Goal: Task Accomplishment & Management: Complete application form

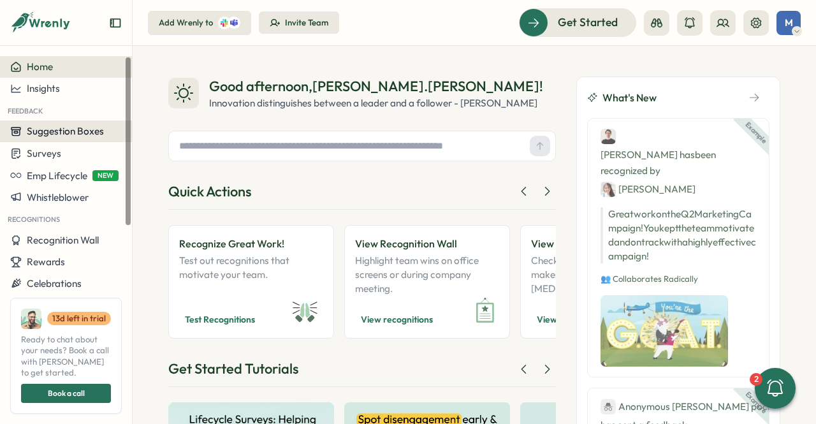
click at [47, 134] on span "Suggestion Boxes" at bounding box center [65, 131] width 77 height 12
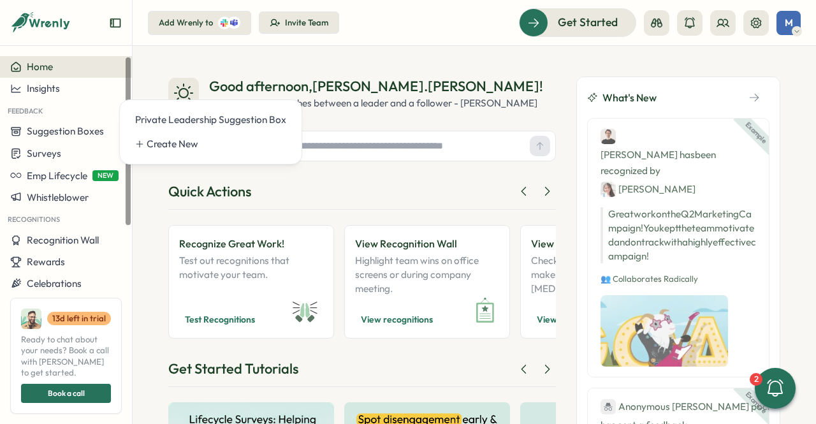
click at [186, 63] on div "Good afternoon , marta.loureiro ! Innovation distinguishes between a leader and…" at bounding box center [474, 235] width 683 height 378
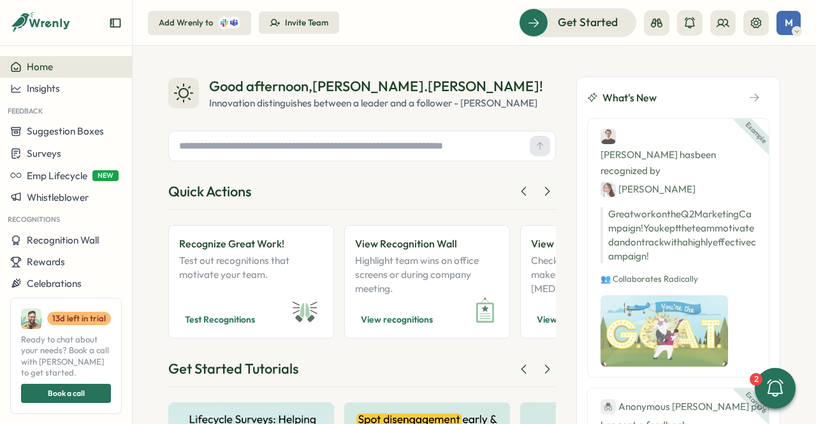
click at [194, 27] on div "Add Wrenly to" at bounding box center [186, 22] width 54 height 11
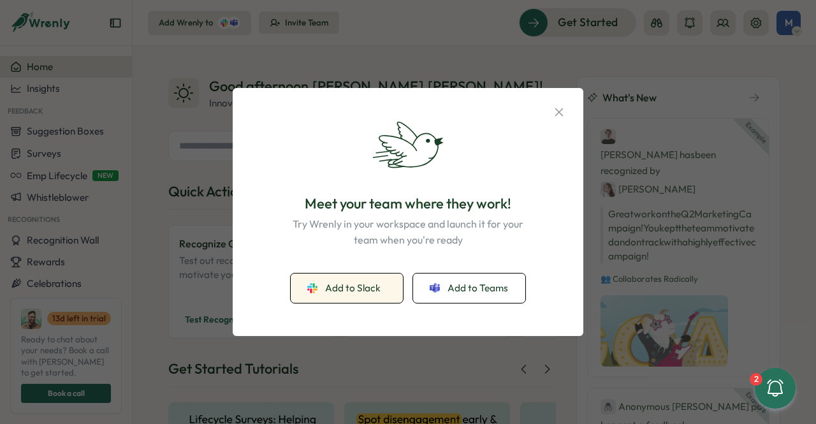
click at [366, 291] on span "Add to Slack" at bounding box center [352, 288] width 55 height 14
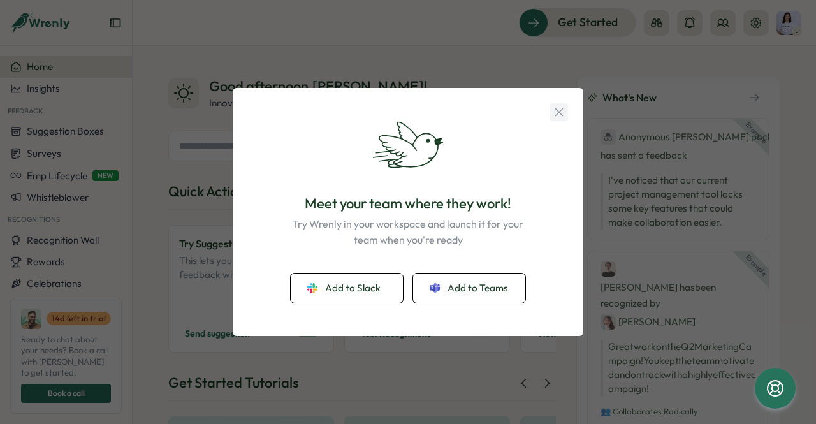
click at [556, 106] on icon "button" at bounding box center [559, 112] width 14 height 14
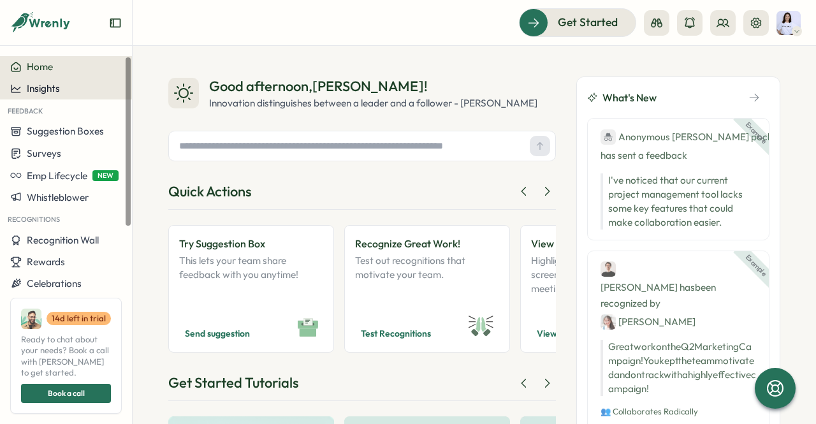
click at [63, 91] on div "Insights" at bounding box center [66, 88] width 112 height 11
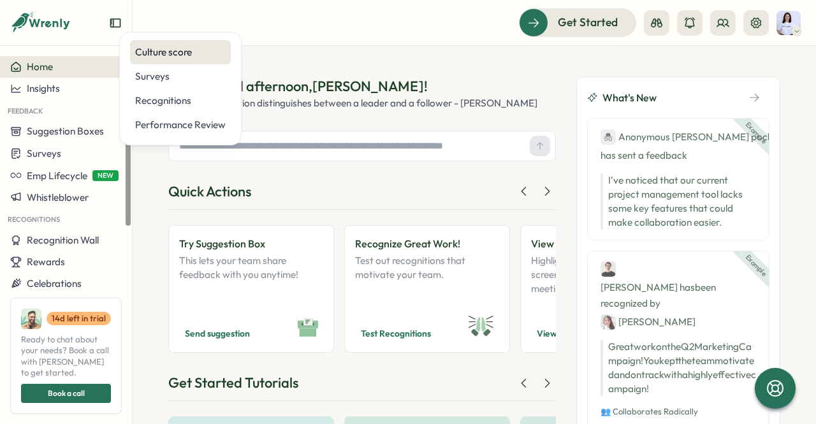
click at [149, 54] on div "Culture score" at bounding box center [180, 52] width 90 height 14
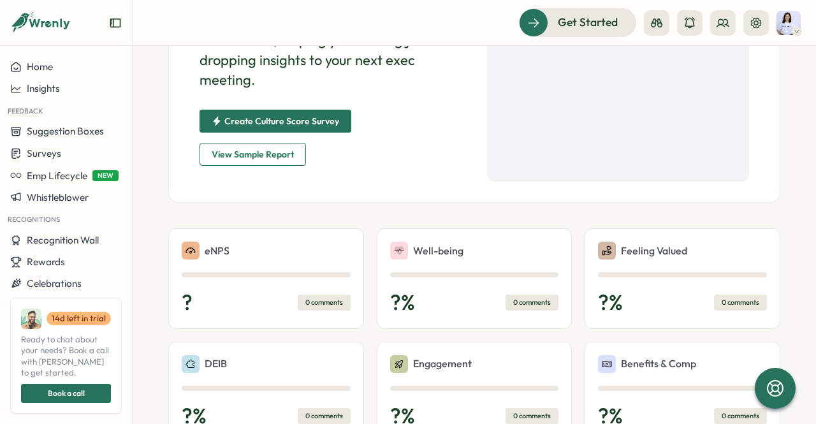
scroll to position [189, 0]
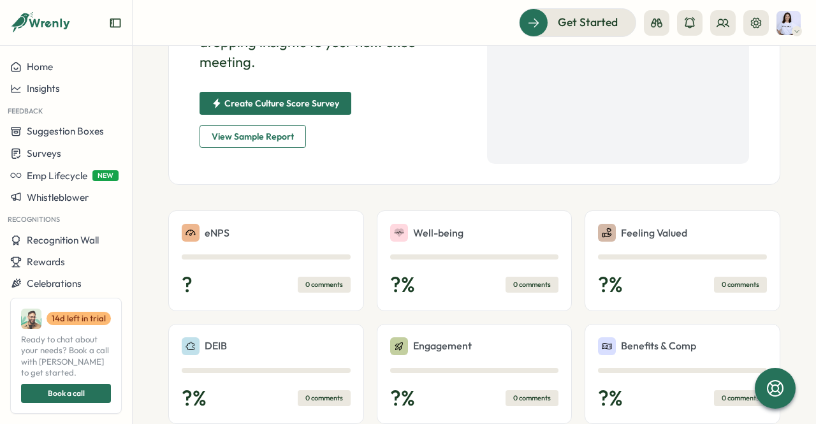
click at [265, 240] on div "eNPS" at bounding box center [266, 233] width 169 height 18
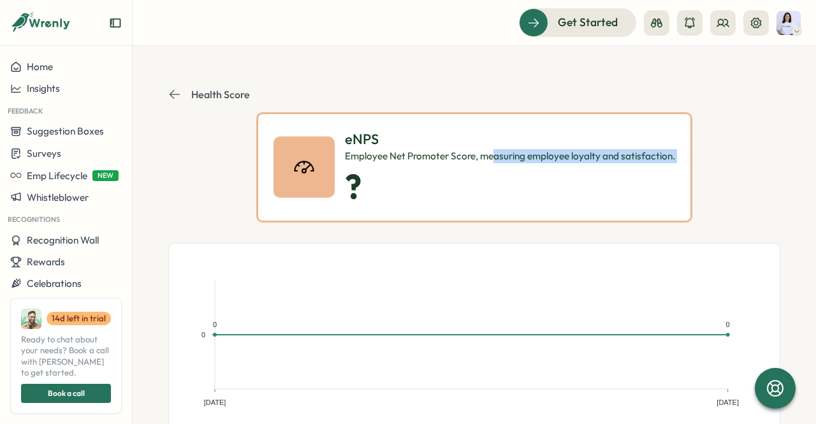
drag, startPoint x: 342, startPoint y: 169, endPoint x: 515, endPoint y: 151, distance: 173.6
click at [515, 151] on div "eNPS Employee Net Promoter Score, measuring employee loyalty and satisfaction. ?" at bounding box center [510, 167] width 330 height 76
click at [516, 151] on div "Employee Net Promoter Score, measuring employee loyalty and satisfaction." at bounding box center [510, 156] width 330 height 14
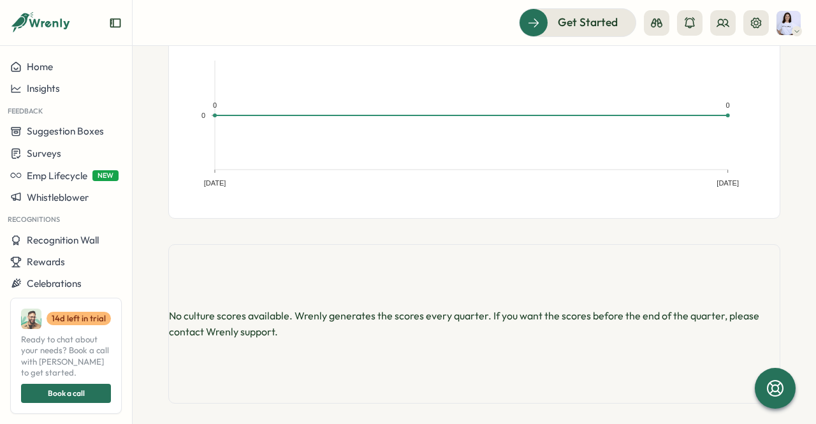
scroll to position [228, 0]
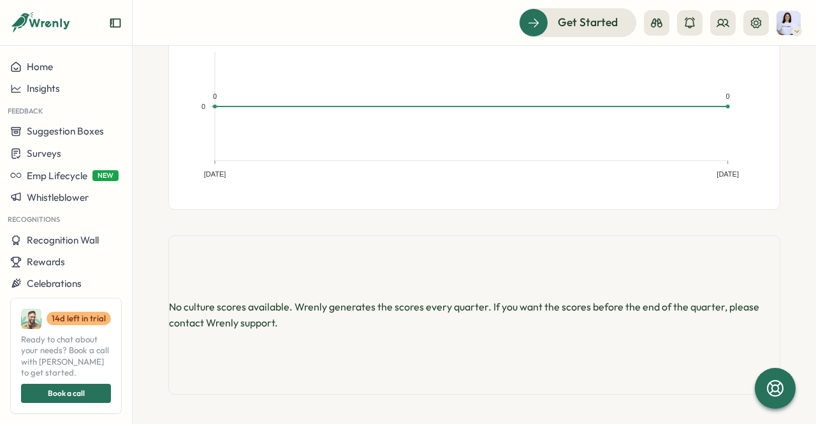
click at [387, 297] on div "No culture scores available. Wrenly generates the scores every quarter. If you …" at bounding box center [474, 314] width 612 height 159
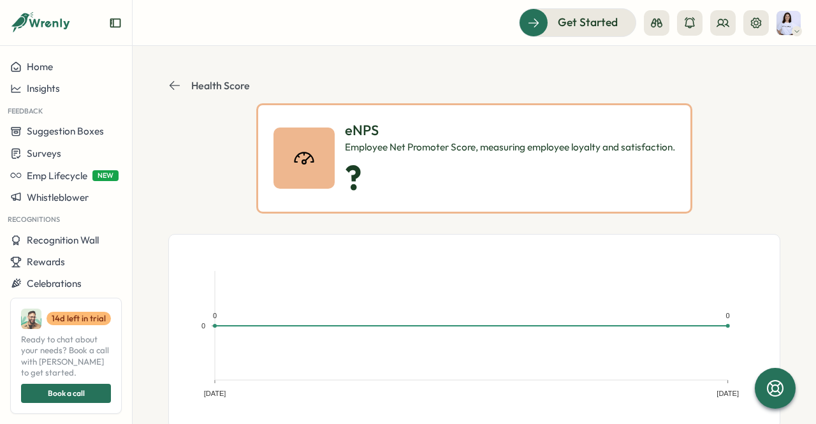
scroll to position [0, 0]
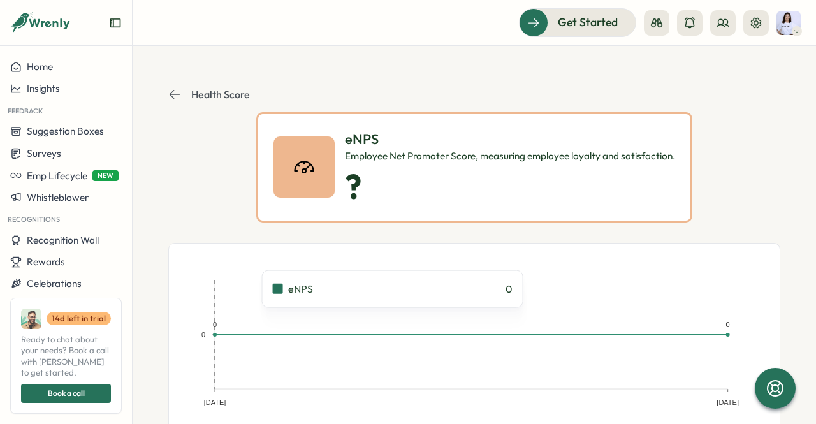
click at [252, 316] on rect at bounding box center [343, 334] width 256 height 109
click at [292, 319] on rect at bounding box center [343, 334] width 256 height 109
click at [332, 177] on div "eNPS Employee Net Promoter Score, measuring employee loyalty and satisfaction. ?" at bounding box center [474, 167] width 436 height 110
click at [350, 175] on p "?" at bounding box center [510, 186] width 330 height 37
click at [338, 327] on rect at bounding box center [343, 334] width 256 height 109
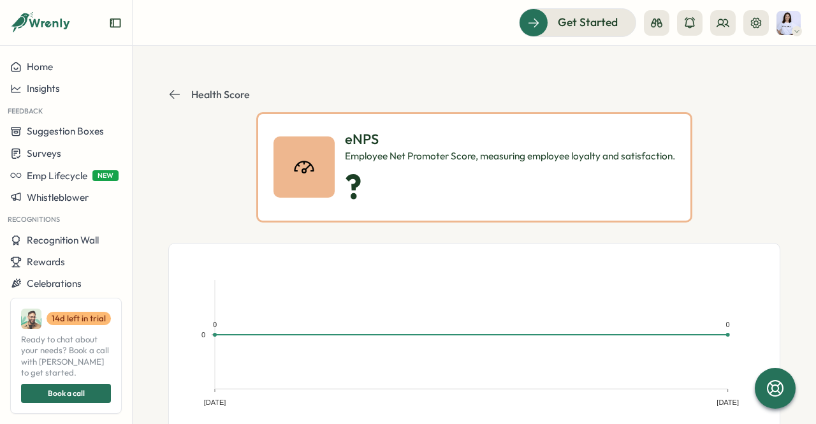
click at [177, 86] on header "Health Score" at bounding box center [474, 94] width 612 height 36
click at [175, 92] on icon at bounding box center [174, 94] width 13 height 13
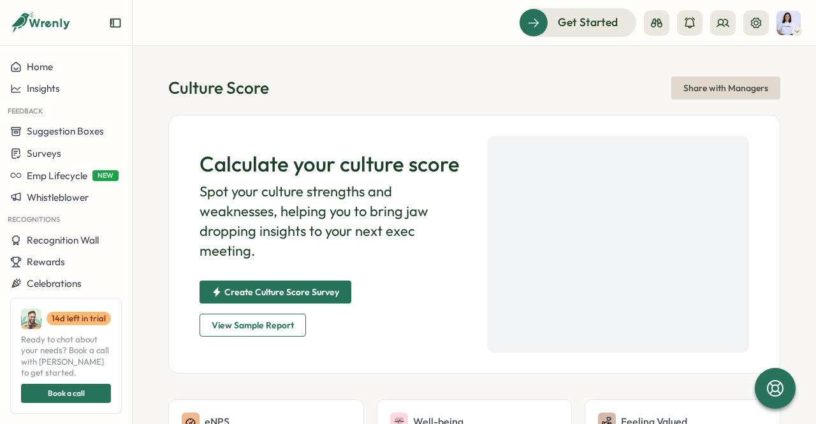
click at [291, 286] on span "Create Culture Score Survey" at bounding box center [275, 292] width 127 height 22
drag, startPoint x: 84, startPoint y: 20, endPoint x: 18, endPoint y: 13, distance: 66.6
click at [0, 22] on div at bounding box center [66, 28] width 132 height 36
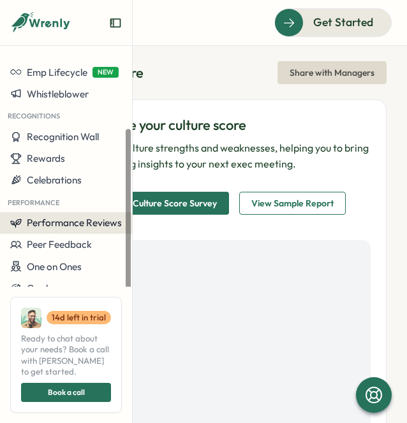
click at [83, 220] on span "Performance Reviews" at bounding box center [74, 223] width 95 height 12
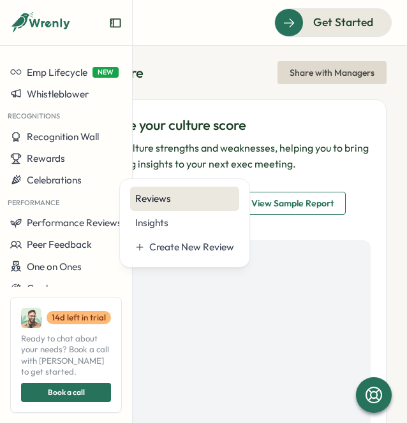
click at [180, 208] on div "Reviews" at bounding box center [184, 199] width 109 height 24
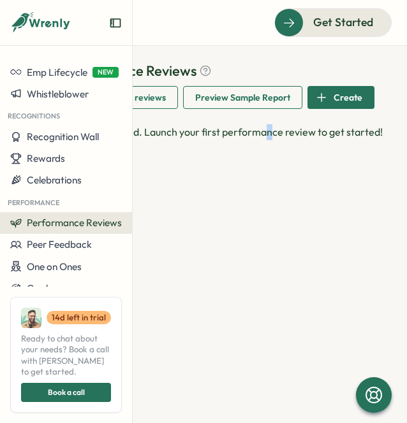
drag, startPoint x: 269, startPoint y: 185, endPoint x: 250, endPoint y: 150, distance: 40.2
click at [260, 165] on div "Performance Reviews Complete your reviews Preview Sample Report Create No revie…" at bounding box center [224, 234] width 366 height 377
click at [245, 101] on span "Preview Sample Report" at bounding box center [242, 98] width 95 height 22
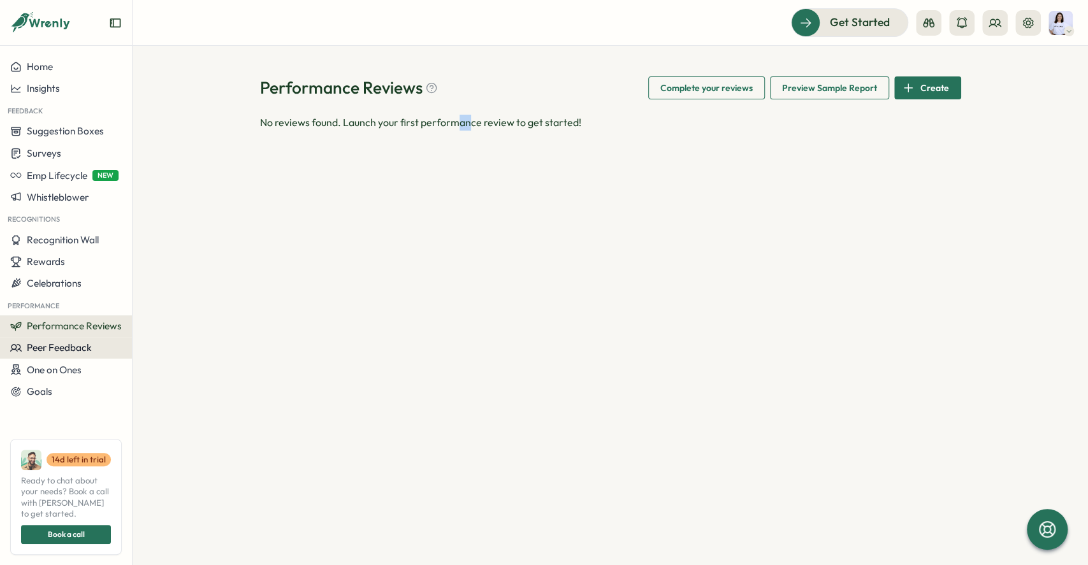
drag, startPoint x: 43, startPoint y: 347, endPoint x: 41, endPoint y: 341, distance: 6.5
click at [41, 347] on span "Peer Feedback" at bounding box center [59, 348] width 65 height 12
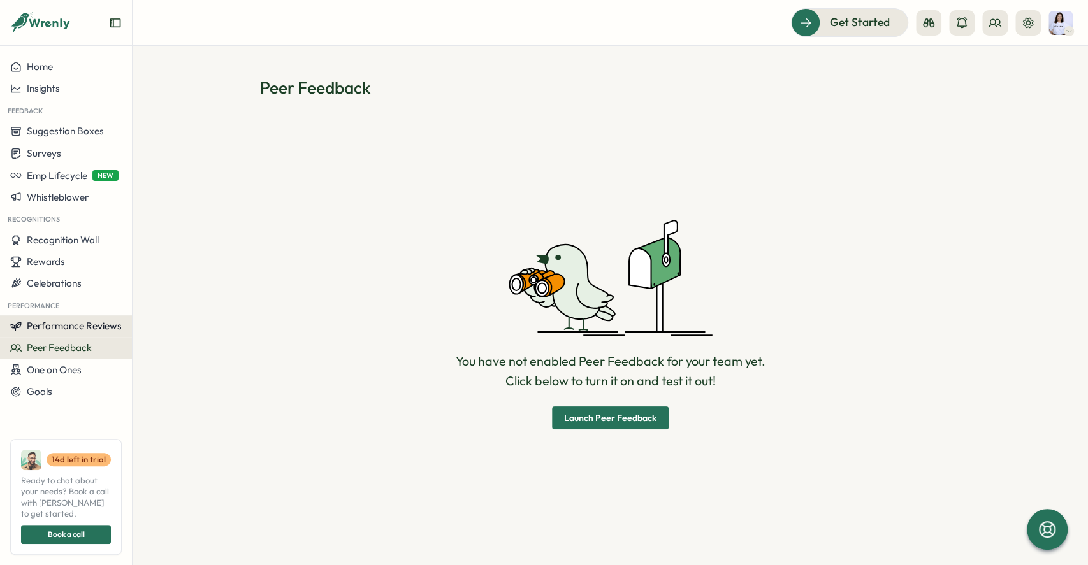
click at [48, 326] on span "Performance Reviews" at bounding box center [74, 326] width 95 height 12
click at [55, 326] on span "Performance Reviews" at bounding box center [74, 326] width 95 height 12
click at [72, 322] on span "Performance Reviews" at bounding box center [74, 326] width 95 height 12
click at [71, 322] on span "Performance Reviews" at bounding box center [74, 326] width 95 height 12
click at [105, 328] on span "Performance Reviews" at bounding box center [74, 326] width 95 height 12
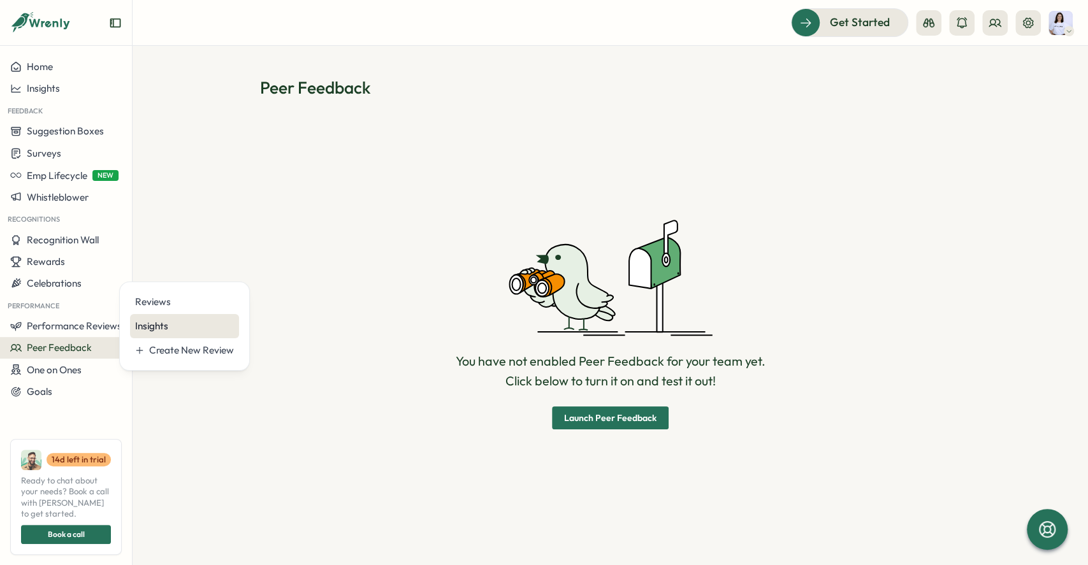
click at [170, 314] on div "Insights" at bounding box center [184, 326] width 109 height 24
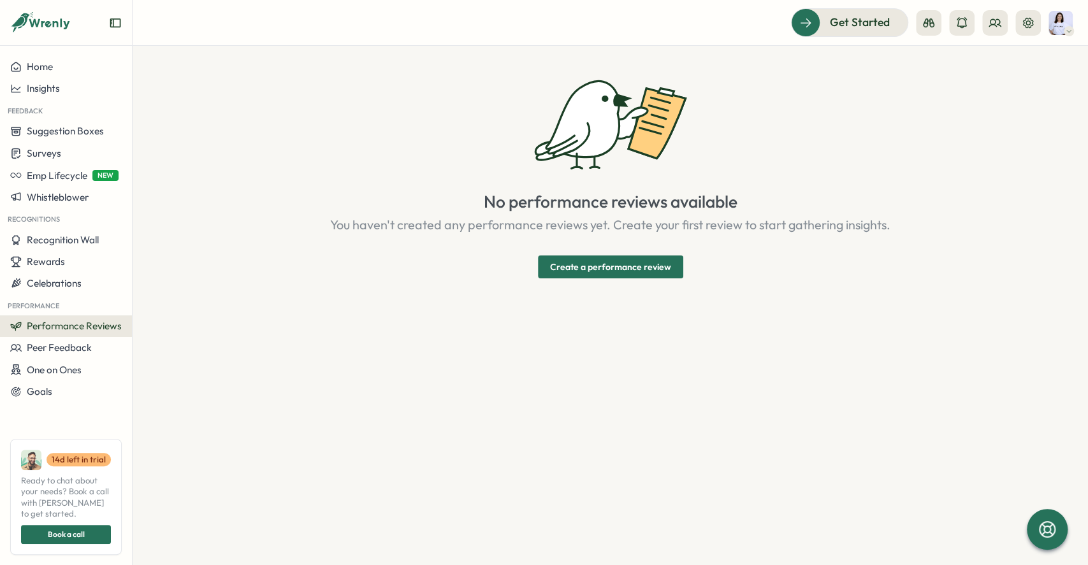
click at [110, 328] on span "Performance Reviews" at bounding box center [74, 326] width 95 height 12
click at [148, 306] on div "Reviews" at bounding box center [184, 302] width 99 height 14
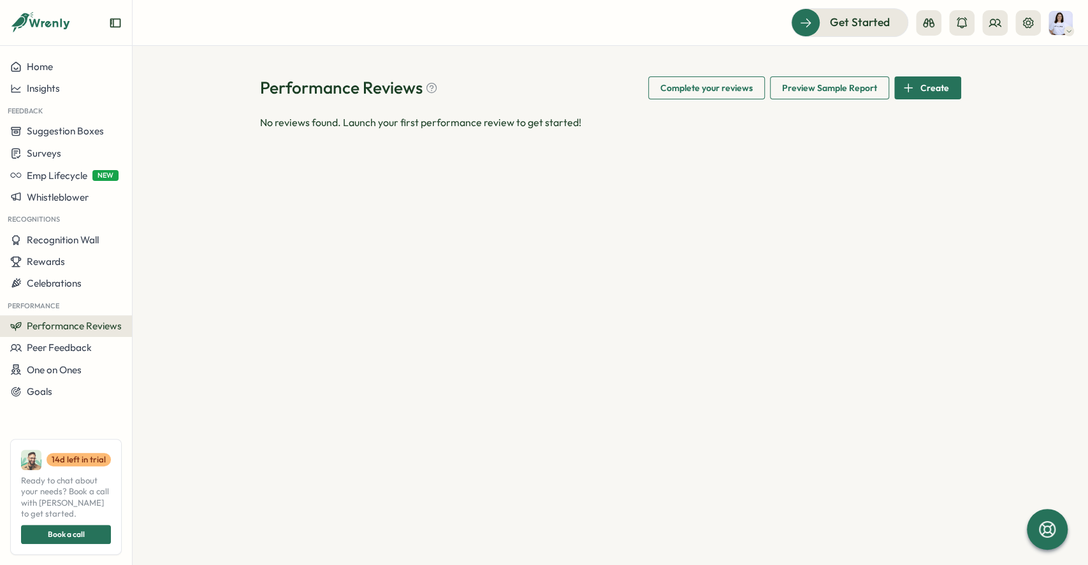
click at [815, 88] on span "Preview Sample Report" at bounding box center [829, 88] width 95 height 22
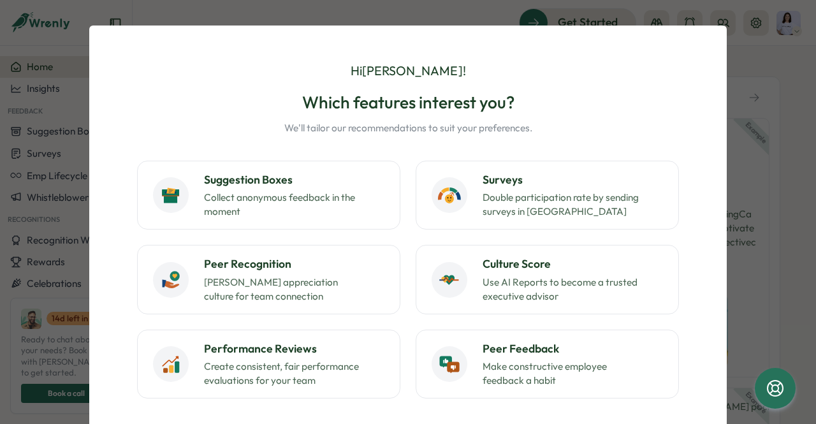
scroll to position [64, 0]
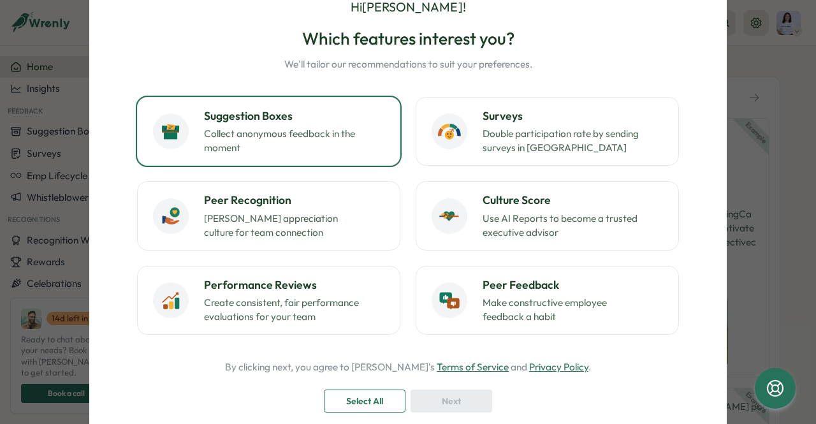
click at [278, 129] on p "Collect anonymous feedback in the moment" at bounding box center [283, 141] width 159 height 28
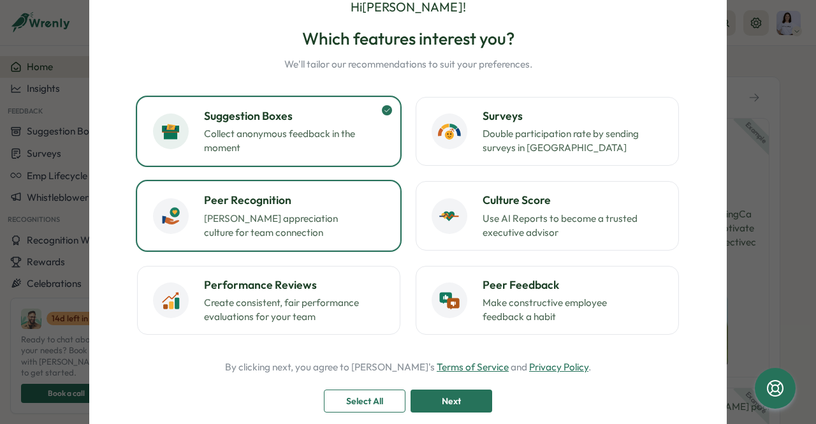
click at [270, 192] on h3 "Peer Recognition" at bounding box center [294, 200] width 180 height 17
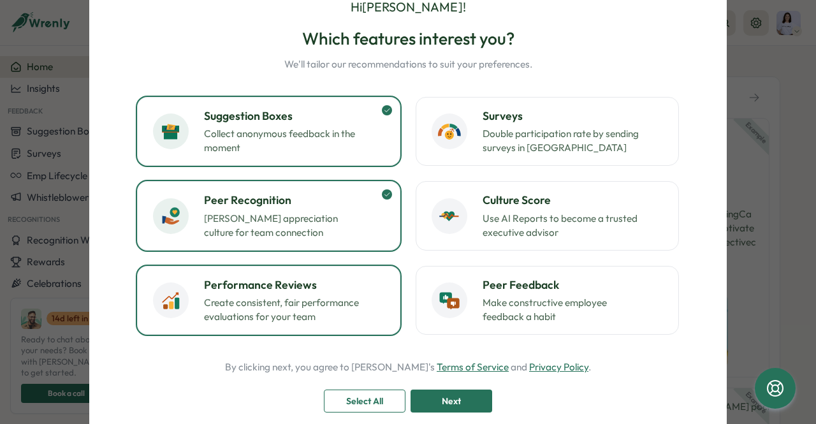
click at [279, 296] on p "Create consistent, fair performance evaluations for your team" at bounding box center [283, 310] width 159 height 28
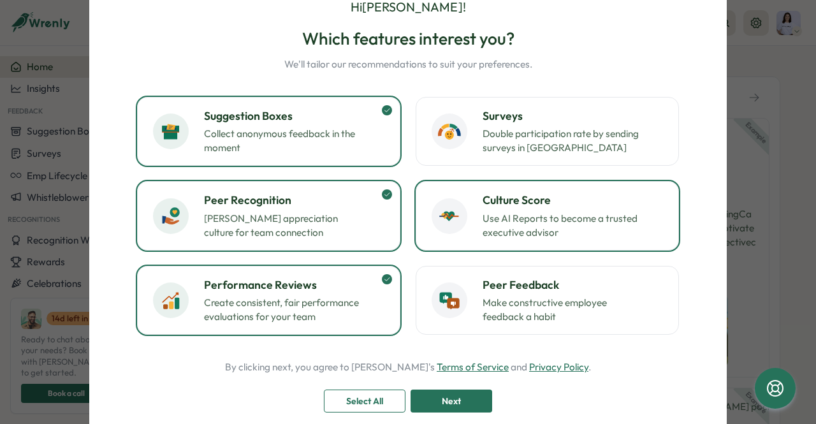
drag, startPoint x: 462, startPoint y: 278, endPoint x: 463, endPoint y: 221, distance: 57.4
click at [463, 278] on div "Peer Feedback Make constructive employee feedback a habit" at bounding box center [546, 300] width 231 height 47
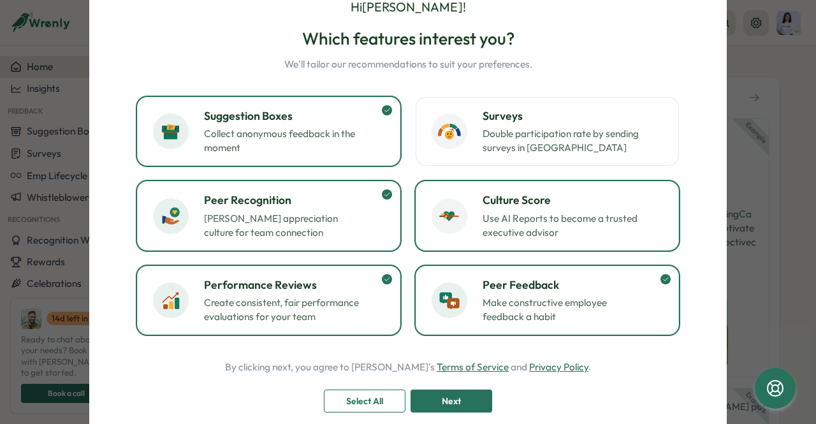
click at [463, 220] on div at bounding box center [449, 216] width 36 height 36
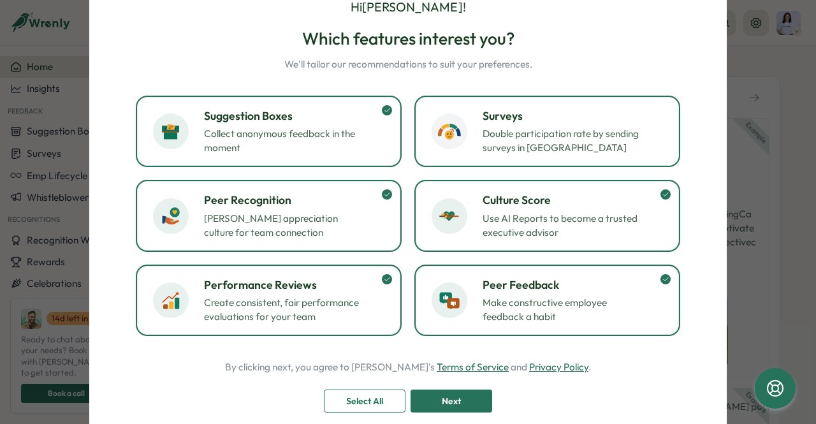
click at [456, 134] on icon at bounding box center [458, 132] width 5 height 8
click at [443, 399] on span "Next" at bounding box center [451, 401] width 19 height 22
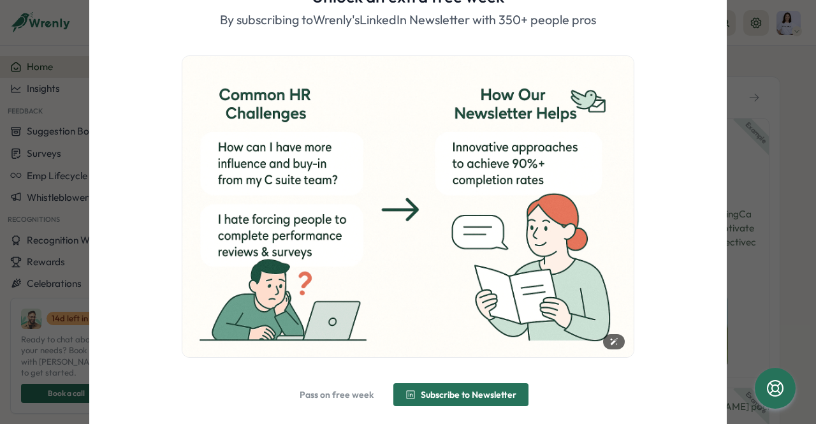
scroll to position [119, 0]
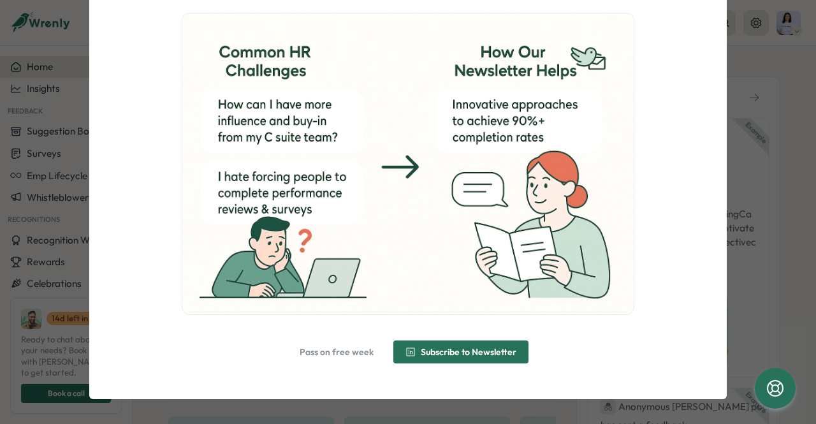
click at [381, 355] on button "Pass on free week" at bounding box center [336, 351] width 98 height 23
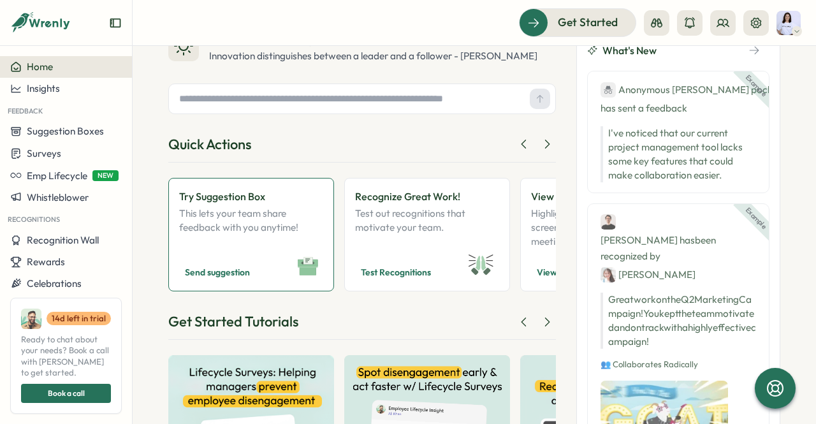
scroll to position [64, 0]
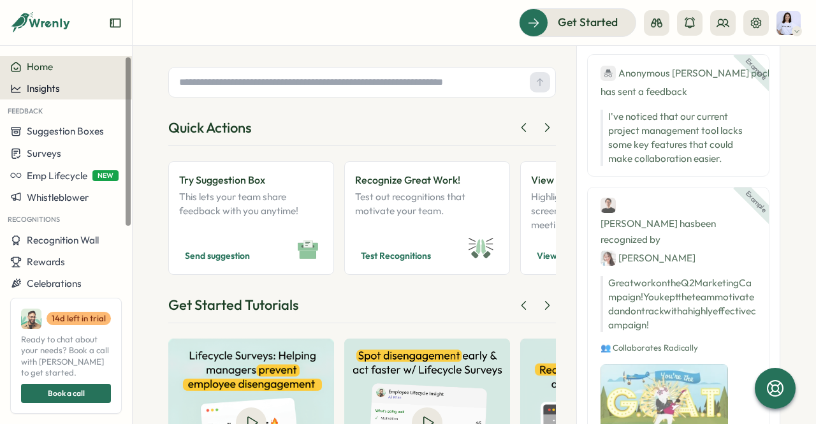
click at [34, 83] on span "Insights" at bounding box center [43, 88] width 33 height 12
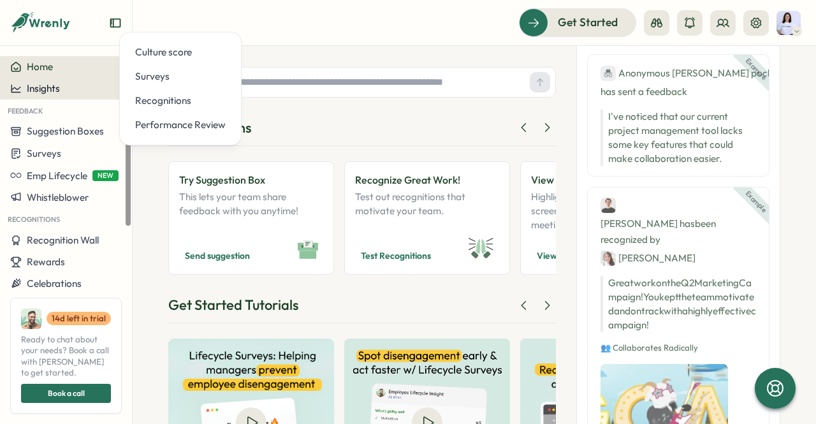
click at [34, 83] on span "Insights" at bounding box center [43, 88] width 33 height 12
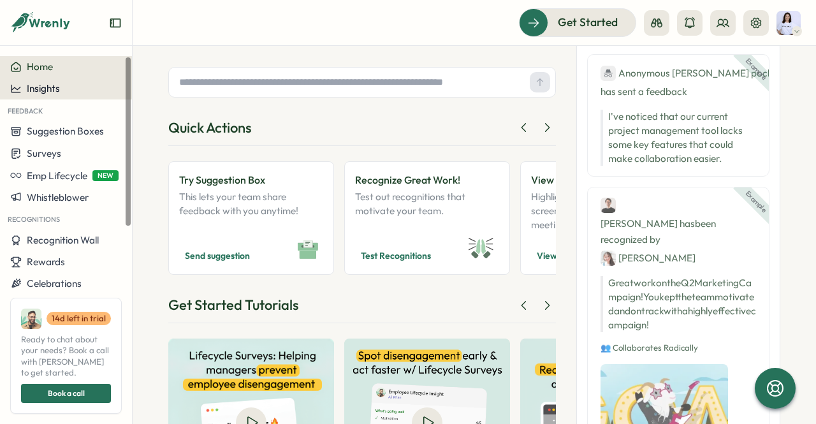
click at [34, 83] on span "Insights" at bounding box center [43, 88] width 33 height 12
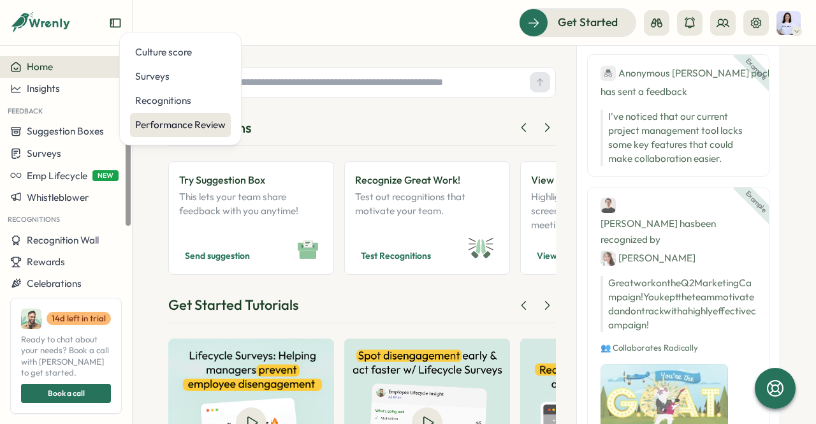
click at [202, 118] on div "Performance Review" at bounding box center [180, 125] width 90 height 14
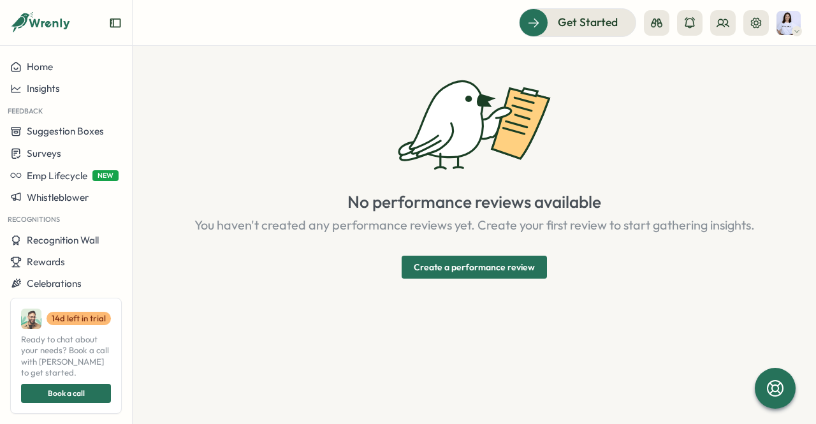
click at [452, 264] on span "Create a performance review" at bounding box center [474, 267] width 121 height 22
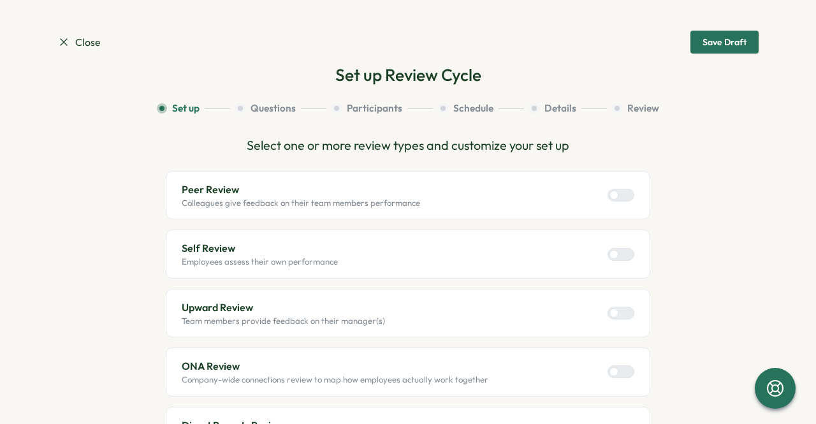
click at [619, 192] on div at bounding box center [625, 194] width 15 height 11
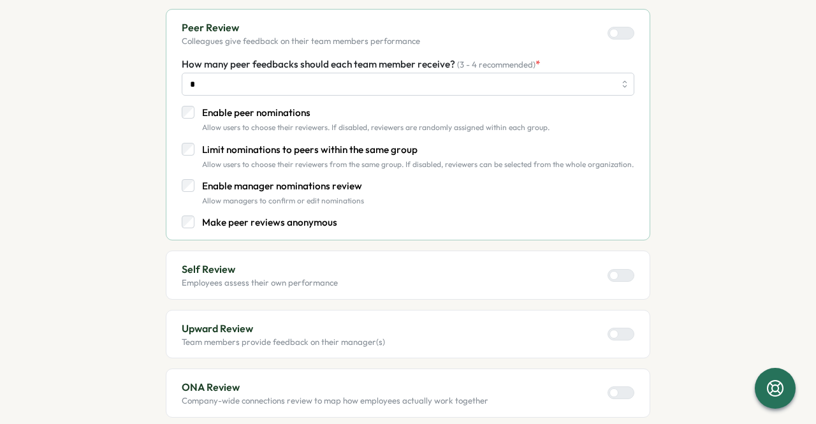
scroll to position [191, 0]
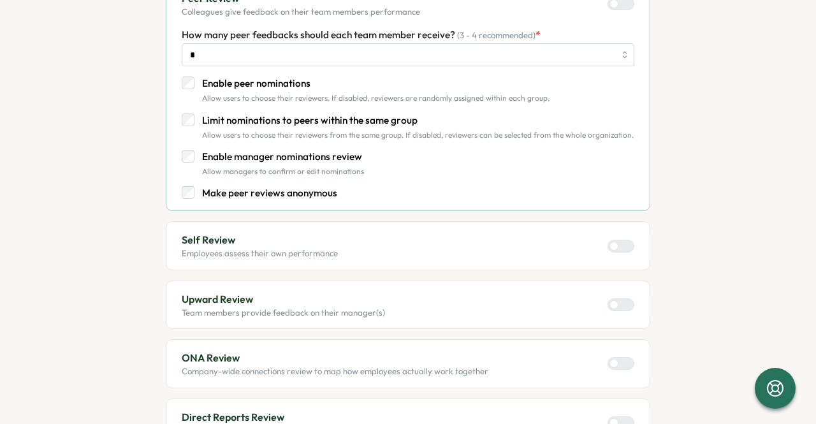
click at [626, 245] on div at bounding box center [625, 245] width 15 height 11
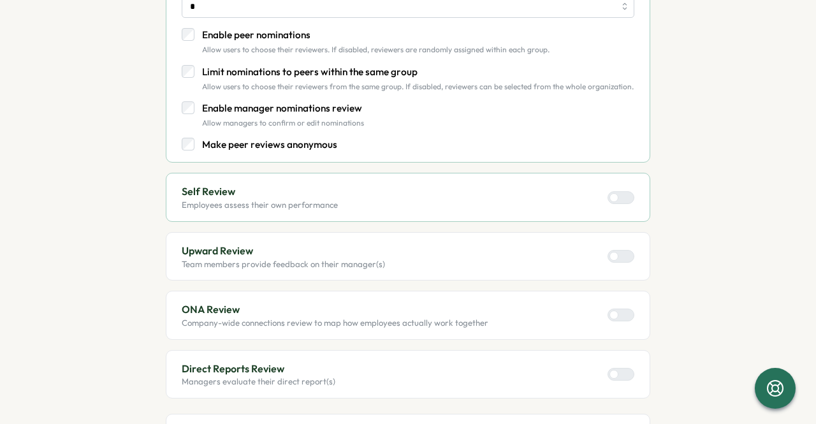
scroll to position [255, 0]
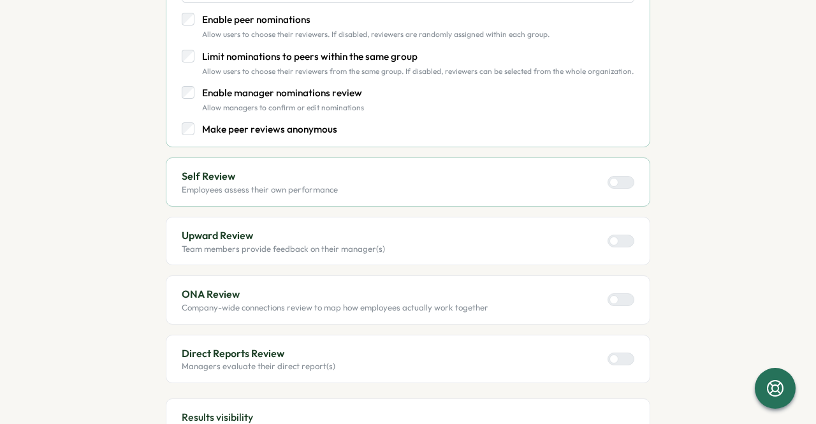
click at [621, 236] on div at bounding box center [625, 240] width 15 height 11
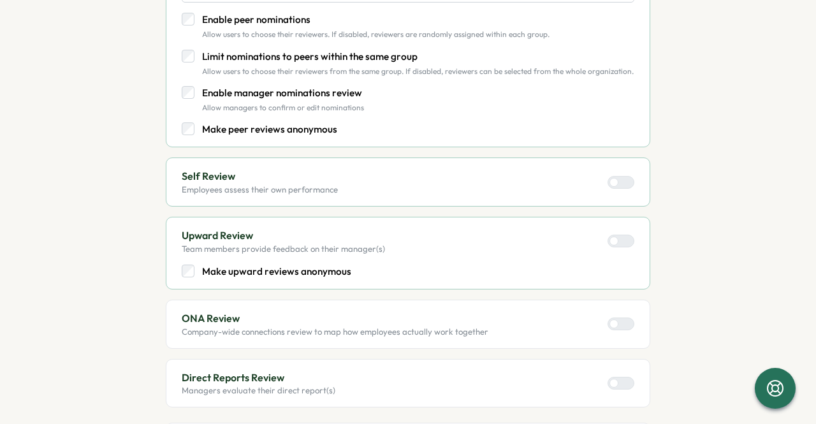
click at [284, 131] on p "Make peer reviews anonymous" at bounding box center [269, 129] width 135 height 14
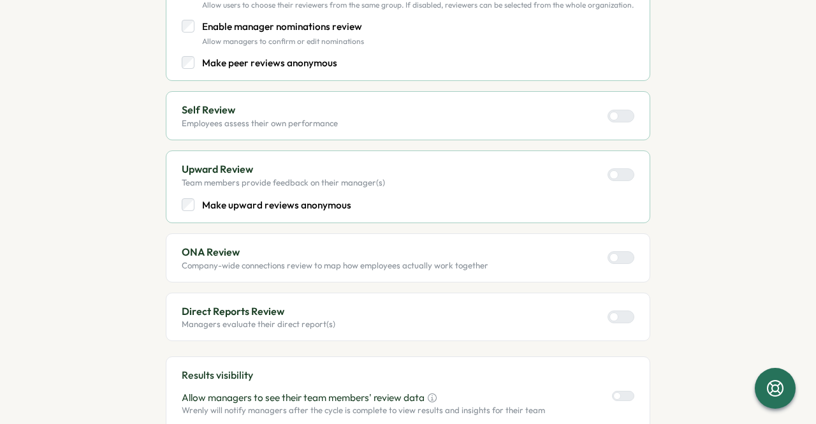
scroll to position [382, 0]
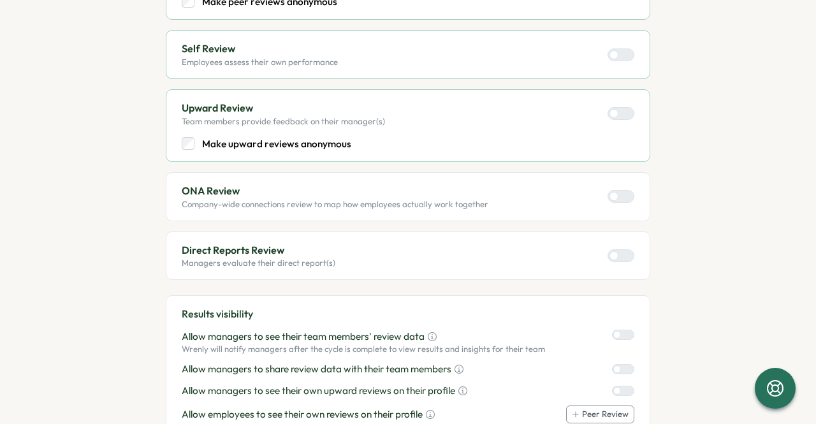
click at [625, 253] on div at bounding box center [625, 255] width 15 height 11
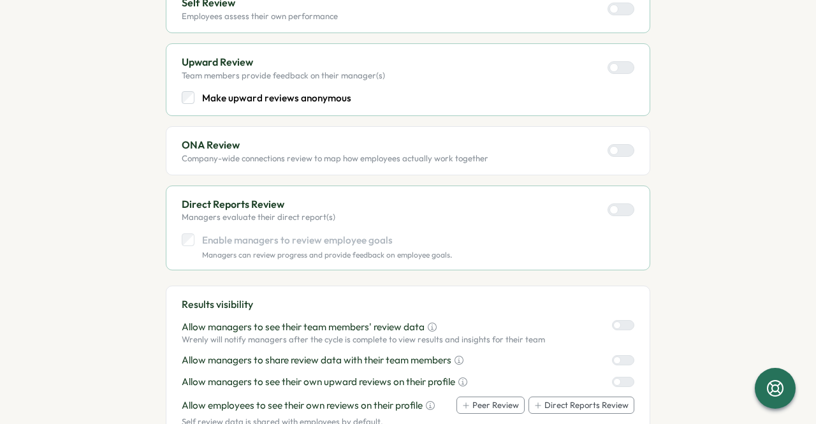
scroll to position [446, 0]
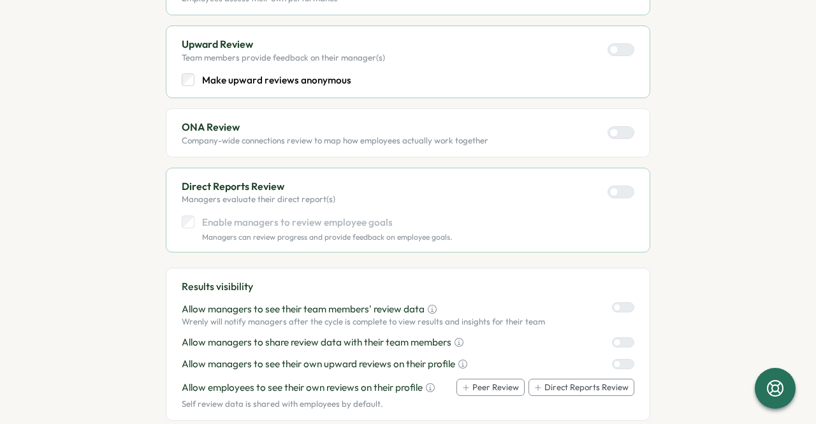
drag, startPoint x: 226, startPoint y: 219, endPoint x: 271, endPoint y: 225, distance: 46.3
click at [229, 222] on p "Enable managers to review employee goals" at bounding box center [327, 222] width 250 height 14
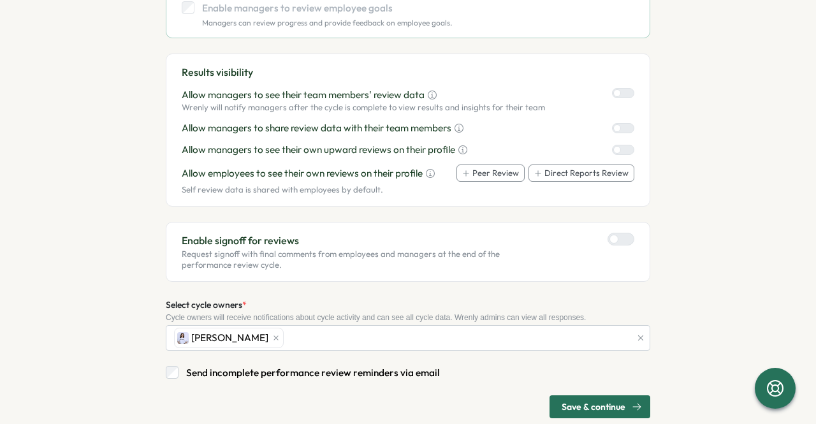
scroll to position [681, 0]
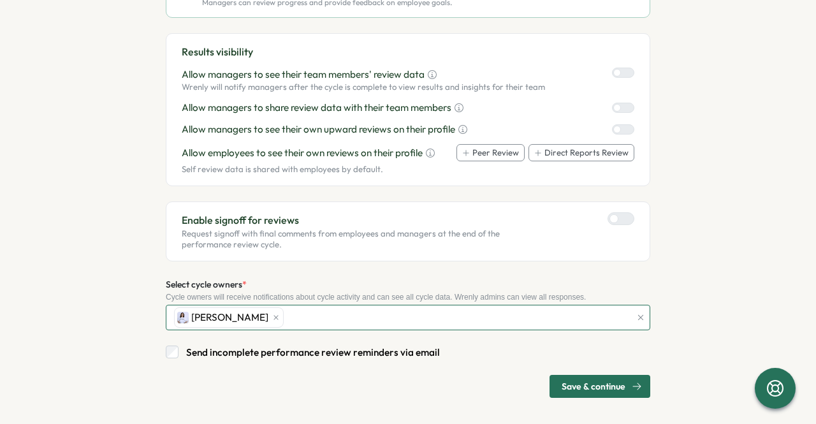
click at [289, 305] on div "Marta Loureiro" at bounding box center [400, 317] width 459 height 24
click at [291, 305] on div "Marta Loureiro" at bounding box center [400, 317] width 459 height 24
click at [581, 376] on span "Save & continue" at bounding box center [593, 386] width 64 height 22
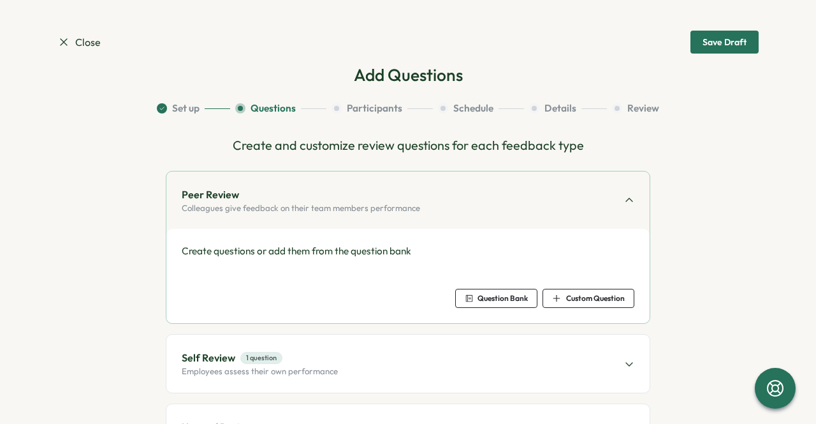
scroll to position [64, 0]
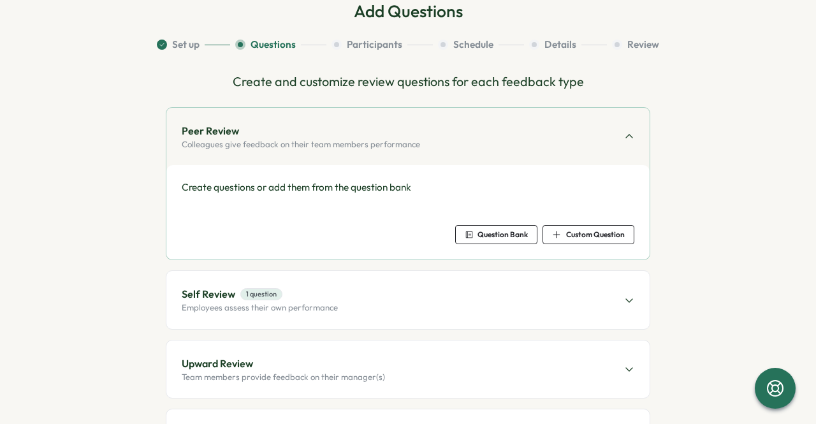
click at [486, 238] on span "Question Bank" at bounding box center [502, 235] width 50 height 8
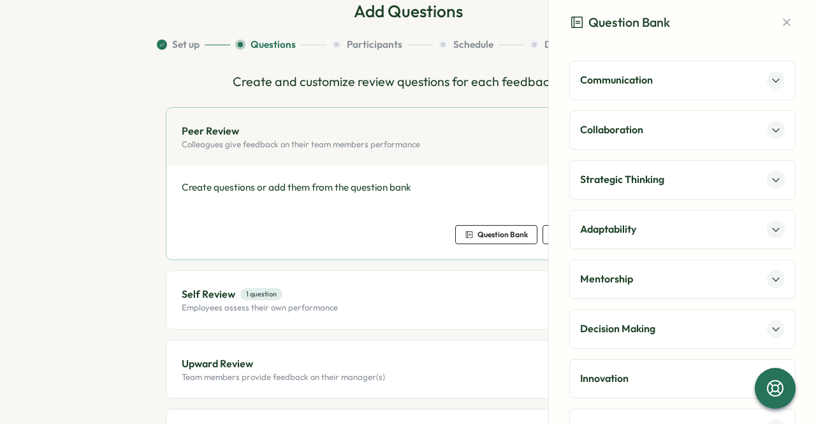
click at [772, 84] on icon at bounding box center [775, 80] width 10 height 10
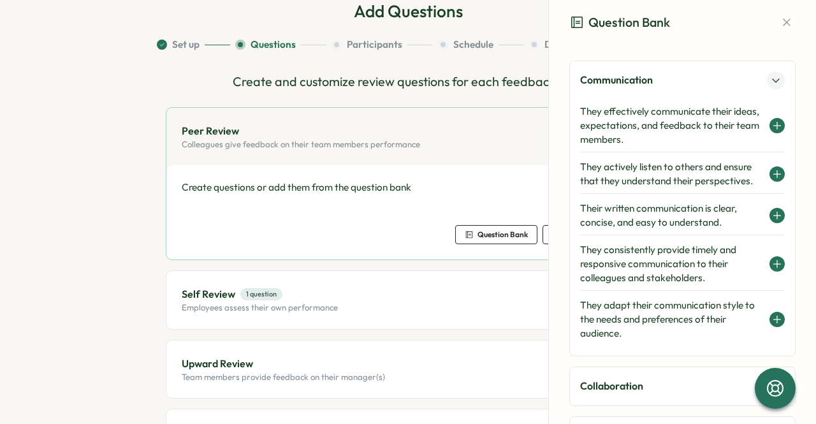
click at [772, 120] on icon at bounding box center [777, 125] width 10 height 10
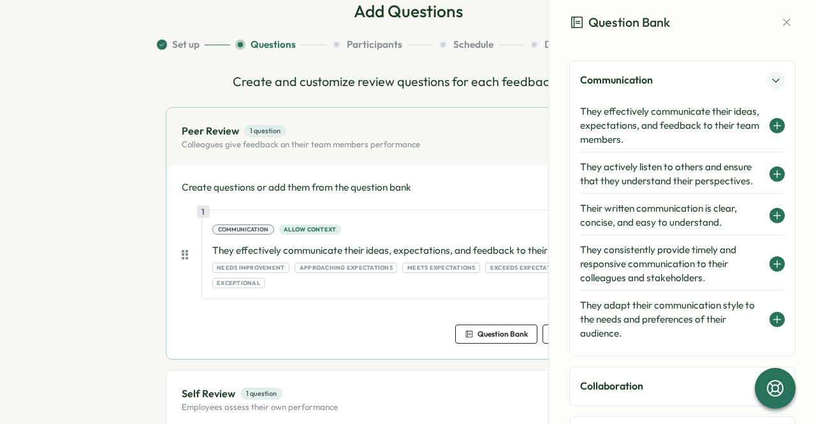
click at [769, 166] on button at bounding box center [776, 173] width 15 height 15
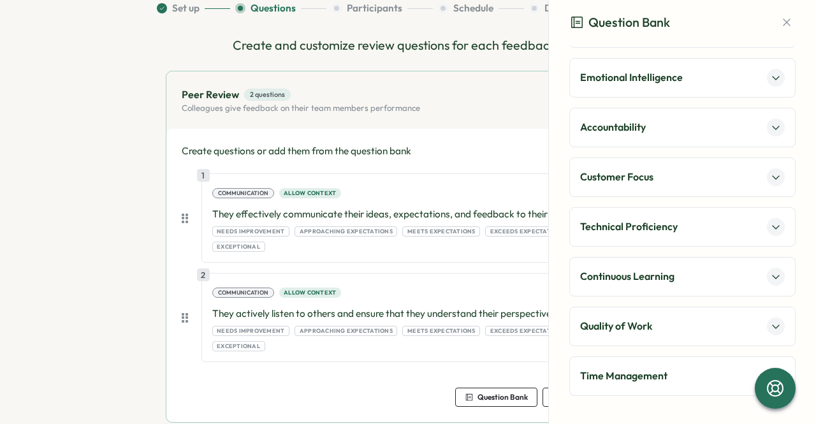
scroll to position [127, 0]
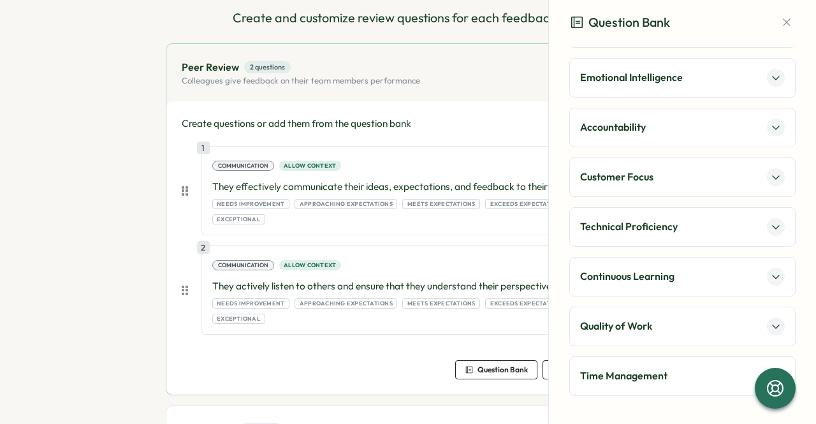
click at [105, 219] on section "Set up Questions Participants Schedule Details Review Create and customize revi…" at bounding box center [407, 307] width 701 height 667
drag, startPoint x: 115, startPoint y: 216, endPoint x: 138, endPoint y: 212, distance: 23.9
click at [119, 216] on section "Set up Questions Participants Schedule Details Review Create and customize revi…" at bounding box center [407, 307] width 701 height 667
click at [780, 21] on icon "button" at bounding box center [786, 22] width 13 height 13
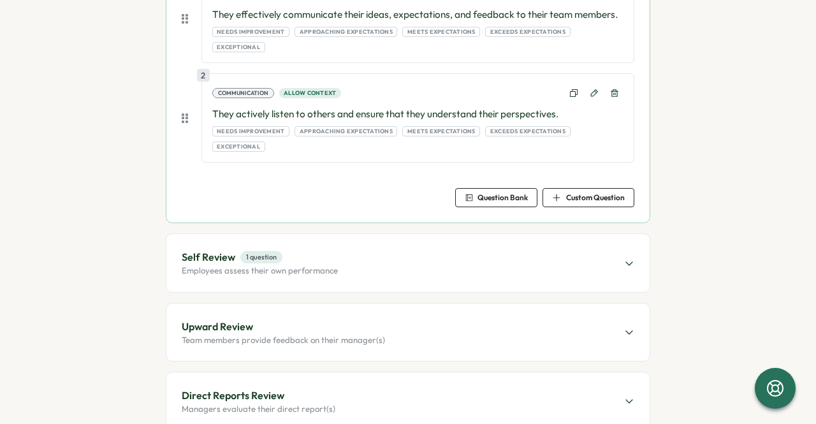
scroll to position [342, 0]
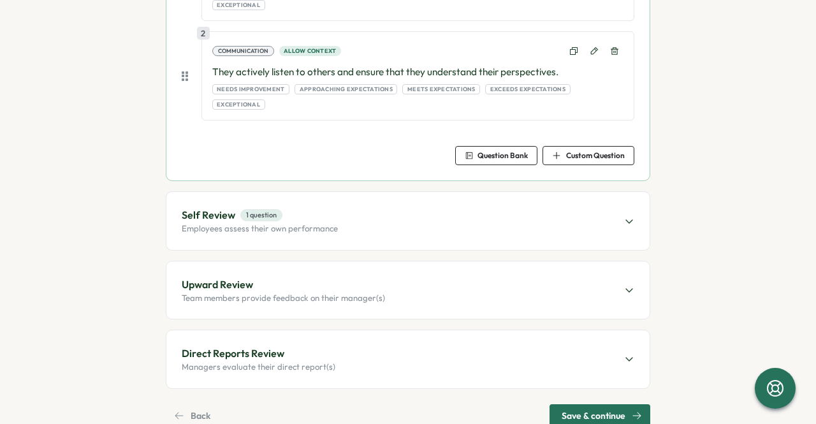
click at [625, 207] on div at bounding box center [629, 220] width 10 height 27
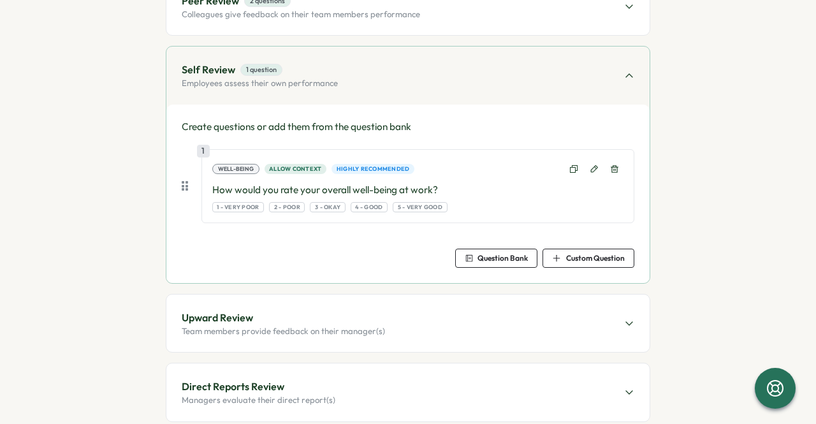
scroll to position [257, 0]
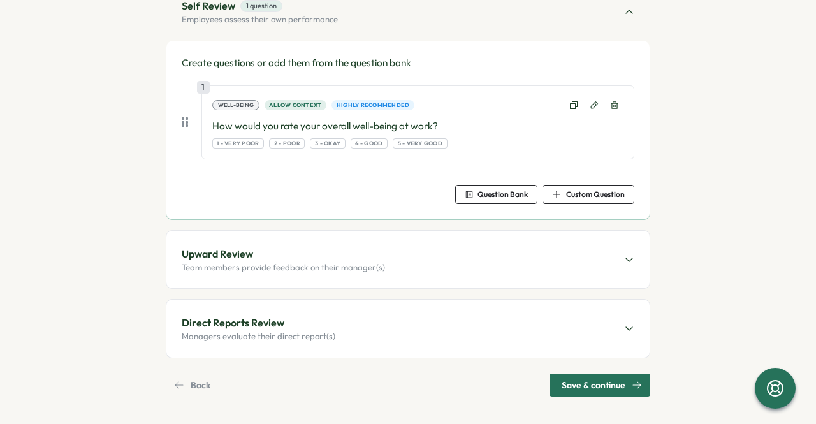
click at [570, 381] on span "Save & continue" at bounding box center [593, 385] width 64 height 22
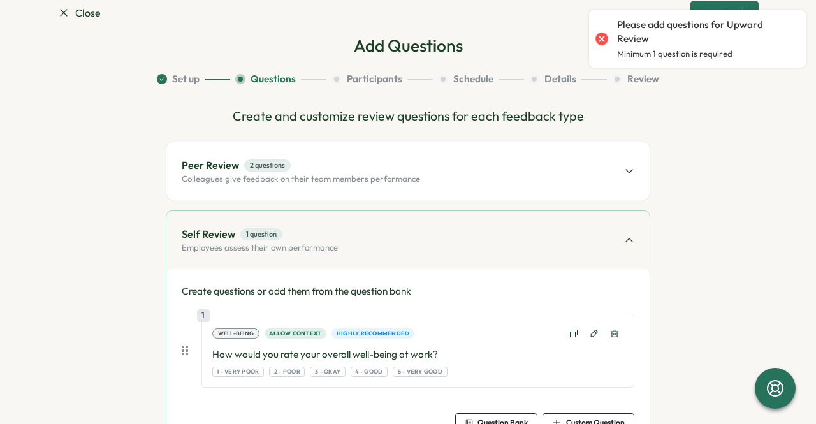
scroll to position [0, 0]
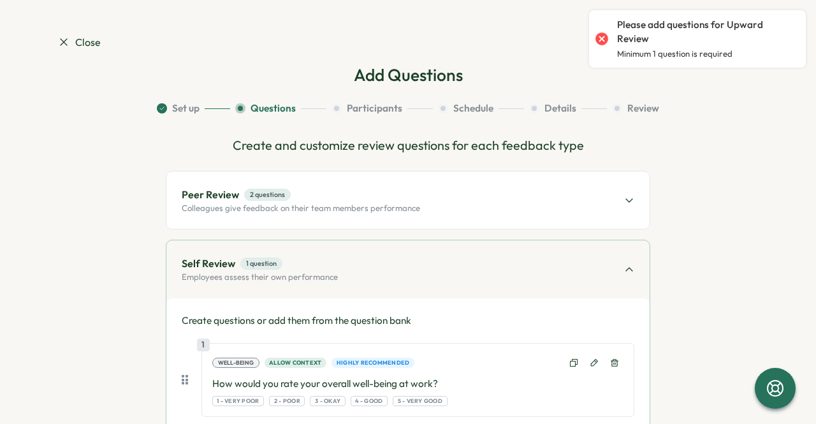
click at [85, 45] on span "Close" at bounding box center [78, 42] width 43 height 16
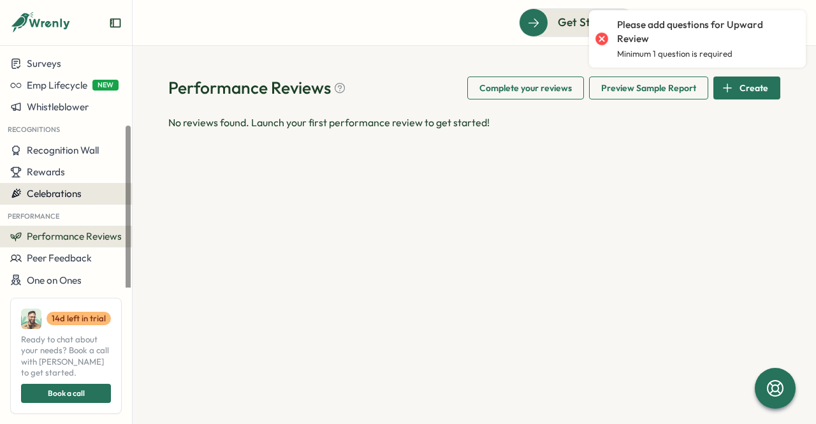
scroll to position [103, 0]
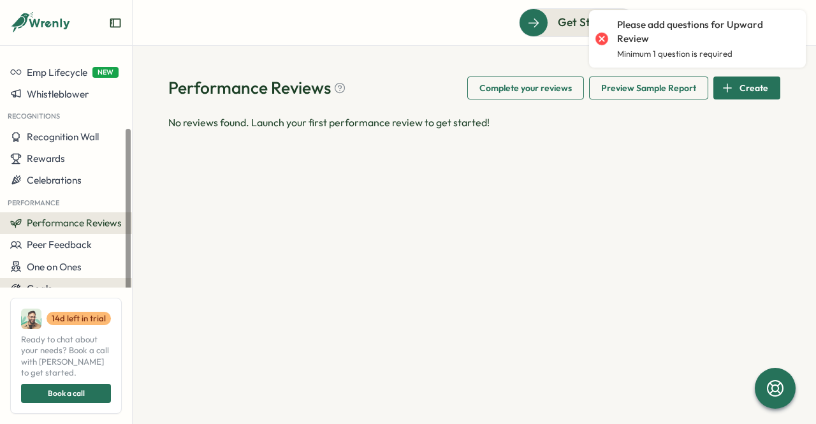
click at [37, 288] on span "Goals" at bounding box center [39, 288] width 25 height 12
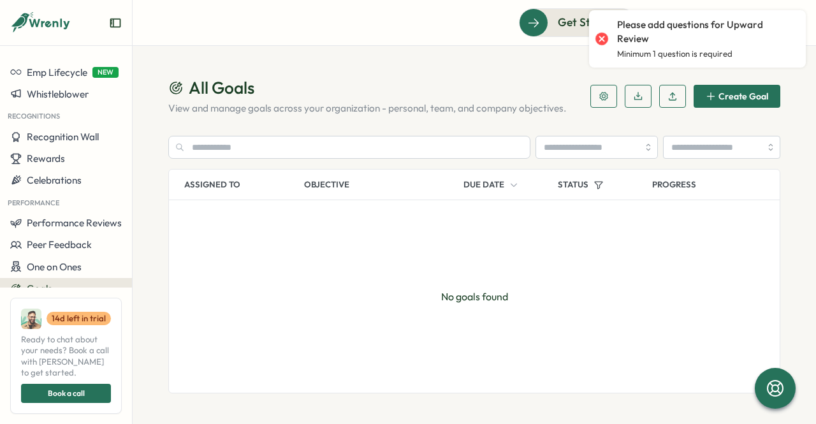
click at [734, 98] on span "Create Goal" at bounding box center [743, 96] width 50 height 9
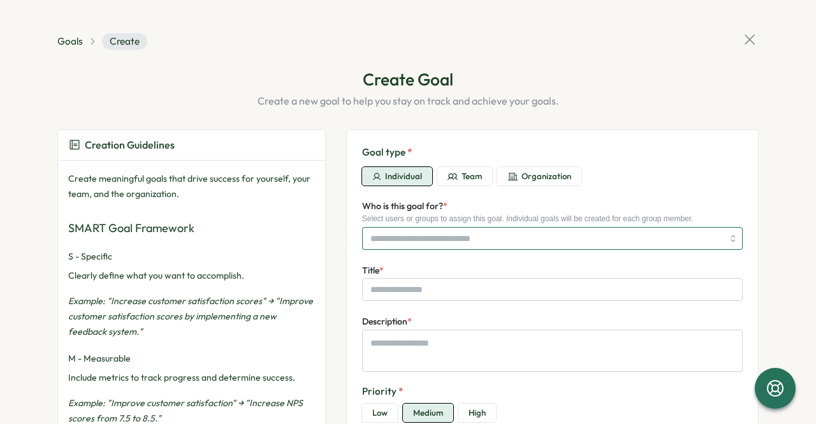
click at [460, 234] on input "Who is this goal for? *" at bounding box center [546, 239] width 352 height 22
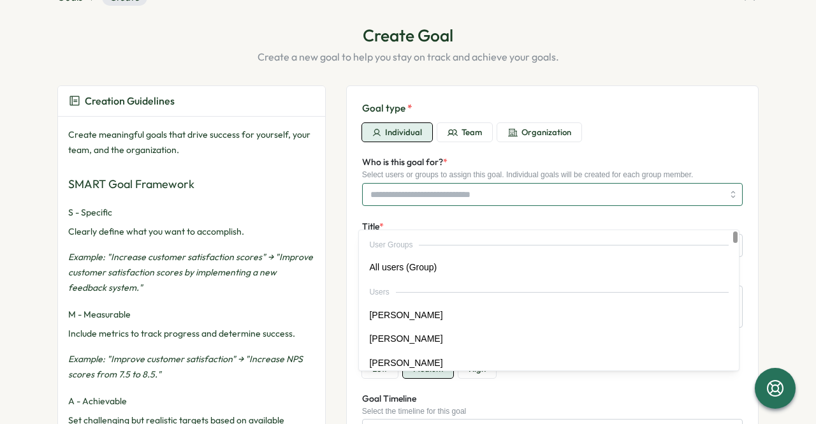
scroll to position [64, 0]
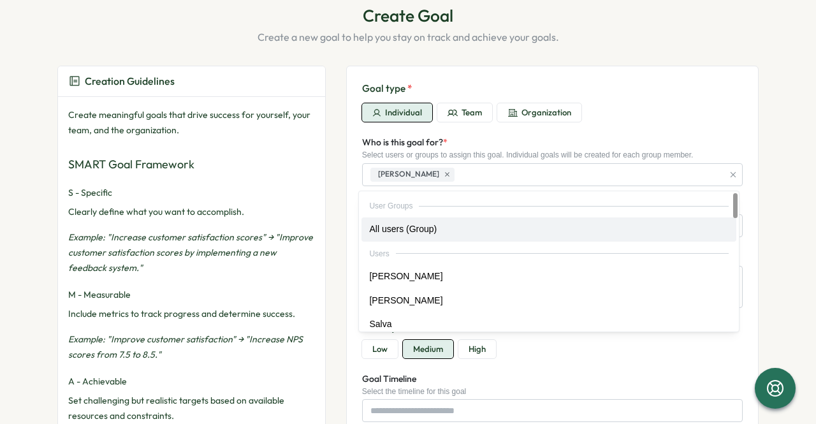
click at [498, 143] on div "Who is this goal for? * Select users or groups to assign this goal. Individual …" at bounding box center [552, 159] width 380 height 51
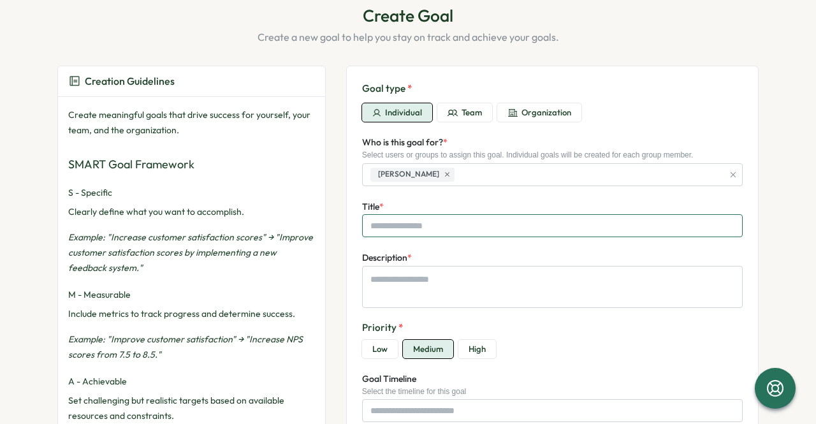
click at [423, 226] on input "Title *" at bounding box center [552, 225] width 380 height 23
type textarea "*"
type input "*"
type textarea "*"
type input "**"
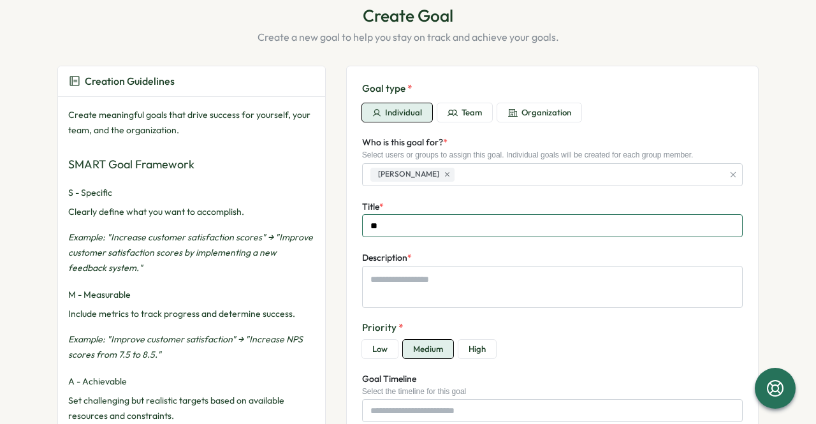
type textarea "*"
type input "*"
type textarea "*"
type input "***"
type textarea "*"
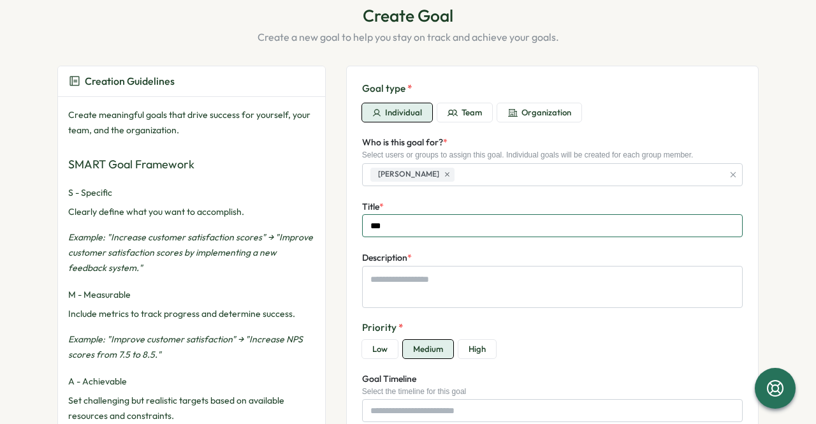
type input "****"
type textarea "*"
type input "*****"
type textarea "*"
type input "******"
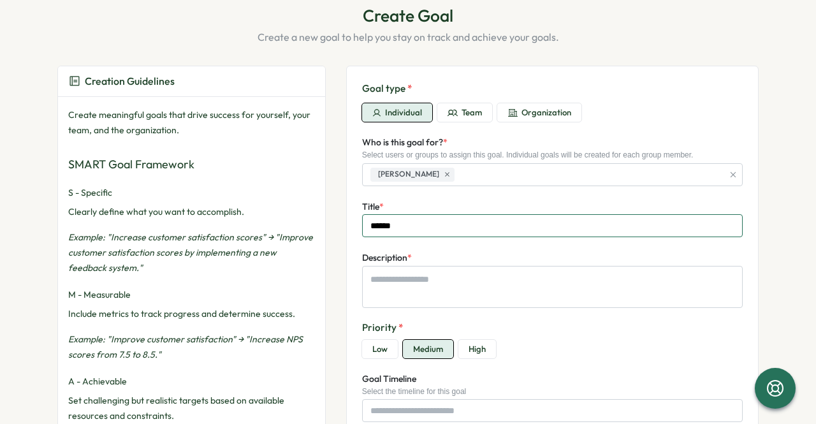
type textarea "*"
type input "******"
type textarea "*"
type input "********"
type textarea "*"
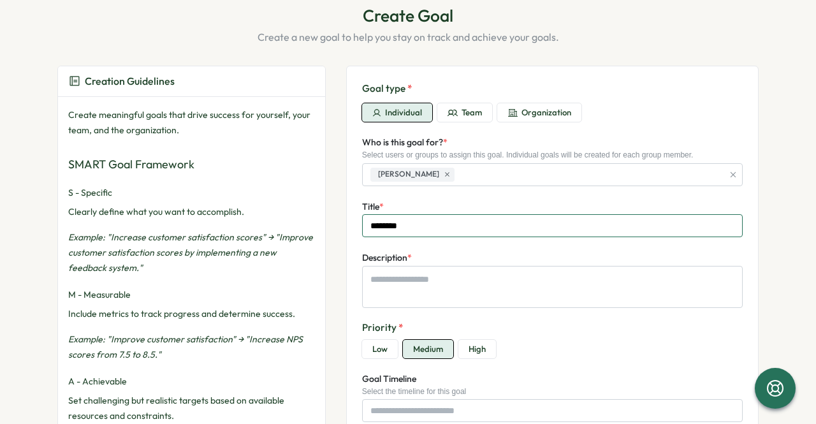
type input "*********"
type textarea "*"
type input "*********"
type textarea "*"
type input "**********"
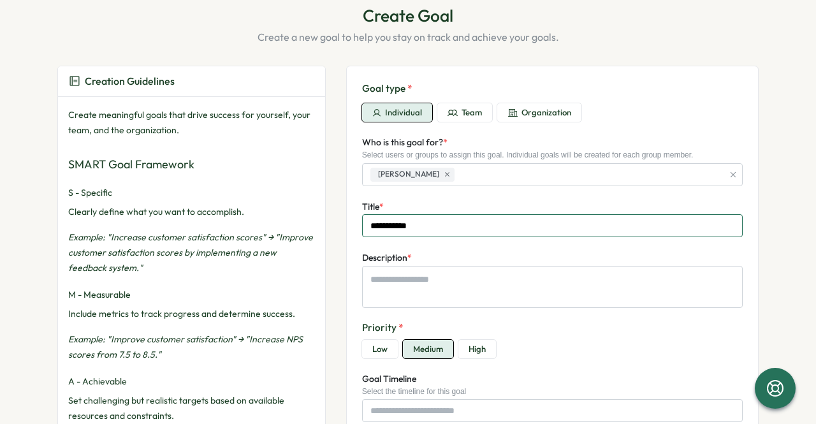
type textarea "*"
type input "*********"
type textarea "*"
type input "**********"
type textarea "*"
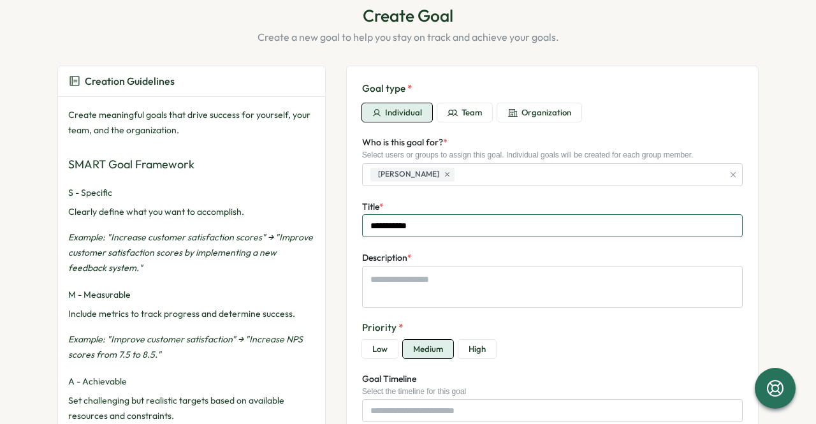
type input "**********"
type textarea "*"
type input "**********"
type textarea "*"
type input "**********"
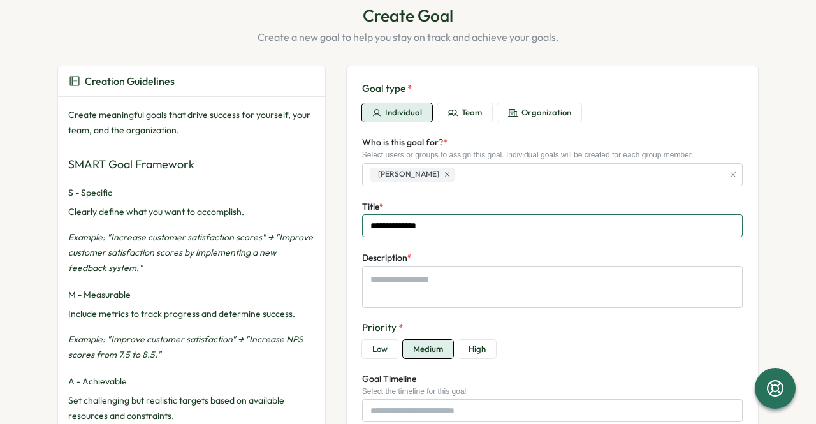
type textarea "*"
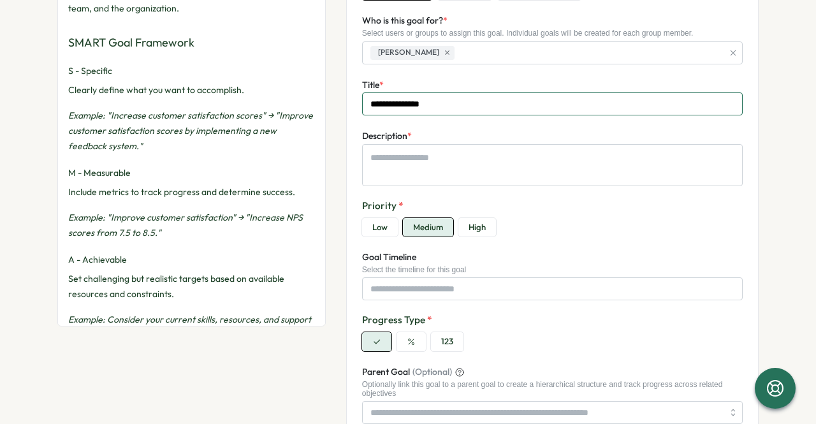
scroll to position [191, 0]
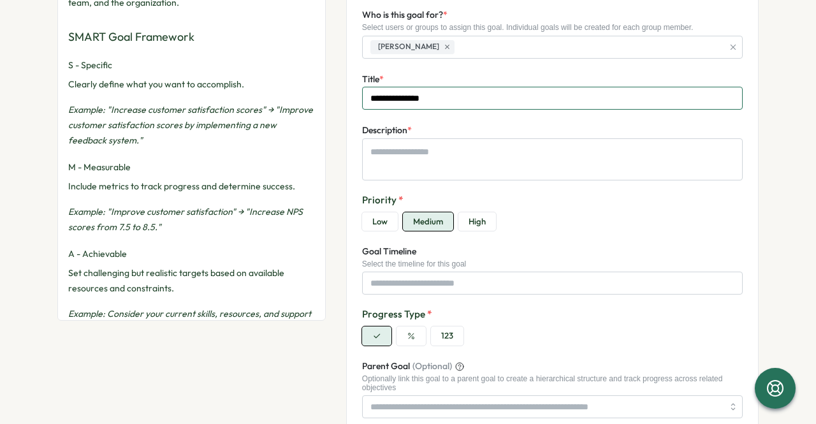
type input "**********"
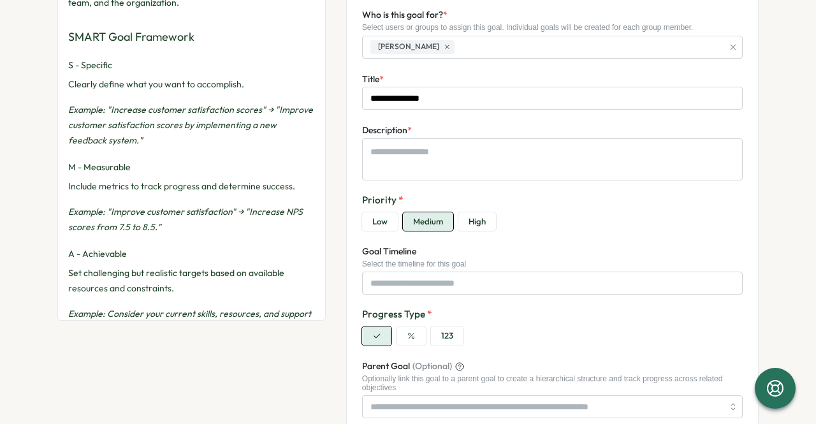
click at [470, 220] on button "High" at bounding box center [477, 221] width 38 height 19
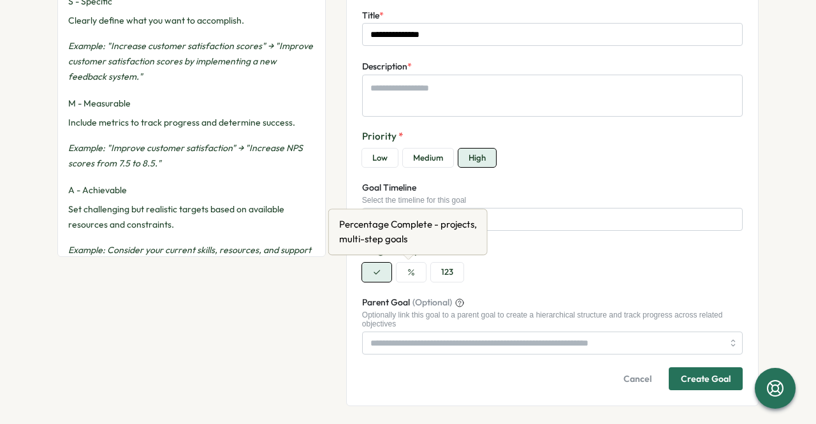
click at [408, 272] on icon "button" at bounding box center [411, 272] width 6 height 6
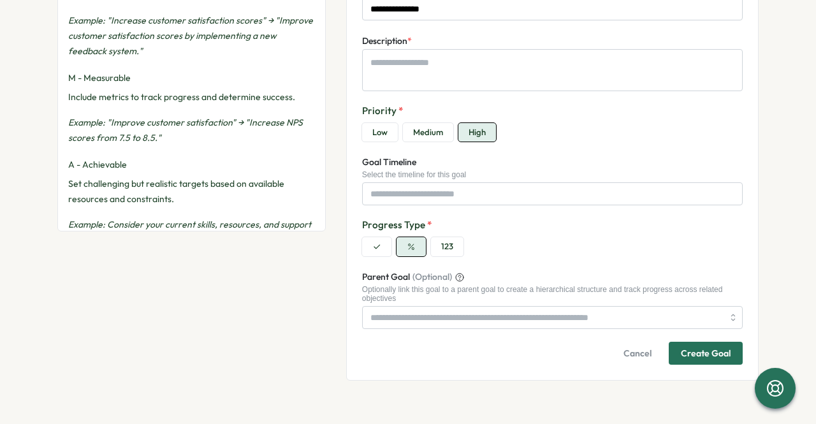
scroll to position [293, 0]
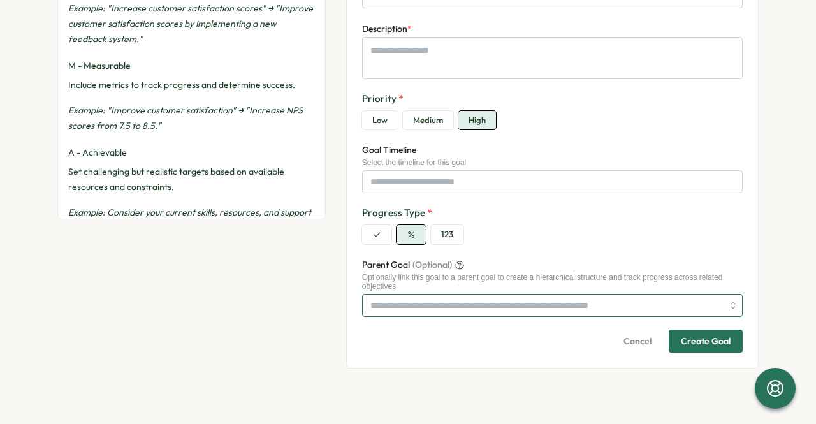
click at [398, 299] on input "Parent Goal (Optional)" at bounding box center [552, 305] width 380 height 23
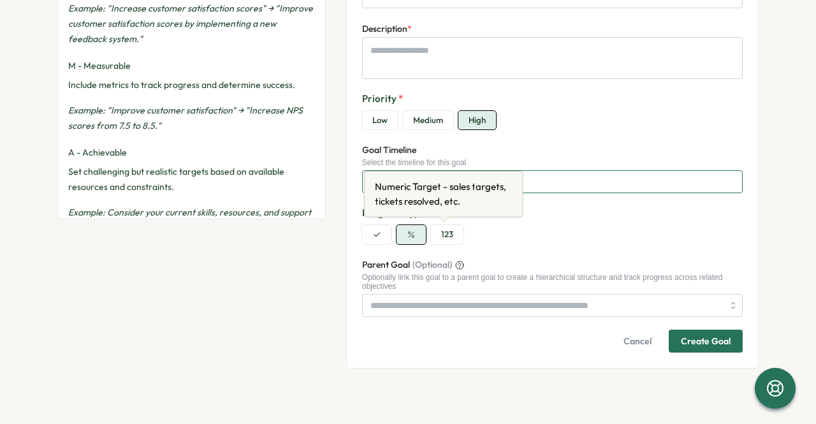
click at [362, 184] on input "Goal Timeline" at bounding box center [552, 181] width 380 height 23
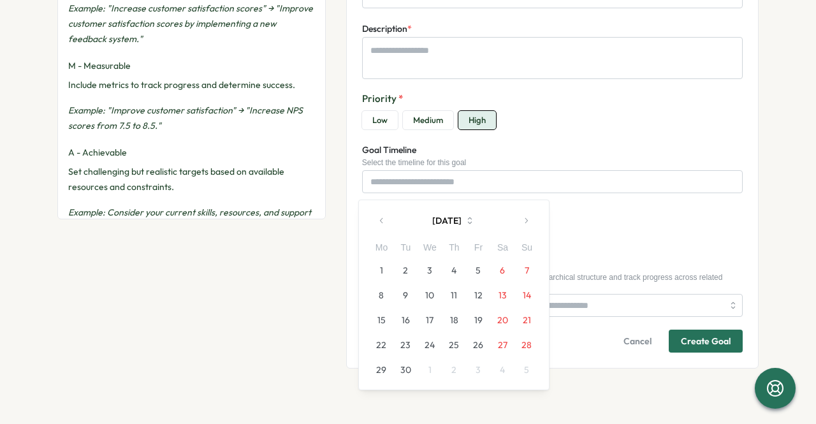
click at [531, 217] on button "button" at bounding box center [525, 220] width 25 height 25
click at [530, 218] on button "button" at bounding box center [525, 220] width 25 height 25
click at [385, 224] on icon "button" at bounding box center [381, 220] width 9 height 9
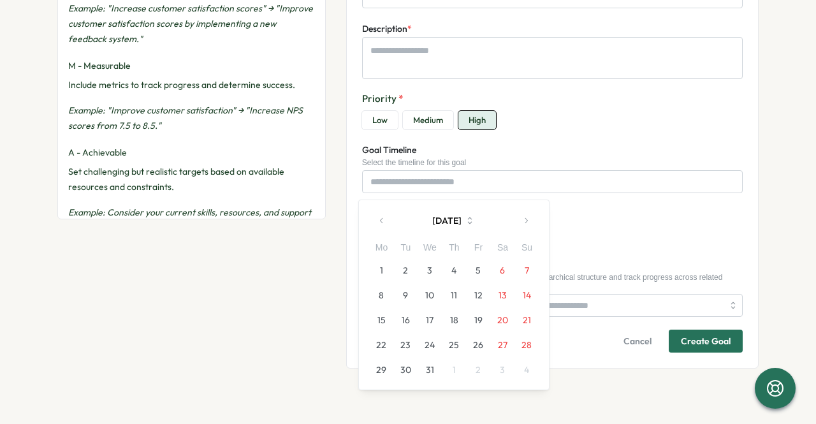
click at [424, 366] on button "31" at bounding box center [429, 370] width 24 height 24
type textarea "*"
type input "********"
type textarea "*"
click at [584, 287] on div "Optionally link this goal to a parent goal to create a hierarchical structure a…" at bounding box center [552, 282] width 380 height 18
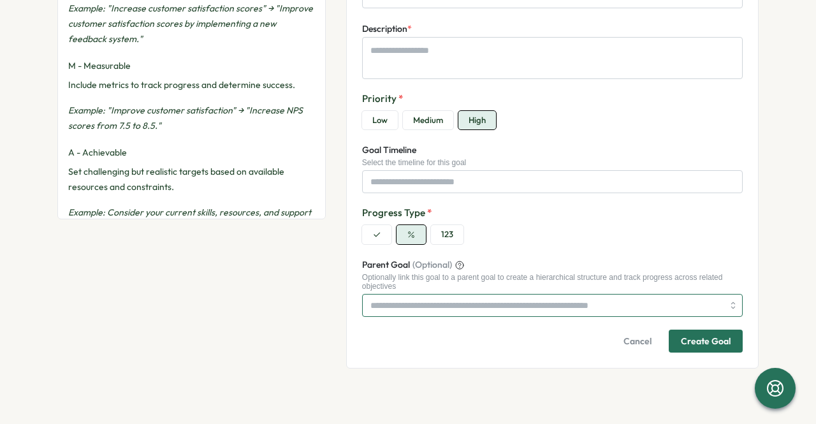
click at [433, 307] on input "Parent Goal (Optional)" at bounding box center [552, 305] width 380 height 23
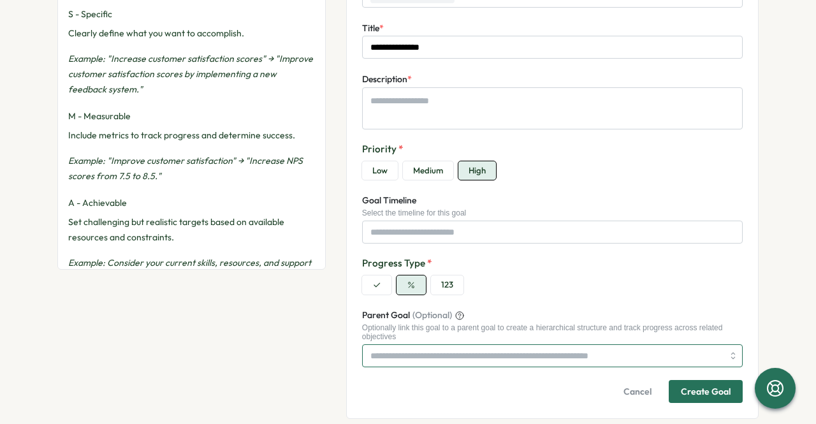
scroll to position [255, 0]
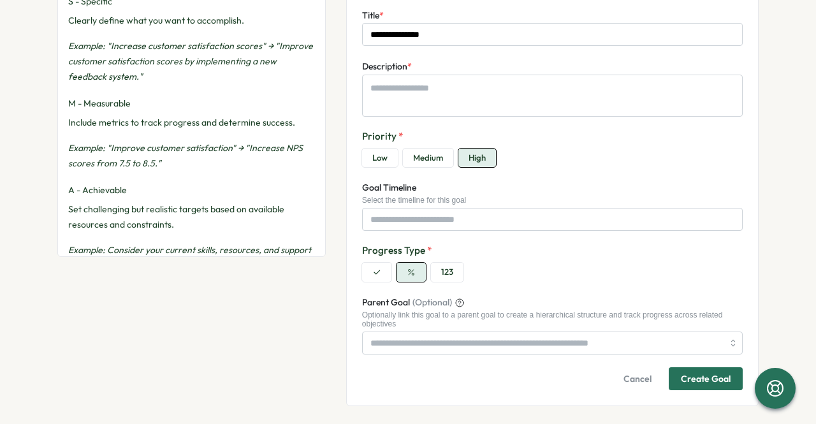
click at [686, 374] on div "Create Goal" at bounding box center [706, 378] width 50 height 9
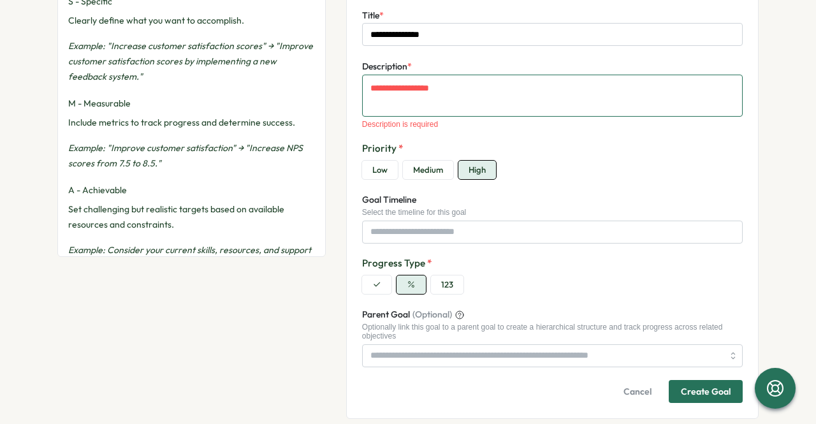
click at [422, 92] on textarea "Description *" at bounding box center [552, 95] width 380 height 41
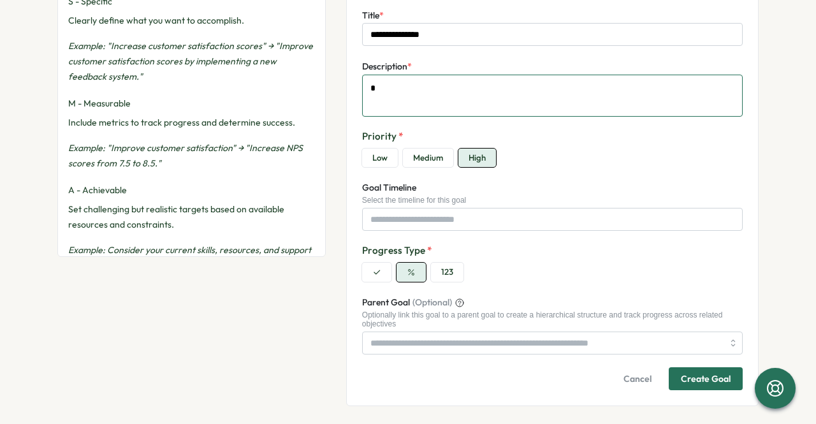
type textarea "*"
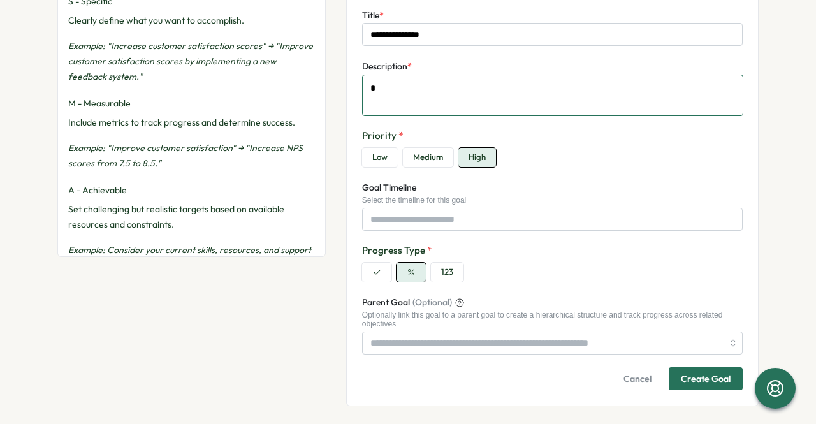
type textarea "**"
type textarea "*"
type textarea "***"
type textarea "*"
type textarea "****"
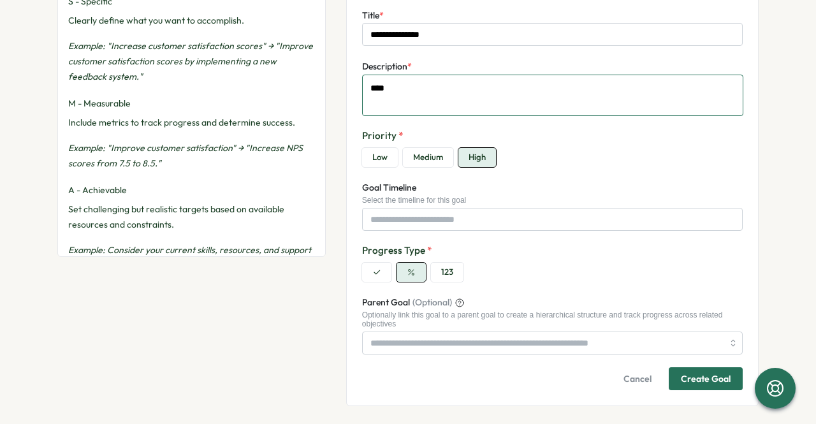
type textarea "*"
type textarea "*****"
type textarea "*"
type textarea "******"
type textarea "*"
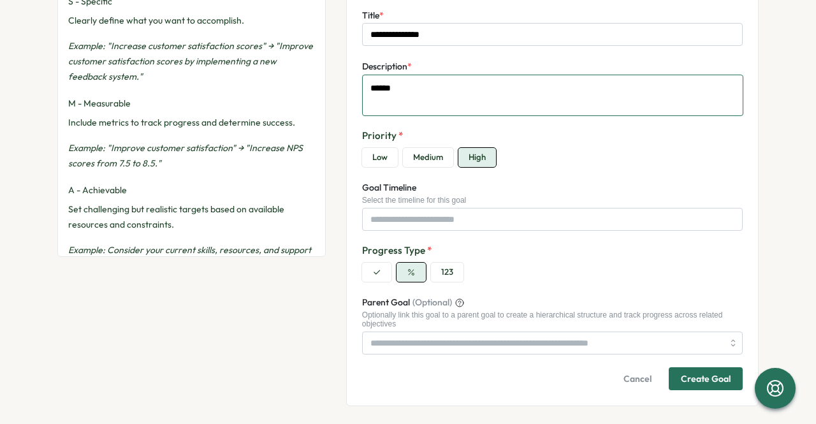
type textarea "******"
type textarea "*"
type textarea "********"
type textarea "*"
type textarea "********"
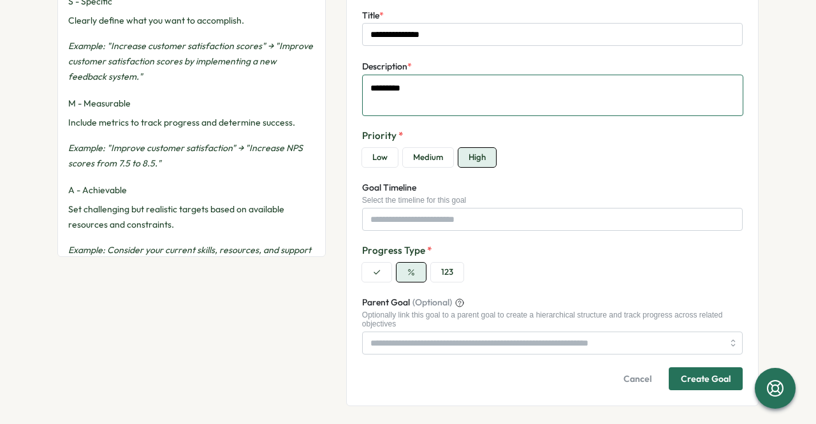
type textarea "*"
type textarea "**********"
type textarea "*"
type textarea "**********"
type textarea "*"
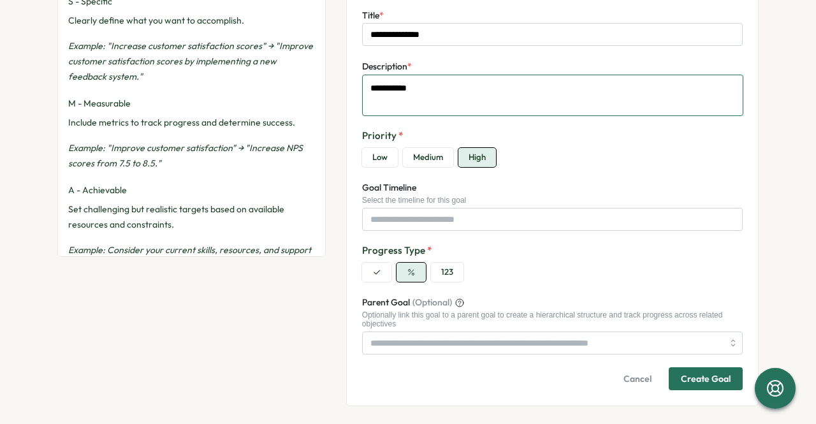
type textarea "**********"
type textarea "*"
type textarea "**********"
type textarea "*"
type textarea "**********"
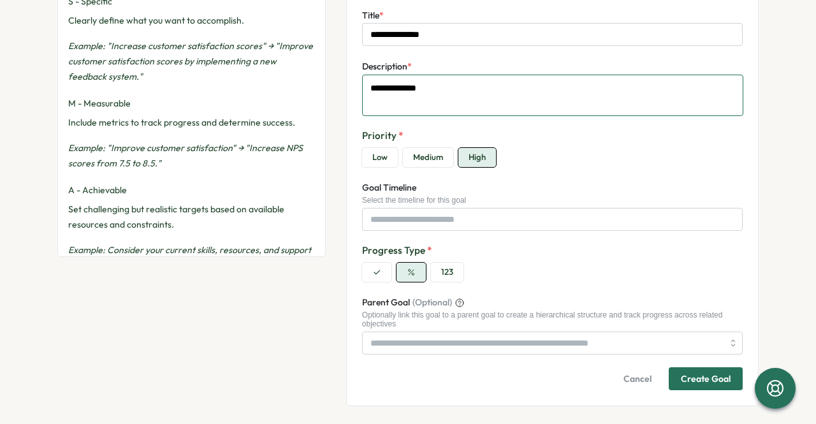
type textarea "*"
type textarea "**********"
type textarea "*"
type textarea "**********"
type textarea "*"
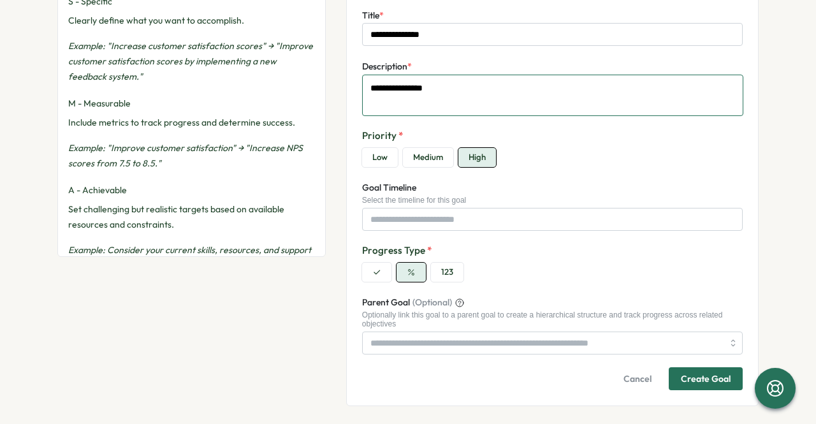
type textarea "**********"
type textarea "*"
type textarea "**********"
type textarea "*"
type textarea "**********"
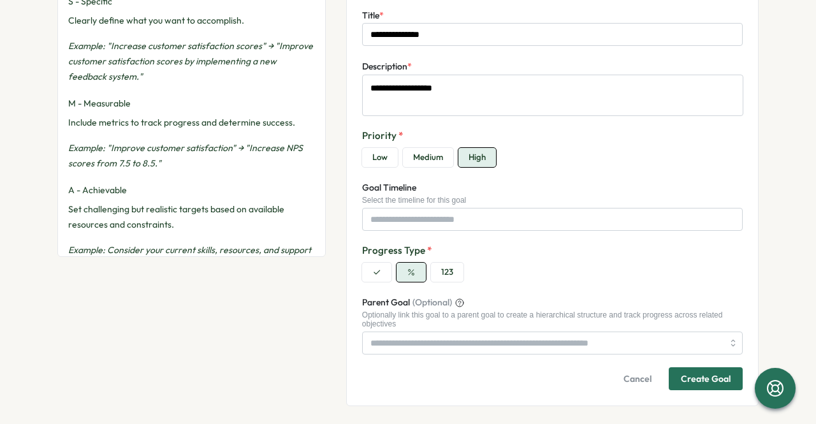
click at [711, 375] on div "Create Goal" at bounding box center [706, 378] width 50 height 9
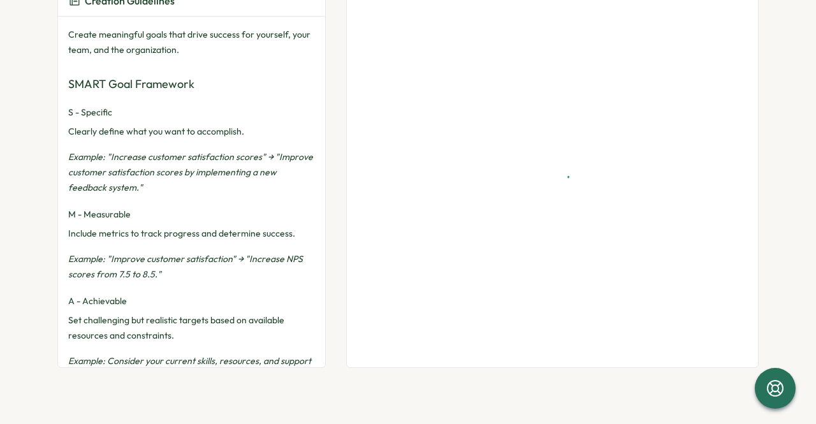
scroll to position [143, 0]
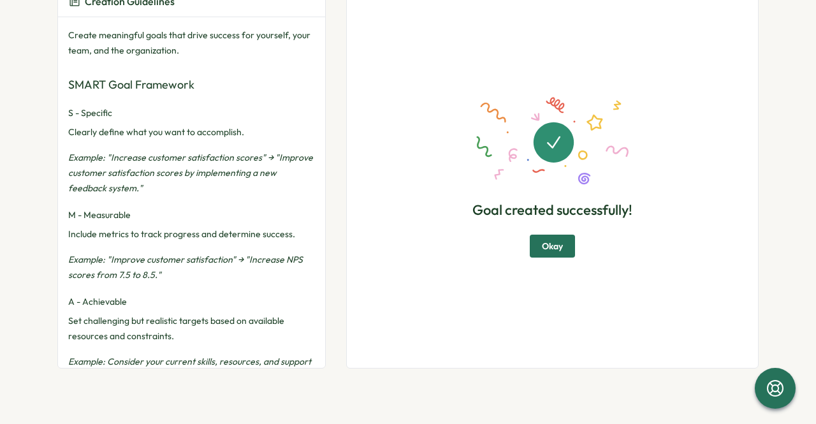
click at [542, 247] on span "Okay" at bounding box center [552, 246] width 21 height 22
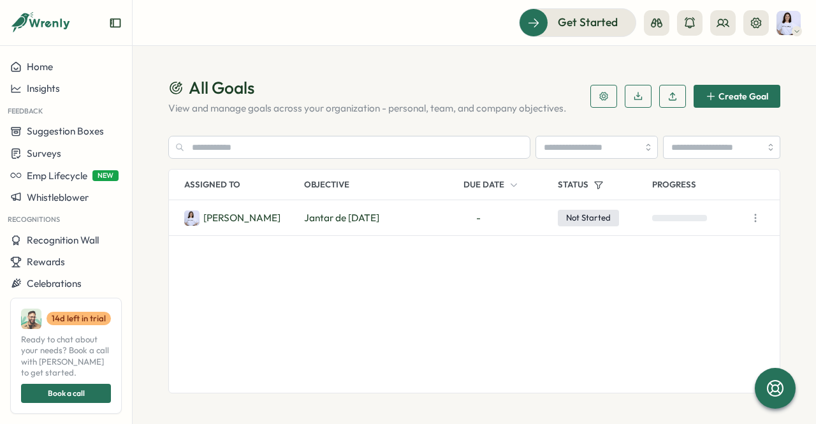
click at [755, 218] on icon "button" at bounding box center [755, 218] width 13 height 13
click at [715, 221] on button "Edit" at bounding box center [698, 221] width 82 height 22
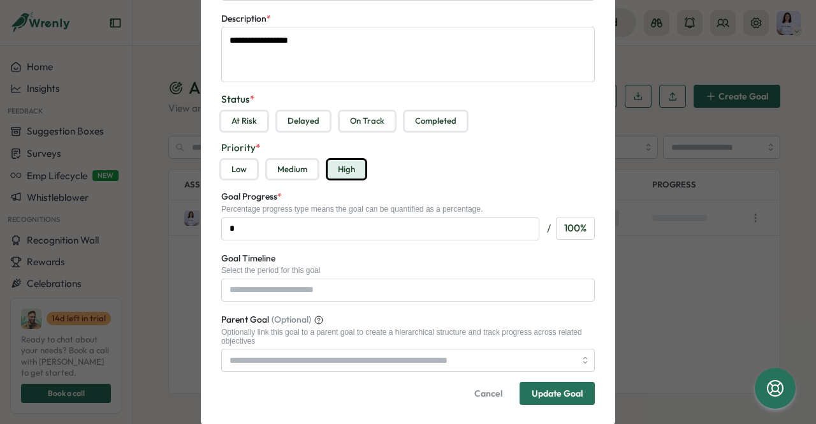
scroll to position [196, 0]
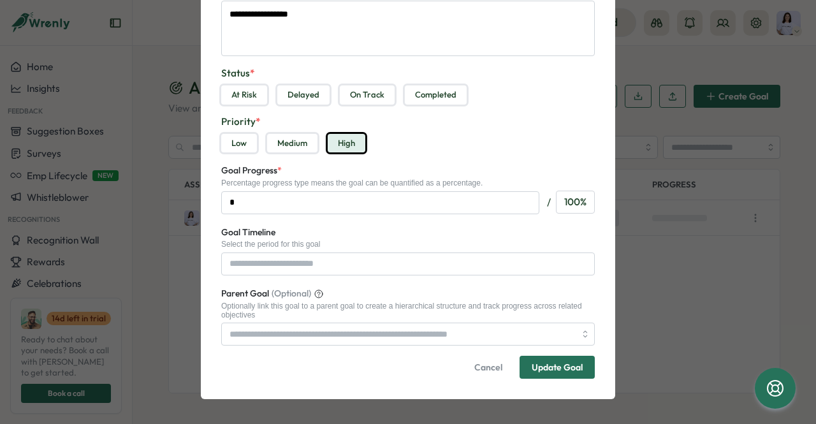
click at [547, 201] on div "/" at bounding box center [548, 202] width 9 height 23
drag, startPoint x: 551, startPoint y: 201, endPoint x: 563, endPoint y: 201, distance: 12.1
click at [552, 201] on div "/ 100 %" at bounding box center [569, 202] width 50 height 23
click at [563, 201] on div "100 %" at bounding box center [575, 202] width 39 height 23
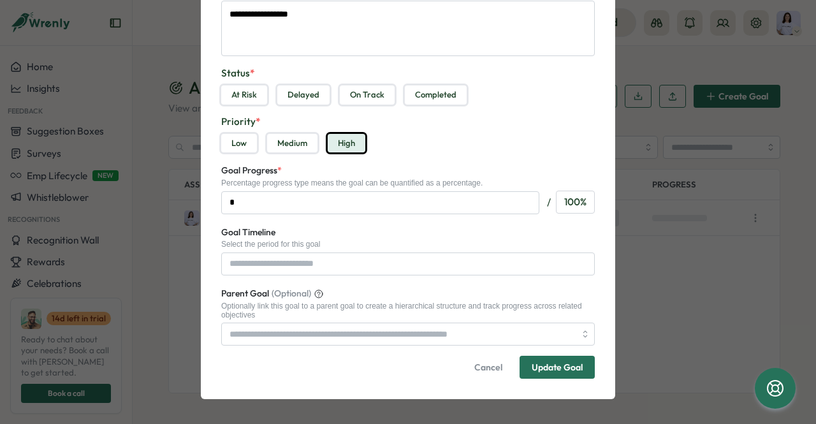
click at [563, 201] on div "100 %" at bounding box center [575, 202] width 39 height 23
click at [560, 198] on div "100 %" at bounding box center [575, 202] width 39 height 23
click at [422, 198] on input "*" at bounding box center [380, 202] width 318 height 23
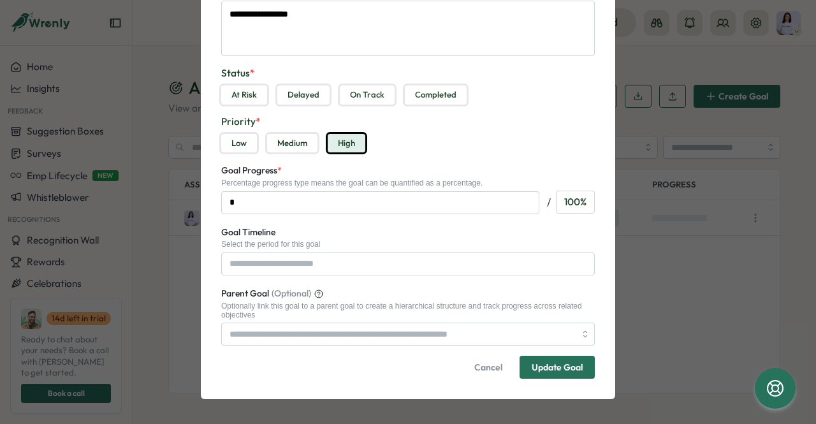
click at [568, 199] on div "100 %" at bounding box center [575, 202] width 39 height 23
click at [432, 198] on input "*" at bounding box center [380, 202] width 318 height 23
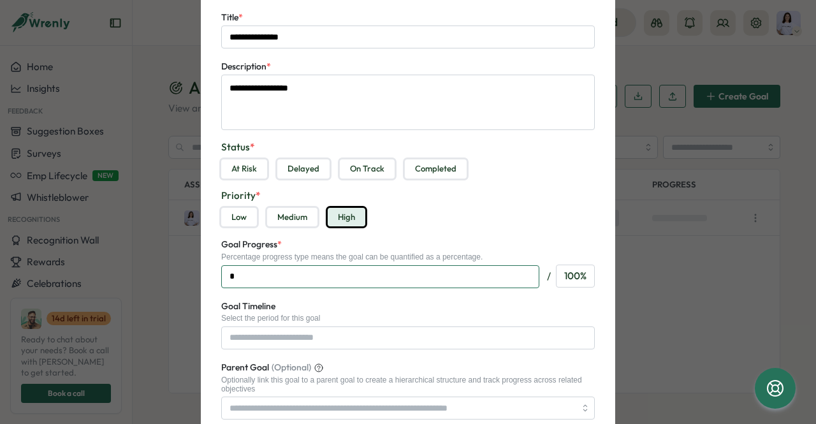
scroll to position [5, 0]
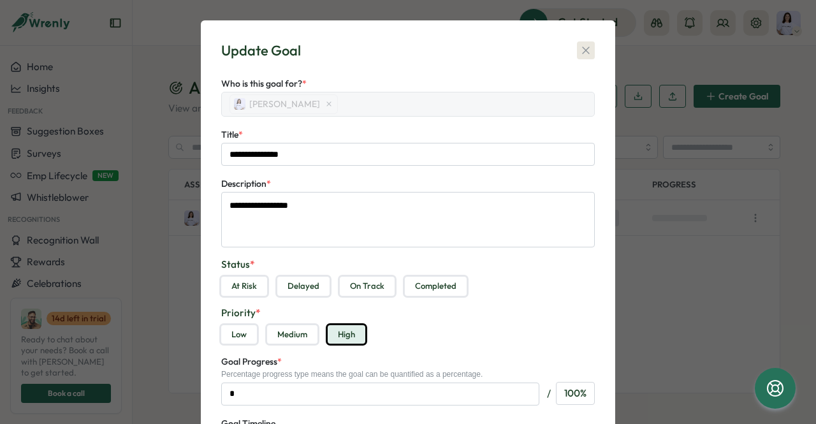
click at [585, 55] on icon "button" at bounding box center [585, 50] width 13 height 13
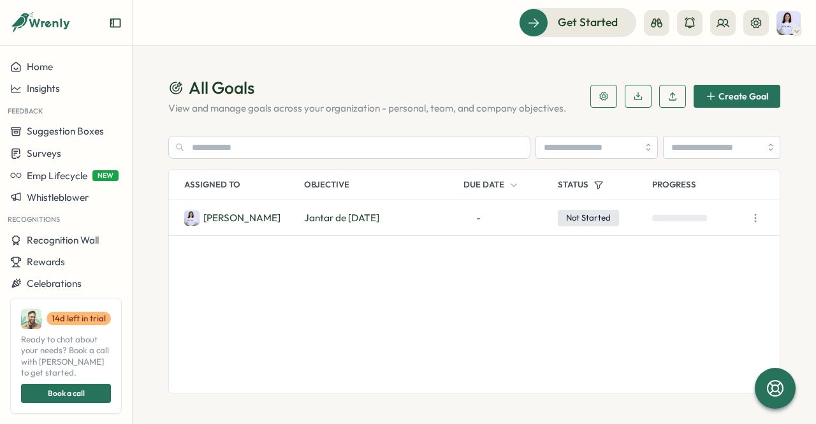
click at [314, 252] on div "Marta L. Jantar de Natal - Not Started" at bounding box center [474, 296] width 611 height 192
click at [749, 94] on span "Create Goal" at bounding box center [743, 96] width 50 height 9
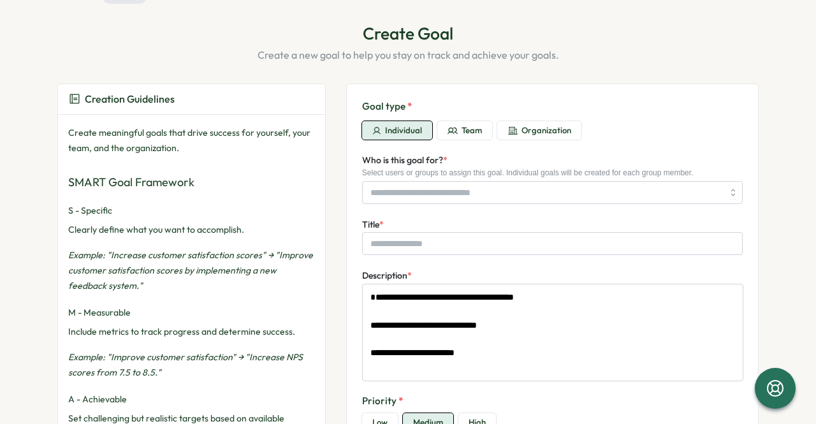
scroll to position [64, 0]
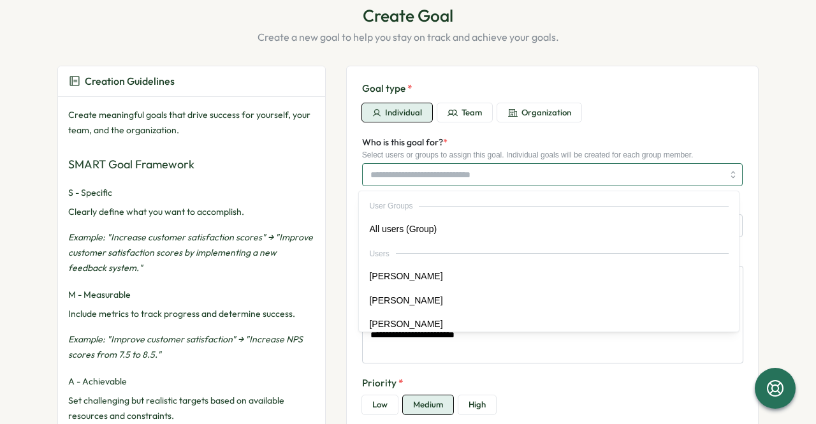
click at [431, 166] on input "Who is this goal for? *" at bounding box center [546, 175] width 352 height 22
click at [347, 192] on div "**********" at bounding box center [552, 360] width 412 height 588
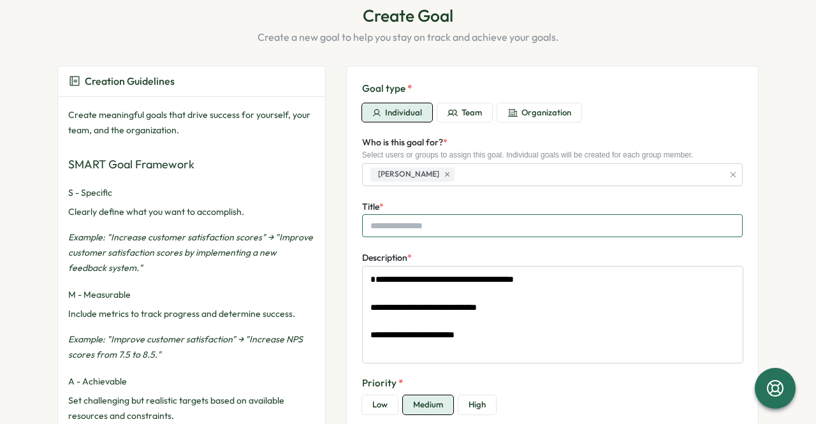
click at [394, 224] on input "Title *" at bounding box center [552, 225] width 380 height 23
type textarea "*"
type input "*"
type textarea "*"
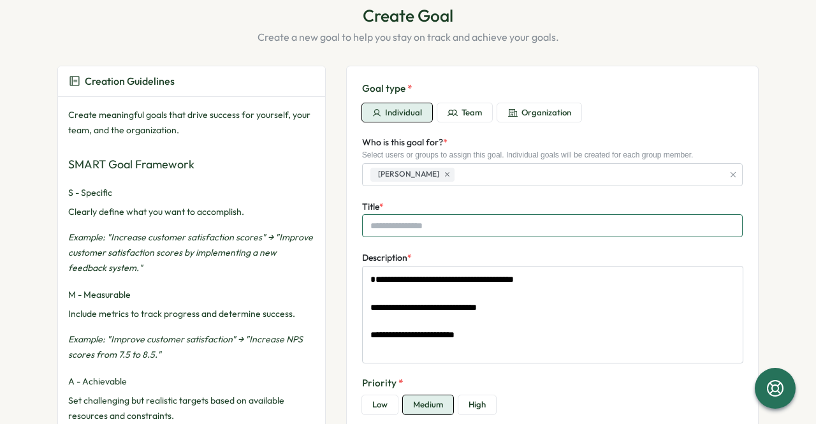
type input "*"
type textarea "*"
type input "**"
type textarea "*"
type input "***"
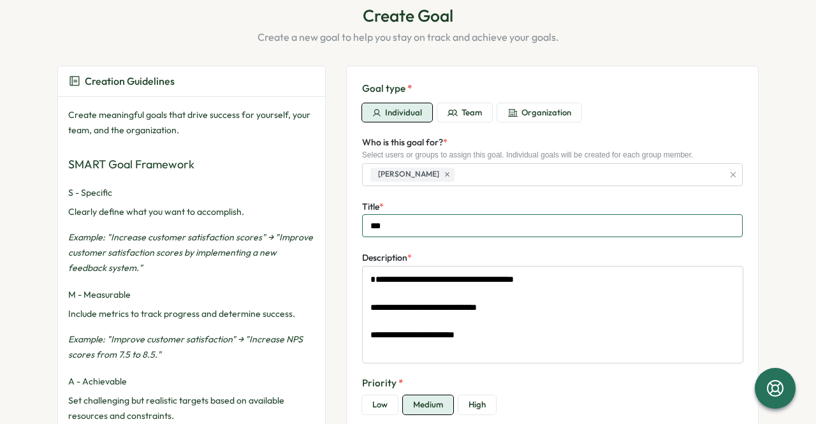
type textarea "*"
type input "****"
type textarea "*"
type input "******"
type textarea "*"
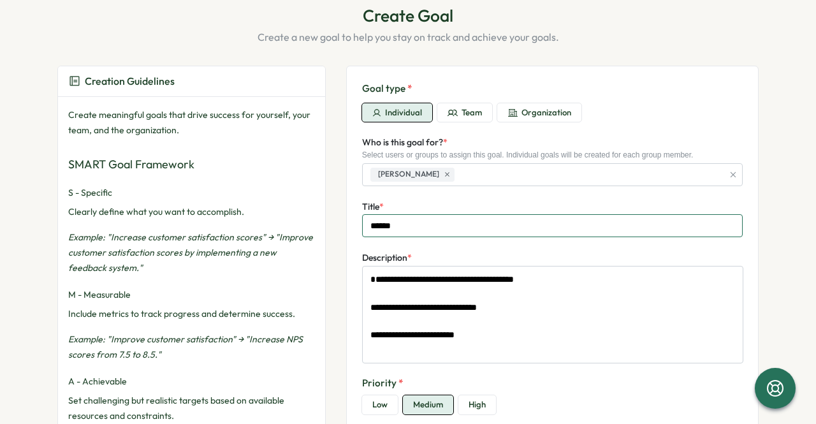
type input "******"
type textarea "*"
type input "********"
type textarea "*"
type input "********"
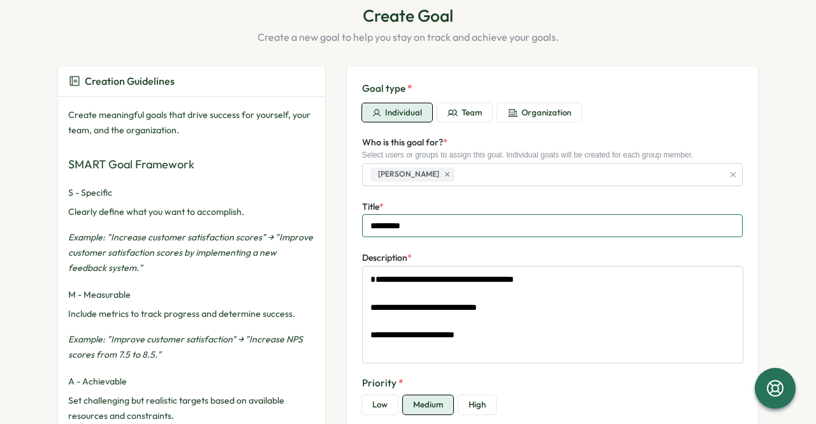
type textarea "*"
type input "**********"
type textarea "*"
type input "**********"
type textarea "*"
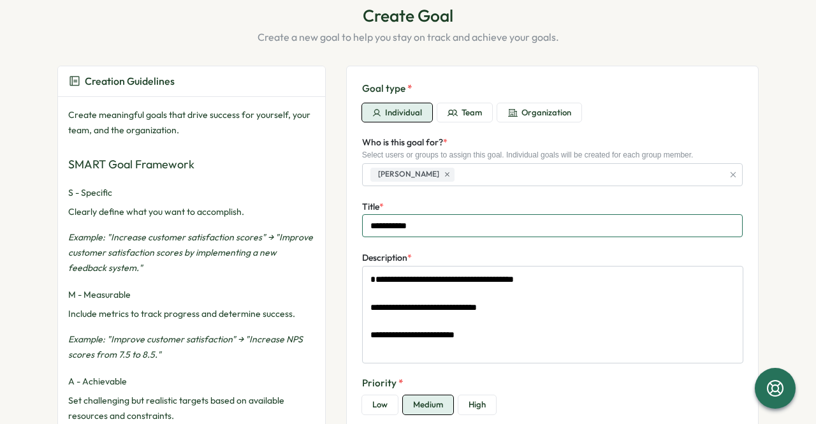
type input "**********"
type textarea "*"
type input "**********"
type textarea "*"
type input "**********"
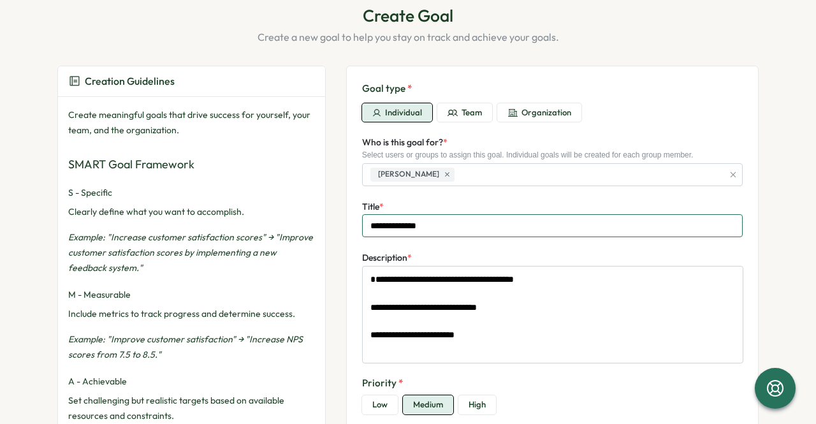
type textarea "*"
type input "**********"
type textarea "*"
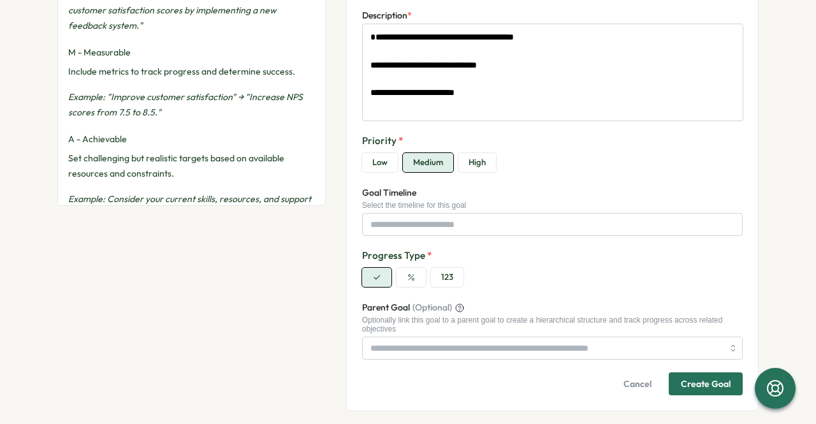
scroll to position [319, 0]
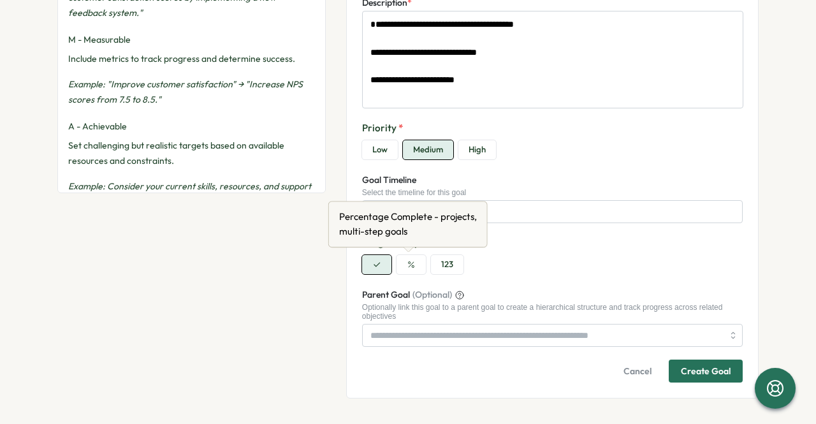
type input "**********"
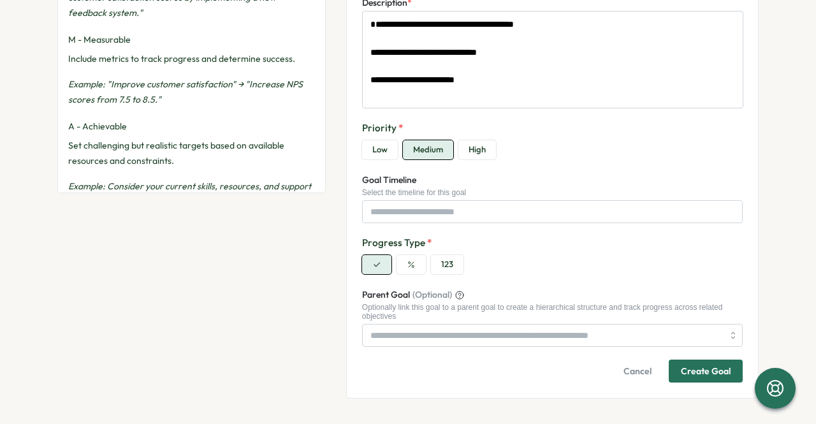
click at [417, 268] on button "button" at bounding box center [410, 264] width 29 height 19
click at [705, 375] on div "Create Goal" at bounding box center [706, 370] width 50 height 9
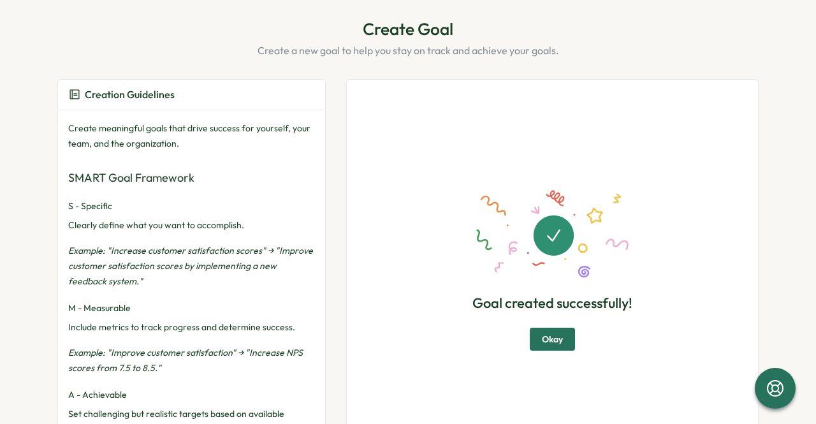
scroll to position [80, 0]
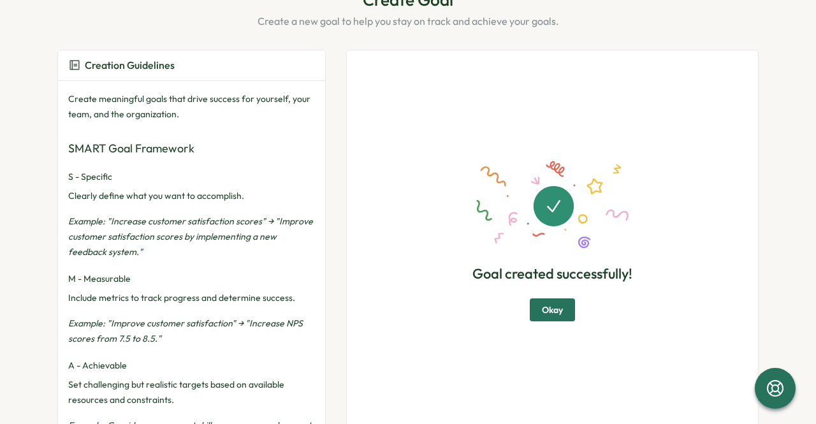
click at [544, 312] on span "Okay" at bounding box center [552, 310] width 21 height 22
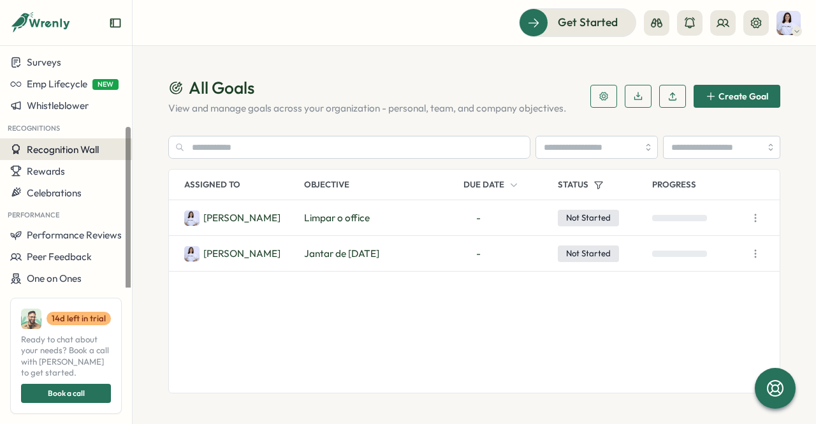
scroll to position [103, 0]
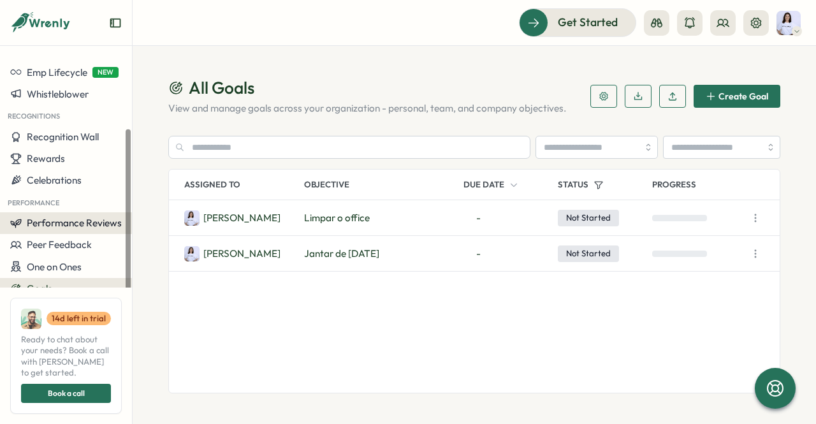
click at [54, 219] on span "Performance Reviews" at bounding box center [74, 223] width 95 height 12
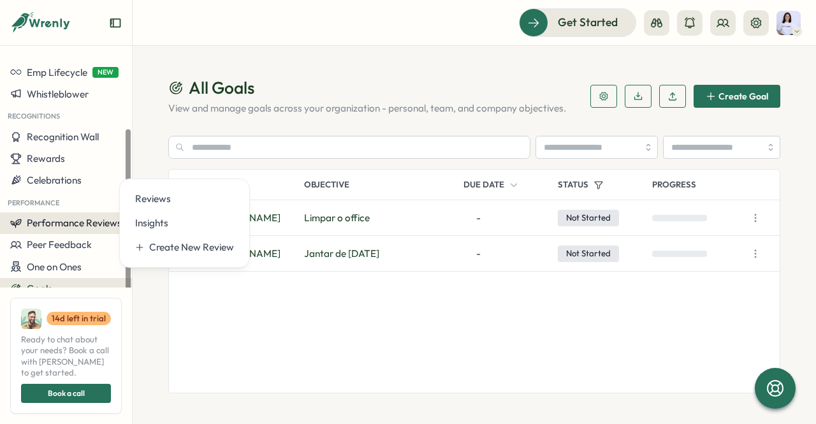
click at [64, 219] on span "Performance Reviews" at bounding box center [74, 223] width 95 height 12
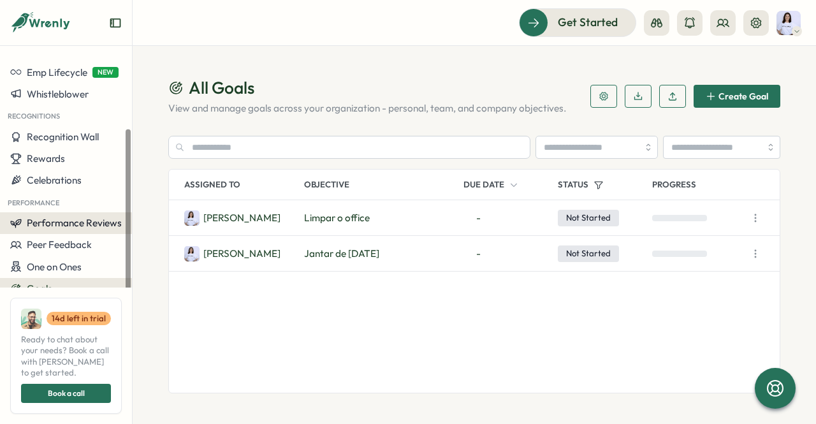
click at [71, 220] on span "Performance Reviews" at bounding box center [74, 223] width 95 height 12
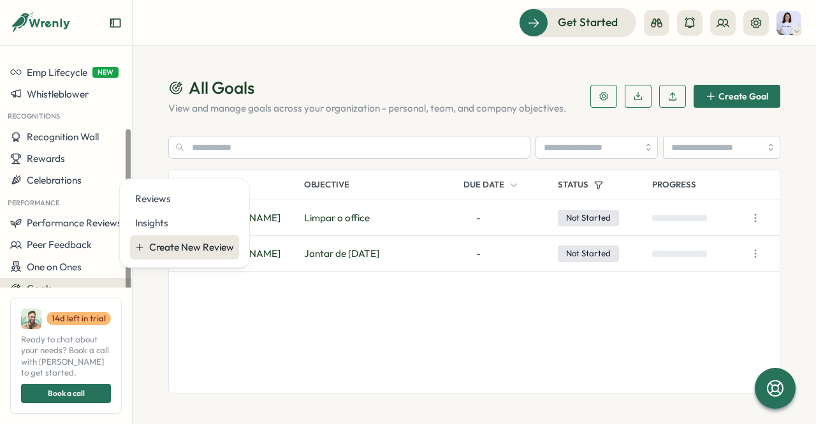
click at [147, 242] on div "Create New Review" at bounding box center [184, 247] width 99 height 14
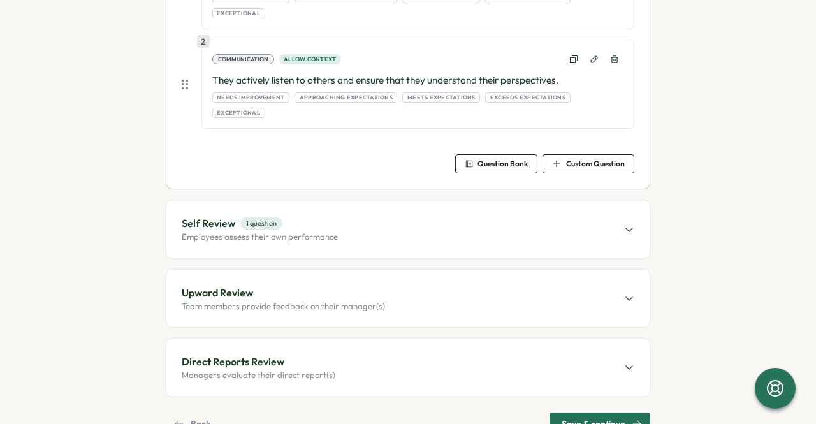
scroll to position [342, 0]
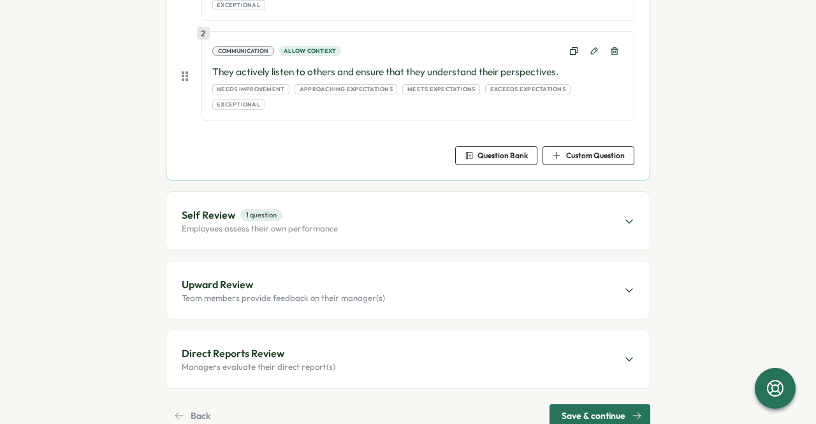
click at [181, 405] on div "Back" at bounding box center [192, 416] width 36 height 22
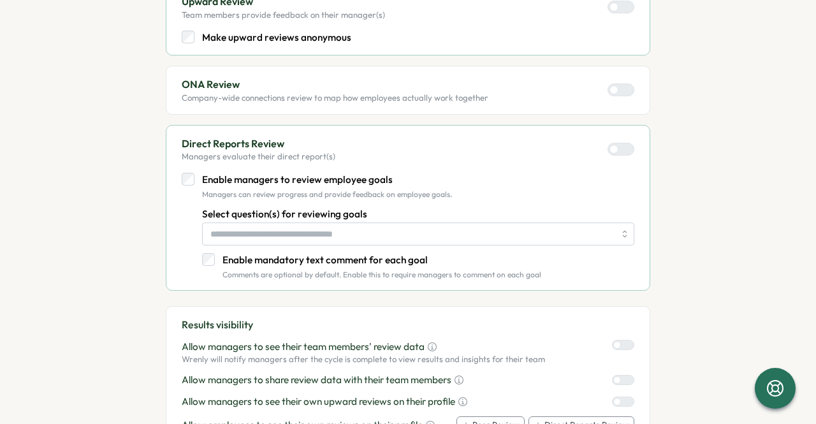
scroll to position [489, 0]
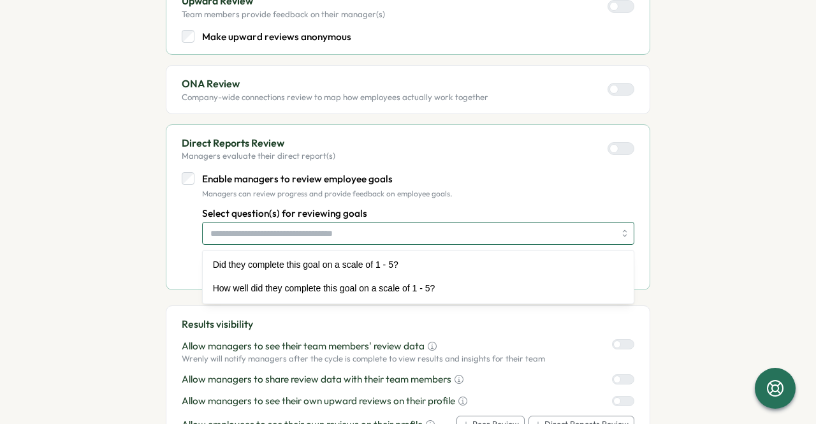
click at [264, 232] on input "Select question(s) for reviewing goals" at bounding box center [412, 233] width 404 height 22
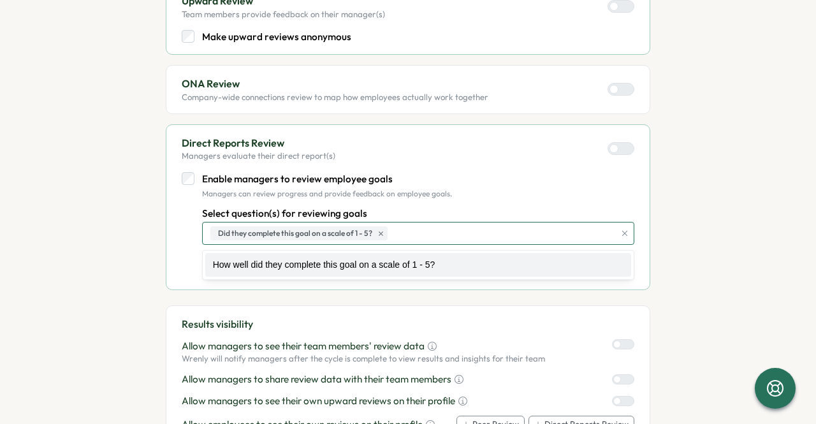
click at [254, 231] on span "Did they complete this goal on a scale of 1 - 5?" at bounding box center [295, 234] width 154 height 12
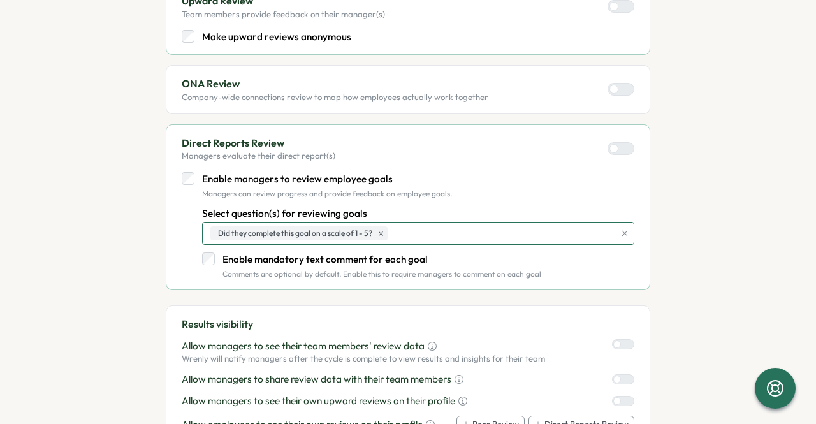
click at [266, 238] on div "Did they complete this goal on a scale of 1 - 5?" at bounding box center [410, 233] width 407 height 22
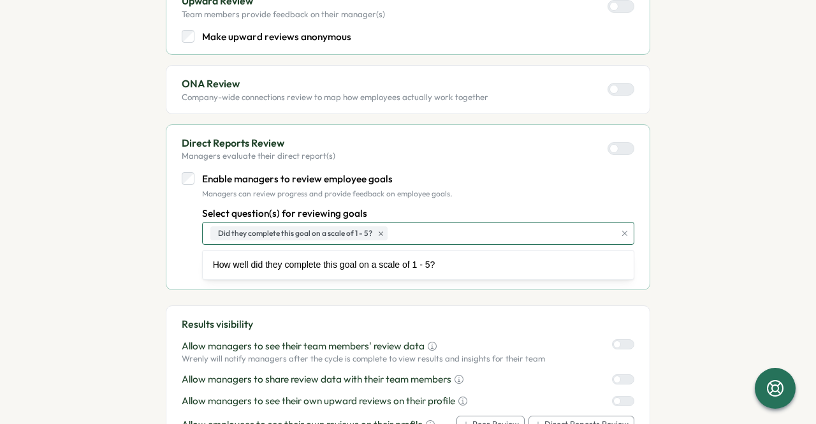
click at [254, 240] on div "Did they complete this goal on a scale of 1 - 5?" at bounding box center [410, 233] width 407 height 22
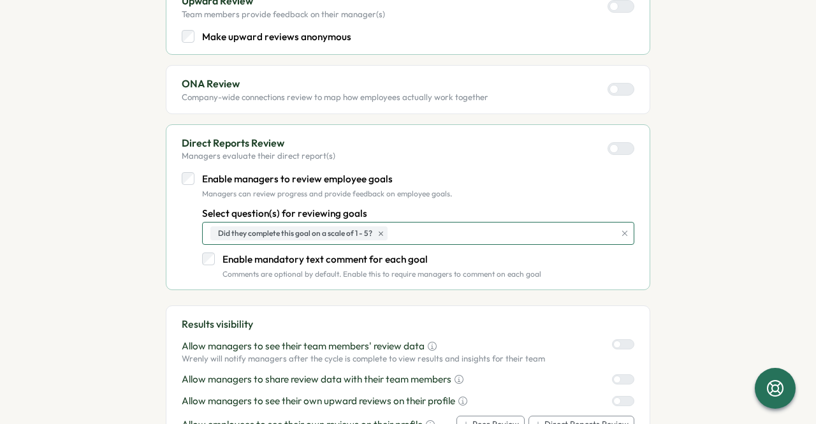
click at [258, 233] on span "Did they complete this goal on a scale of 1 - 5?" at bounding box center [295, 234] width 154 height 12
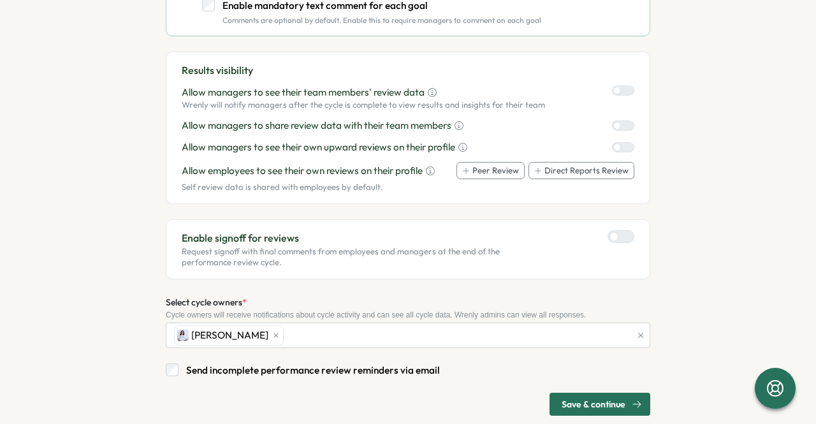
scroll to position [744, 0]
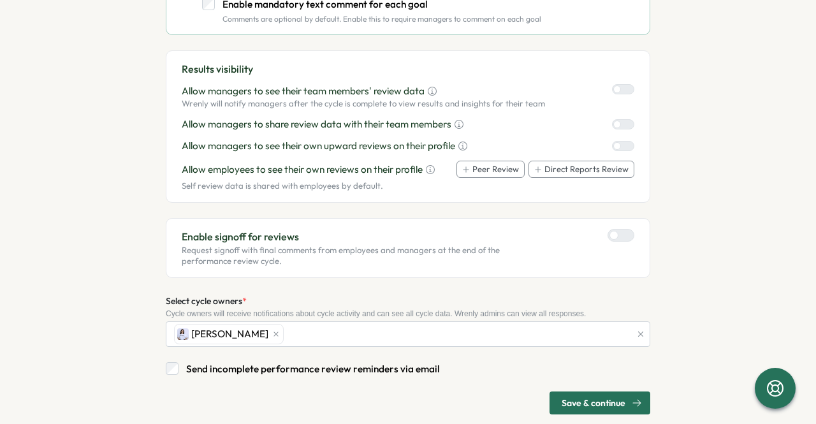
click at [624, 243] on div "Enable signoff for reviews Request signoff with final comments from employees a…" at bounding box center [408, 248] width 452 height 38
click at [625, 237] on div at bounding box center [625, 234] width 15 height 11
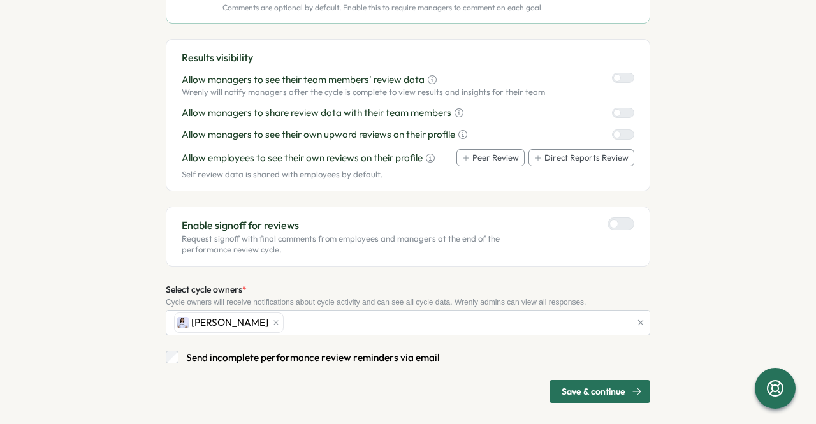
scroll to position [761, 0]
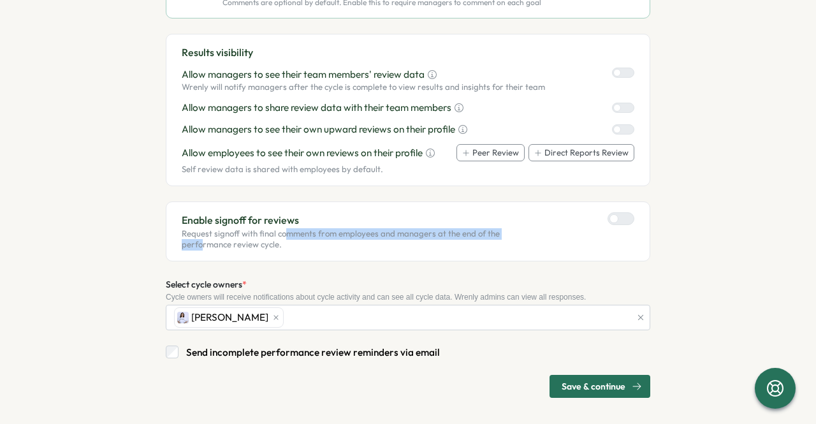
drag, startPoint x: 200, startPoint y: 239, endPoint x: 283, endPoint y: 235, distance: 82.9
click at [282, 235] on p "Request signoff with final comments from employees and managers at the end of t…" at bounding box center [345, 239] width 326 height 22
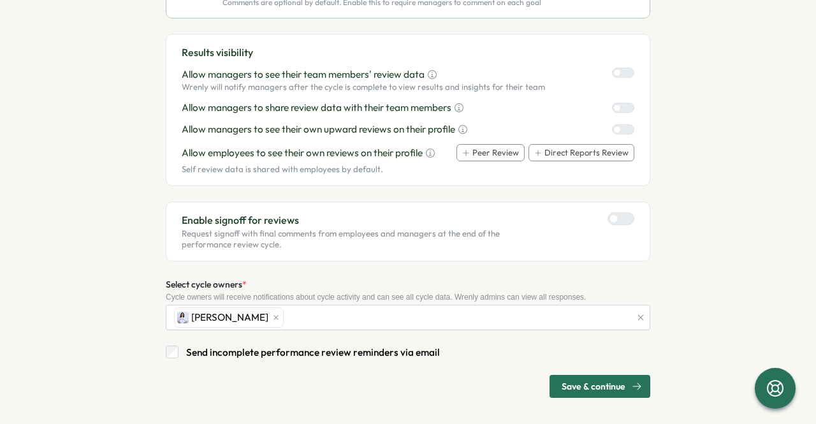
click at [285, 240] on p "Request signoff with final comments from employees and managers at the end of t…" at bounding box center [345, 239] width 326 height 22
click at [612, 208] on div "Enable signoff for reviews Request signoff with final comments from employees a…" at bounding box center [408, 231] width 484 height 60
click at [618, 213] on div at bounding box center [625, 218] width 15 height 11
click at [612, 212] on label at bounding box center [620, 218] width 27 height 13
drag, startPoint x: 203, startPoint y: 240, endPoint x: 326, endPoint y: 235, distance: 123.7
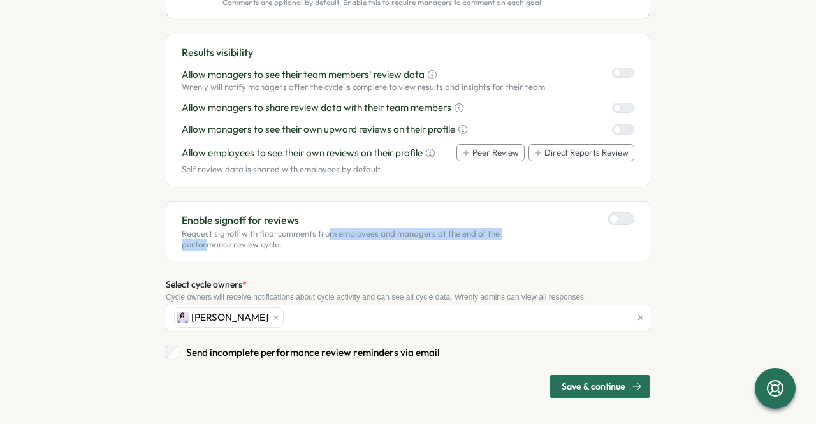
click at [326, 235] on p "Request signoff with final comments from employees and managers at the end of t…" at bounding box center [345, 239] width 326 height 22
click at [597, 377] on span "Save & continue" at bounding box center [593, 386] width 64 height 22
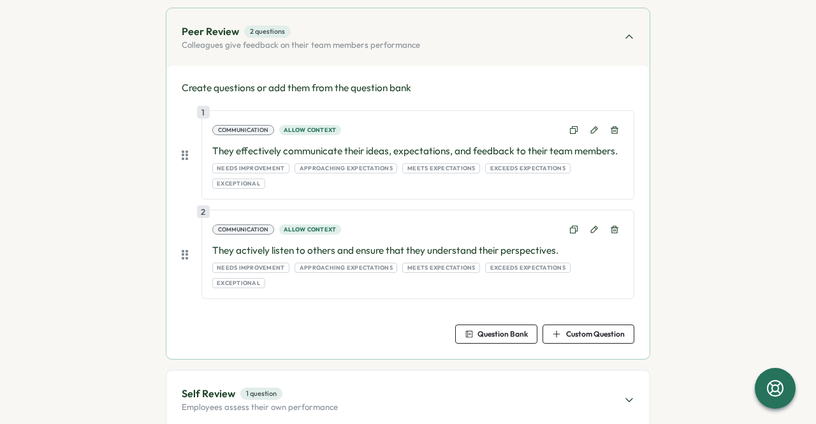
scroll to position [0, 0]
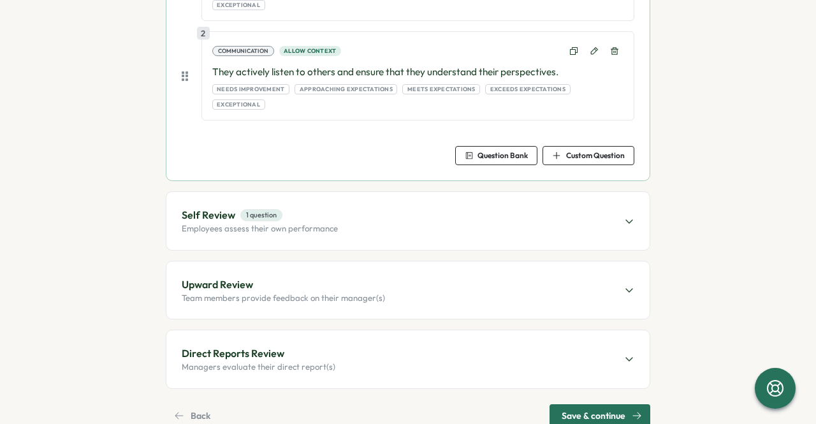
click at [501, 192] on div "Self Review 1 question Employees assess their own performance" at bounding box center [407, 220] width 483 height 57
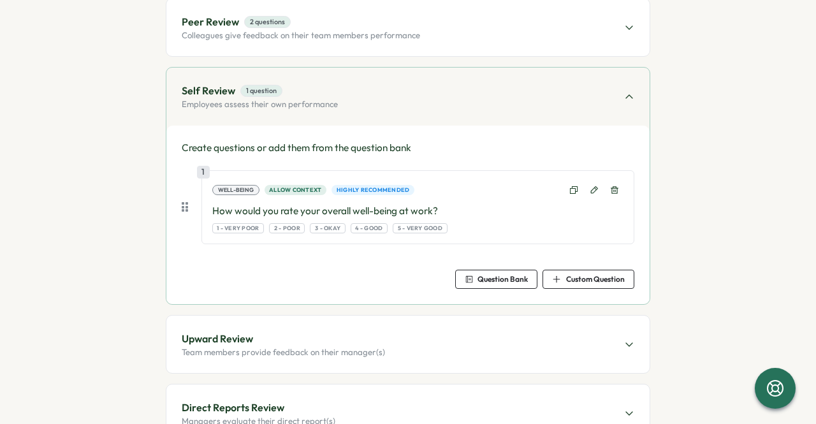
scroll to position [194, 0]
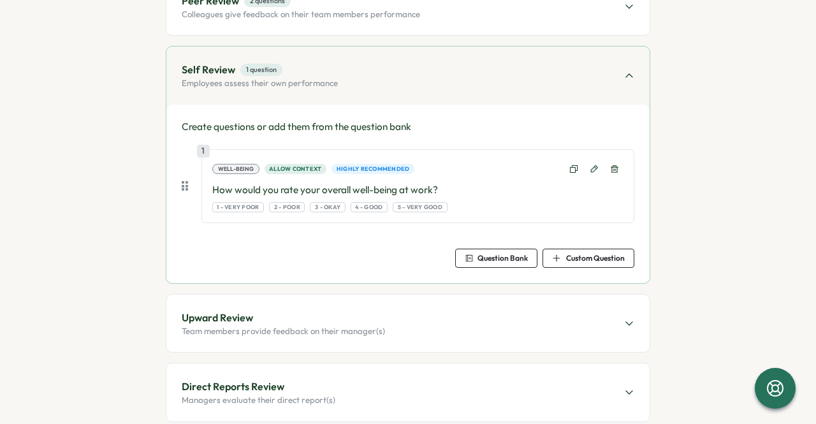
click at [483, 249] on span "Question Bank" at bounding box center [496, 258] width 63 height 18
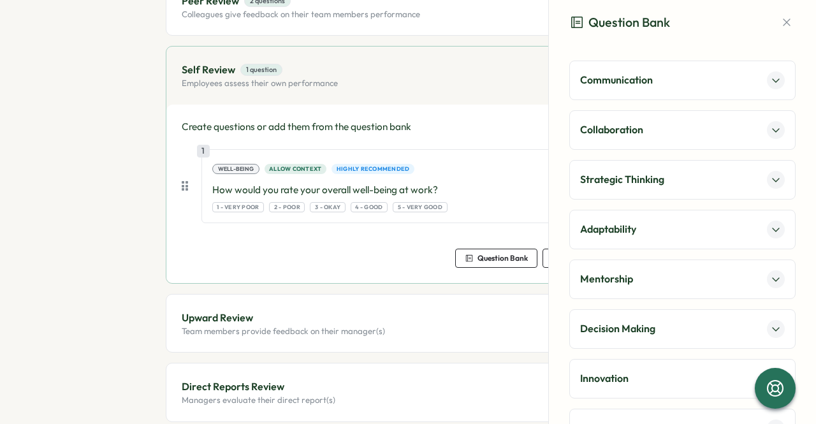
click at [781, 274] on div "Mentorship" at bounding box center [682, 279] width 226 height 40
click at [770, 276] on icon at bounding box center [775, 279] width 10 height 10
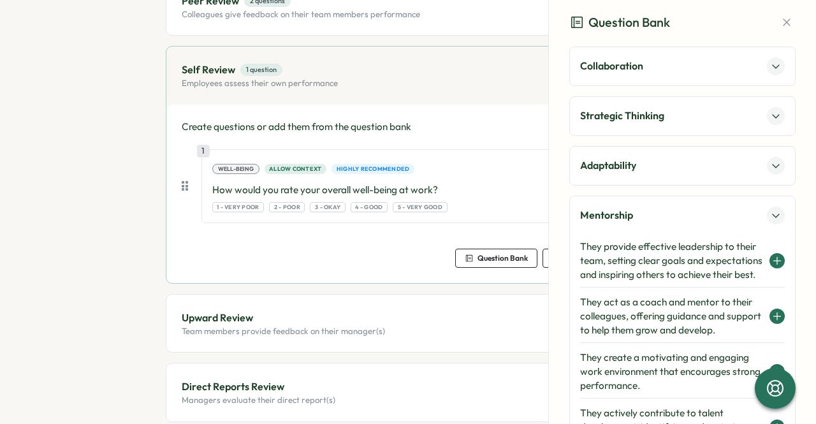
click at [774, 261] on icon at bounding box center [777, 261] width 7 height 0
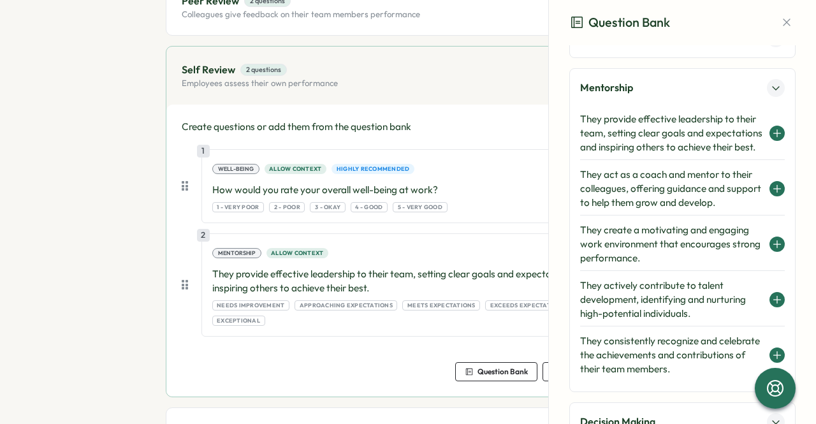
drag, startPoint x: 769, startPoint y: 239, endPoint x: 769, endPoint y: 251, distance: 12.1
click at [769, 247] on div "They create a motivating and engaging work environment that encourages strong p…" at bounding box center [682, 244] width 205 height 53
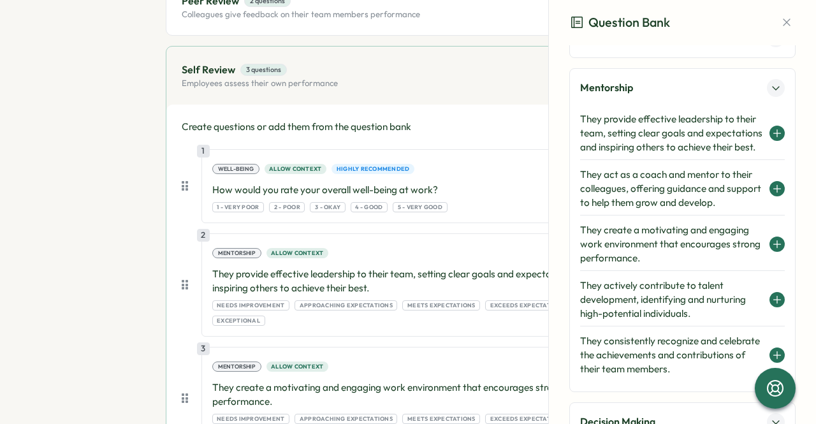
click at [772, 249] on icon at bounding box center [777, 244] width 10 height 10
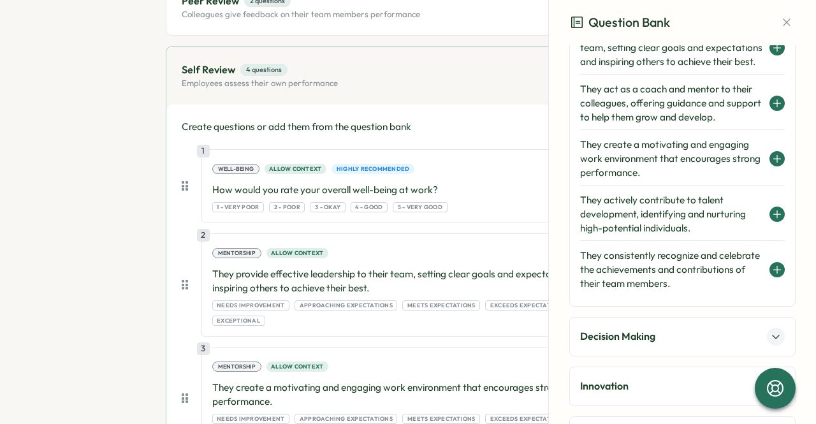
scroll to position [382, 0]
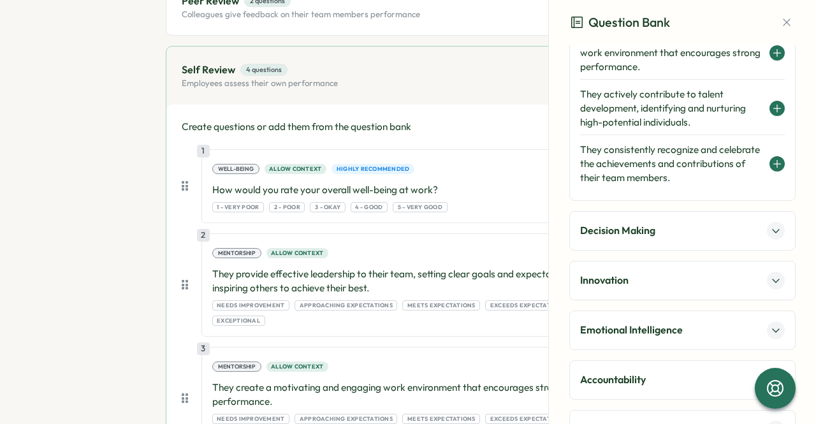
click at [765, 250] on div "Decision Making" at bounding box center [682, 231] width 226 height 40
drag, startPoint x: 765, startPoint y: 247, endPoint x: 755, endPoint y: 280, distance: 34.9
click at [767, 240] on button at bounding box center [776, 231] width 18 height 18
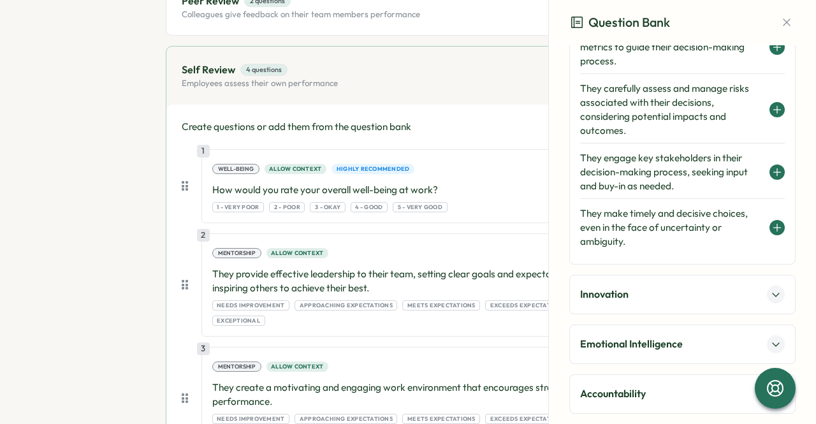
click at [772, 233] on div "They make timely and decisive choices, even in the face of uncertainty or ambig…" at bounding box center [682, 227] width 205 height 52
click at [776, 220] on button at bounding box center [776, 227] width 15 height 15
click at [774, 228] on icon at bounding box center [777, 228] width 7 height 0
click at [50, 249] on section "Close Save Draft Add Questions Set up Questions Participants Schedule Details R…" at bounding box center [408, 212] width 816 height 424
click at [785, 30] on button "button" at bounding box center [786, 22] width 18 height 18
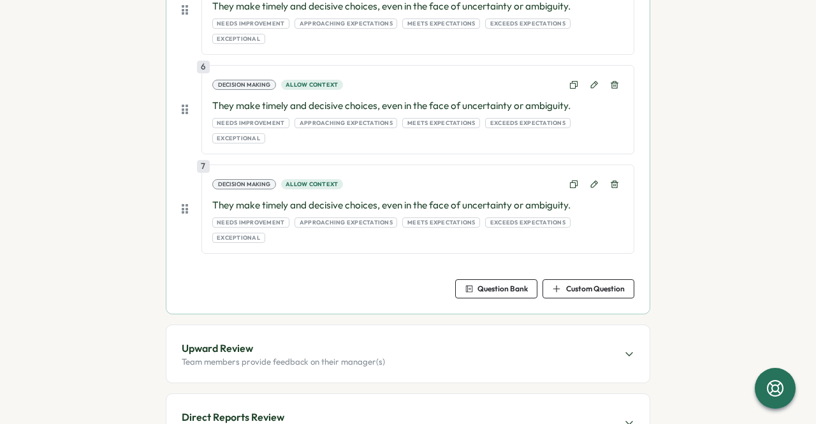
click at [531, 325] on div "Upward Review Team members provide feedback on their manager(s)" at bounding box center [407, 353] width 483 height 57
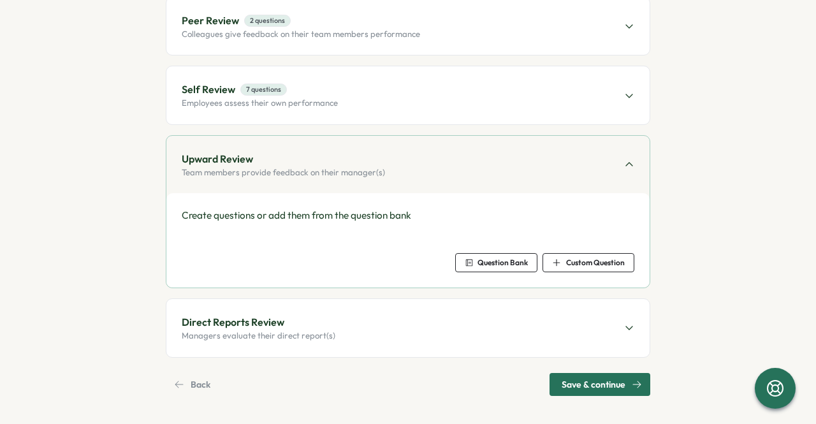
click at [470, 259] on icon "button" at bounding box center [469, 262] width 9 height 9
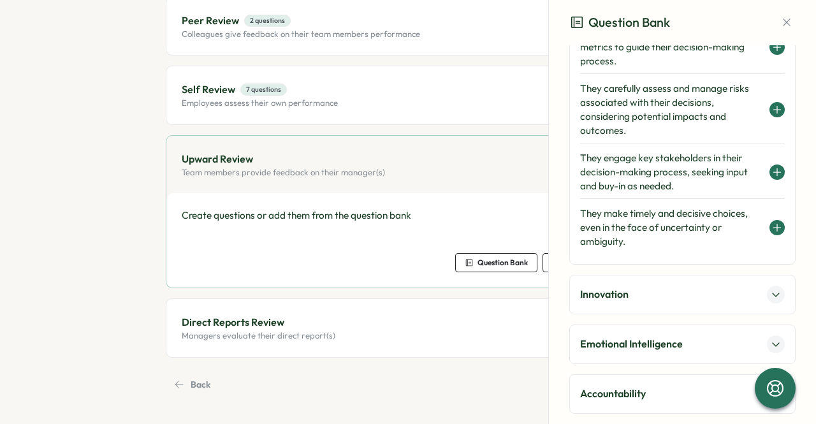
click at [753, 289] on div "Innovation" at bounding box center [682, 294] width 205 height 18
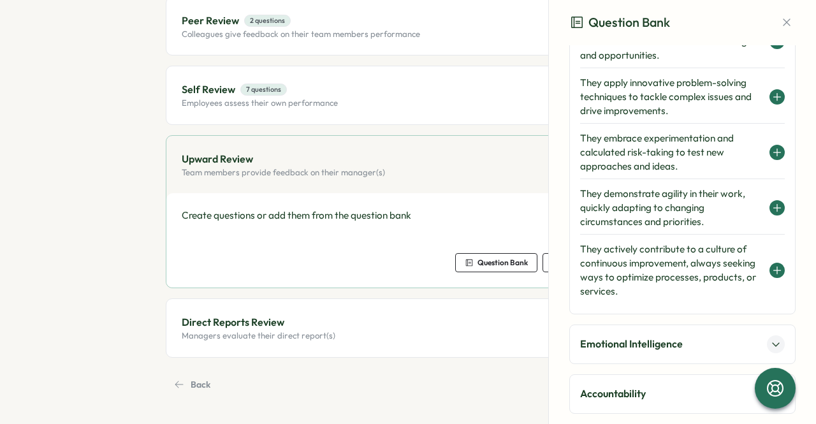
drag, startPoint x: 761, startPoint y: 268, endPoint x: 769, endPoint y: 264, distance: 8.5
click at [761, 269] on div "They actively contribute to a culture of continuous improvement, always seeking…" at bounding box center [682, 270] width 205 height 66
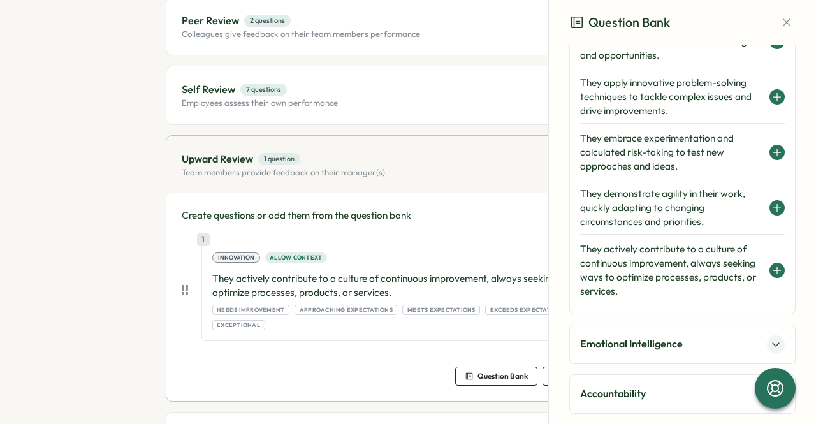
click at [774, 200] on button at bounding box center [776, 207] width 15 height 15
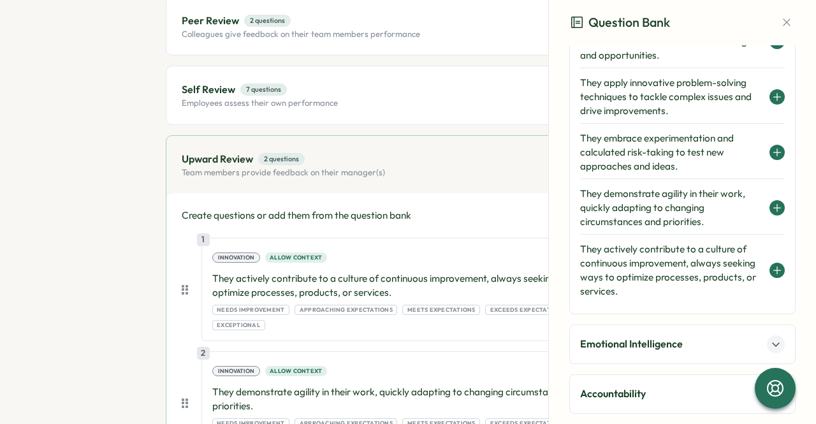
click at [66, 250] on section "Set up Questions Participants Schedule Details Review Create and customize revi…" at bounding box center [407, 274] width 701 height 695
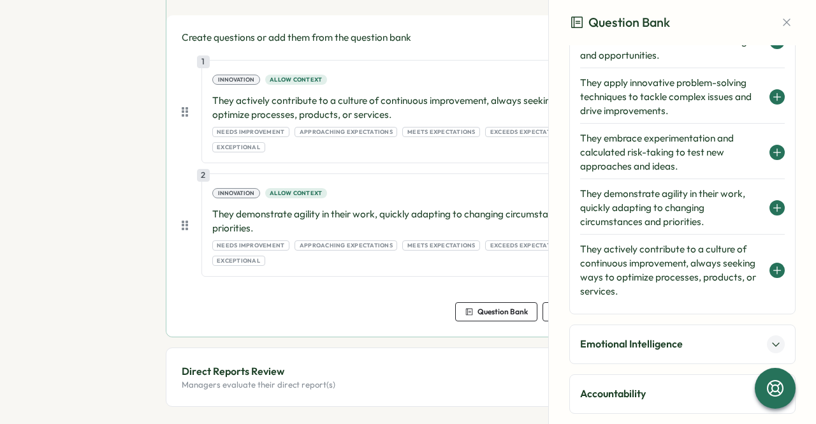
scroll to position [370, 0]
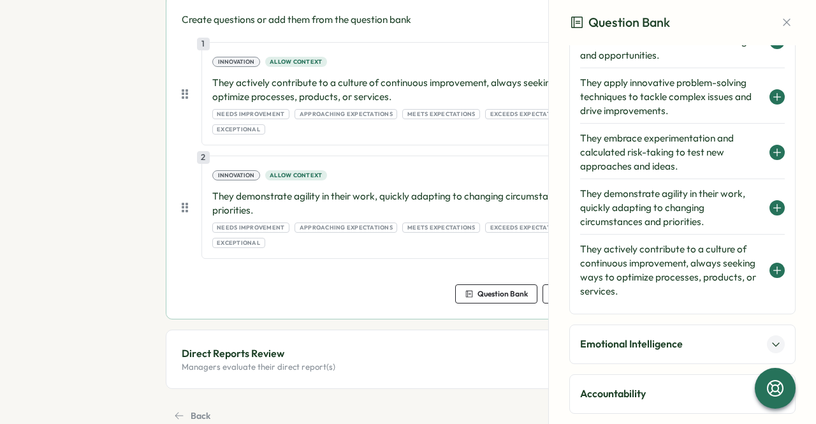
click at [248, 330] on div "Direct Reports Review Managers evaluate their direct report(s)" at bounding box center [407, 358] width 483 height 57
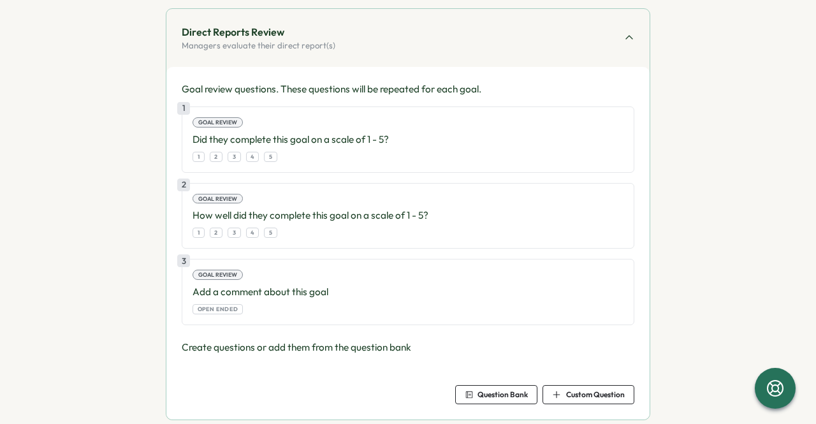
click at [259, 152] on div "1 2 3 4 5" at bounding box center [407, 157] width 431 height 10
click at [512, 386] on span "Question Bank" at bounding box center [496, 395] width 63 height 18
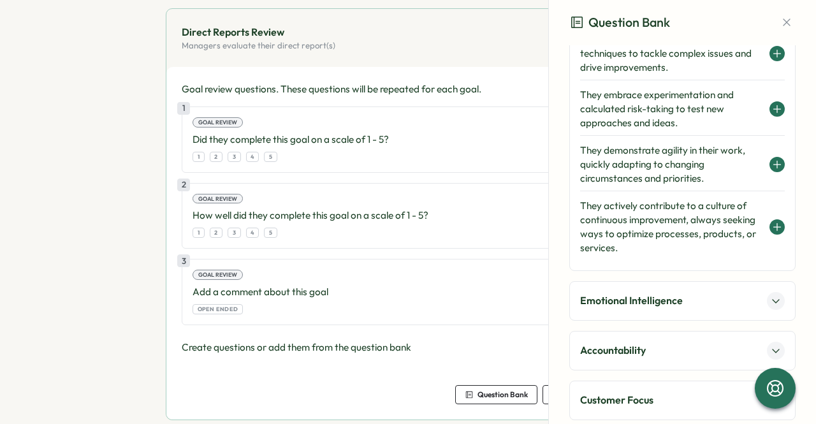
scroll to position [446, 0]
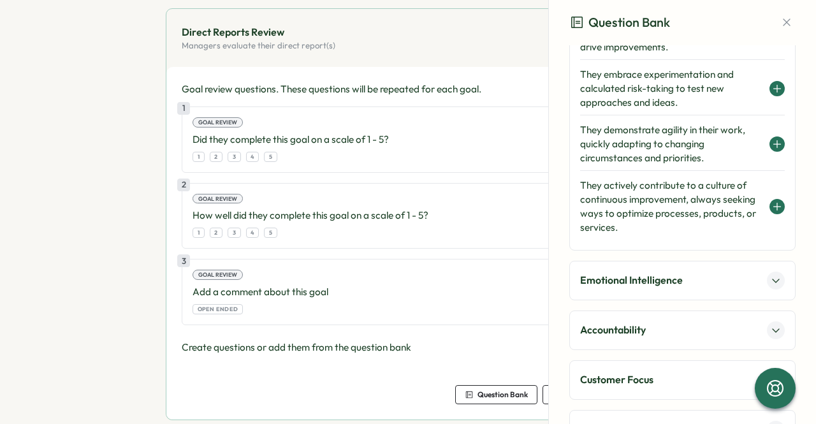
click at [353, 188] on div "2 Goal review How well did they complete this goal on a scale of 1 - 5? 1 2 3 4…" at bounding box center [408, 216] width 452 height 66
click at [176, 136] on div "Goal review questions. These questions will be repeated for each goal. 1 Goal r…" at bounding box center [407, 243] width 483 height 353
click at [223, 121] on div "Goal review" at bounding box center [217, 122] width 50 height 10
click at [74, 144] on section "Set up Questions Participants Schedule Details Review Create and customize revi…" at bounding box center [407, 95] width 701 height 726
drag, startPoint x: 397, startPoint y: 123, endPoint x: 405, endPoint y: 123, distance: 8.3
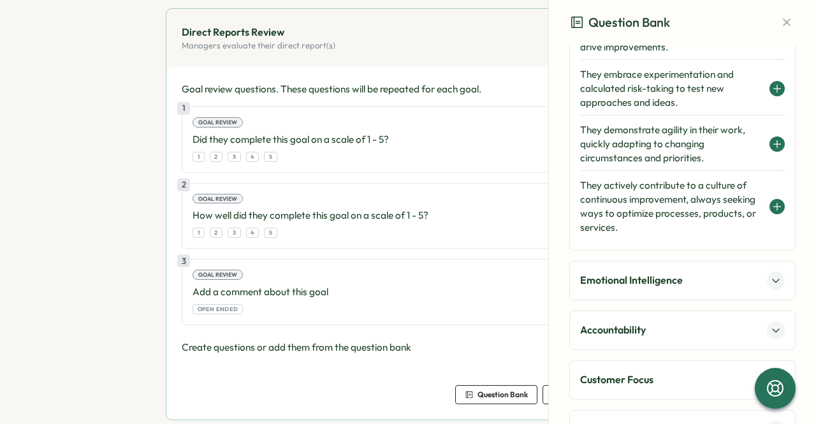
click at [400, 123] on div "Goal review" at bounding box center [407, 122] width 431 height 10
click at [790, 19] on div "Question Bank" at bounding box center [682, 22] width 267 height 45
click at [788, 21] on button "button" at bounding box center [786, 22] width 18 height 18
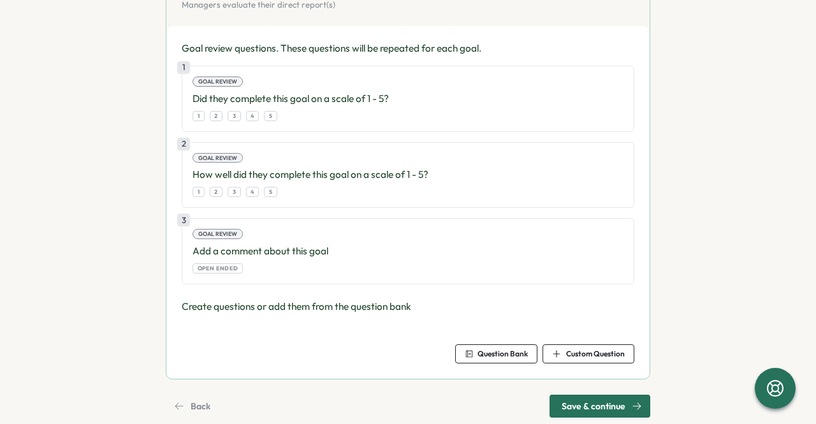
scroll to position [430, 0]
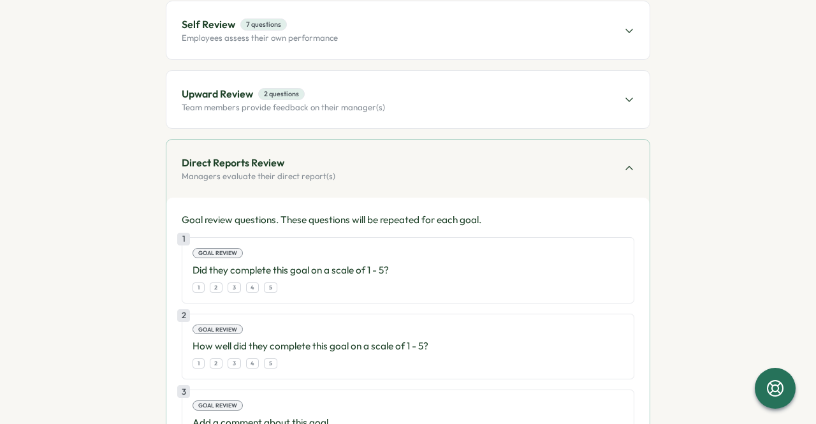
click at [204, 171] on p "Managers evaluate their direct report(s)" at bounding box center [259, 176] width 154 height 11
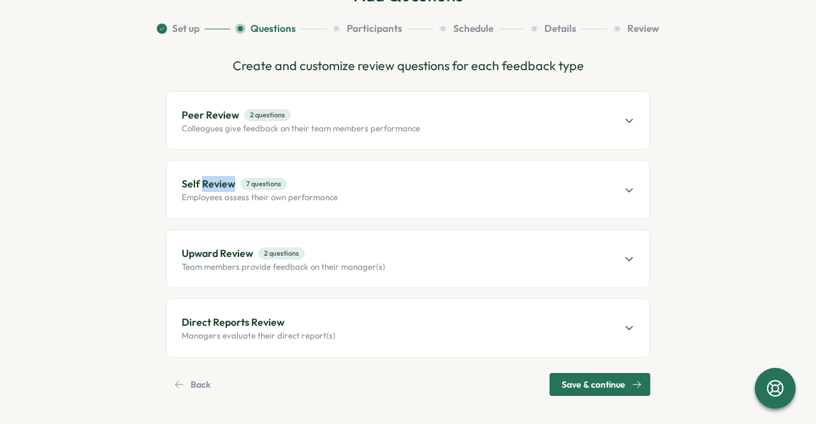
click at [204, 171] on div "Self Review 7 questions Employees assess their own performance" at bounding box center [407, 189] width 483 height 57
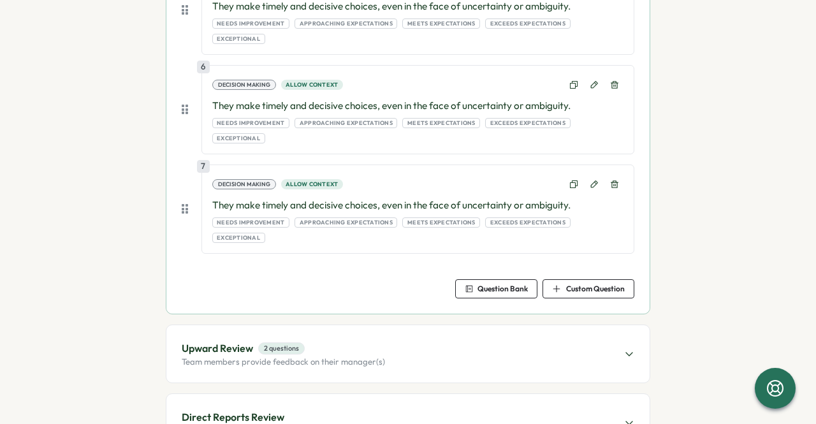
click at [208, 409] on p "Direct Reports Review" at bounding box center [233, 417] width 103 height 16
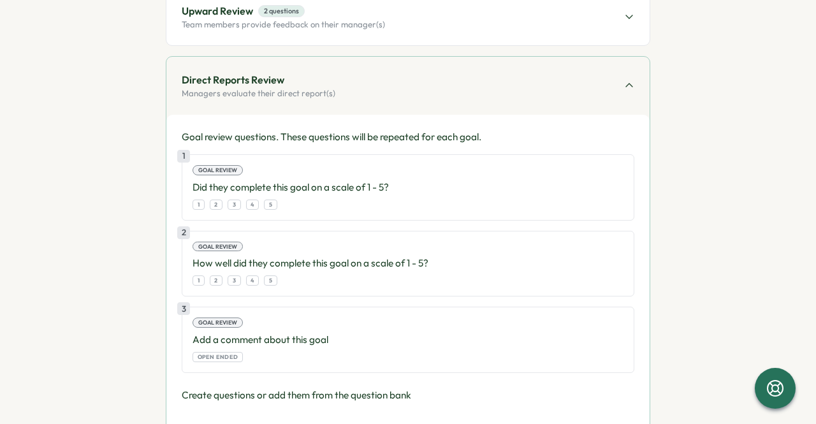
scroll to position [303, 0]
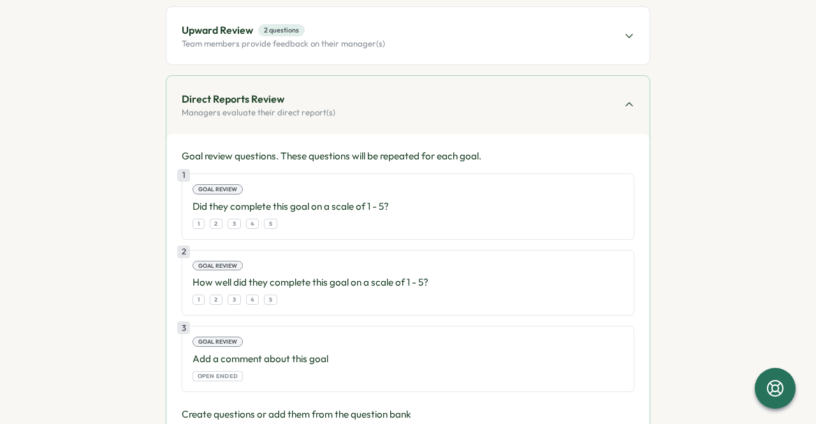
click at [204, 179] on div "1 Goal review Did they complete this goal on a scale of 1 - 5? 1 2 3 4 5" at bounding box center [408, 206] width 452 height 66
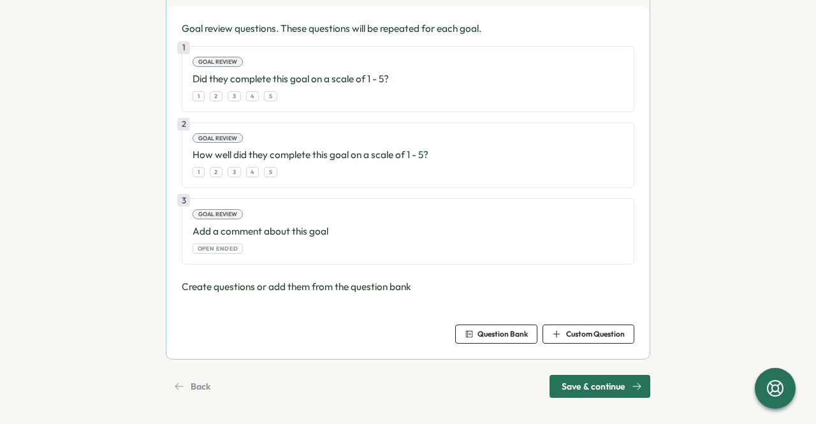
click at [599, 380] on span "Save & continue" at bounding box center [593, 386] width 64 height 22
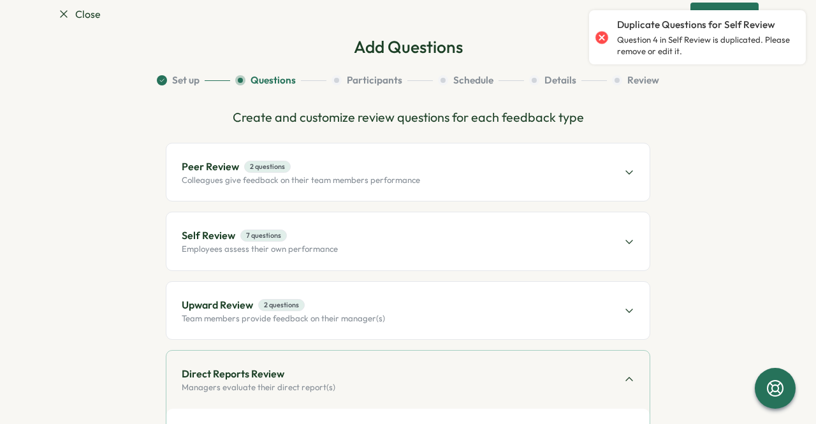
scroll to position [0, 0]
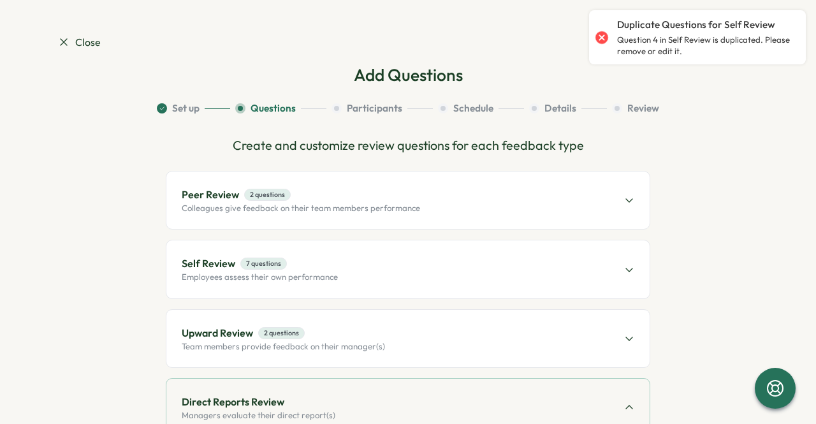
click at [343, 263] on div "Self Review 7 questions Employees assess their own performance" at bounding box center [407, 268] width 483 height 57
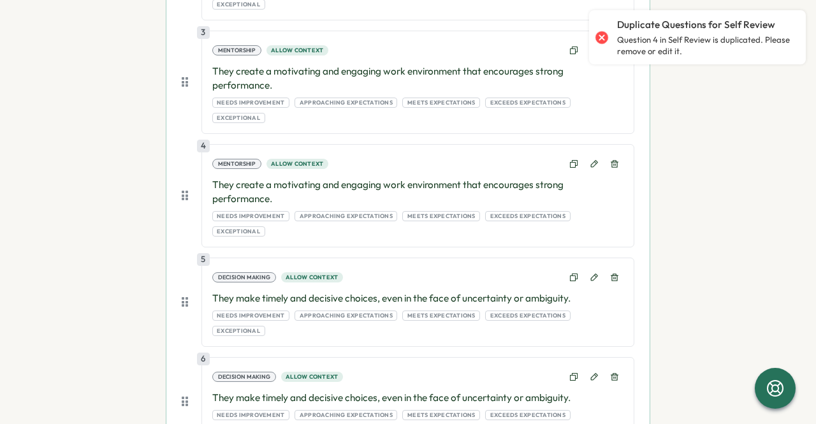
scroll to position [446, 0]
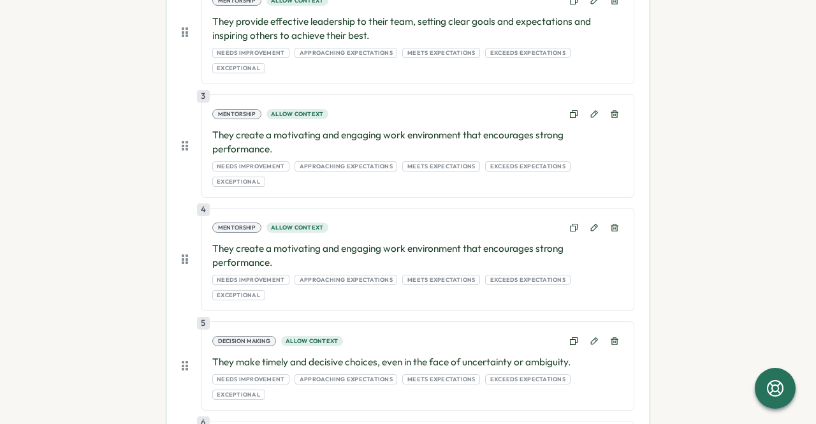
click at [433, 219] on div "Mentorship Allow context" at bounding box center [417, 228] width 411 height 18
click at [605, 219] on button at bounding box center [614, 228] width 18 height 18
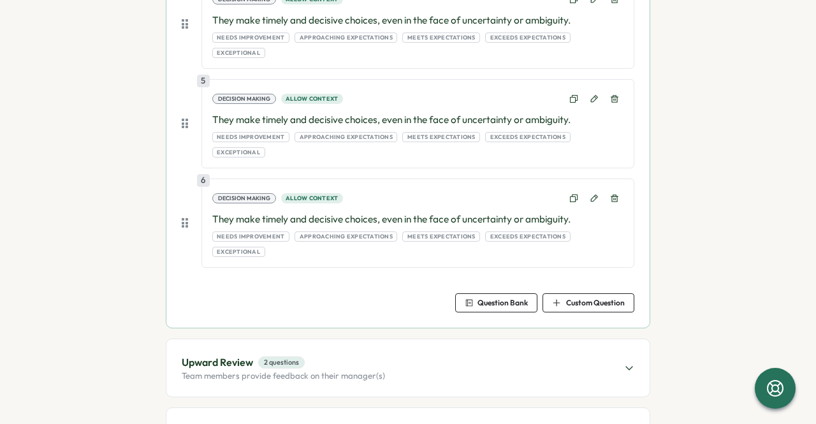
scroll to position [704, 0]
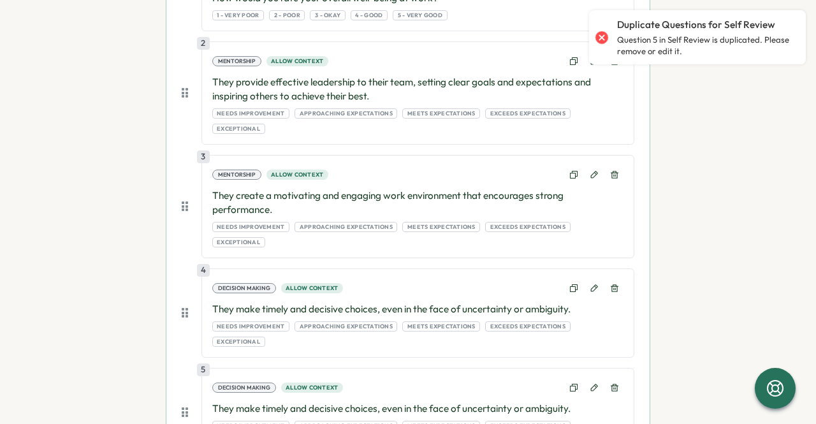
scroll to position [449, 0]
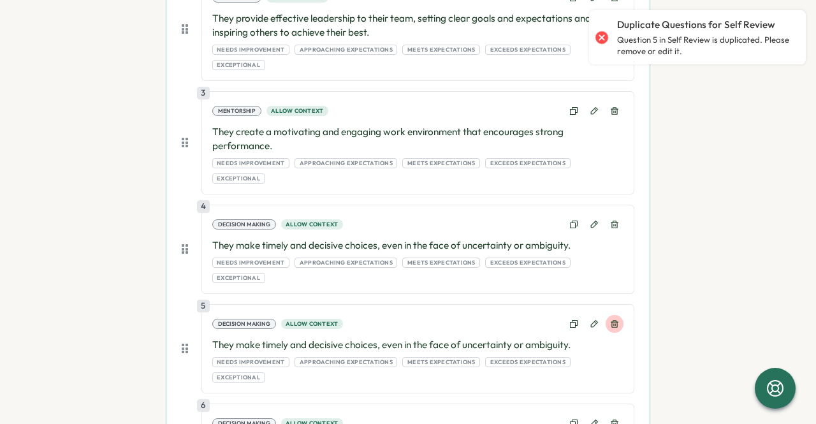
click at [615, 319] on icon at bounding box center [614, 323] width 9 height 9
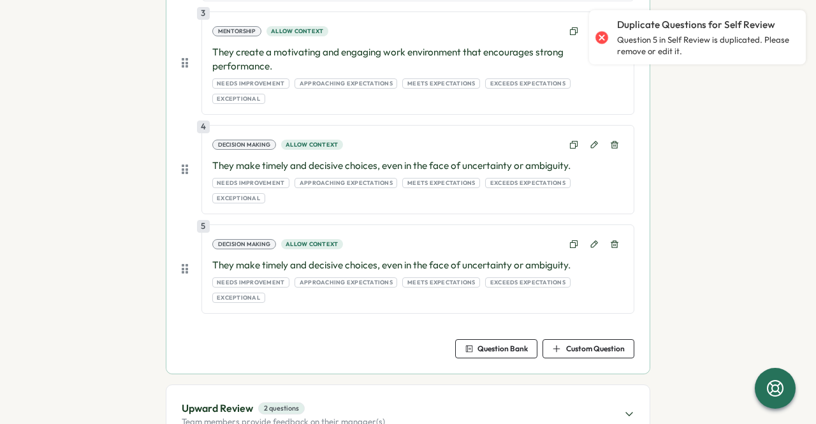
scroll to position [621, 0]
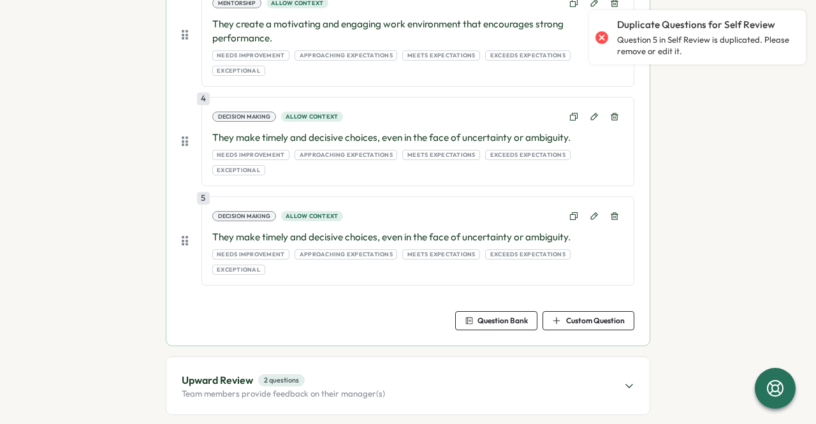
click at [610, 212] on icon at bounding box center [614, 216] width 9 height 9
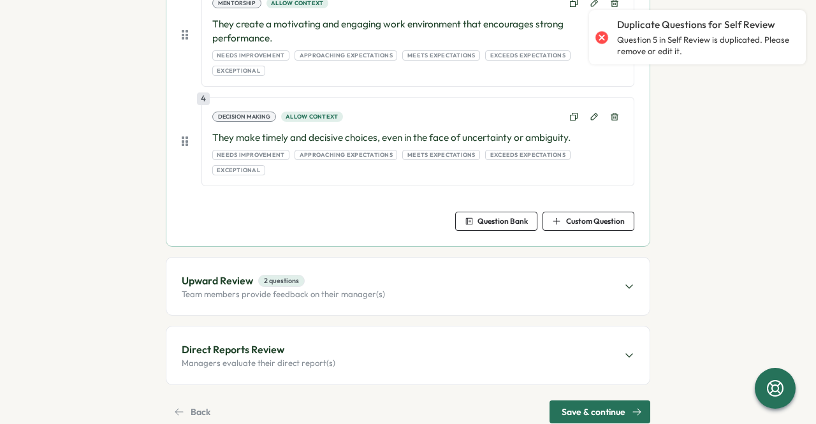
scroll to position [537, 0]
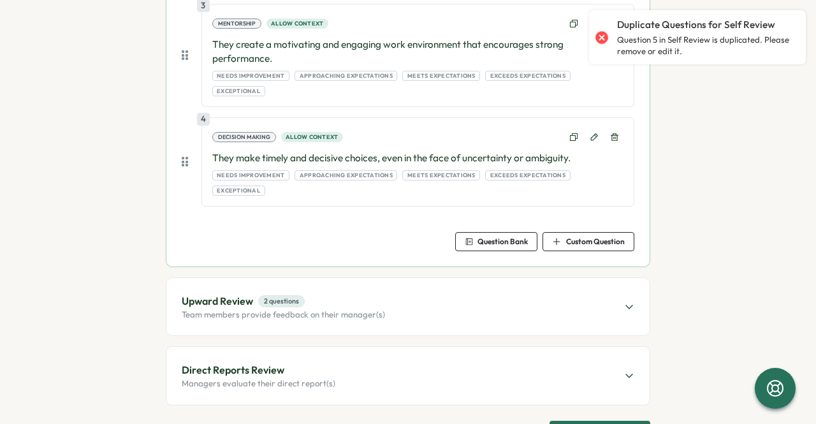
click at [582, 394] on section "Close Save Draft Add Questions Set up Questions Participants Schedule Details R…" at bounding box center [408, 212] width 816 height 424
click at [582, 421] on span "Save & continue" at bounding box center [593, 432] width 64 height 22
click at [577, 421] on span "Save & continue" at bounding box center [593, 432] width 64 height 22
click at [451, 347] on div "Direct Reports Review Managers evaluate their direct report(s)" at bounding box center [407, 375] width 483 height 57
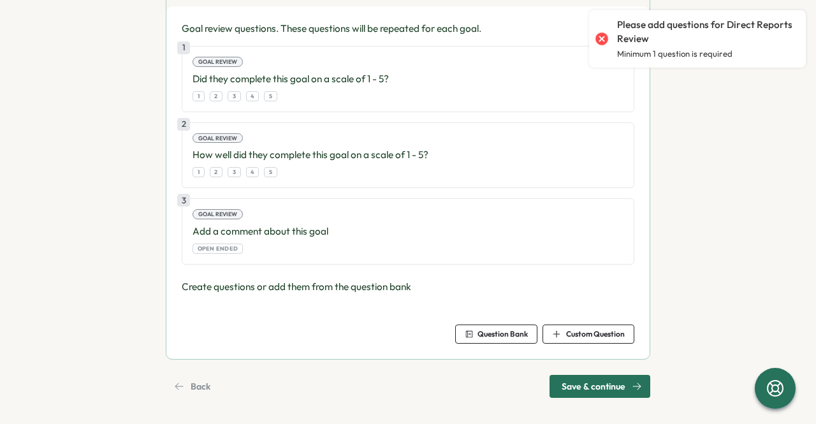
click at [472, 326] on span "Question Bank" at bounding box center [496, 334] width 63 height 18
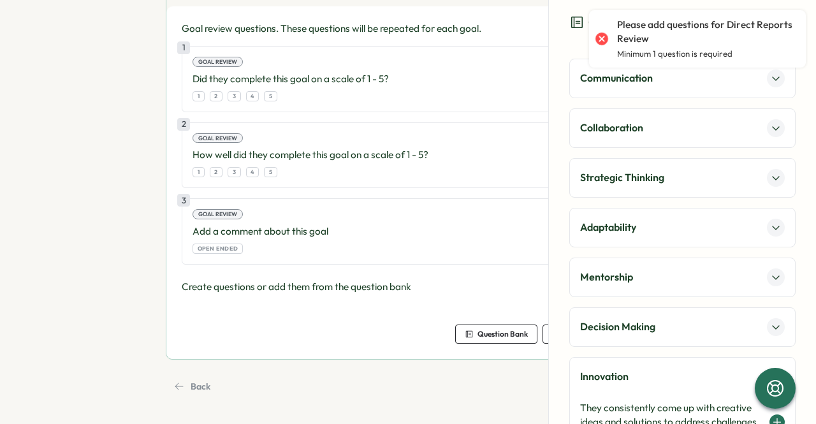
scroll to position [0, 0]
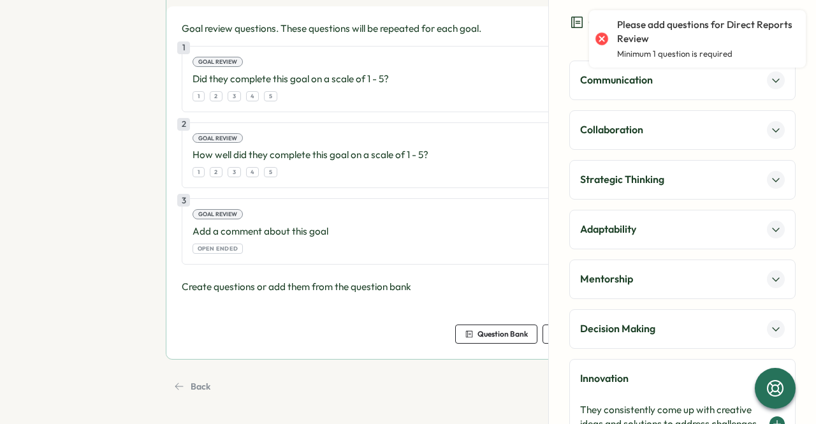
click at [758, 220] on div "Adaptability" at bounding box center [682, 229] width 205 height 18
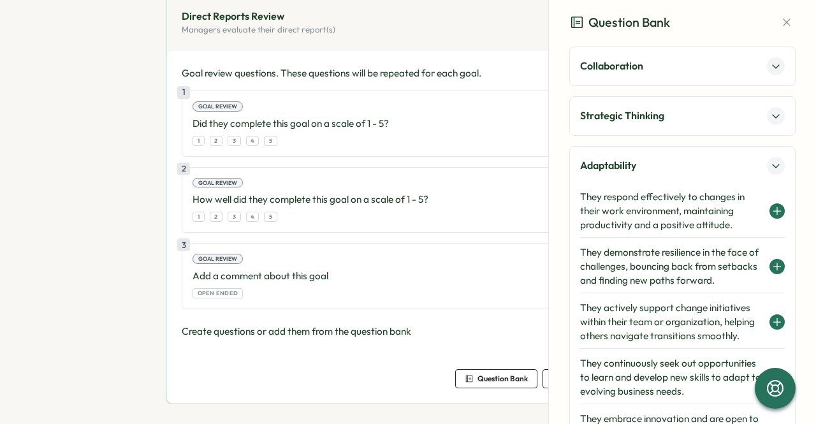
scroll to position [366, 0]
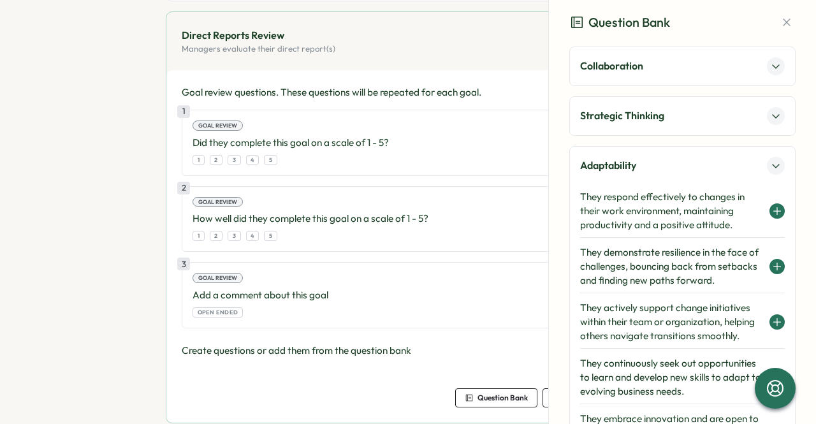
click at [375, 288] on p "Add a comment about this goal" at bounding box center [407, 295] width 431 height 14
click at [205, 280] on div "3 Goal review Add a comment about this goal Open ended" at bounding box center [408, 295] width 452 height 66
click at [205, 303] on div "Add a comment about this goal Open ended" at bounding box center [407, 302] width 431 height 29
click at [204, 309] on span "Open ended" at bounding box center [218, 312] width 41 height 9
drag, startPoint x: 325, startPoint y: 254, endPoint x: 576, endPoint y: 171, distance: 264.6
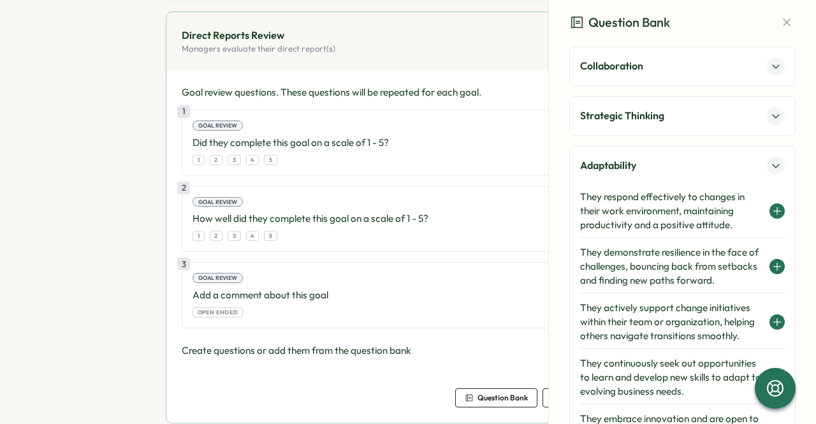
click at [335, 254] on div "1 Goal review Did they complete this goal on a scale of 1 - 5? 1 2 3 4 5 2 Goal…" at bounding box center [408, 219] width 452 height 219
click at [784, 30] on button "button" at bounding box center [786, 22] width 18 height 18
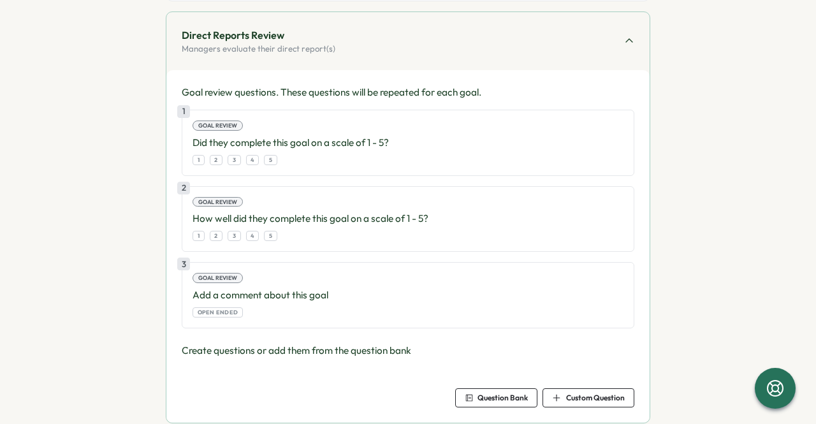
click at [560, 393] on div "Custom Question" at bounding box center [588, 397] width 73 height 9
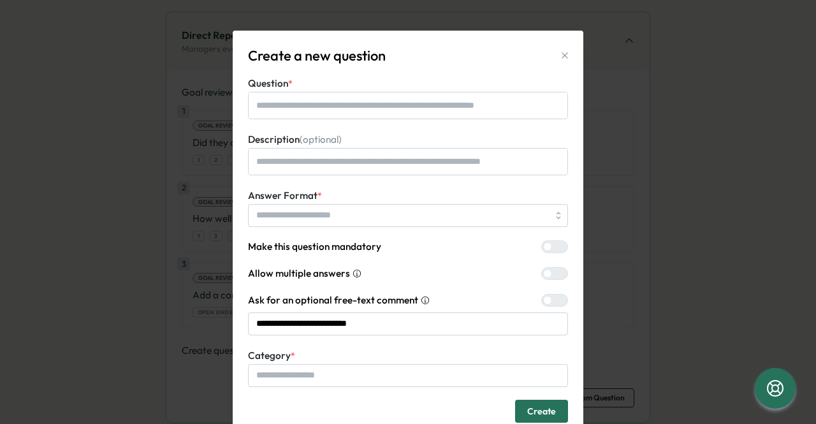
click at [350, 115] on textarea "Question *" at bounding box center [408, 105] width 320 height 27
type textarea "*"
type textarea "**"
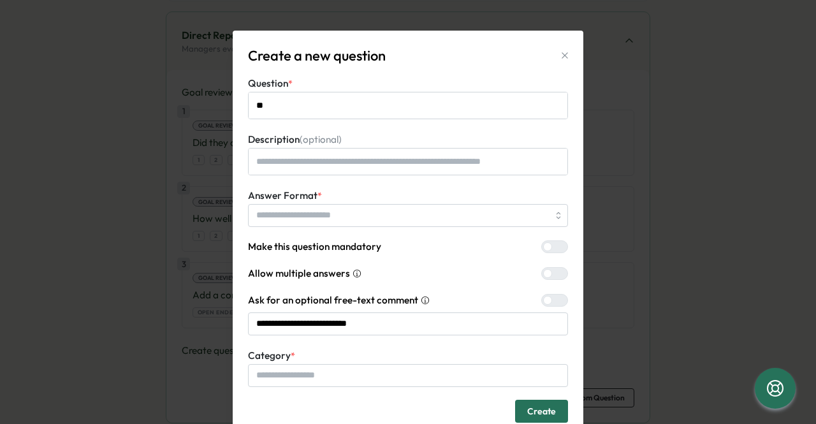
type textarea "*"
type textarea "***"
type textarea "*"
type textarea "***"
type textarea "*"
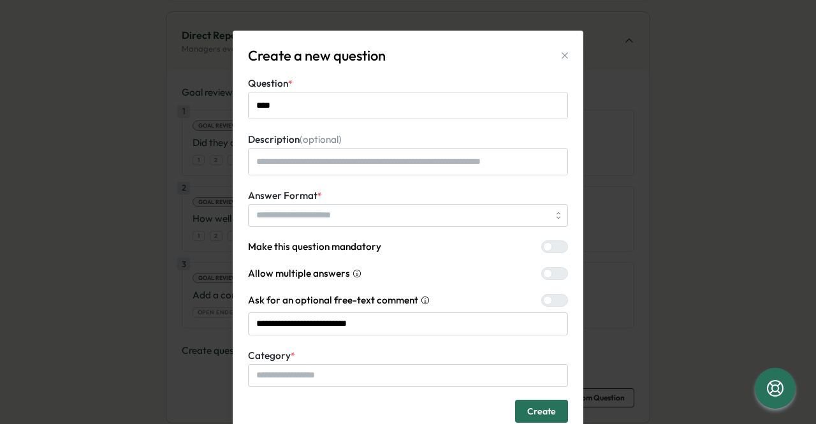
type textarea "*****"
type textarea "*"
type textarea "******"
type textarea "*"
type textarea "*******"
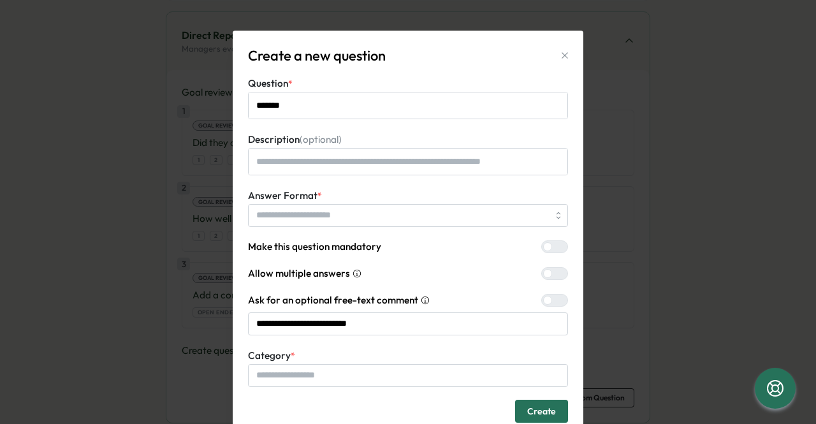
type textarea "*"
type textarea "********"
type textarea "*"
type textarea "********"
type textarea "*"
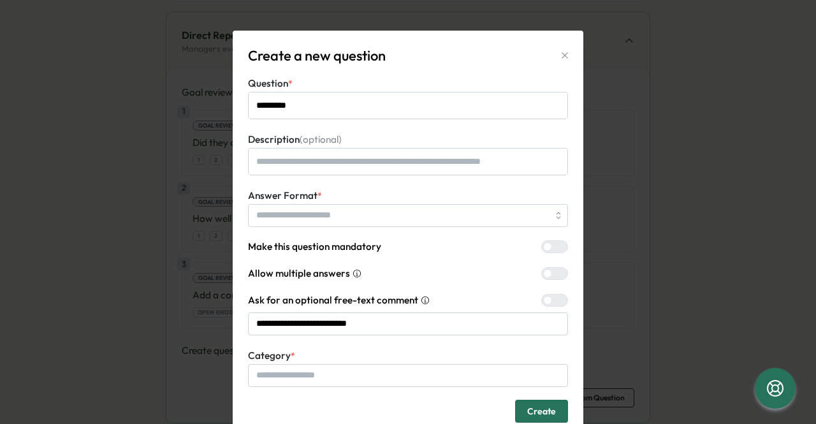
type textarea "**********"
type textarea "*"
type textarea "**********"
type textarea "*"
type textarea "**********"
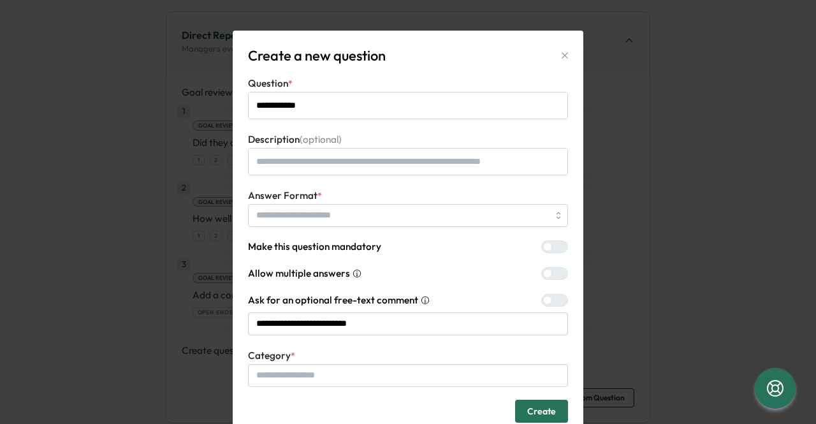
type textarea "*"
type textarea "**********"
type textarea "*"
type textarea "**********"
type textarea "*"
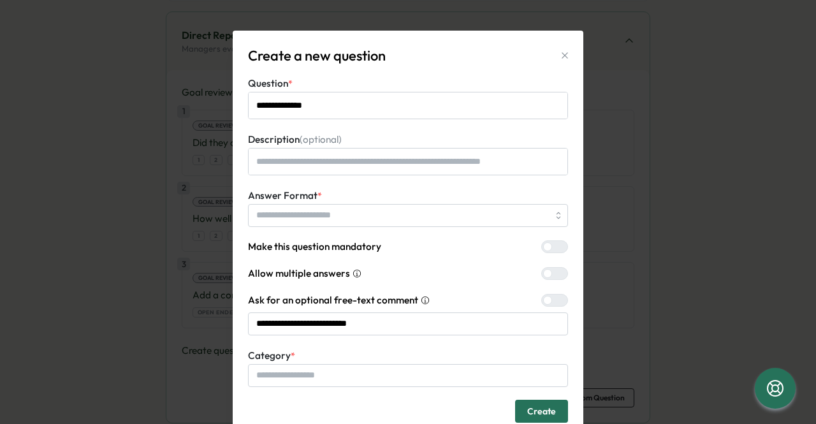
type textarea "**********"
type textarea "*"
type textarea "**********"
type textarea "*"
type textarea "**********"
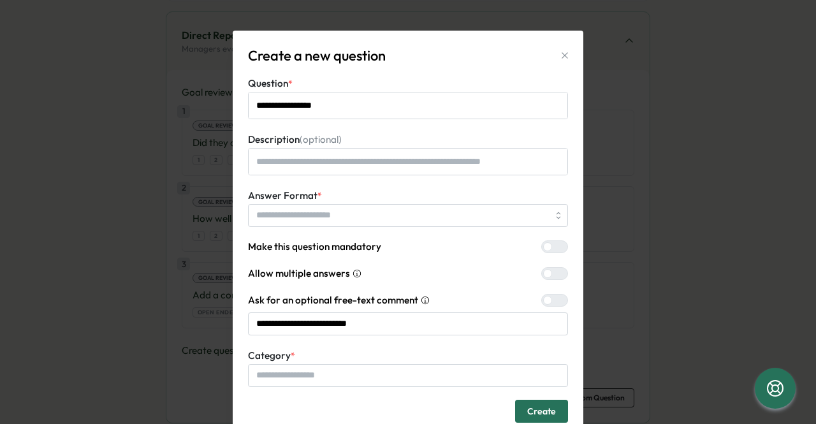
type textarea "*"
type textarea "**********"
type textarea "*"
type textarea "**********"
type textarea "*"
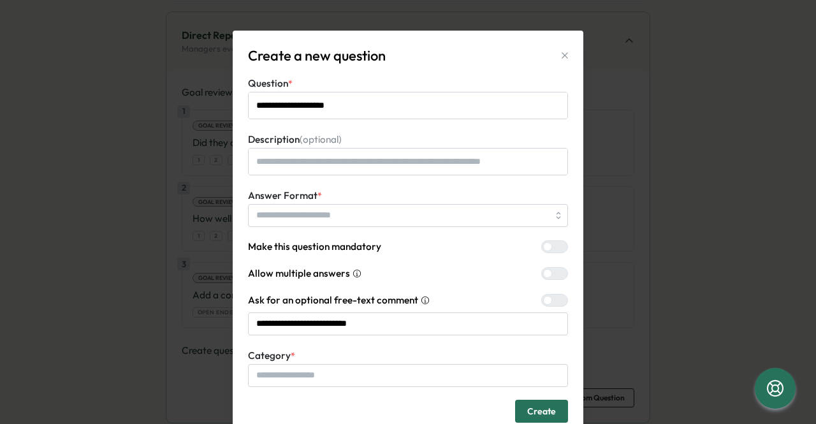
type textarea "**********"
type textarea "*"
type textarea "**********"
type textarea "*"
type textarea "**********"
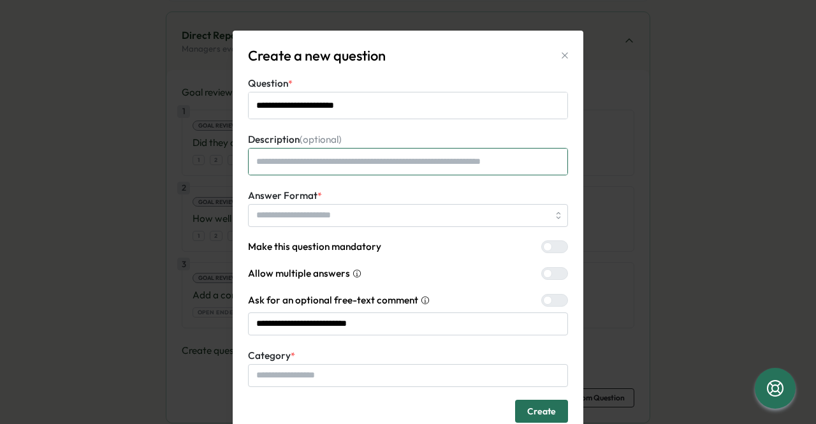
click at [336, 165] on textarea "Description (optional)" at bounding box center [408, 161] width 320 height 27
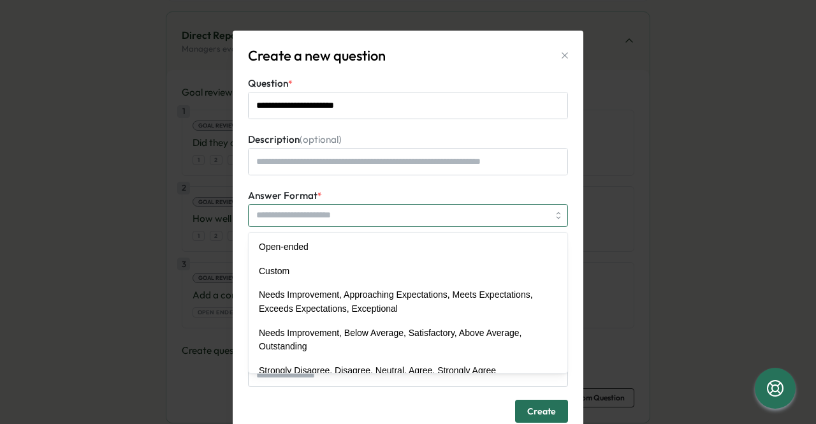
click at [331, 207] on input "Answer Format *" at bounding box center [408, 215] width 320 height 23
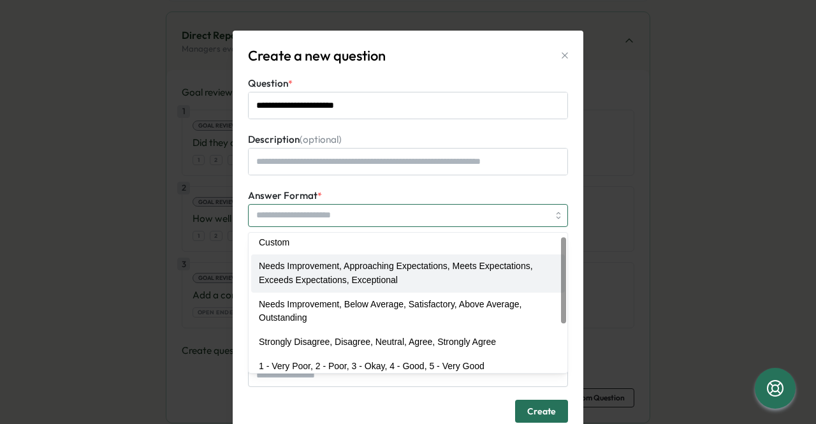
scroll to position [0, 0]
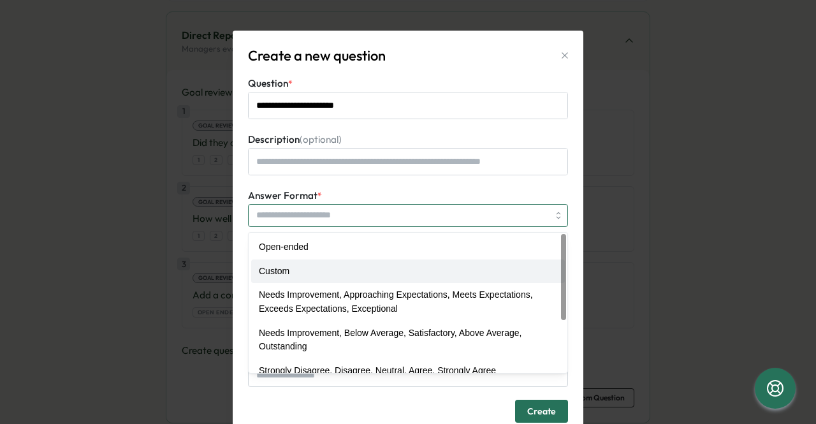
type textarea "*"
type input "******"
type input "**********"
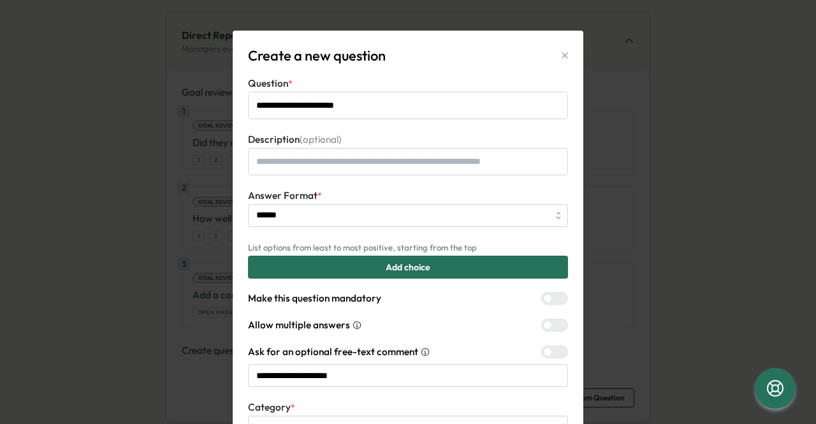
click at [311, 271] on div "Add choice" at bounding box center [408, 267] width 296 height 22
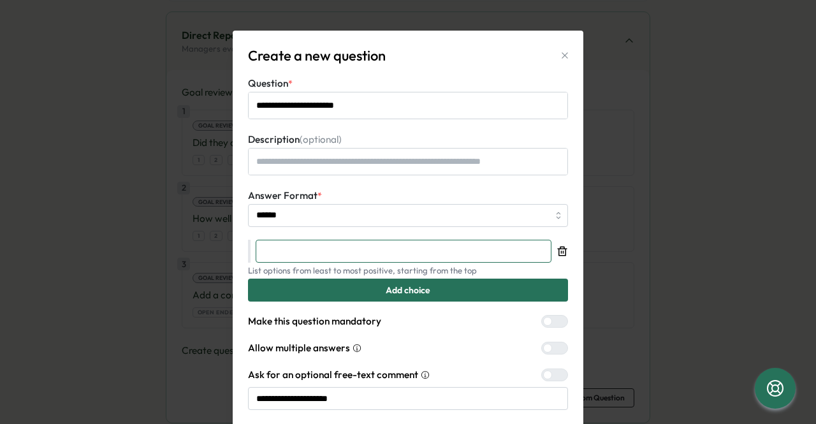
click at [312, 248] on input "text" at bounding box center [404, 251] width 296 height 23
click at [323, 301] on form "**********" at bounding box center [408, 286] width 320 height 421
click at [326, 295] on div "Add choice" at bounding box center [408, 290] width 296 height 22
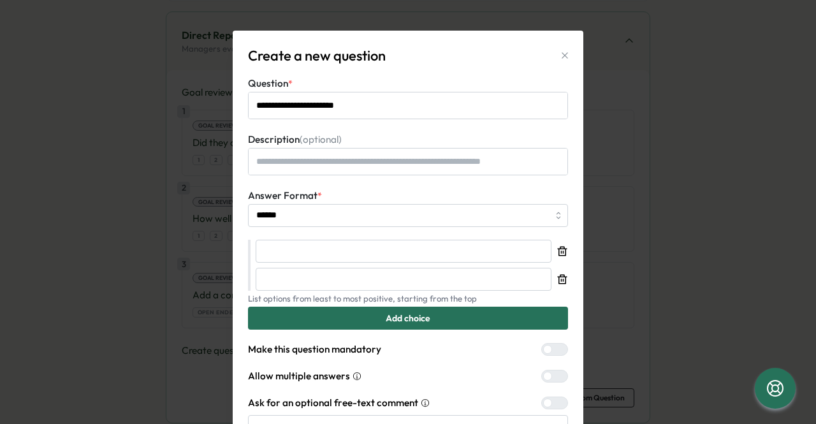
click at [326, 322] on div "Add choice" at bounding box center [408, 318] width 296 height 22
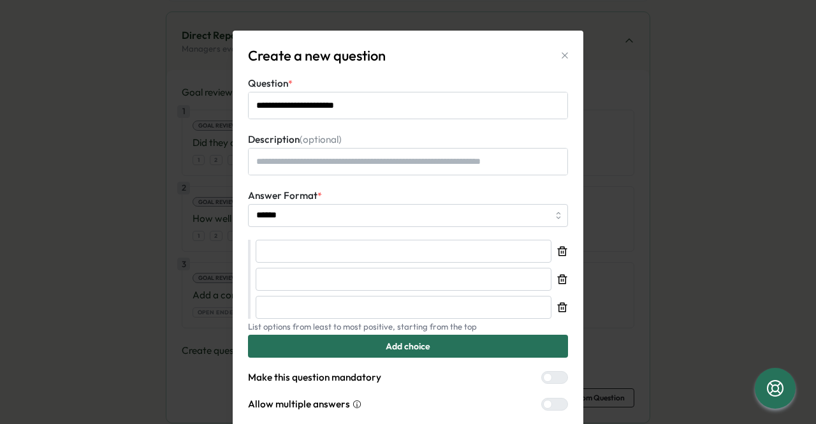
click at [325, 321] on p "List options from least to most positive, starting from the top" at bounding box center [408, 326] width 320 height 11
drag, startPoint x: 325, startPoint y: 359, endPoint x: 324, endPoint y: 350, distance: 9.0
click at [324, 357] on form "**********" at bounding box center [408, 314] width 320 height 477
click at [324, 350] on div "Add choice" at bounding box center [408, 346] width 296 height 22
click at [324, 333] on p "List options from least to most positive, starting from the top" at bounding box center [408, 326] width 320 height 11
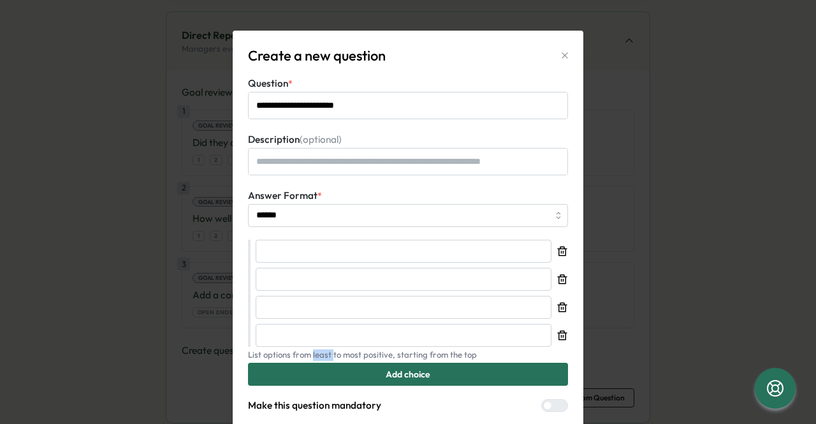
click at [309, 375] on div "Add choice" at bounding box center [408, 374] width 296 height 22
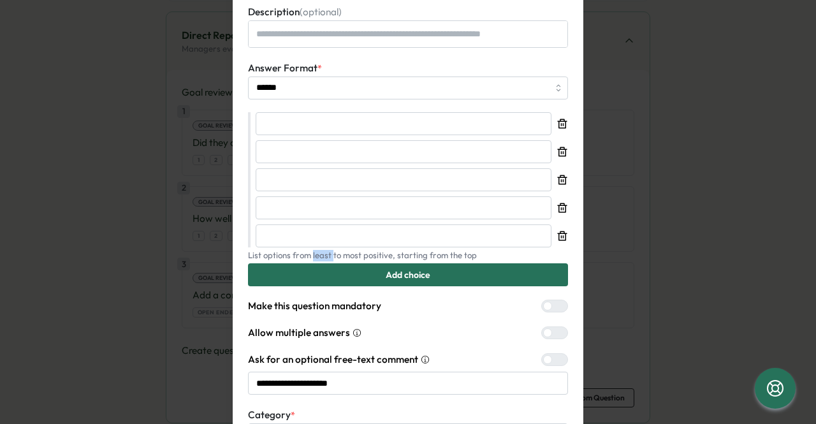
click at [308, 276] on div "Add choice" at bounding box center [408, 275] width 296 height 22
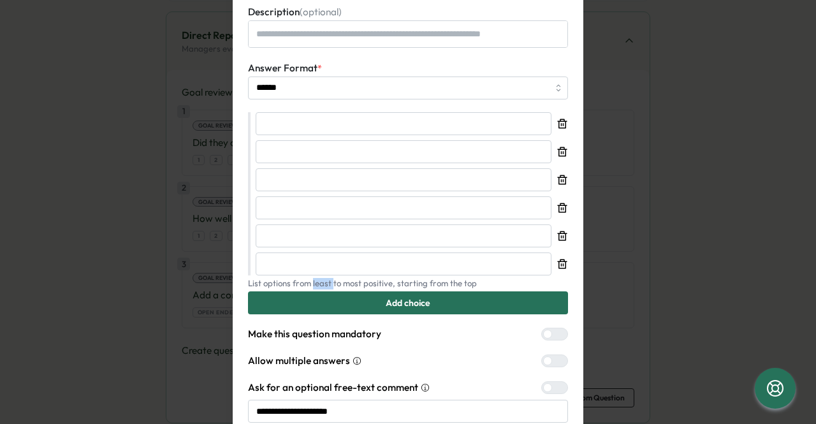
scroll to position [259, 0]
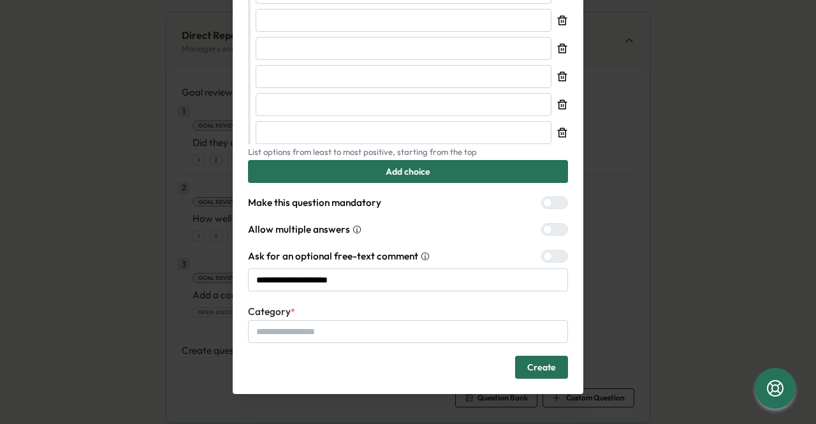
click at [294, 300] on form "**********" at bounding box center [408, 97] width 320 height 561
click at [291, 281] on input "**********" at bounding box center [408, 279] width 320 height 23
click at [546, 370] on span "Create" at bounding box center [541, 367] width 29 height 22
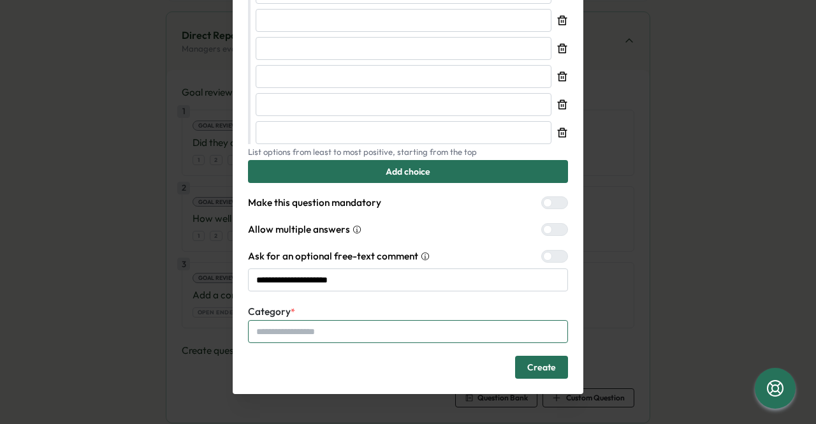
scroll to position [68, 0]
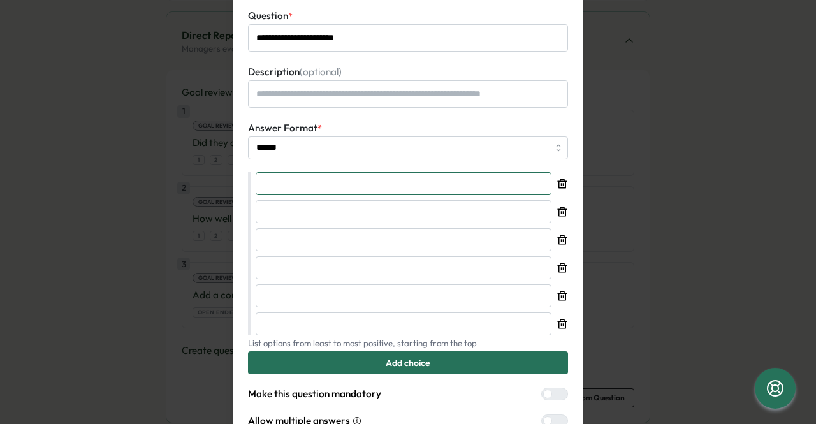
click at [317, 189] on input "text" at bounding box center [404, 183] width 296 height 23
type textarea "*"
type input "*"
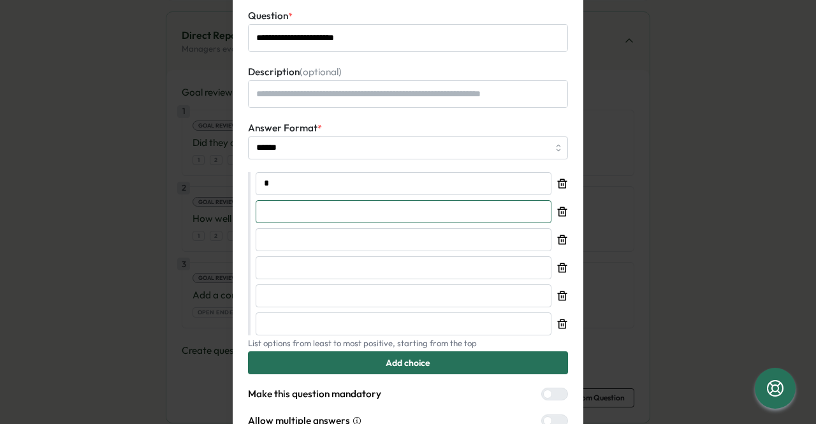
click at [327, 217] on input "text" at bounding box center [404, 211] width 296 height 23
type textarea "*"
type input "*"
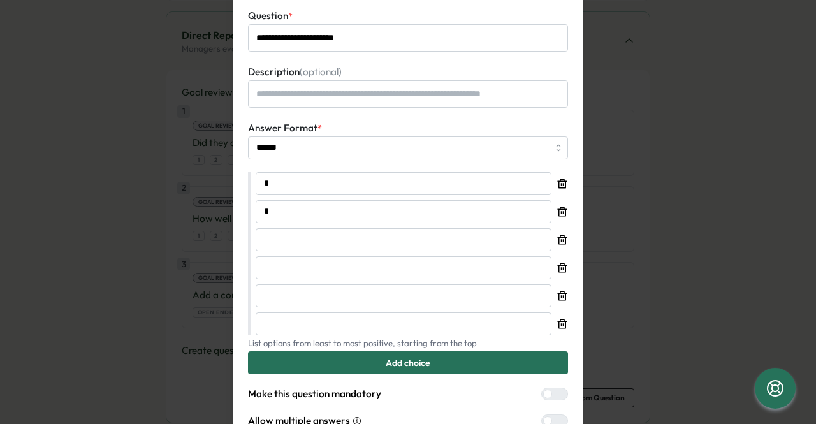
drag, startPoint x: 327, startPoint y: 226, endPoint x: 327, endPoint y: 233, distance: 7.0
click at [327, 232] on div "* *" at bounding box center [412, 253] width 312 height 163
click at [327, 239] on input "text" at bounding box center [404, 239] width 296 height 23
type textarea "*"
type input "*"
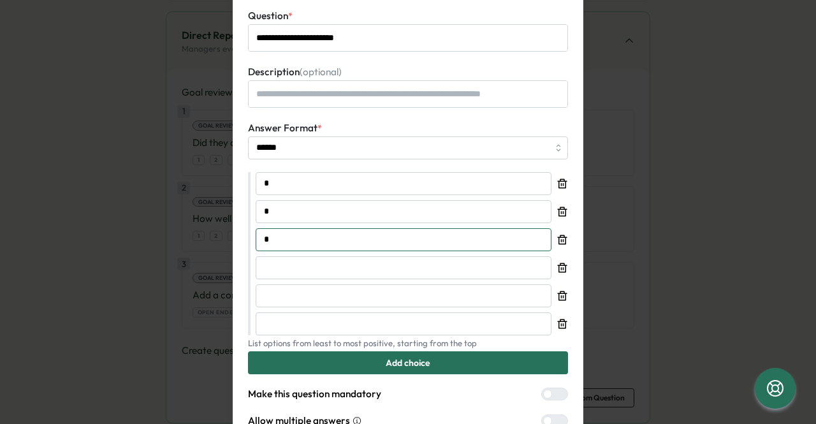
type textarea "*"
type input "*"
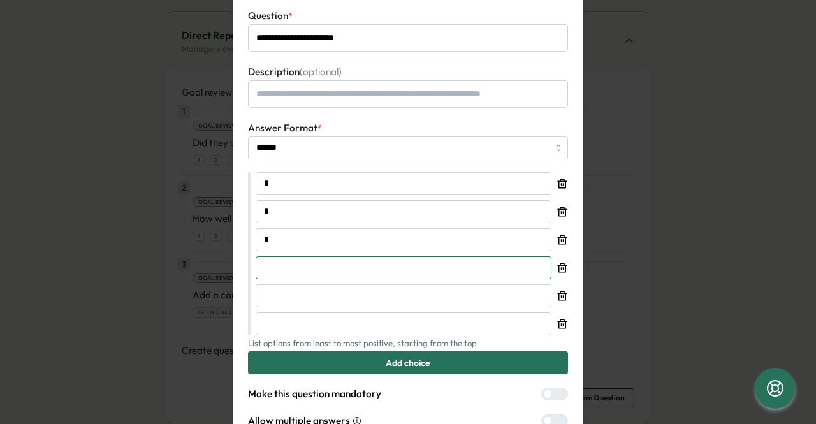
click at [354, 262] on input "text" at bounding box center [404, 267] width 296 height 23
type textarea "*"
type input "*"
click at [351, 281] on div "* * * *" at bounding box center [412, 253] width 312 height 163
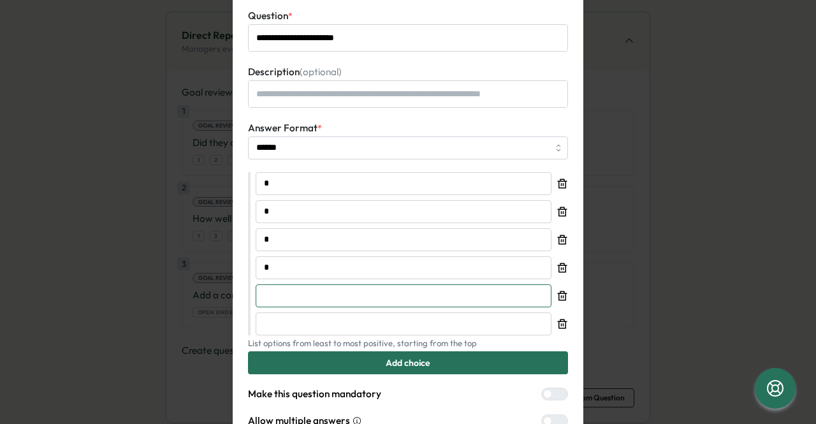
click at [347, 294] on input "text" at bounding box center [404, 295] width 296 height 23
type textarea "*"
type input "*"
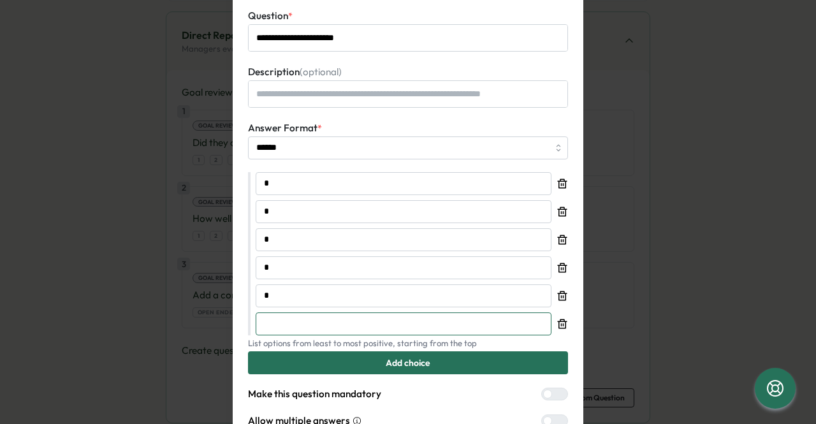
click at [336, 325] on input "text" at bounding box center [404, 323] width 296 height 23
type textarea "*"
type input "*"
click at [326, 363] on div "Add choice" at bounding box center [408, 363] width 296 height 22
type textarea "*"
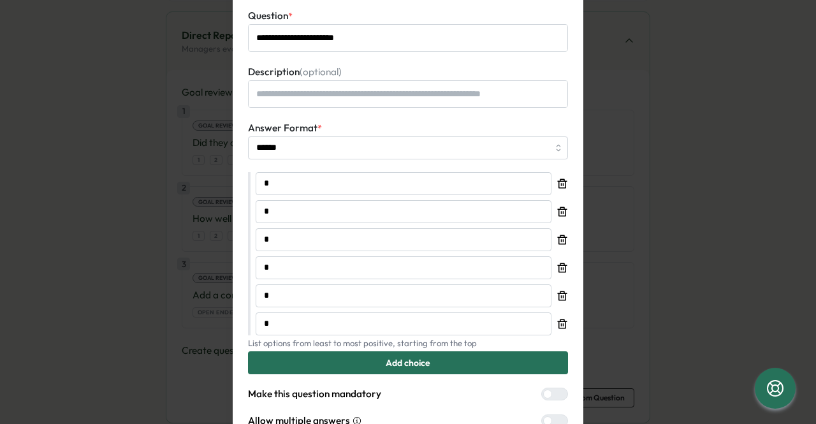
type input "*"
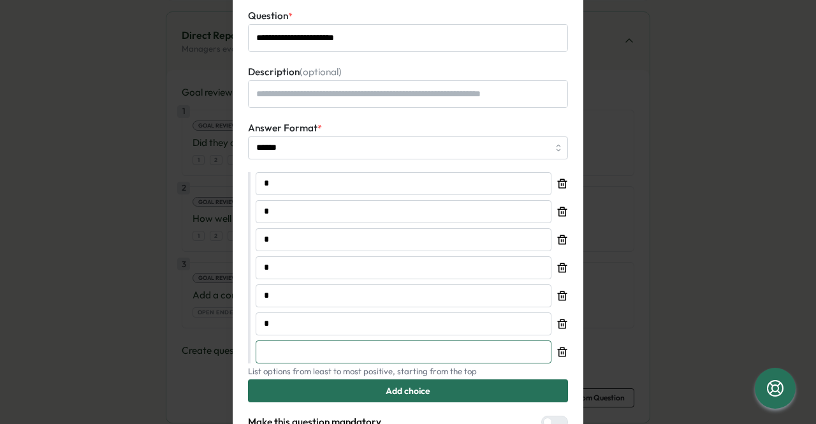
click at [322, 346] on input "text" at bounding box center [404, 351] width 296 height 23
type textarea "*"
type input "*"
type textarea "*"
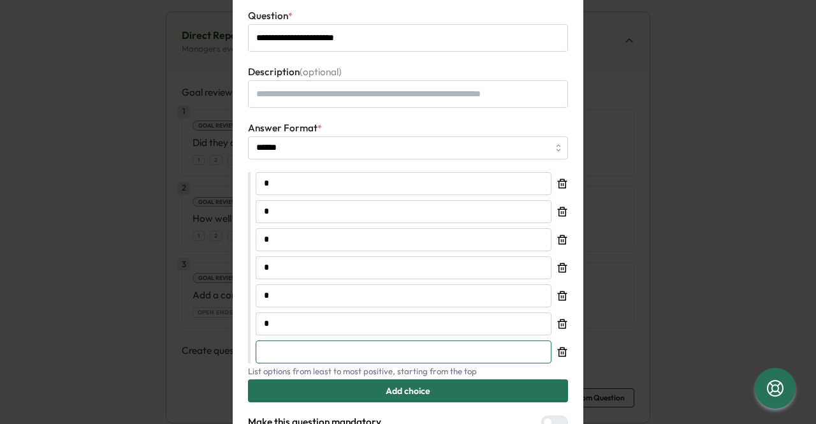
type textarea "*"
type input "*"
click at [374, 391] on div "Add choice" at bounding box center [408, 391] width 296 height 22
type textarea "*"
type input "*"
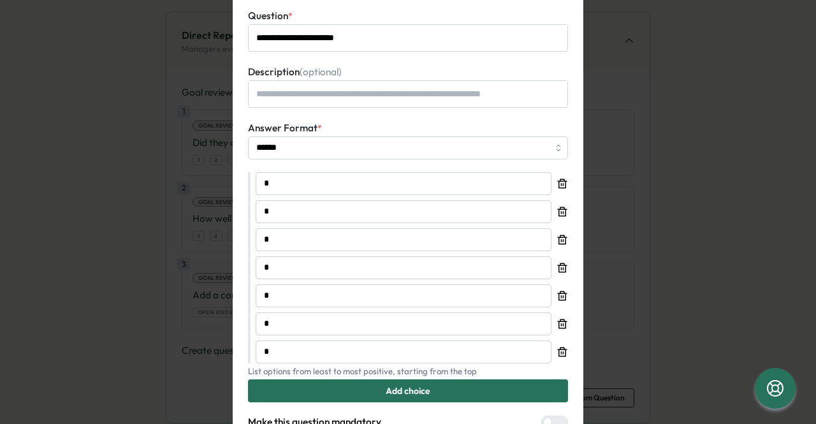
type input "*"
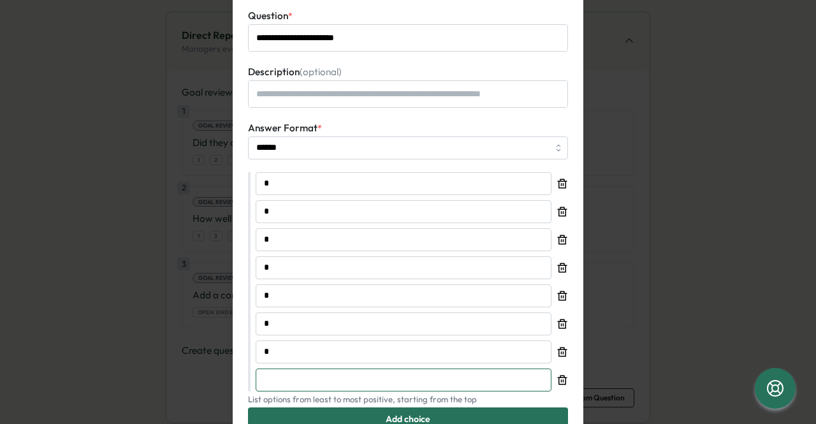
click at [362, 374] on input "text" at bounding box center [404, 379] width 296 height 23
type textarea "*"
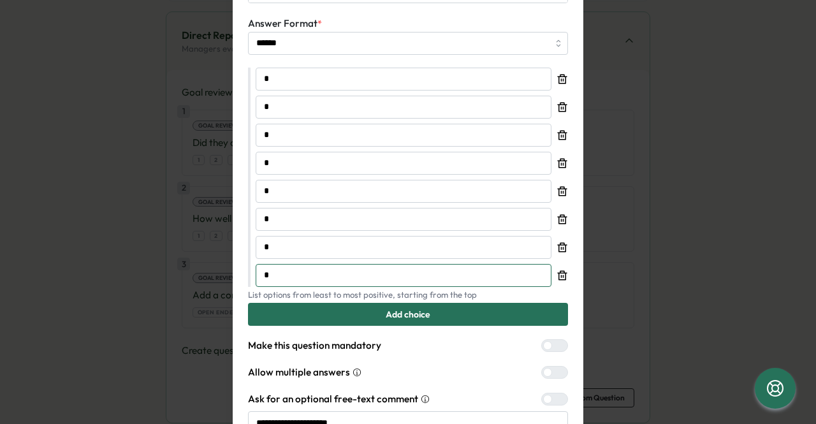
scroll to position [195, 0]
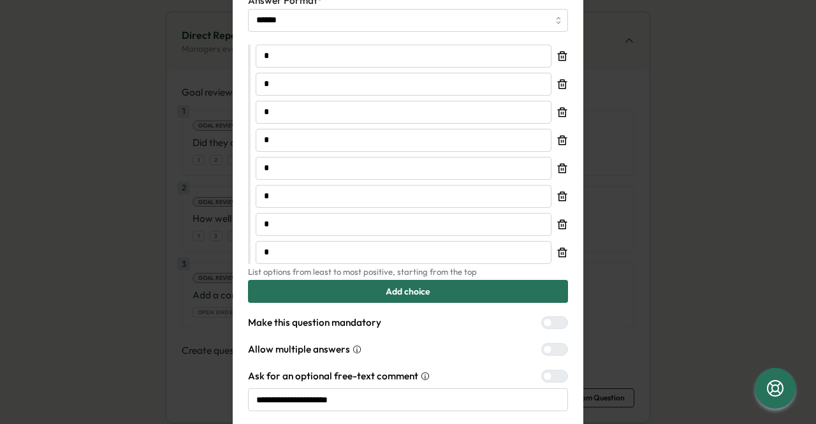
click at [391, 289] on span "Add choice" at bounding box center [408, 291] width 45 height 22
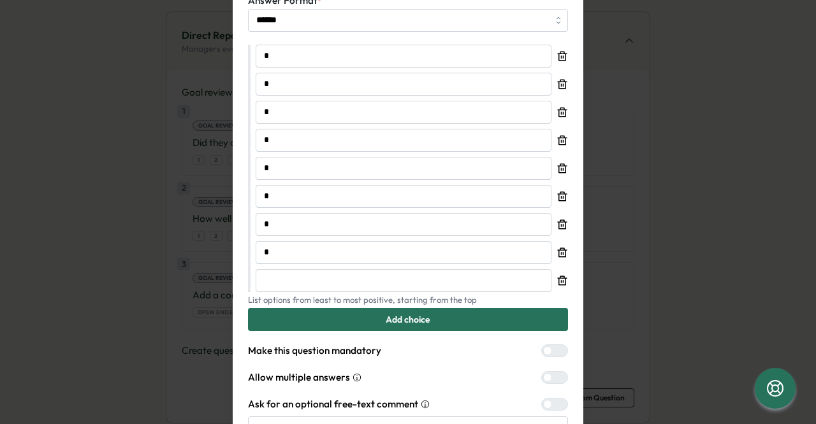
click at [339, 292] on div "* * * * * * * * List options from least to most positive, starting from the top…" at bounding box center [408, 188] width 320 height 287
click at [353, 272] on input "text" at bounding box center [404, 280] width 296 height 23
click at [390, 323] on span "Add choice" at bounding box center [408, 319] width 45 height 22
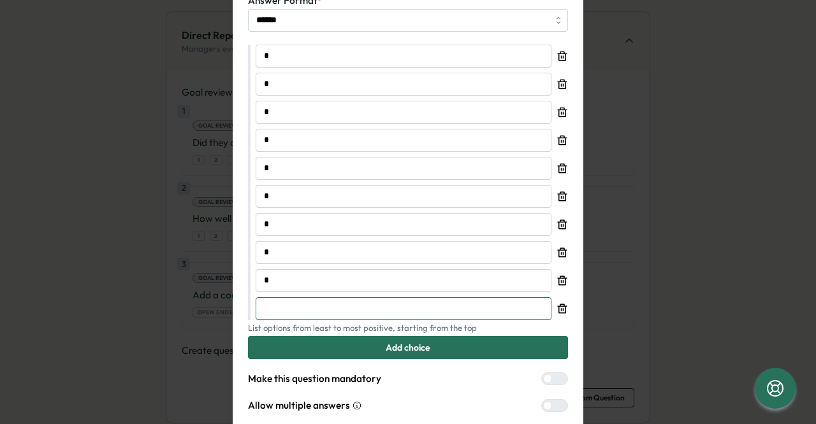
click at [404, 309] on input "text" at bounding box center [404, 308] width 296 height 23
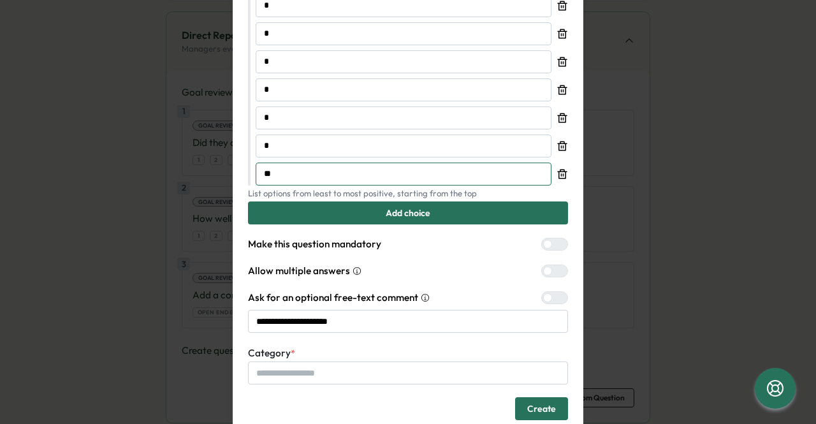
scroll to position [371, 0]
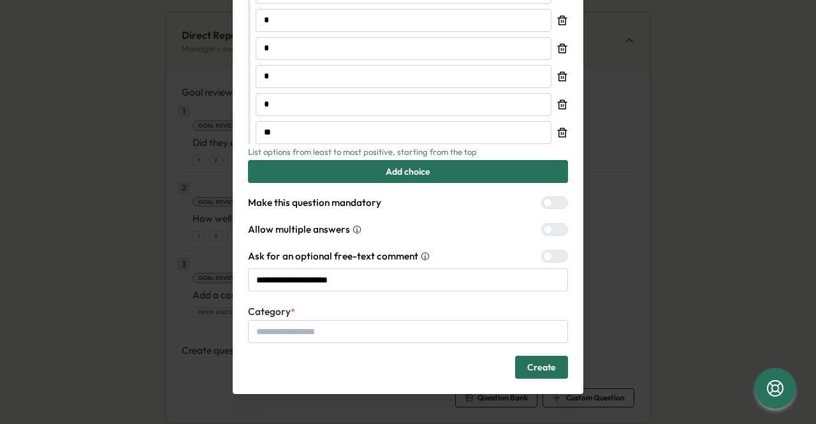
click at [515, 356] on button "Create" at bounding box center [541, 367] width 53 height 23
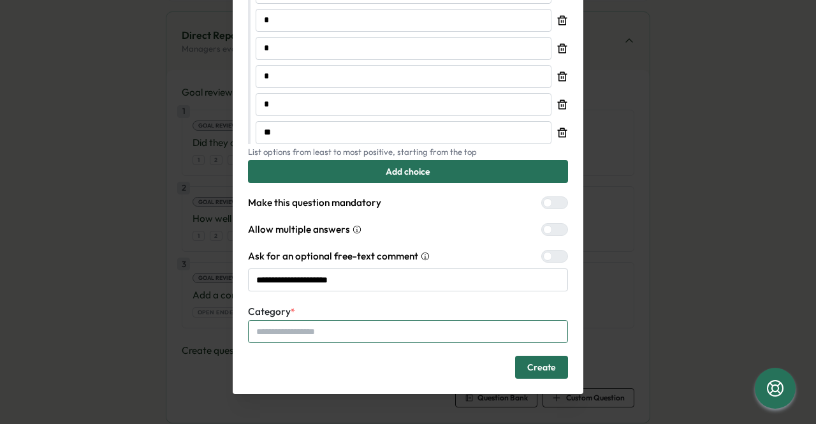
click at [382, 328] on input "Category *" at bounding box center [408, 331] width 320 height 23
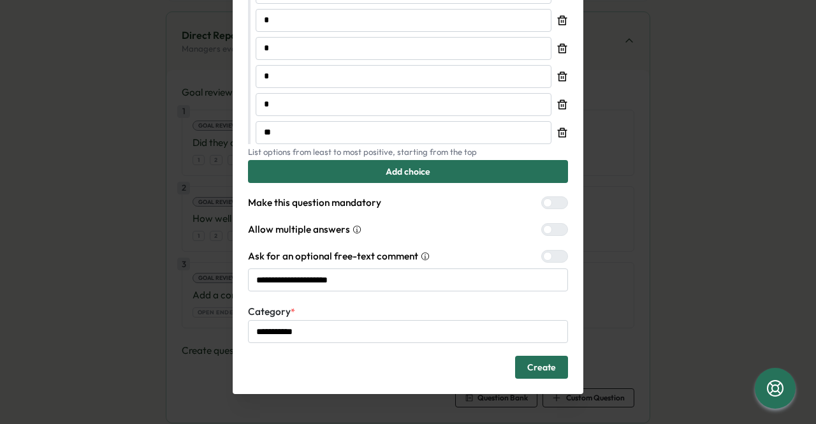
click at [546, 358] on span "Create" at bounding box center [541, 367] width 29 height 22
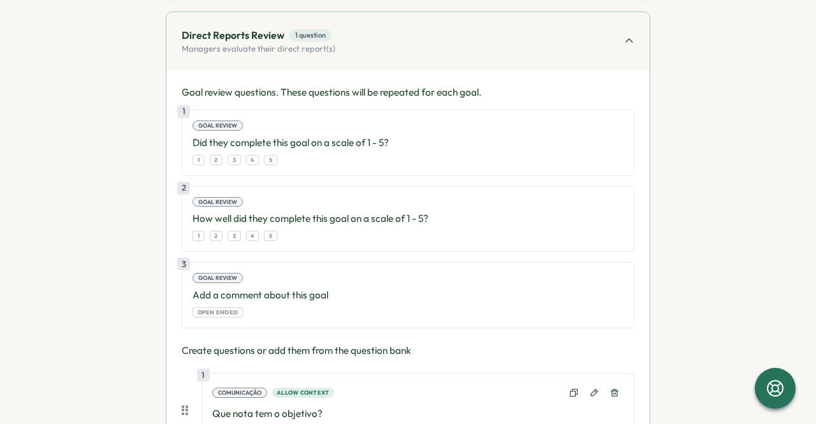
click at [0, 147] on section "Close Save Draft Add Questions Set up Questions Participants Schedule Details R…" at bounding box center [408, 212] width 816 height 424
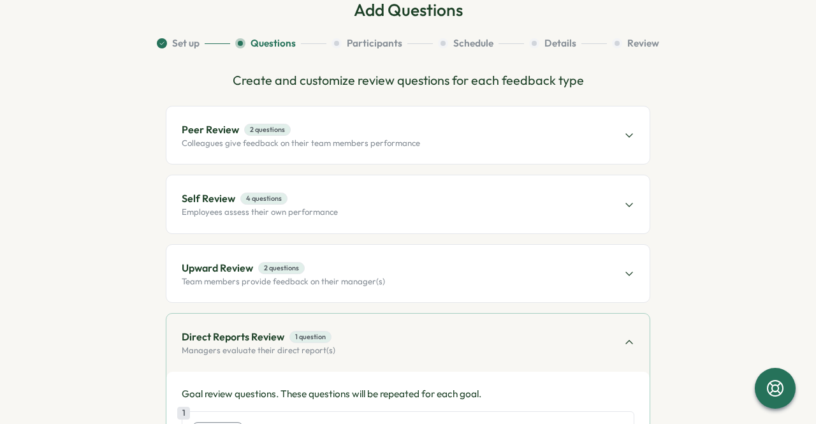
scroll to position [0, 0]
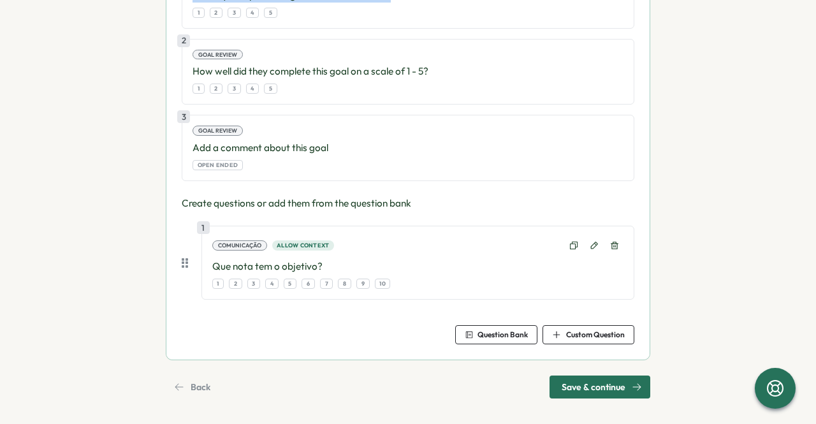
click at [575, 383] on span "Save & continue" at bounding box center [593, 387] width 64 height 22
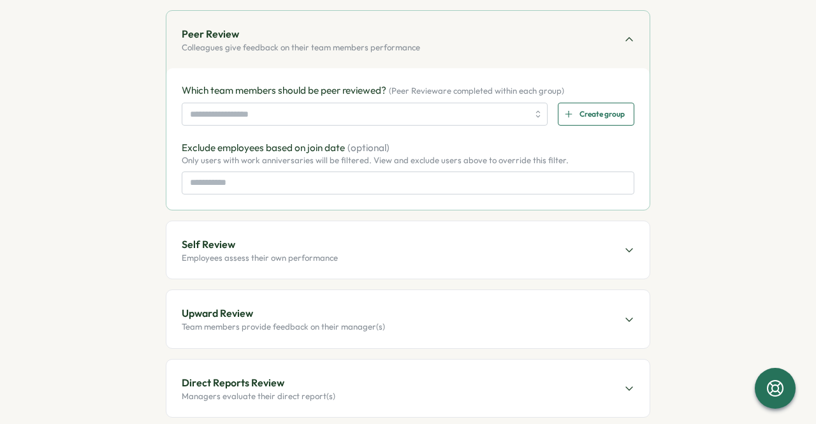
scroll to position [221, 0]
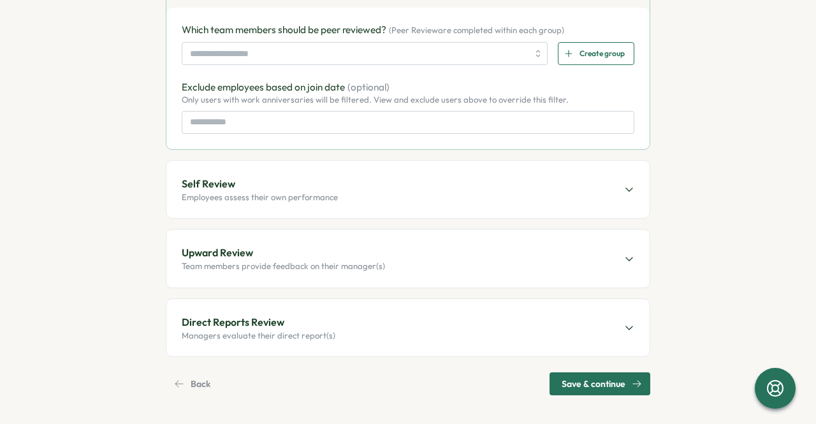
click at [591, 380] on span "Save & continue" at bounding box center [593, 384] width 64 height 22
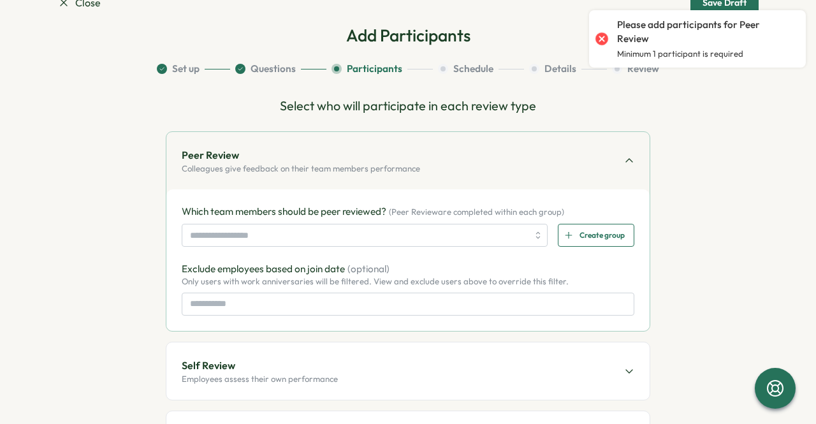
scroll to position [0, 0]
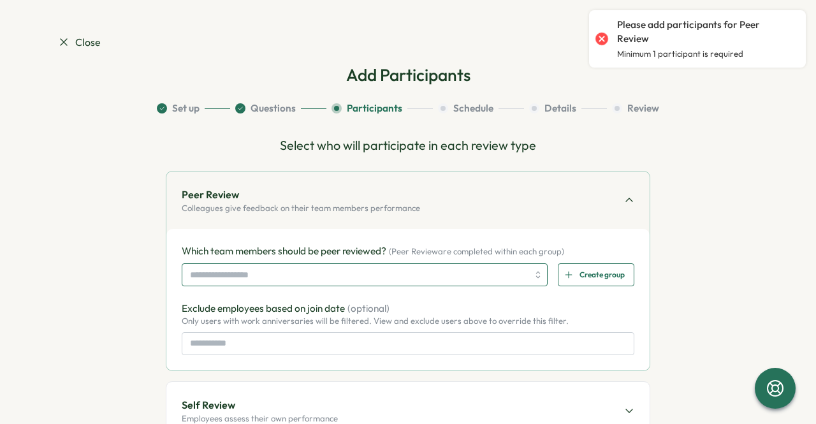
click at [466, 264] on input "search" at bounding box center [359, 275] width 338 height 22
click at [413, 273] on input "search" at bounding box center [359, 275] width 338 height 22
click at [479, 278] on input "*****" at bounding box center [359, 275] width 338 height 22
click at [394, 271] on input "*****" at bounding box center [359, 275] width 338 height 22
click at [401, 270] on input "*****" at bounding box center [359, 275] width 338 height 22
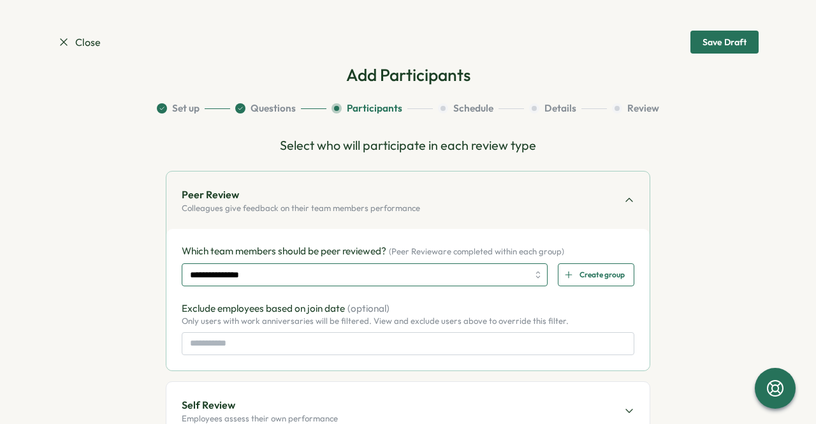
click at [534, 276] on div "**********" at bounding box center [365, 274] width 366 height 23
click at [626, 197] on icon at bounding box center [629, 200] width 10 height 10
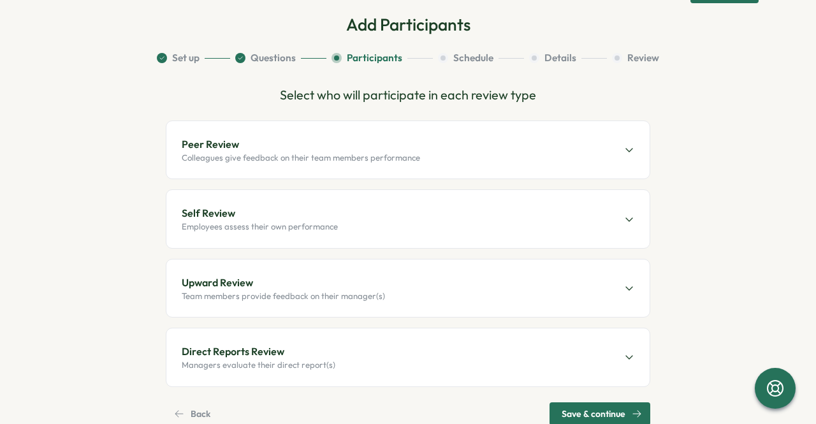
scroll to position [80, 0]
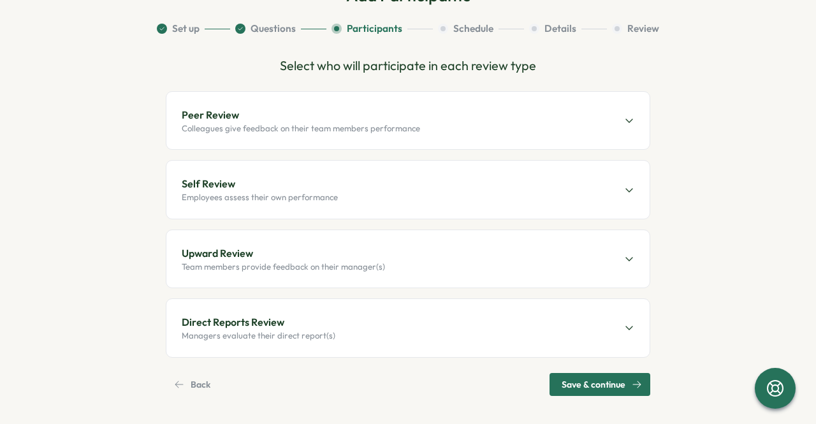
click at [191, 381] on span "Back" at bounding box center [201, 384] width 20 height 22
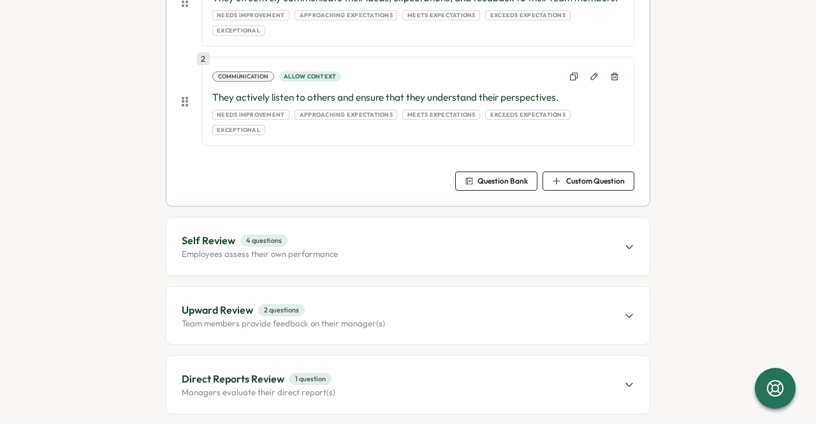
scroll to position [319, 0]
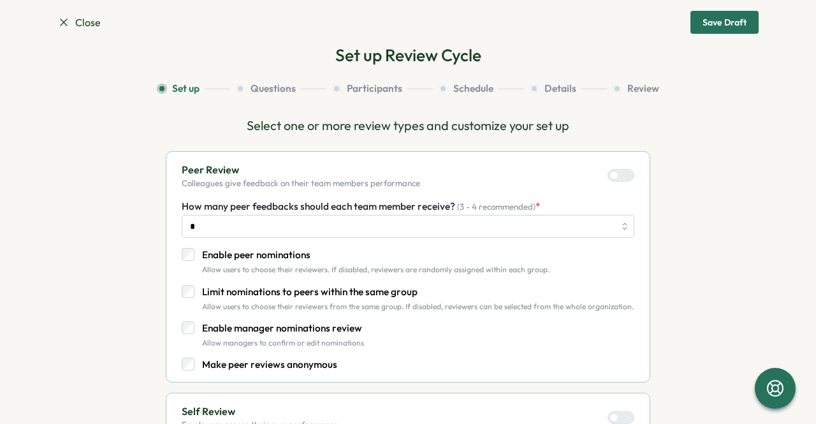
scroll to position [0, 0]
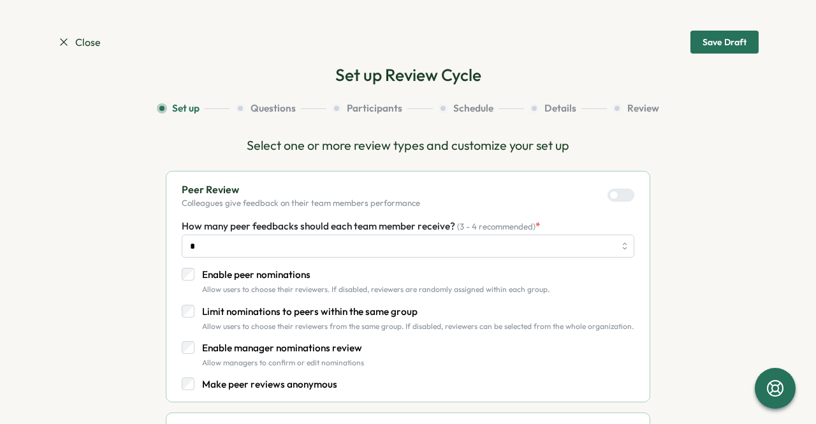
click at [618, 197] on div at bounding box center [625, 194] width 15 height 11
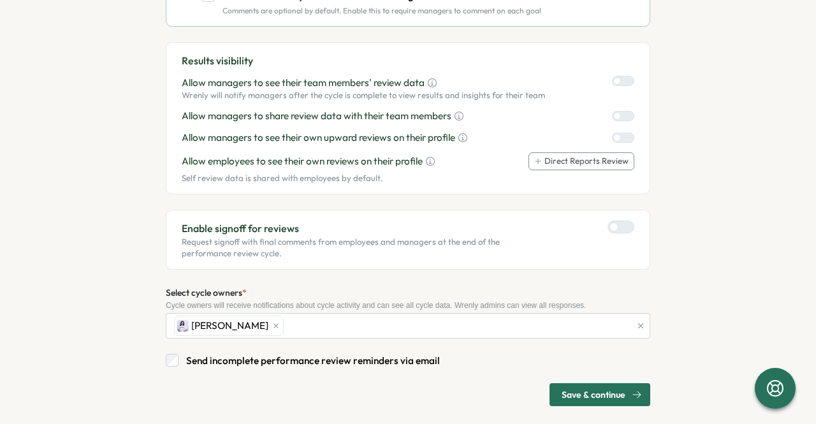
scroll to position [578, 0]
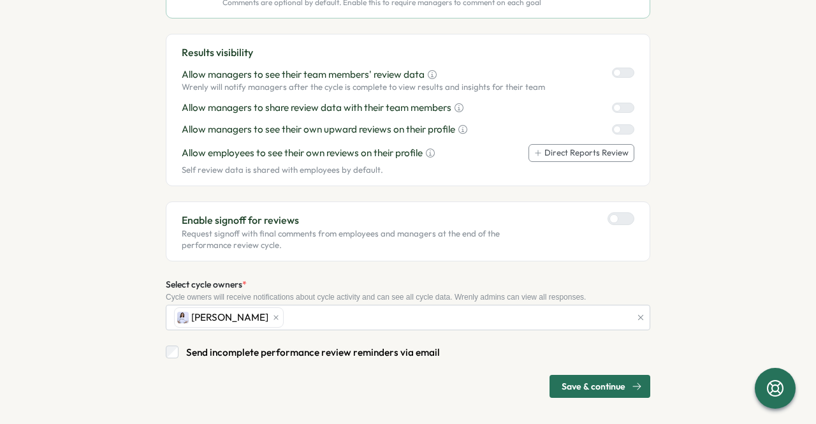
click at [599, 386] on span "Save & continue" at bounding box center [593, 386] width 64 height 22
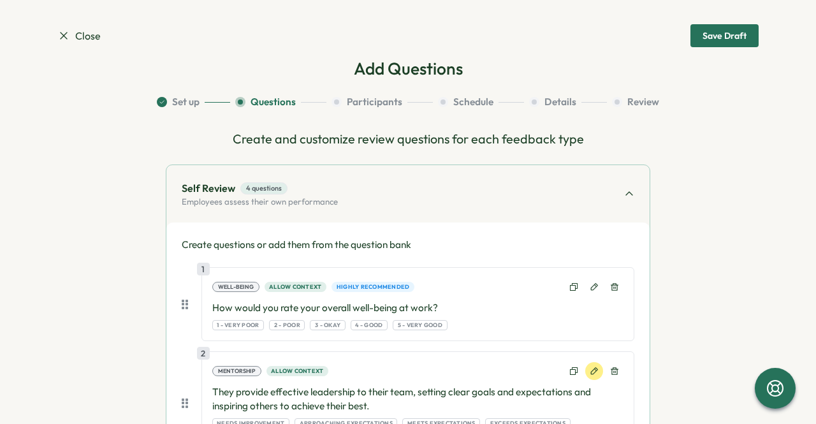
scroll to position [0, 0]
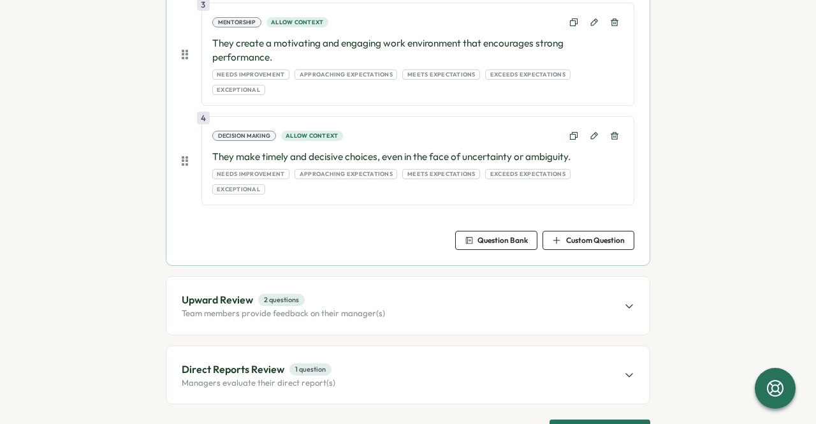
click at [603, 420] on span "Save & continue" at bounding box center [593, 431] width 64 height 22
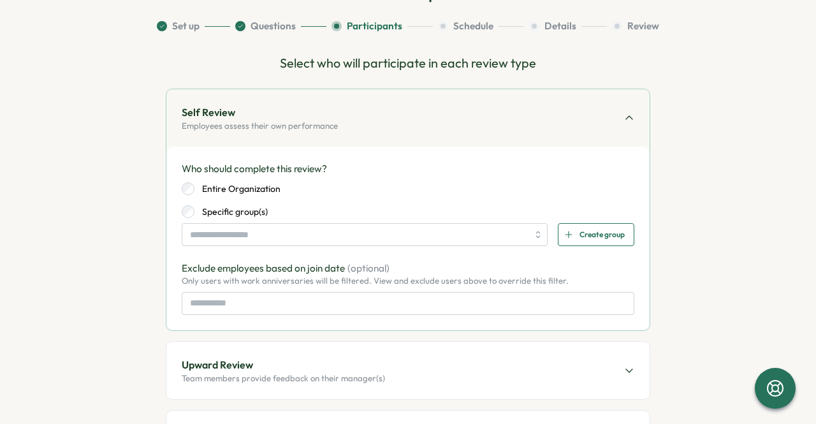
scroll to position [194, 0]
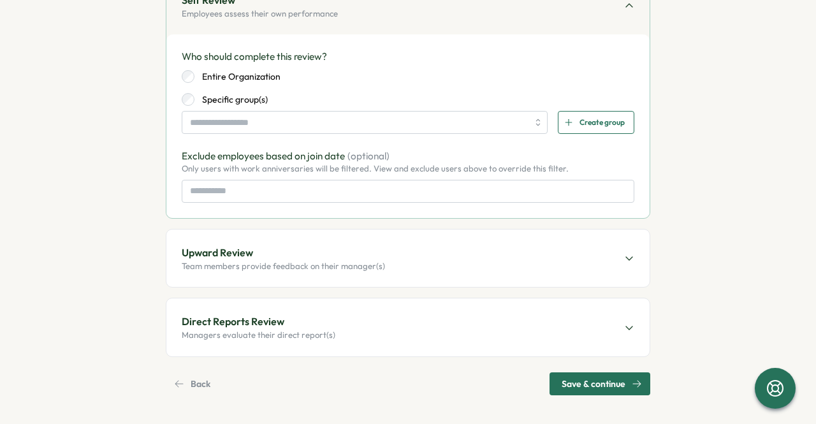
click at [586, 373] on span "Save & continue" at bounding box center [593, 384] width 64 height 22
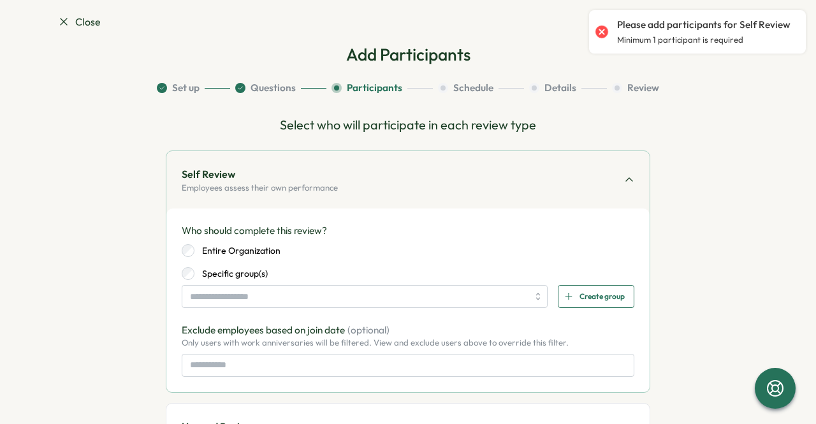
scroll to position [3, 0]
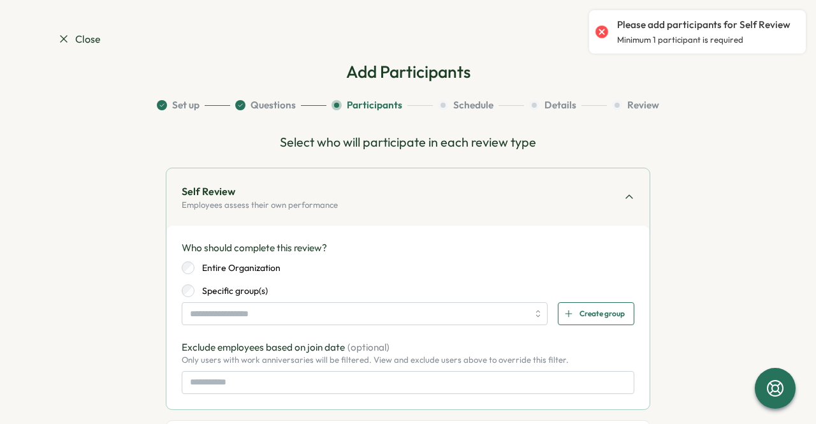
click at [301, 296] on div "Specific group(s)" at bounding box center [408, 290] width 452 height 13
click at [298, 309] on input "search" at bounding box center [359, 314] width 338 height 22
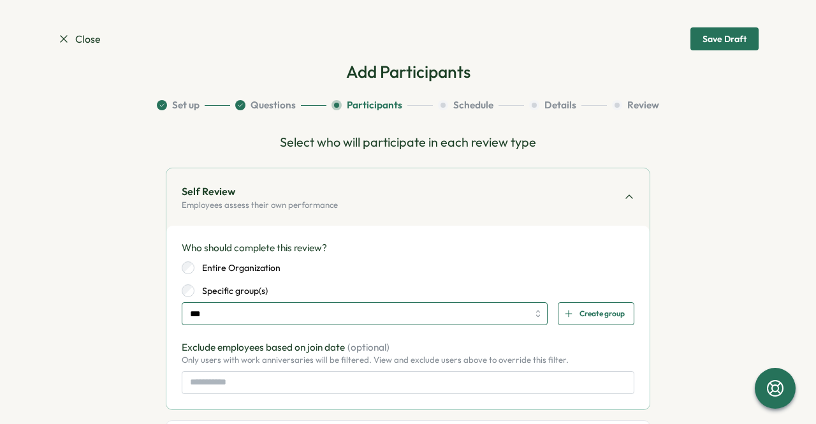
click at [528, 315] on div "***" at bounding box center [365, 313] width 366 height 23
drag, startPoint x: 528, startPoint y: 315, endPoint x: 488, endPoint y: 314, distance: 39.5
click at [506, 315] on div "***" at bounding box center [365, 313] width 366 height 23
click at [477, 313] on input "search" at bounding box center [359, 314] width 338 height 22
drag, startPoint x: 477, startPoint y: 313, endPoint x: 314, endPoint y: 305, distance: 163.3
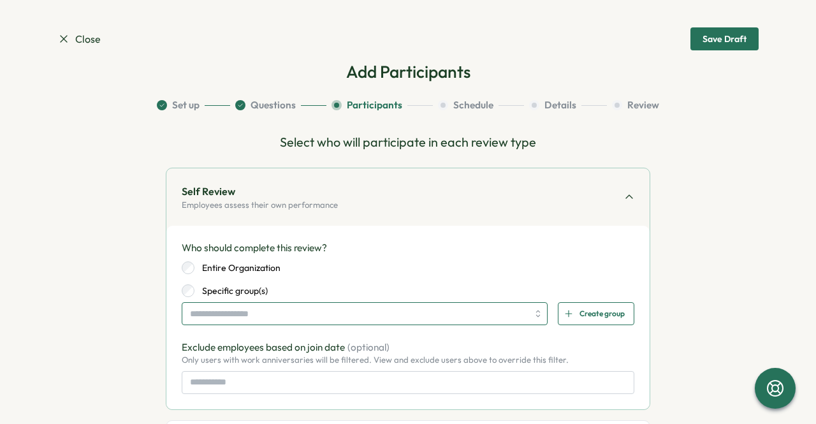
click at [470, 313] on input "search" at bounding box center [359, 314] width 338 height 22
click at [187, 261] on div at bounding box center [188, 267] width 13 height 13
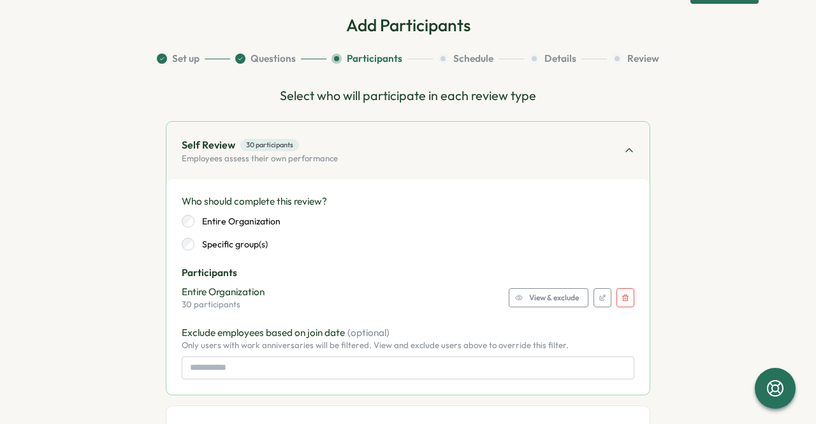
scroll to position [67, 0]
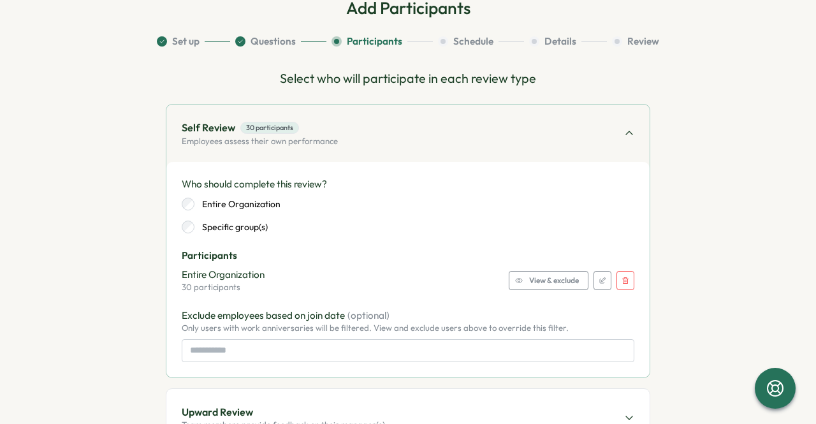
click at [560, 282] on span "View & exclude" at bounding box center [554, 280] width 50 height 18
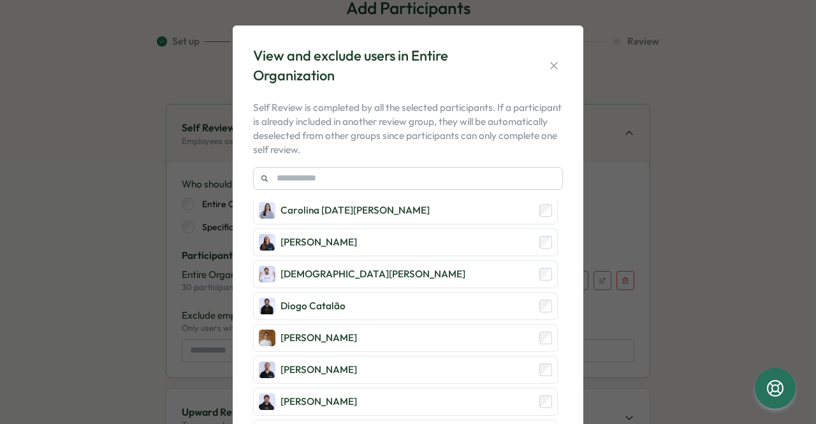
scroll to position [255, 0]
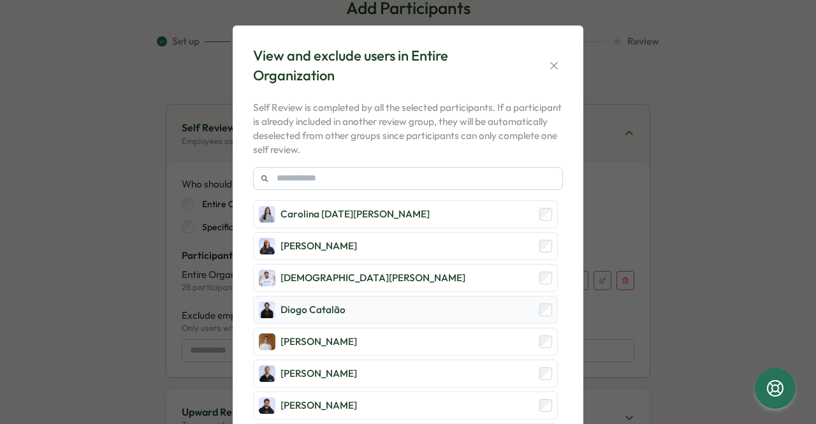
click at [536, 299] on div "Diogo Catalão" at bounding box center [405, 310] width 305 height 28
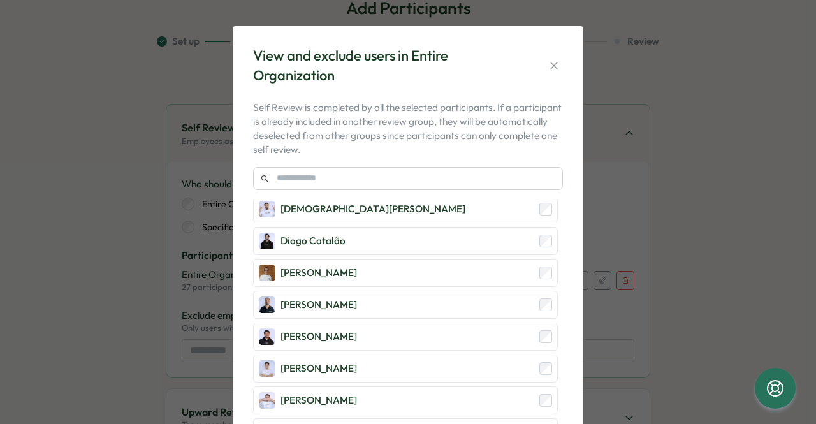
scroll to position [319, 0]
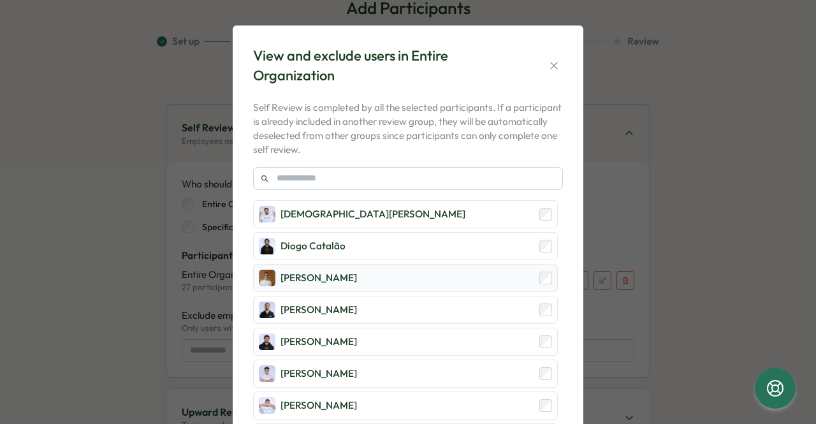
click at [549, 271] on div "Diogo Rosa" at bounding box center [405, 278] width 305 height 28
click at [544, 328] on div "Filipe Ferreira" at bounding box center [405, 342] width 305 height 28
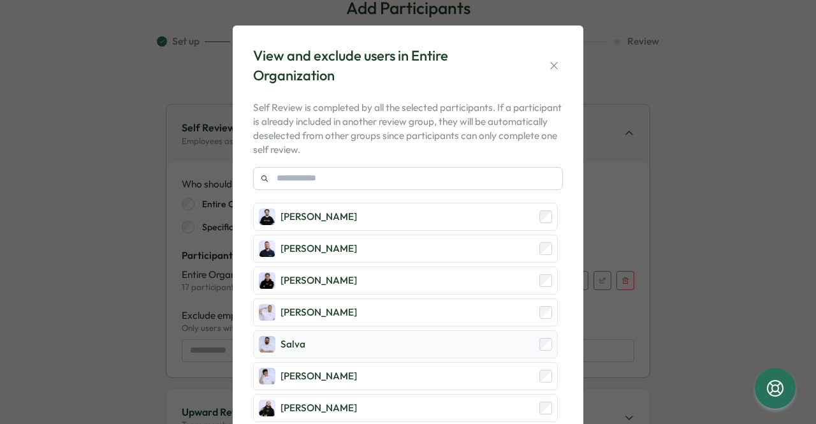
scroll to position [705, 0]
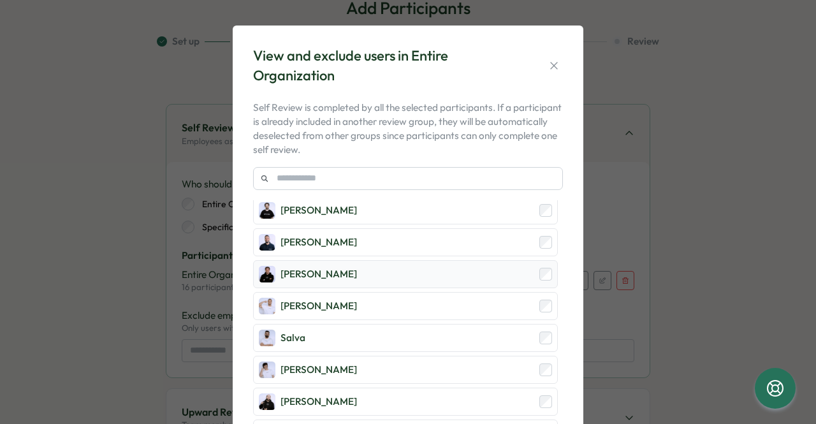
click at [537, 270] on div "Miguel Moreira" at bounding box center [405, 274] width 305 height 28
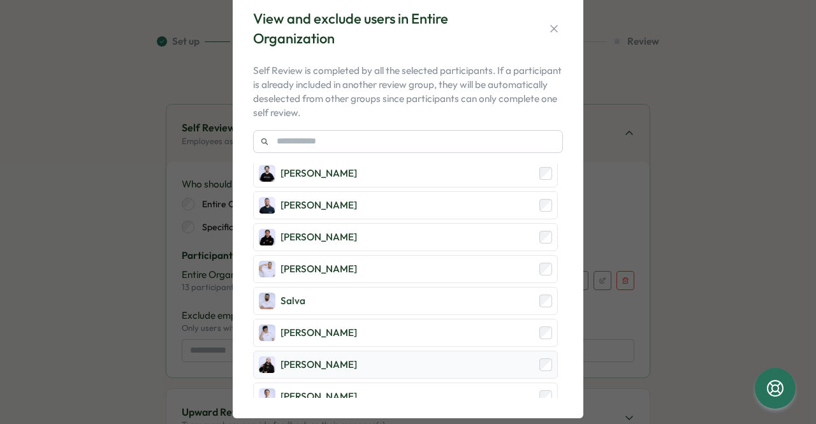
scroll to position [56, 0]
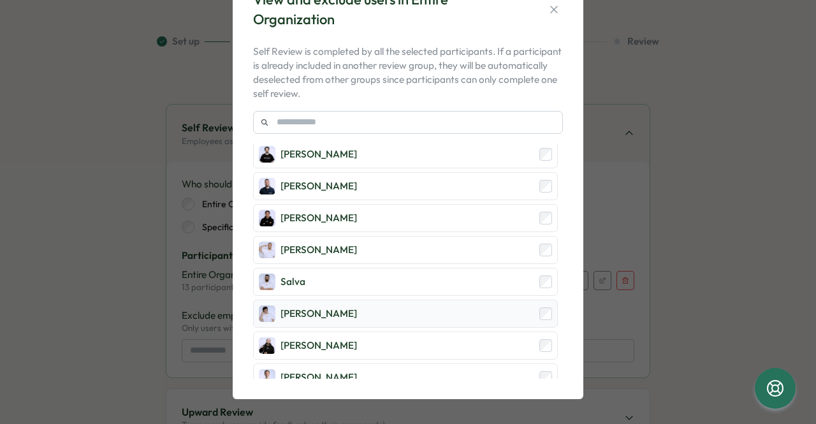
click at [539, 310] on div "Tomás Costa" at bounding box center [405, 314] width 305 height 28
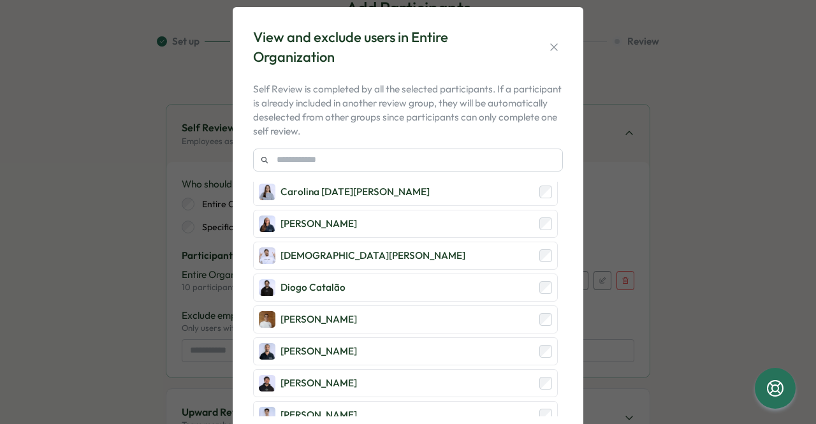
scroll to position [0, 0]
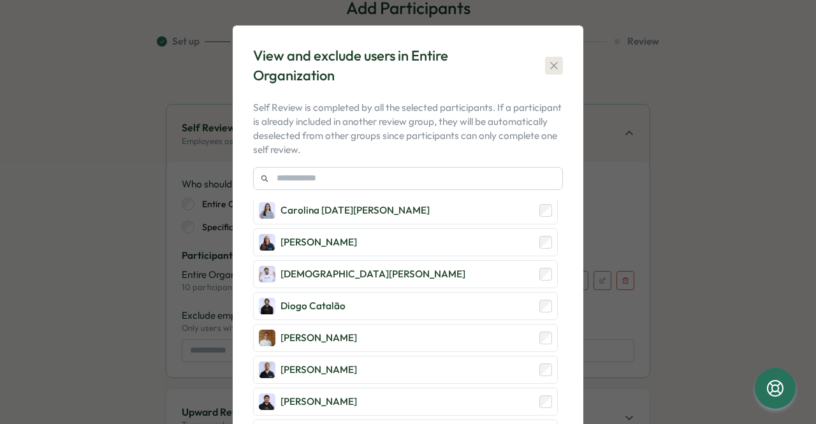
click at [552, 68] on icon "button" at bounding box center [553, 65] width 13 height 13
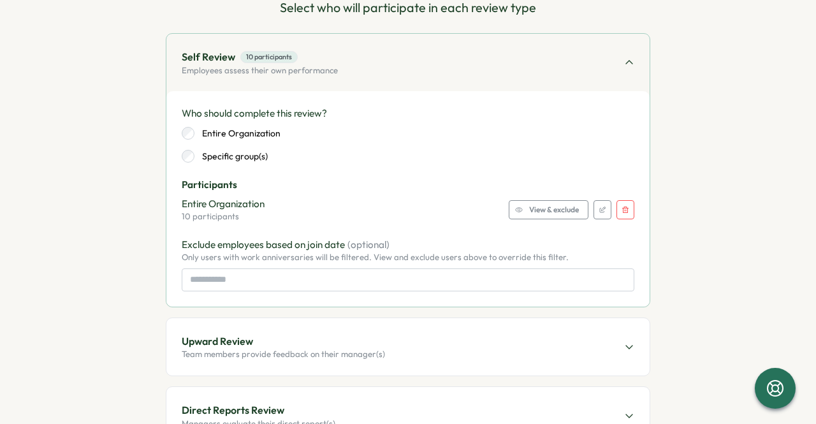
scroll to position [226, 0]
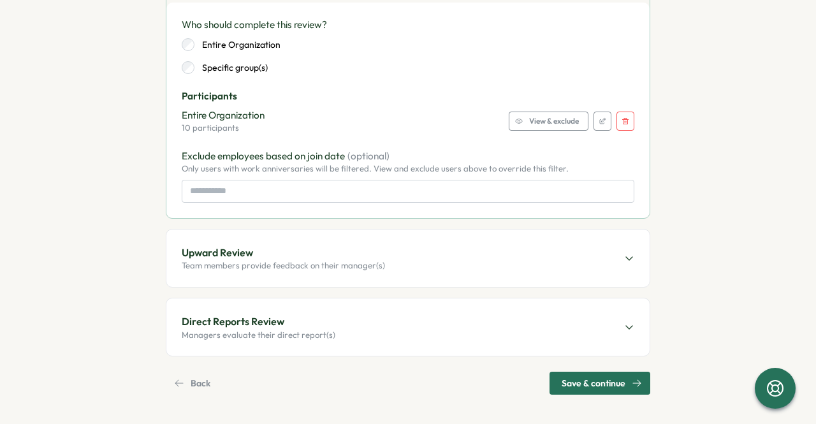
click at [535, 127] on span "View & exclude" at bounding box center [554, 121] width 50 height 18
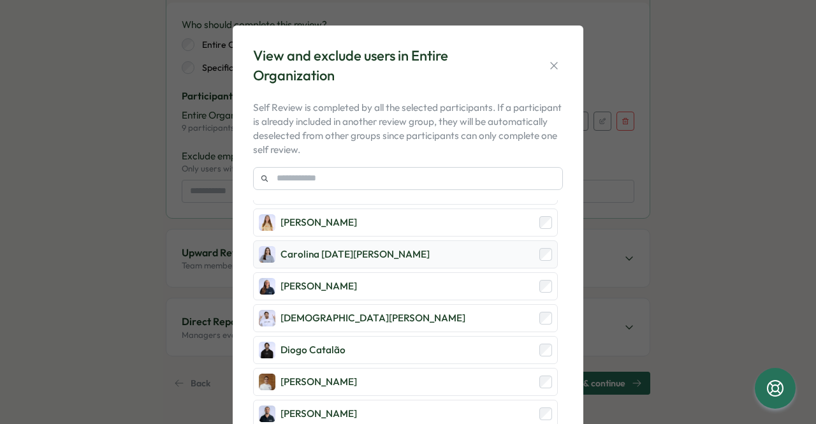
scroll to position [195, 0]
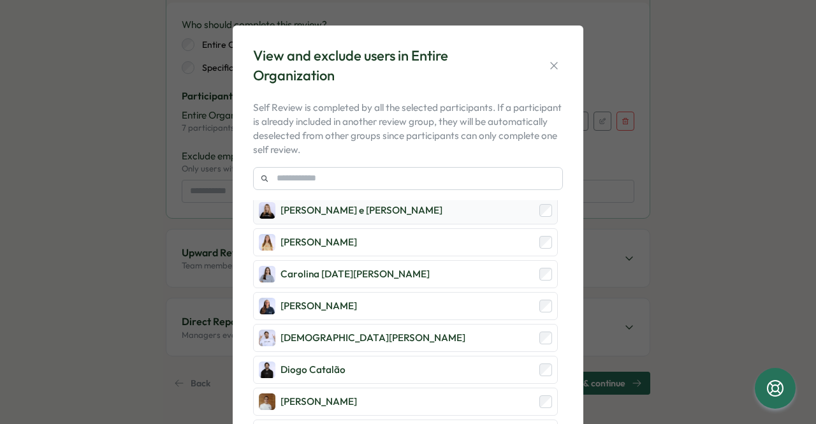
click at [537, 216] on div "Beatriz Garcia e Costa" at bounding box center [405, 210] width 305 height 28
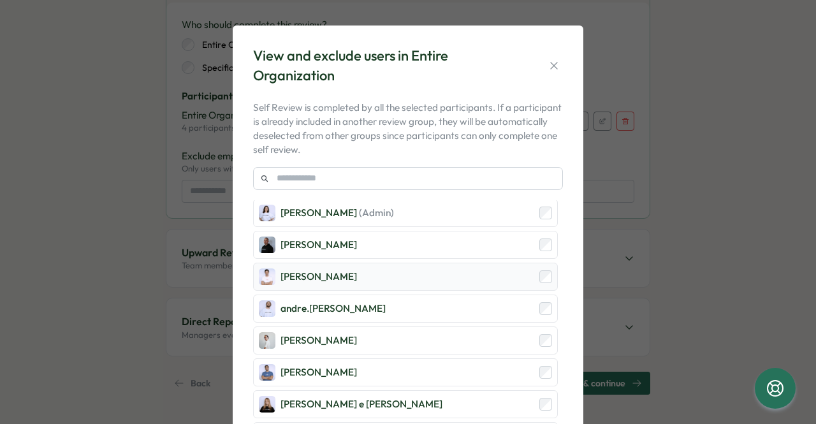
scroll to position [0, 0]
click at [548, 69] on icon "button" at bounding box center [553, 65] width 13 height 13
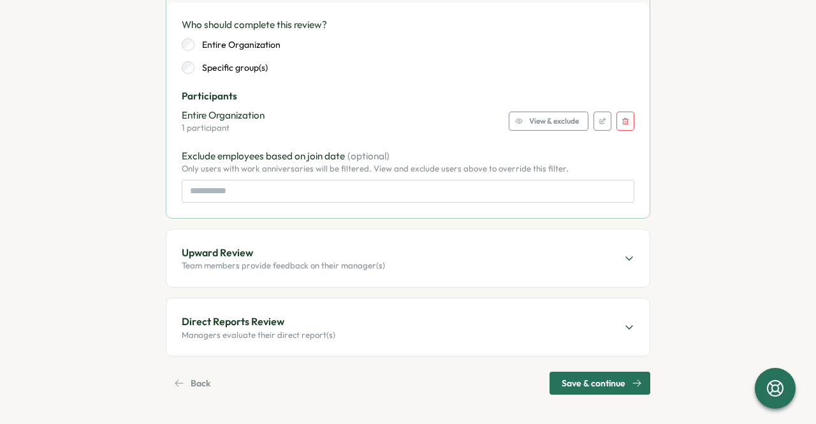
click at [567, 378] on span "Save & continue" at bounding box center [593, 383] width 64 height 22
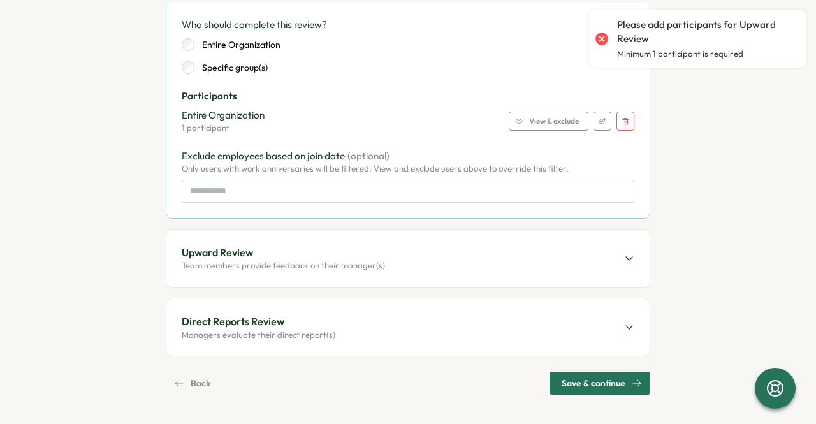
click at [423, 267] on div "Upward Review Team members provide feedback on their manager(s)" at bounding box center [407, 257] width 483 height 57
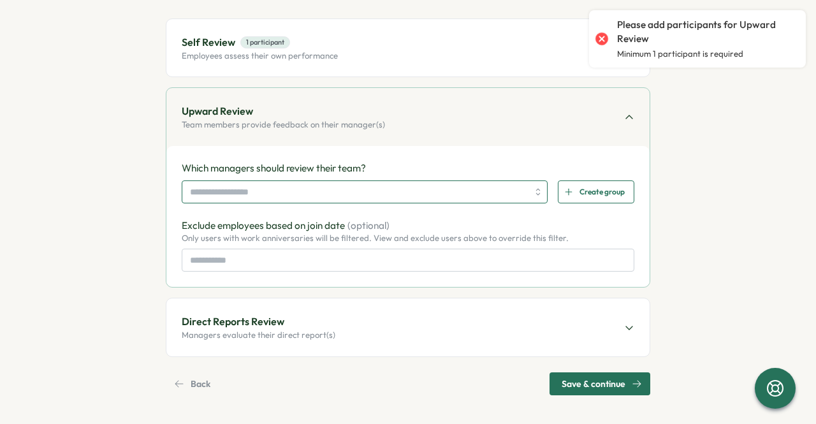
click at [465, 191] on input "search" at bounding box center [359, 192] width 338 height 22
click at [576, 221] on p "Exclude employees based on join date (optional)" at bounding box center [408, 226] width 452 height 14
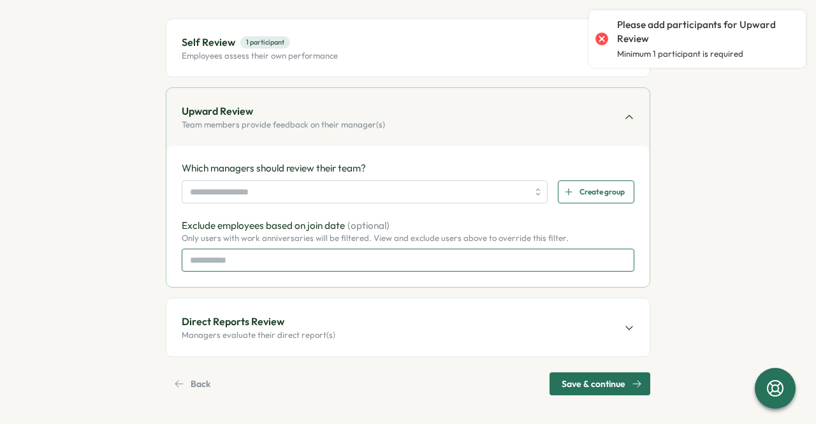
click at [408, 259] on input at bounding box center [408, 260] width 452 height 23
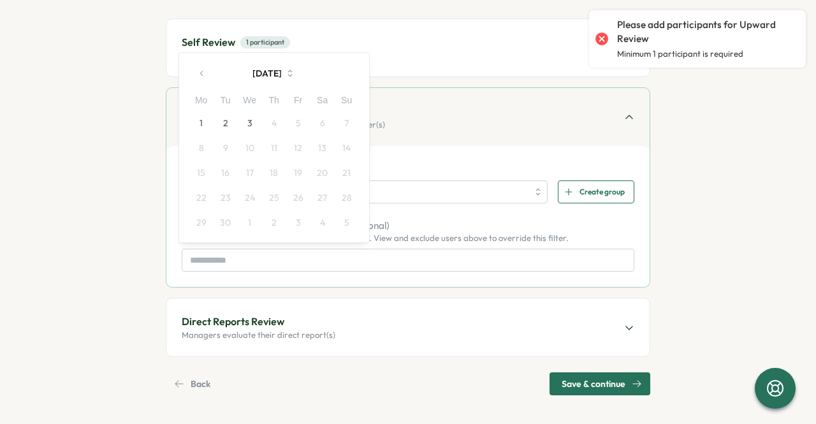
click at [567, 198] on div "Create group" at bounding box center [594, 192] width 61 height 22
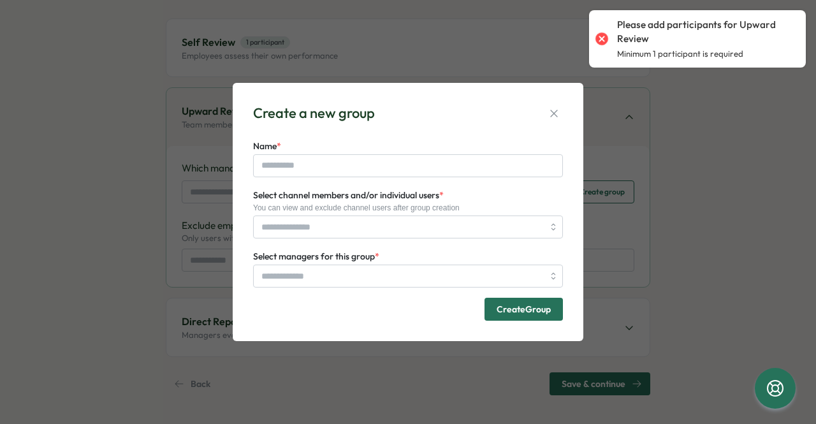
click at [543, 117] on div "Create a new group" at bounding box center [408, 113] width 310 height 20
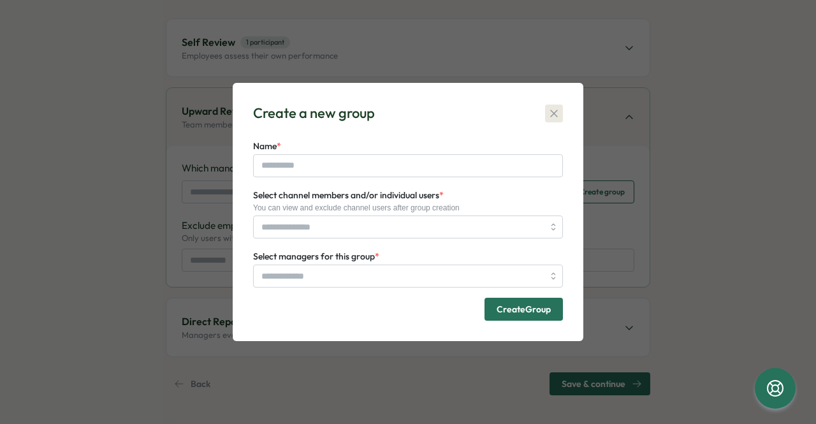
click at [550, 115] on icon "button" at bounding box center [553, 113] width 13 height 13
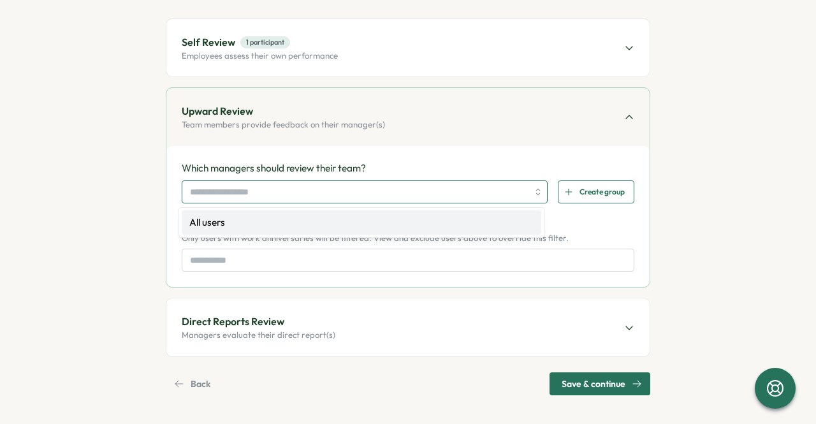
click at [427, 192] on input "search" at bounding box center [359, 192] width 338 height 22
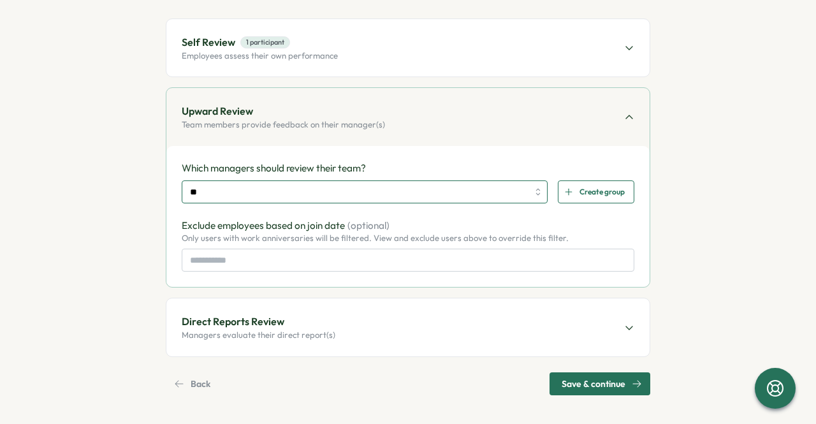
drag, startPoint x: 430, startPoint y: 191, endPoint x: 533, endPoint y: 175, distance: 103.7
click at [460, 181] on input "**" at bounding box center [359, 192] width 338 height 22
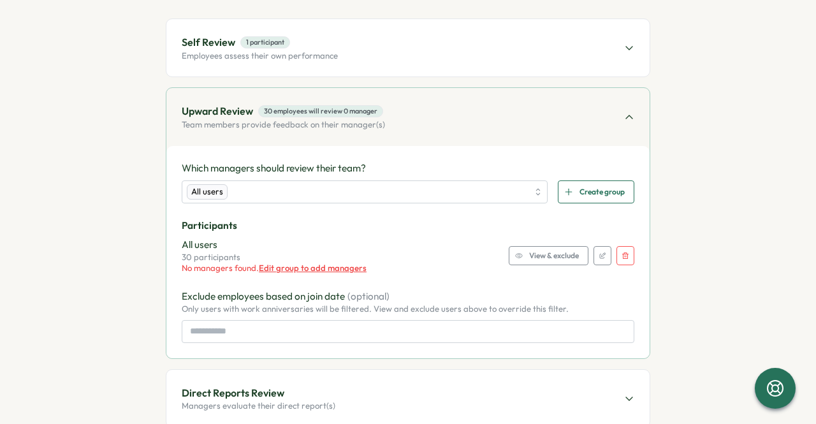
click at [571, 252] on span "View & exclude" at bounding box center [554, 256] width 50 height 18
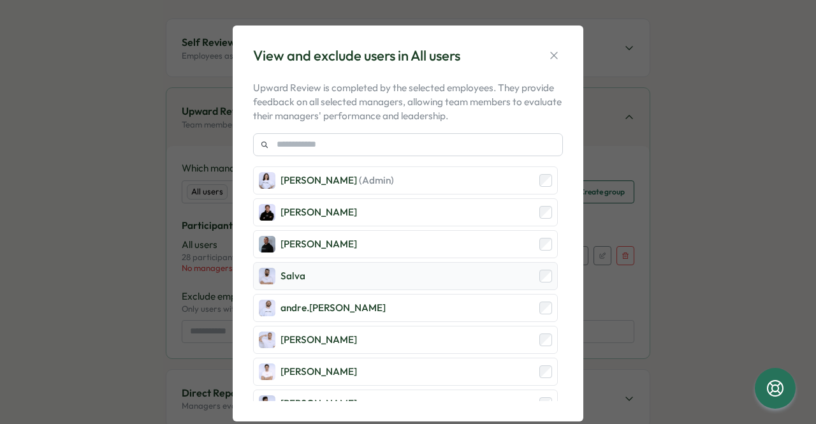
click at [534, 267] on div "Salva" at bounding box center [405, 276] width 305 height 28
click at [538, 329] on div "Miguel Samina" at bounding box center [405, 340] width 305 height 28
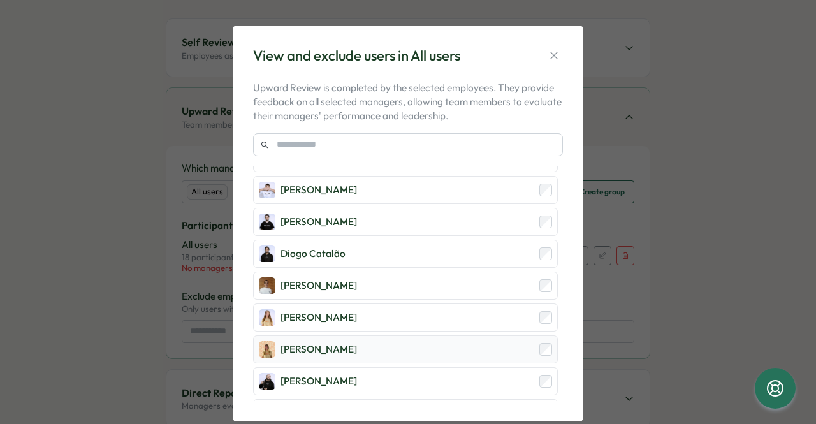
scroll to position [319, 0]
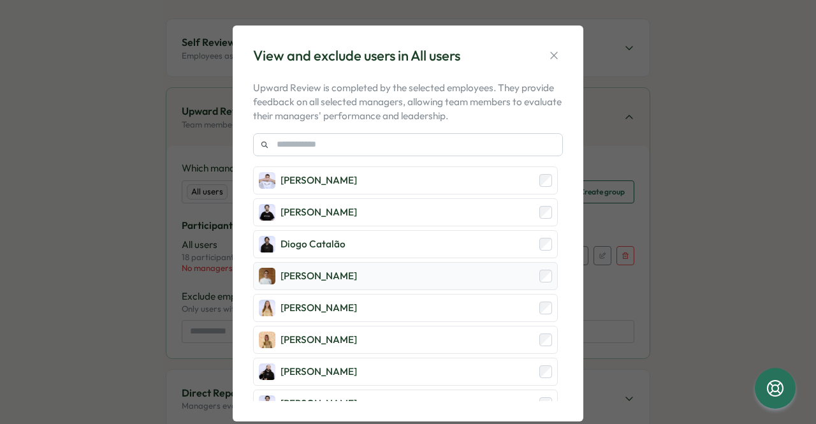
click at [538, 280] on div "Diogo Rosa" at bounding box center [405, 276] width 305 height 28
click at [538, 313] on div "Carlota Aranha" at bounding box center [405, 308] width 305 height 28
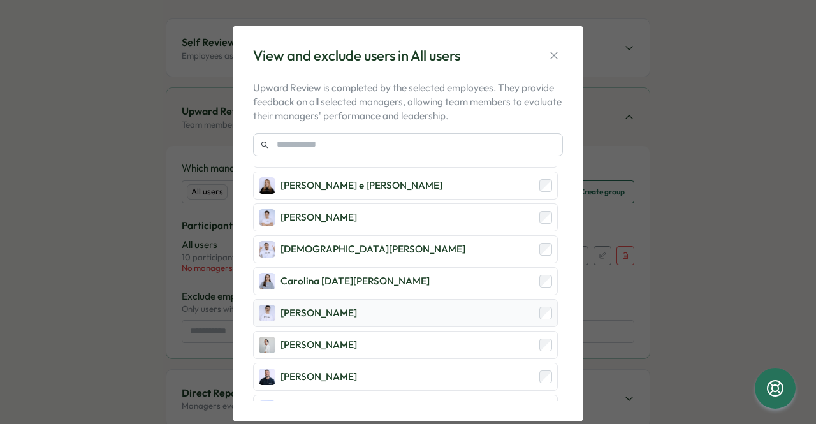
scroll to position [574, 0]
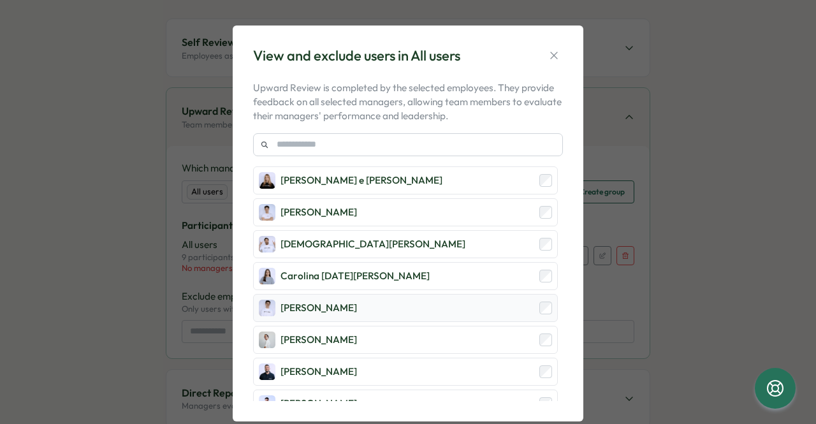
click at [538, 308] on div "João Salvaterra" at bounding box center [405, 308] width 305 height 28
click at [538, 326] on div "António Durão" at bounding box center [405, 340] width 305 height 28
click at [536, 389] on div "Matheus Bernardo" at bounding box center [405, 403] width 305 height 28
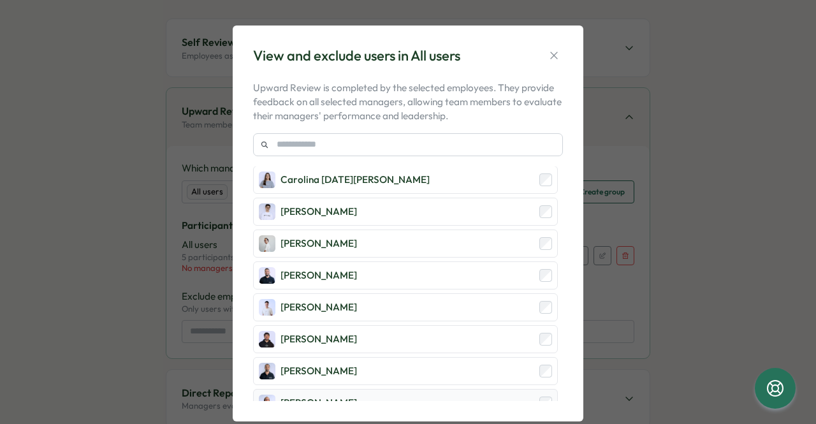
scroll to position [701, 0]
click at [537, 308] on div "Filipe Ferreira" at bounding box center [405, 308] width 305 height 28
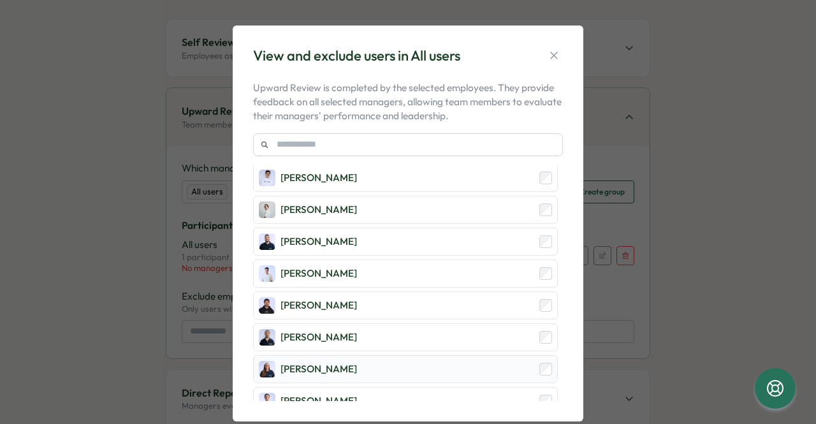
scroll to position [705, 0]
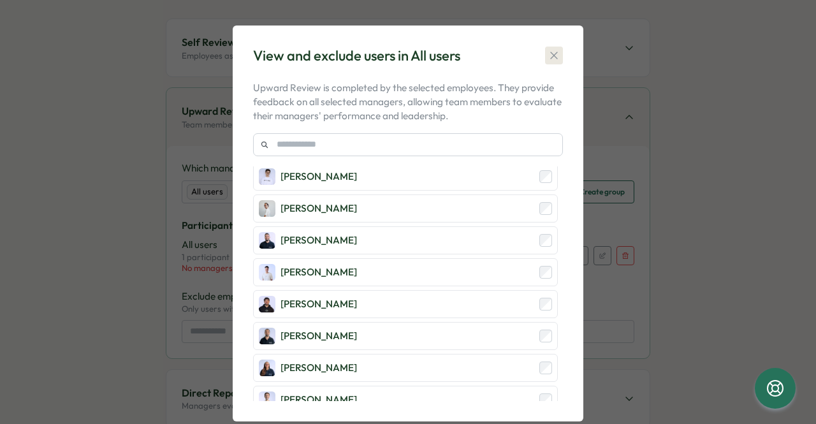
click at [547, 59] on icon "button" at bounding box center [553, 55] width 13 height 13
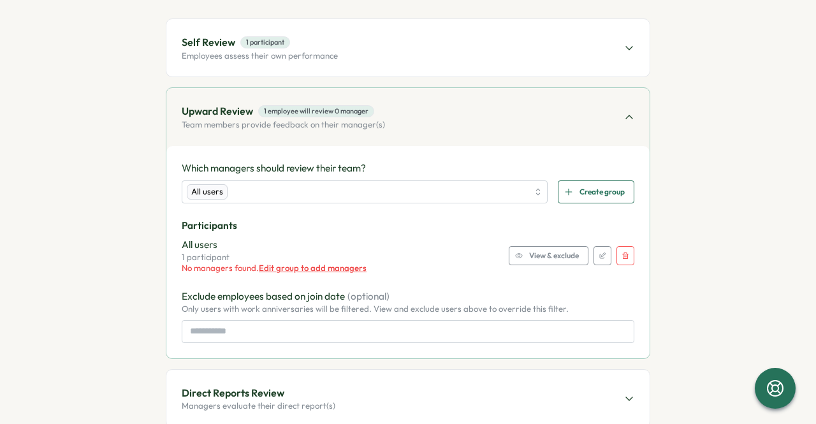
click at [308, 267] on span "Edit group to add managers" at bounding box center [313, 268] width 108 height 10
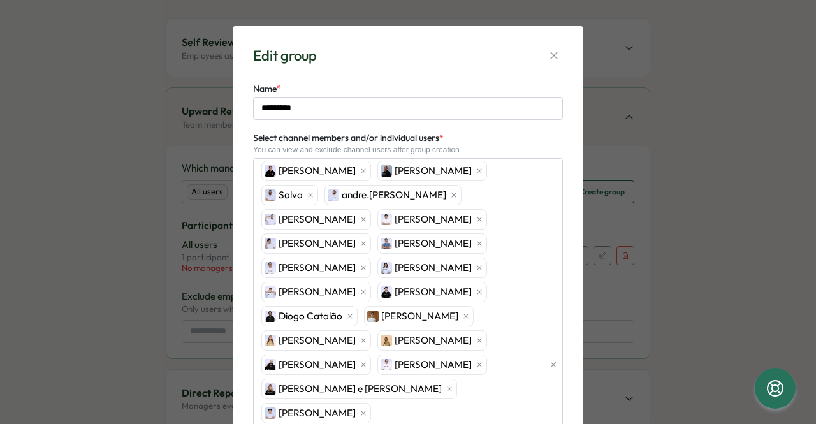
click at [372, 131] on div "Select channel members and/or individual users * You can view and exclude chann…" at bounding box center [408, 350] width 310 height 441
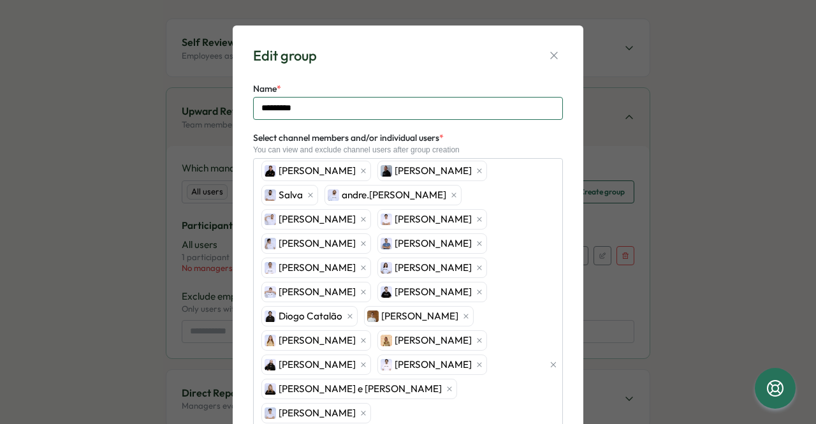
drag, startPoint x: 377, startPoint y: 117, endPoint x: 396, endPoint y: 104, distance: 23.0
click at [380, 114] on input "*********" at bounding box center [408, 108] width 310 height 23
click at [398, 104] on input "*********" at bounding box center [408, 108] width 310 height 23
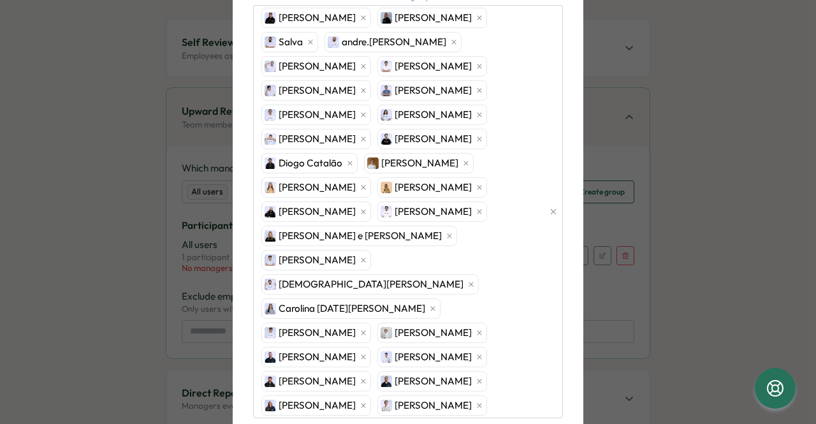
scroll to position [196, 0]
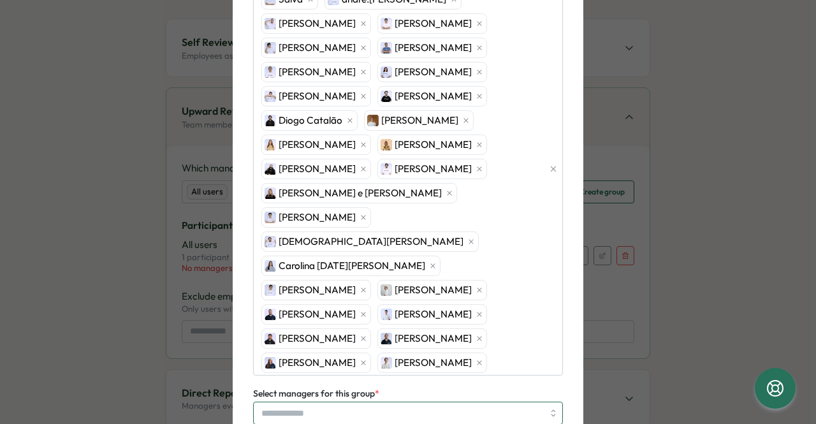
click at [456, 402] on input "Select managers for this group *" at bounding box center [402, 413] width 282 height 22
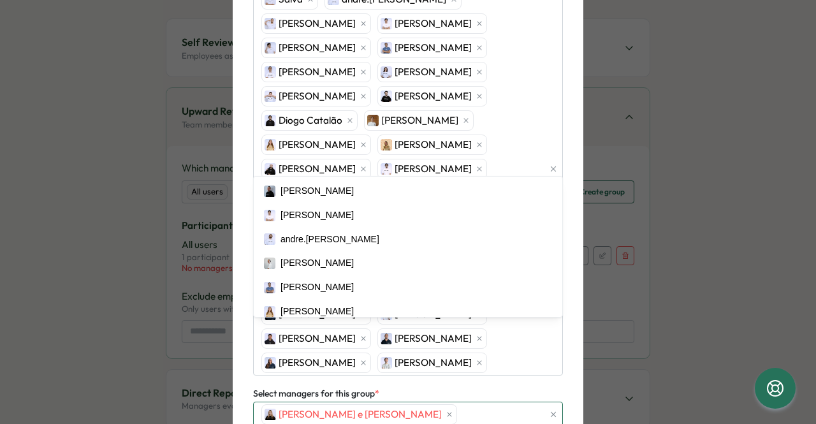
click at [421, 402] on div "Beatriz Garcia e Costa" at bounding box center [400, 414] width 285 height 24
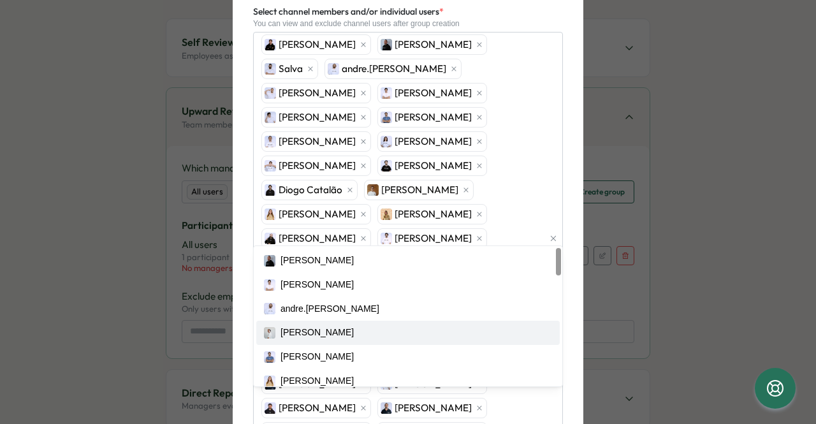
scroll to position [0, 0]
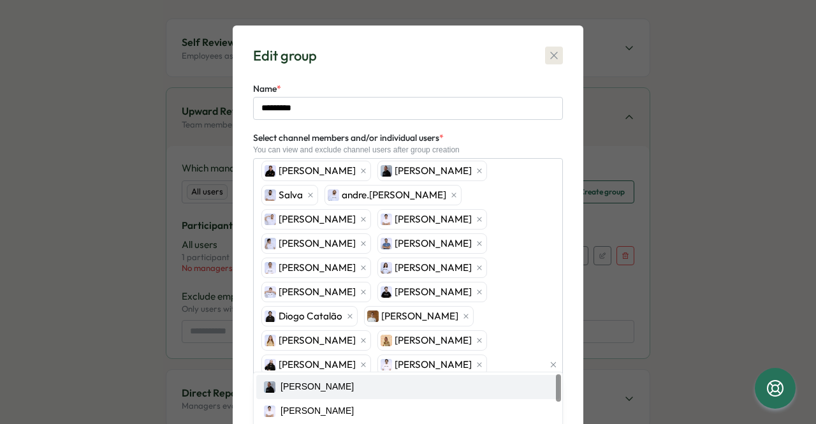
drag, startPoint x: 544, startPoint y: 45, endPoint x: 544, endPoint y: 57, distance: 11.5
click at [544, 48] on div "Edit group Name * ********* Select channel members and/or individual users * Yo…" at bounding box center [408, 357] width 320 height 632
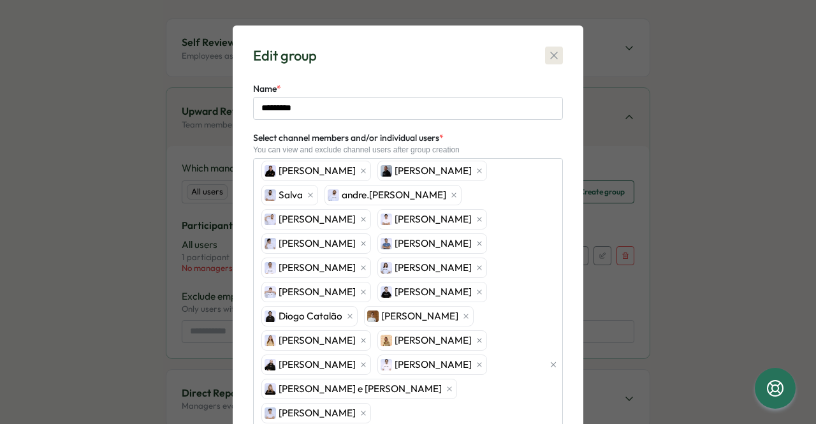
click at [545, 60] on button "button" at bounding box center [554, 56] width 18 height 18
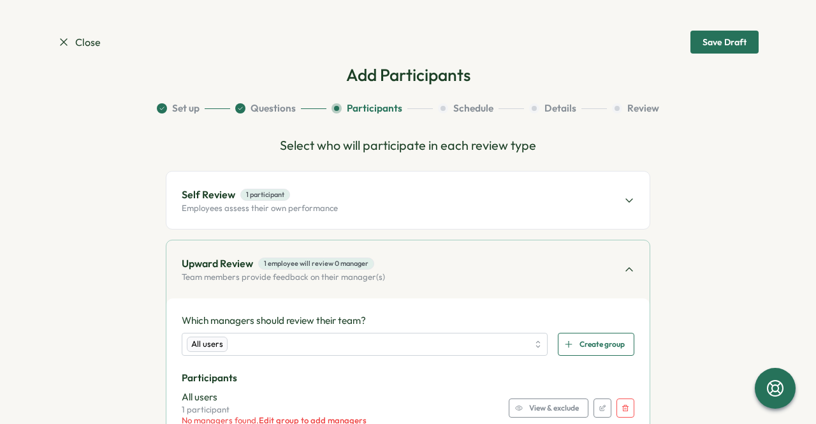
click at [447, 113] on button "Schedule" at bounding box center [481, 108] width 86 height 14
click at [452, 111] on button "Schedule" at bounding box center [481, 108] width 86 height 14
click at [82, 41] on span "Close" at bounding box center [78, 42] width 43 height 16
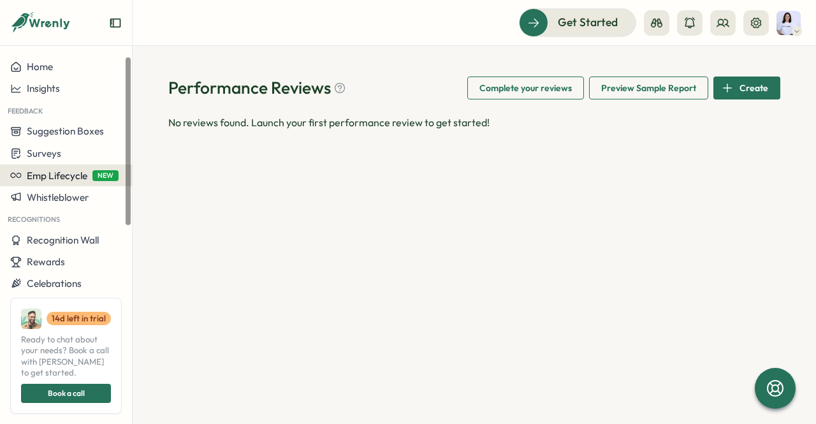
click at [78, 170] on span "Emp Lifecycle" at bounding box center [57, 176] width 61 height 12
click at [57, 175] on span "Emp Lifecycle" at bounding box center [57, 176] width 61 height 12
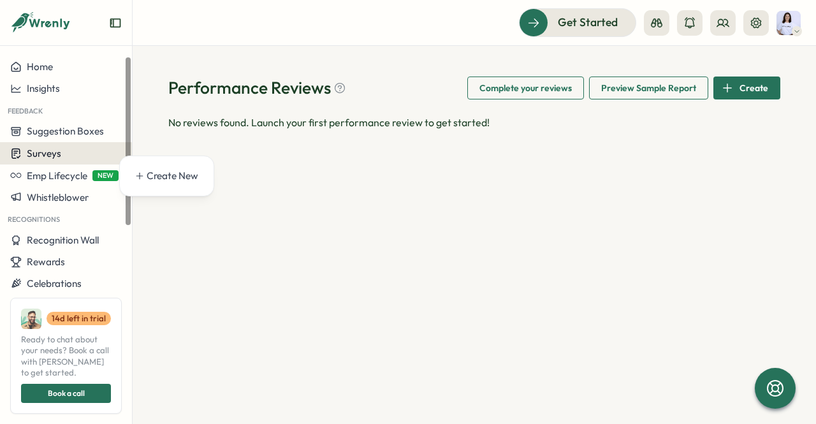
click at [54, 154] on span "Surveys" at bounding box center [44, 153] width 34 height 12
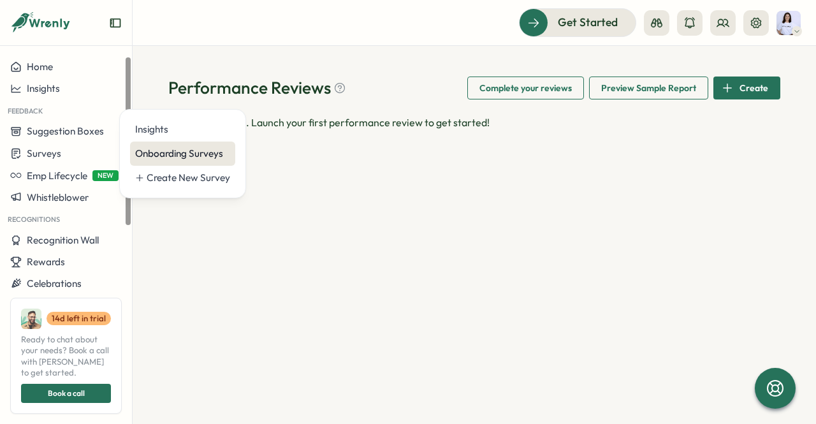
click at [148, 155] on div "Onboarding Surveys" at bounding box center [182, 154] width 95 height 14
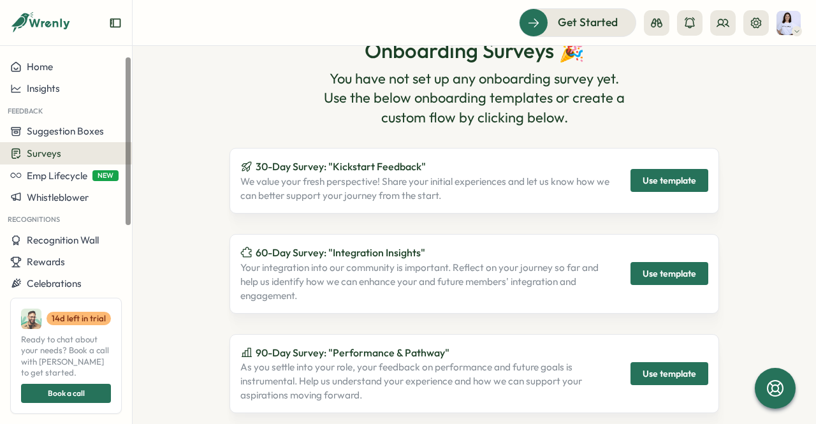
scroll to position [127, 0]
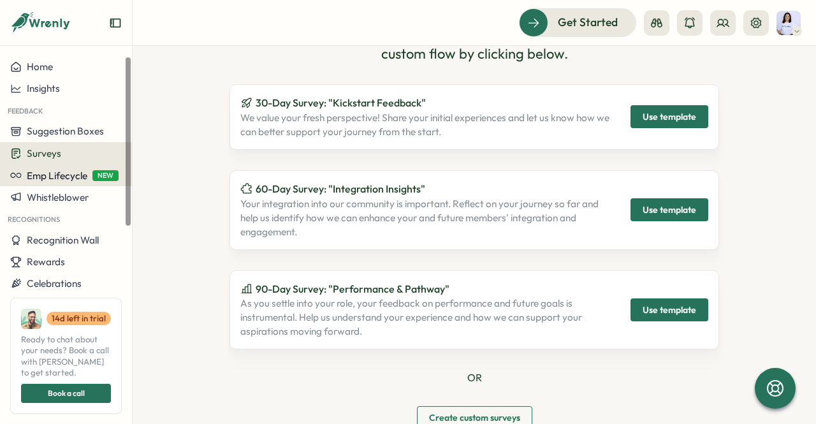
click at [54, 178] on span "Emp Lifecycle" at bounding box center [57, 176] width 61 height 12
click at [181, 174] on div "Create New" at bounding box center [173, 176] width 52 height 14
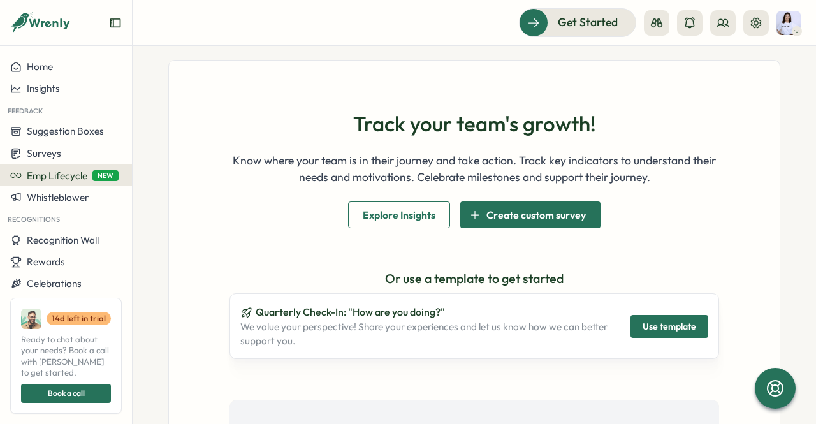
scroll to position [127, 0]
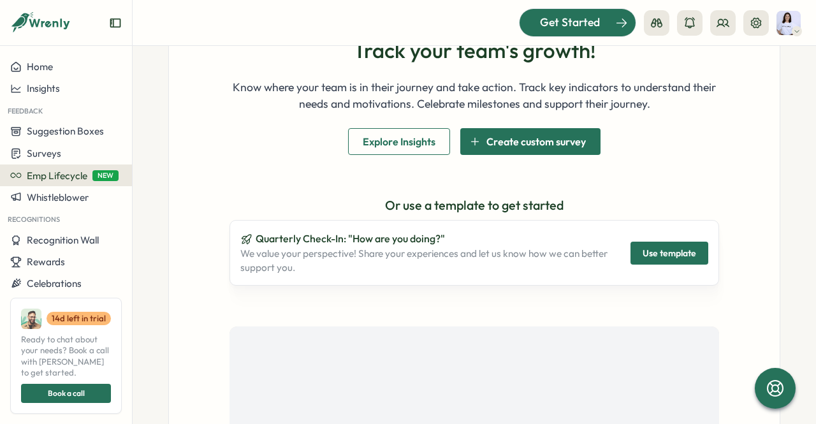
click at [585, 22] on span "Get Started" at bounding box center [570, 22] width 60 height 17
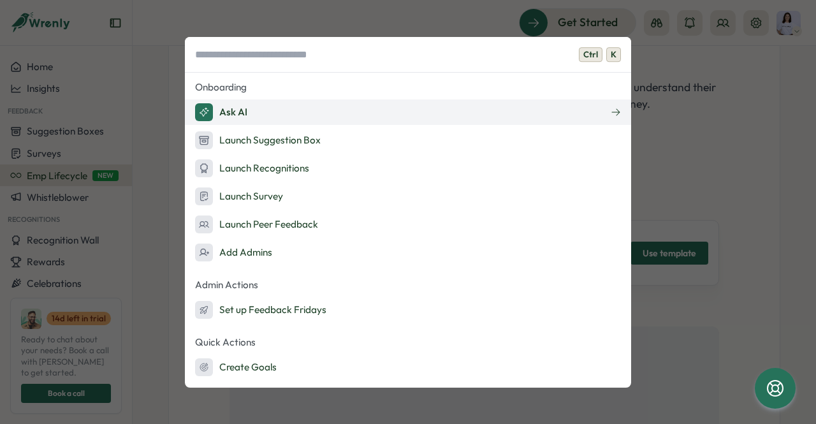
click at [224, 106] on div "Ask AI" at bounding box center [221, 112] width 52 height 18
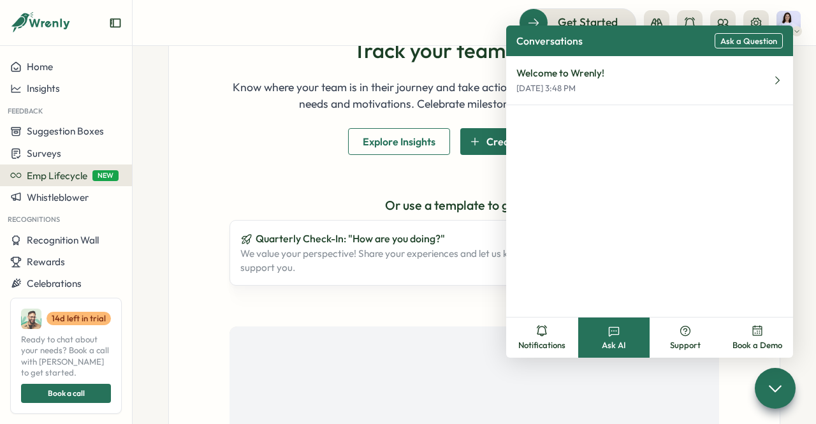
click at [610, 166] on div "Welcome to Wrenly! Sep 3, 3:48 PM" at bounding box center [649, 186] width 287 height 261
click at [363, 140] on span "Explore Insights" at bounding box center [399, 141] width 73 height 25
click at [582, 11] on div at bounding box center [577, 22] width 116 height 27
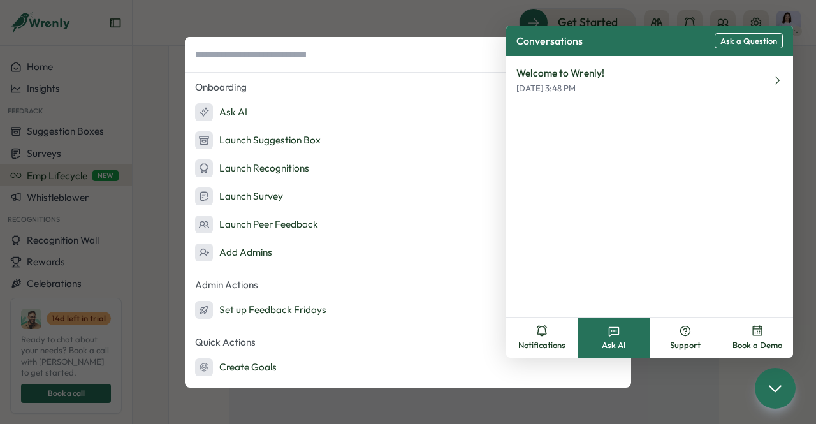
click at [294, 17] on div "Ctrl K Onboarding Ask AI Launch Suggestion Box Launch Recognitions Launch Surve…" at bounding box center [408, 212] width 816 height 424
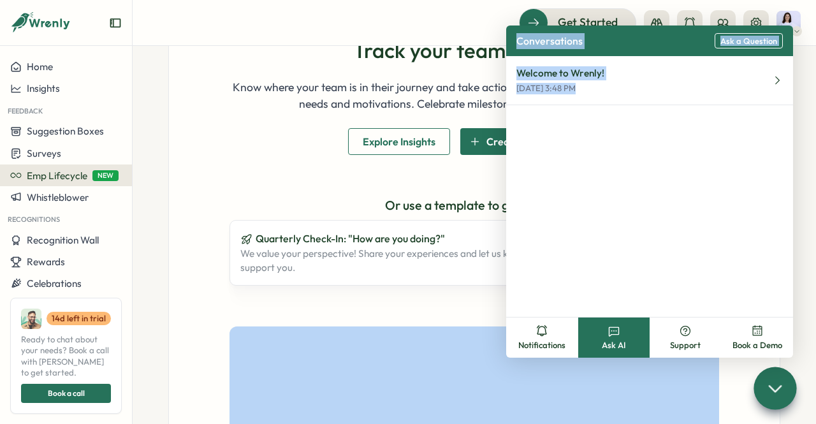
click at [777, 378] on div at bounding box center [774, 387] width 43 height 43
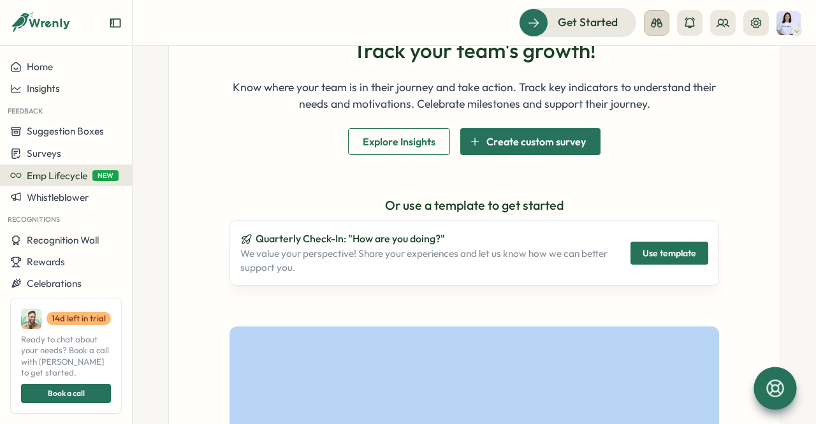
click at [653, 25] on icon at bounding box center [656, 23] width 13 height 13
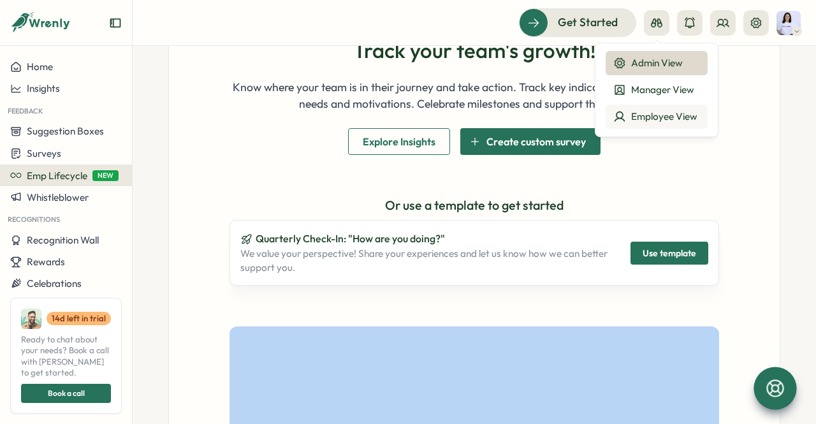
click at [641, 109] on button "Employee View" at bounding box center [656, 117] width 102 height 24
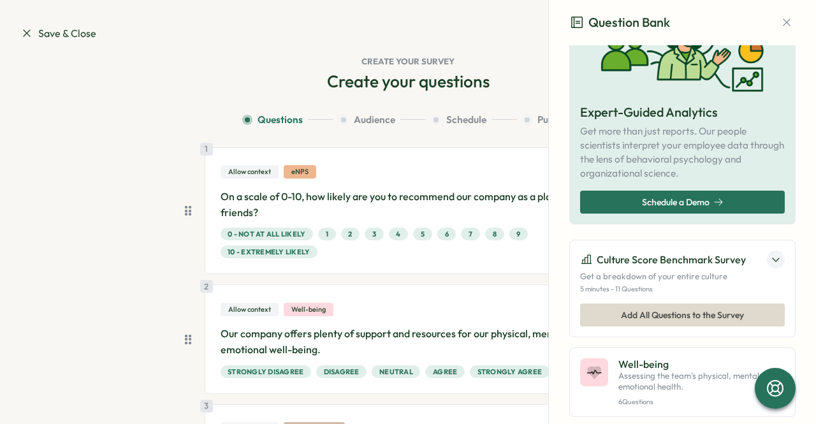
scroll to position [127, 0]
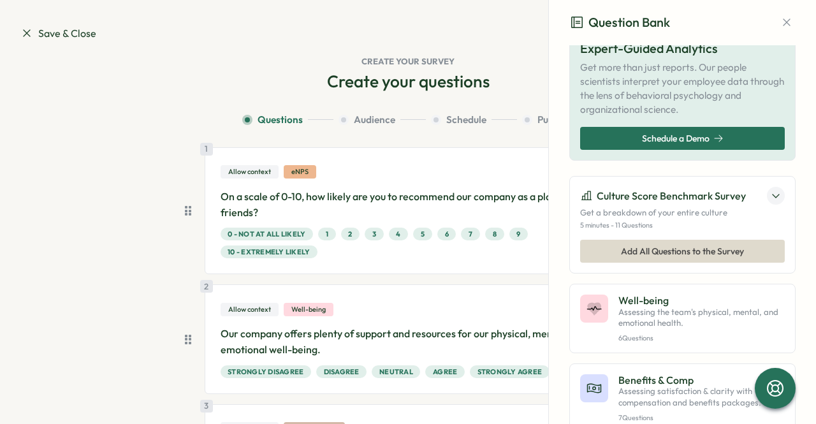
click at [632, 242] on span "Add All Questions to the Survey" at bounding box center [682, 251] width 123 height 22
click at [625, 248] on span "Add All Questions to the Survey" at bounding box center [682, 251] width 123 height 22
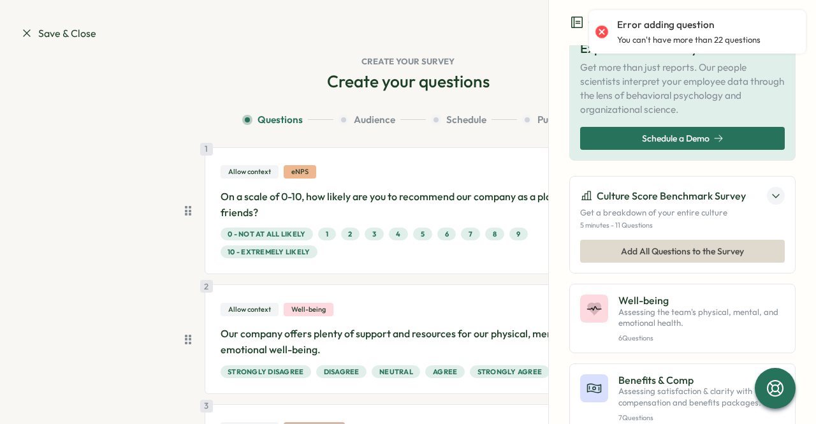
click at [625, 248] on span "Add All Questions to the Survey" at bounding box center [682, 251] width 123 height 22
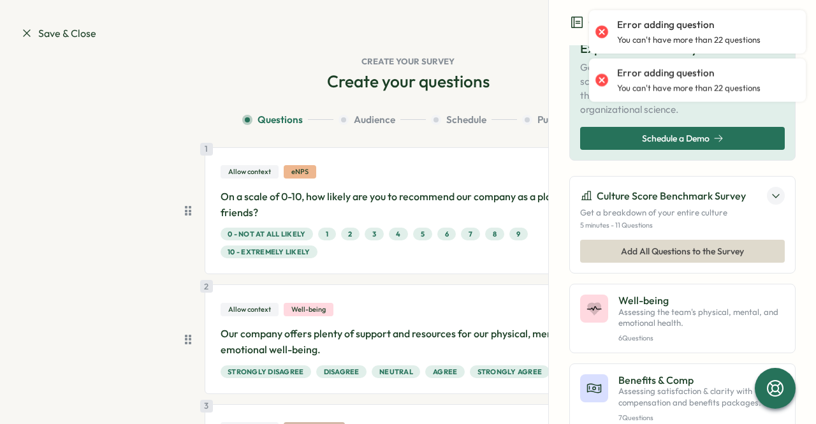
click at [519, 148] on div "1 Allow context eNPS On a scale of 0-10, how likely are you to recommend our co…" at bounding box center [418, 210] width 427 height 127
click at [742, 36] on p "You can't have more than 22 questions" at bounding box center [688, 39] width 143 height 11
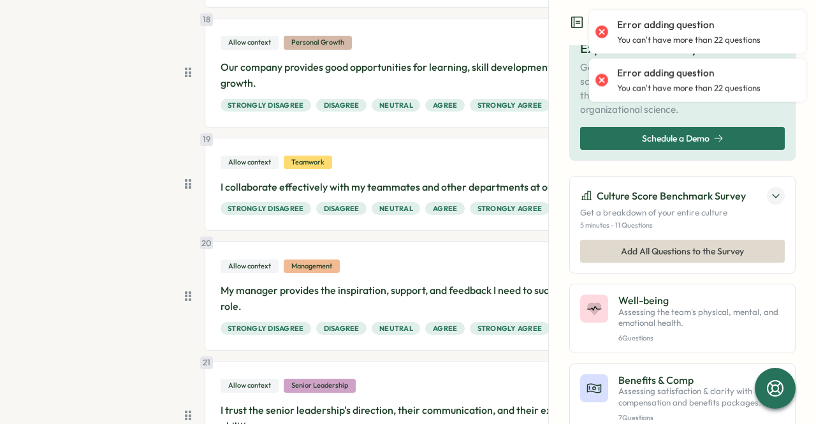
scroll to position [2253, 0]
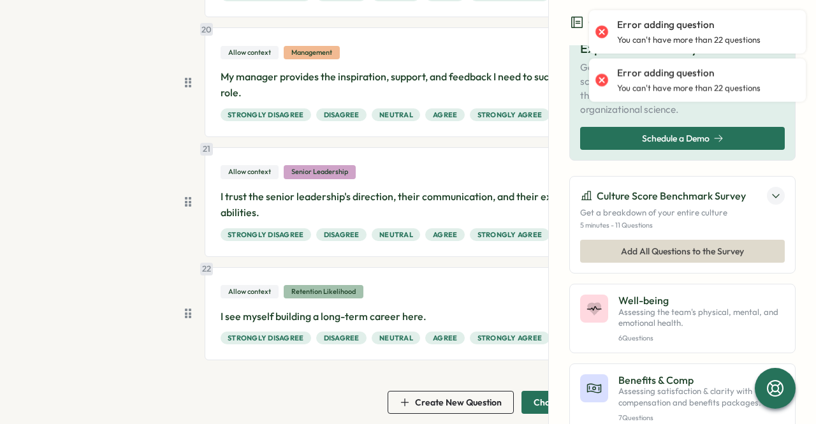
click at [537, 398] on span "Choose Audience" at bounding box center [568, 402] width 70 height 9
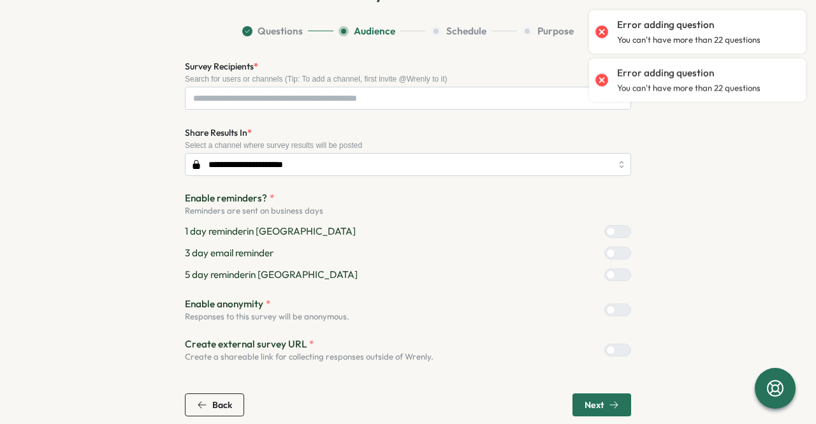
scroll to position [101, 0]
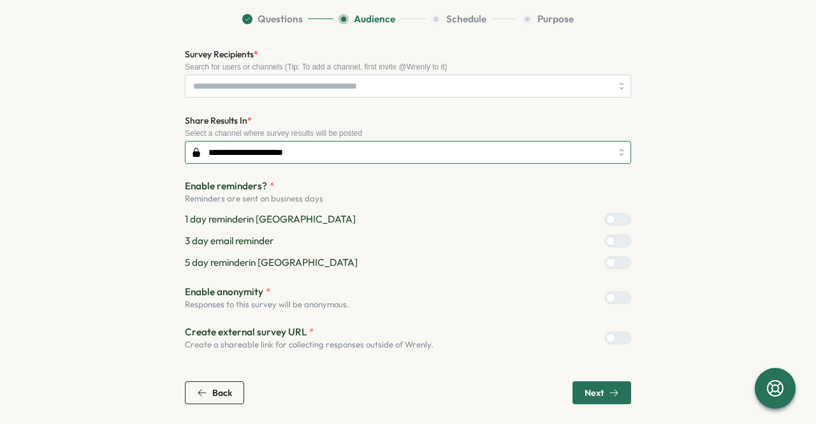
click at [333, 152] on input "**********" at bounding box center [408, 152] width 446 height 23
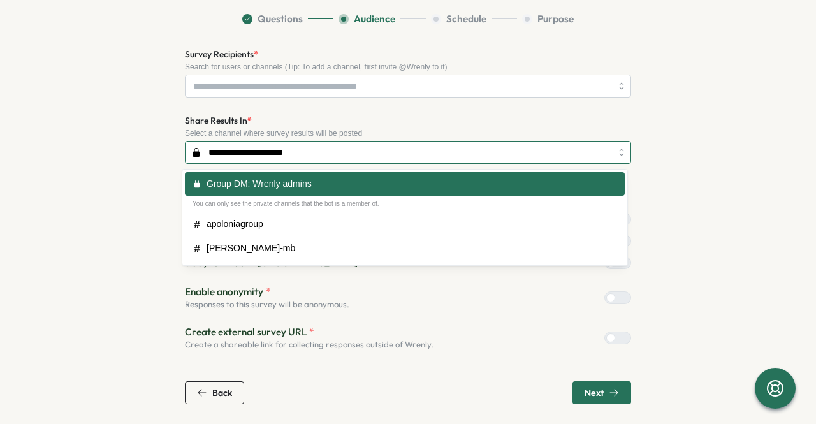
click at [333, 152] on input "**********" at bounding box center [408, 152] width 446 height 23
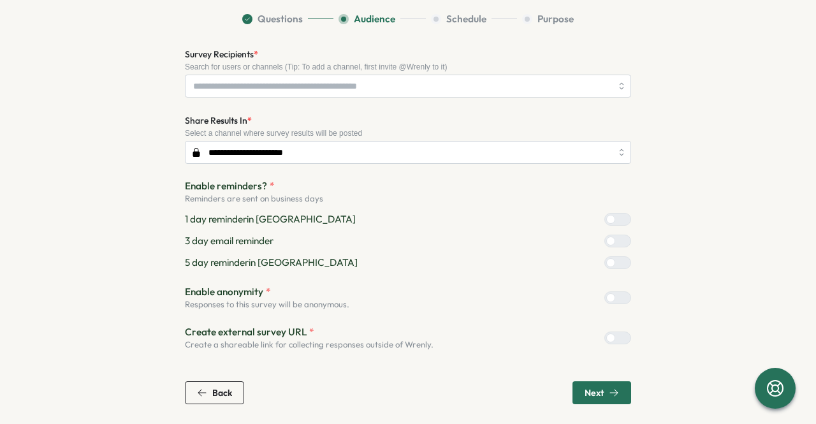
click at [615, 216] on div at bounding box center [622, 218] width 15 height 11
click at [607, 234] on div "3 day email reminder" at bounding box center [408, 241] width 446 height 14
drag, startPoint x: 607, startPoint y: 249, endPoint x: 608, endPoint y: 243, distance: 6.4
click at [607, 249] on div "Enable reminders? * Reminders are sent on business days 1 day reminder in Slack…" at bounding box center [408, 224] width 446 height 90
click at [615, 236] on div at bounding box center [622, 240] width 15 height 11
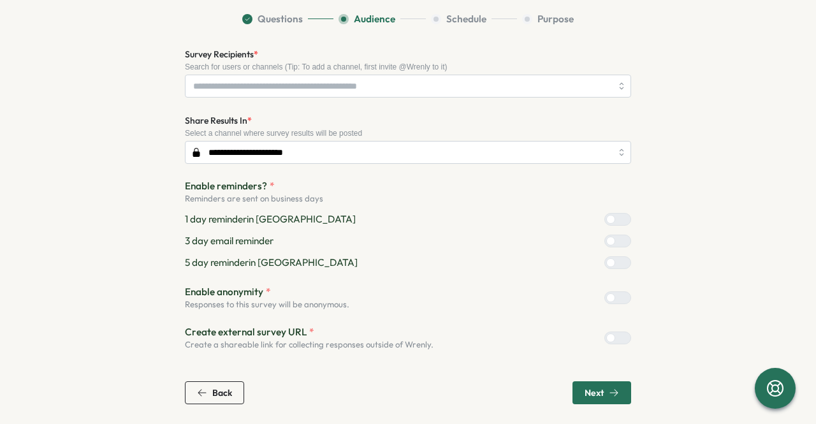
click at [615, 258] on div at bounding box center [622, 262] width 15 height 11
click at [615, 292] on div at bounding box center [622, 297] width 15 height 11
click at [622, 295] on div at bounding box center [622, 297] width 15 height 11
click at [589, 388] on span "Next" at bounding box center [593, 392] width 19 height 9
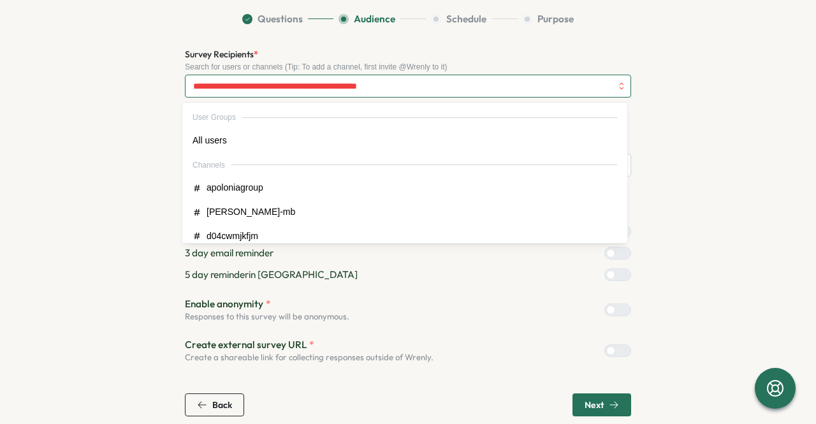
click at [348, 90] on input "Survey Recipients *" at bounding box center [402, 86] width 418 height 22
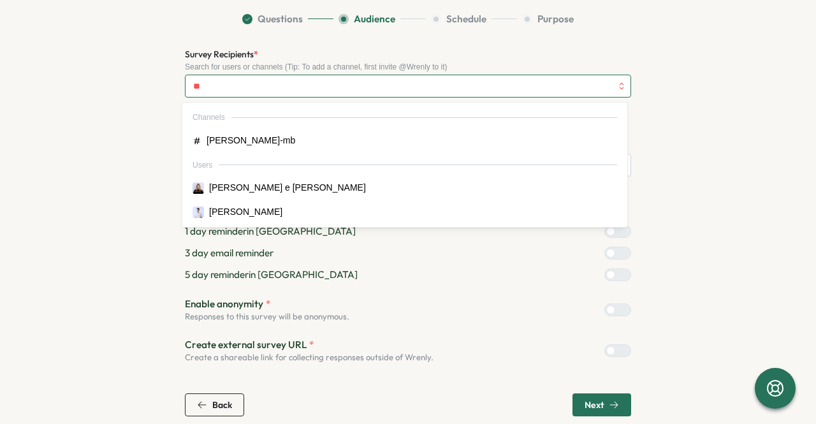
scroll to position [0, 0]
type input "***"
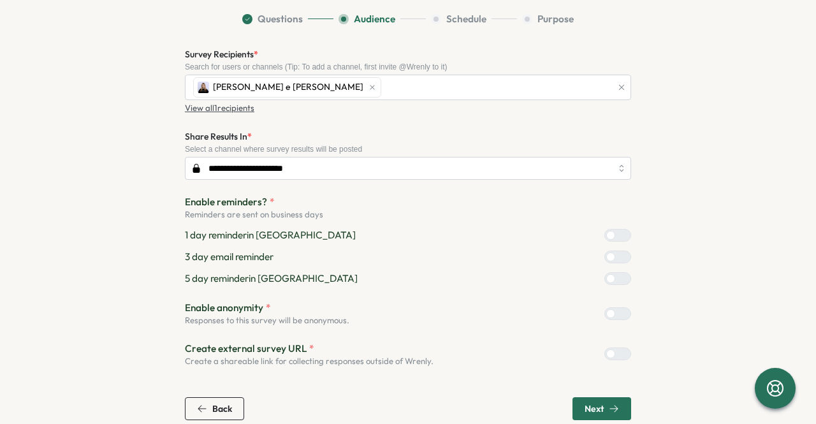
click at [613, 408] on icon "button" at bounding box center [614, 408] width 10 height 10
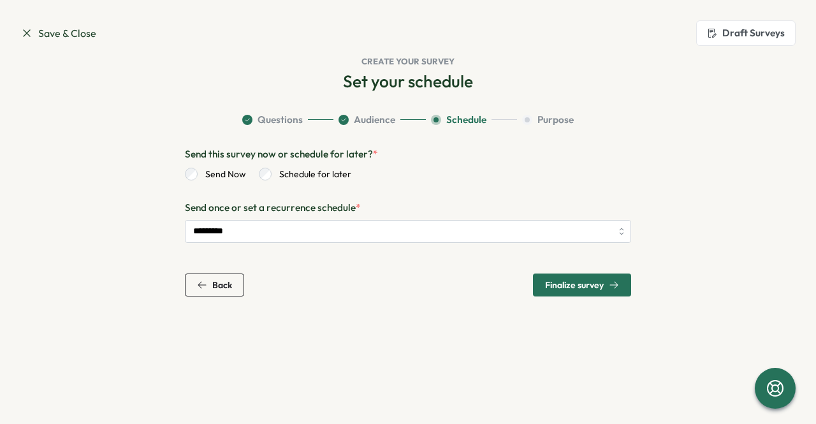
click at [588, 293] on span "Finalize survey" at bounding box center [582, 285] width 74 height 22
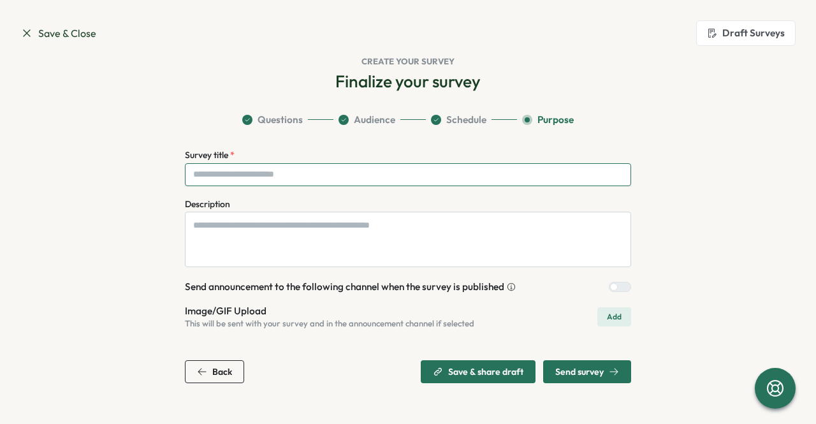
click at [428, 176] on input "Survey title *" at bounding box center [408, 174] width 446 height 23
type input "*****"
click at [577, 361] on span "Send survey" at bounding box center [587, 372] width 64 height 22
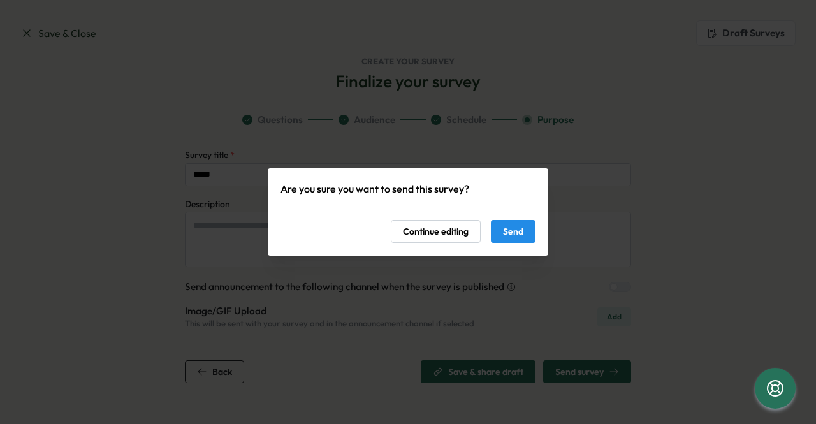
click at [506, 226] on span "Send" at bounding box center [513, 231] width 20 height 22
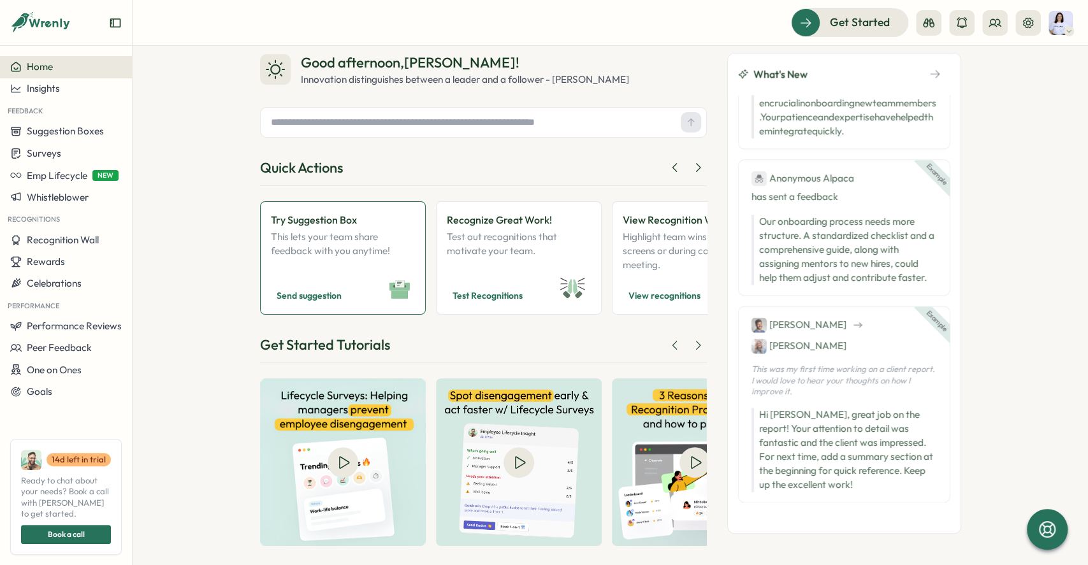
scroll to position [35, 0]
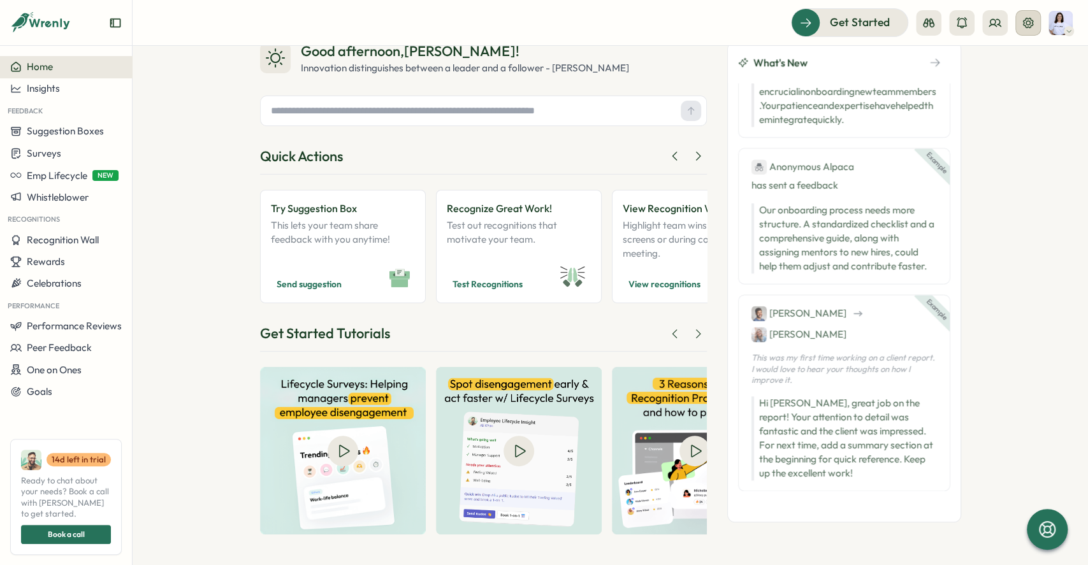
click at [815, 14] on button at bounding box center [1027, 22] width 25 height 25
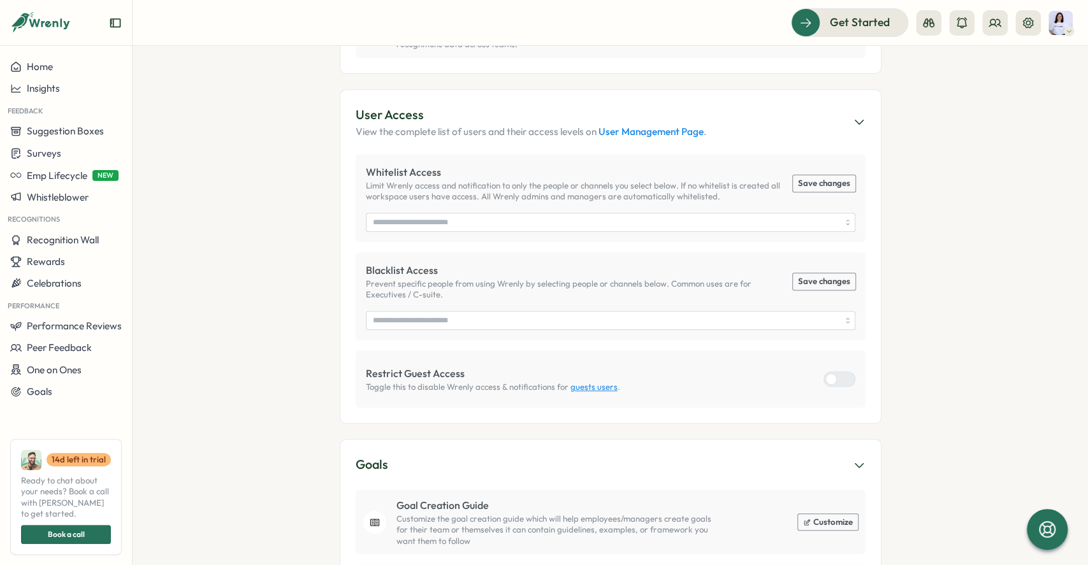
scroll to position [596, 0]
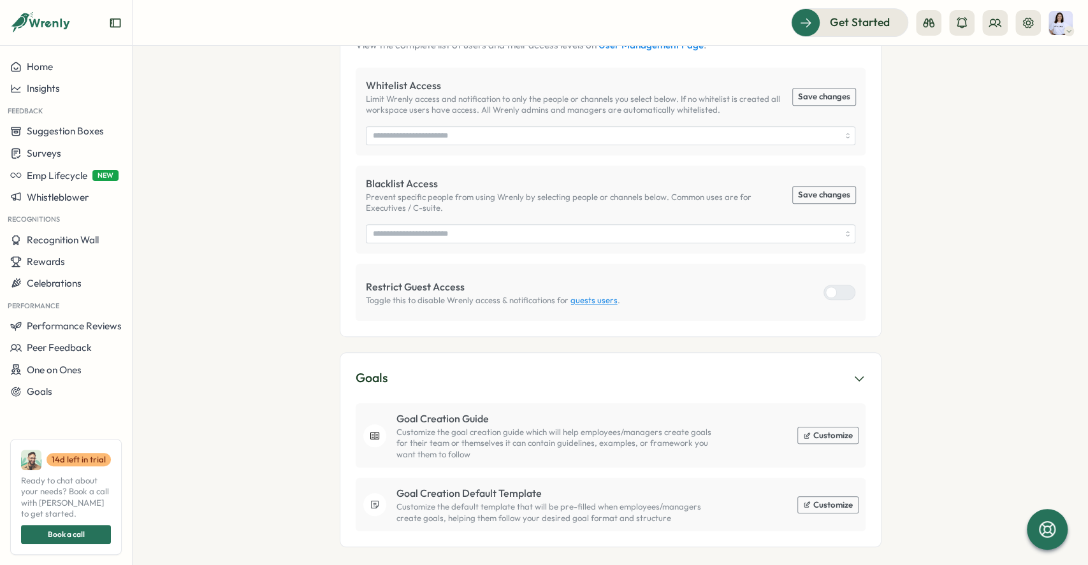
click at [811, 423] on button "Customize" at bounding box center [828, 505] width 60 height 17
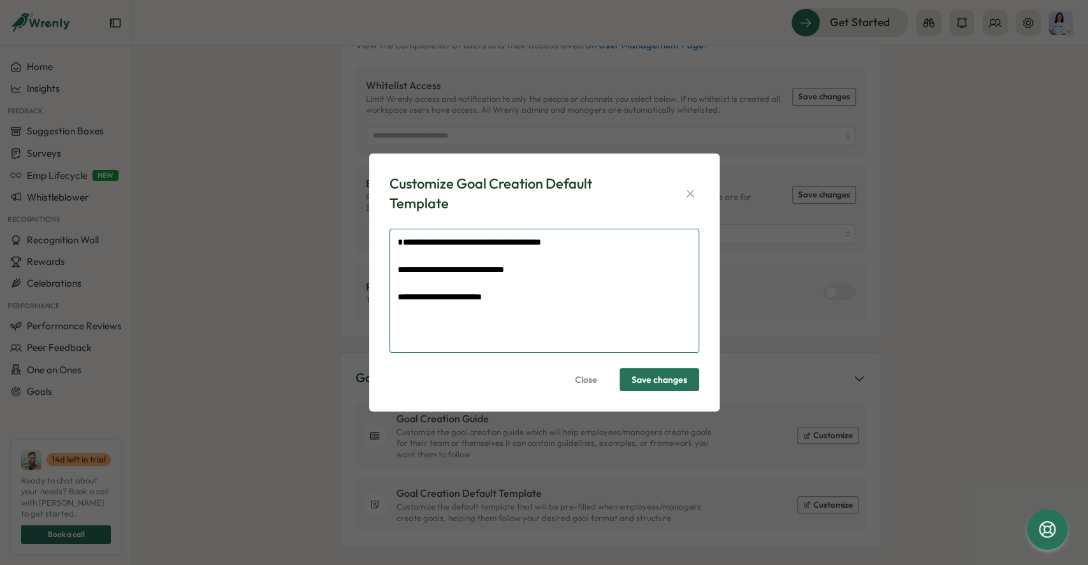
drag, startPoint x: 559, startPoint y: 336, endPoint x: 544, endPoint y: 309, distance: 30.8
click at [557, 333] on textarea "**********" at bounding box center [544, 291] width 310 height 124
click at [537, 254] on textarea "**********" at bounding box center [544, 291] width 310 height 124
click at [690, 194] on icon "button" at bounding box center [689, 193] width 7 height 7
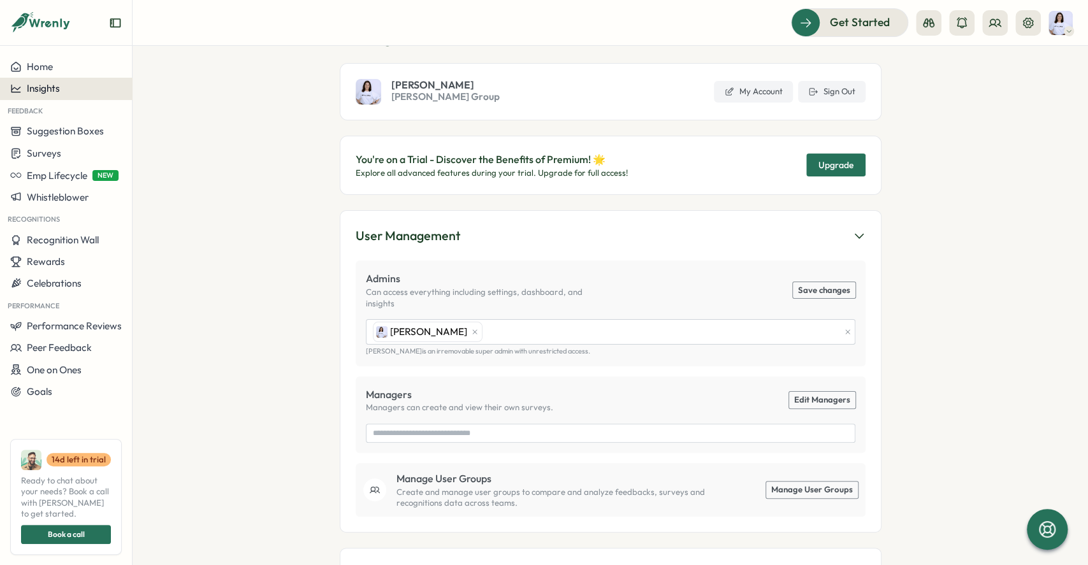
scroll to position [0, 0]
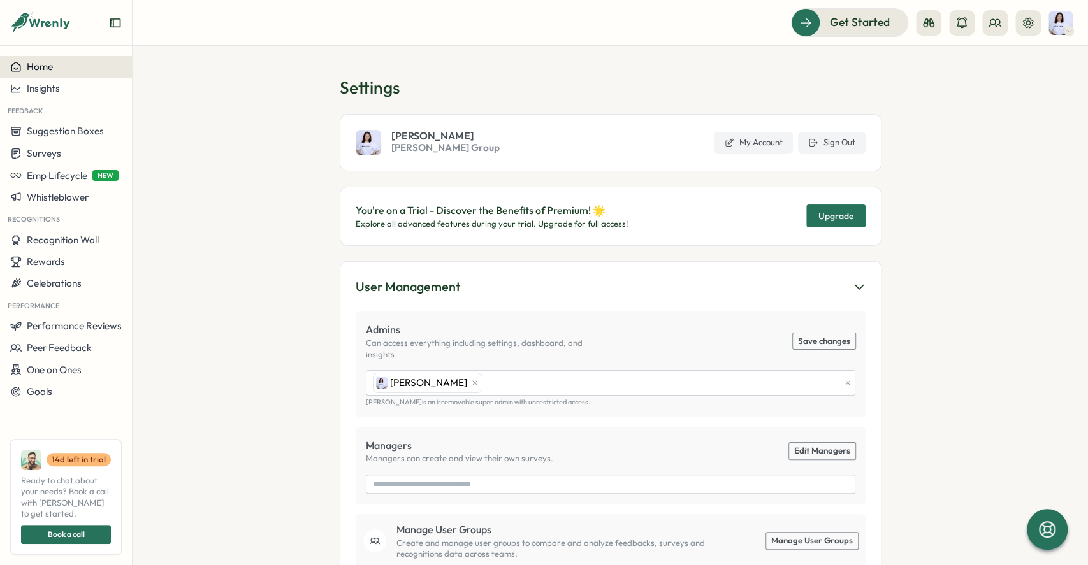
click at [64, 59] on button "Home" at bounding box center [66, 67] width 132 height 22
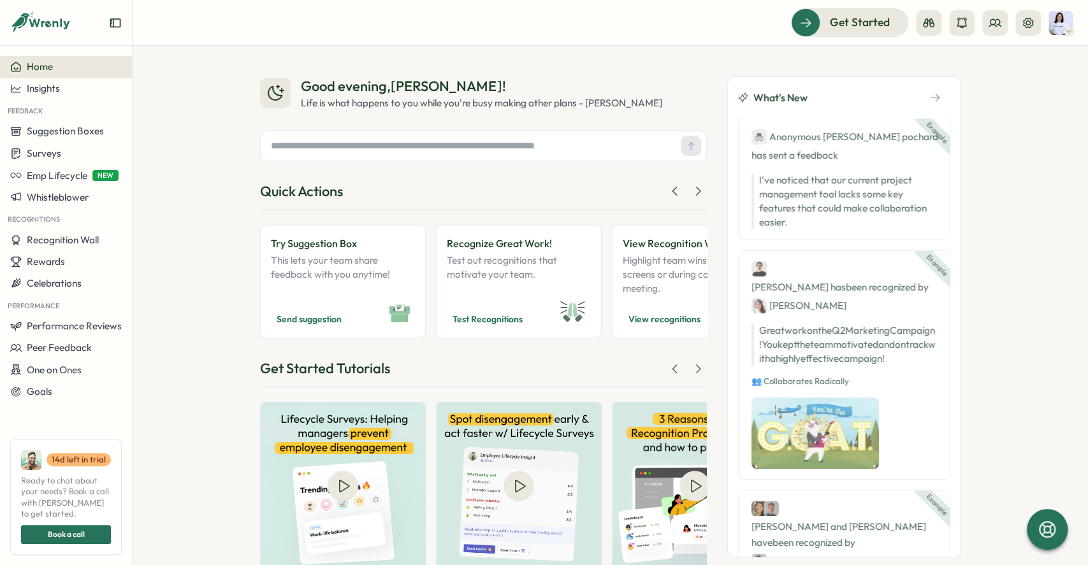
click at [41, 17] on icon at bounding box center [40, 23] width 61 height 22
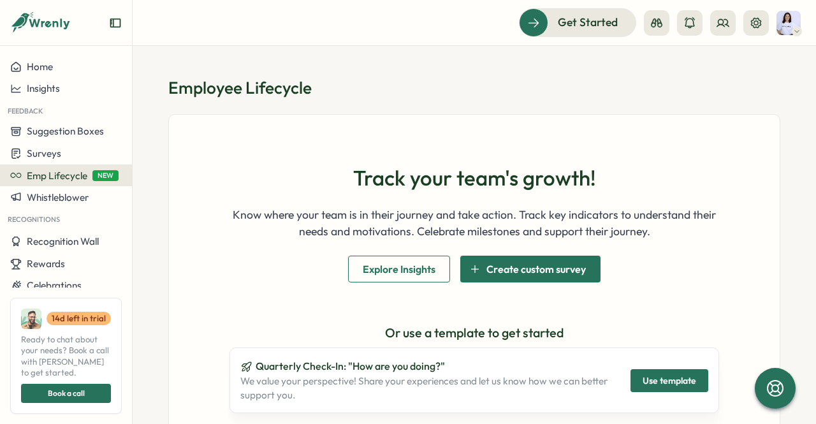
click at [320, 103] on div "Employee Lifecycle Track your team's growth! Know where your team is in their j…" at bounding box center [474, 428] width 612 height 704
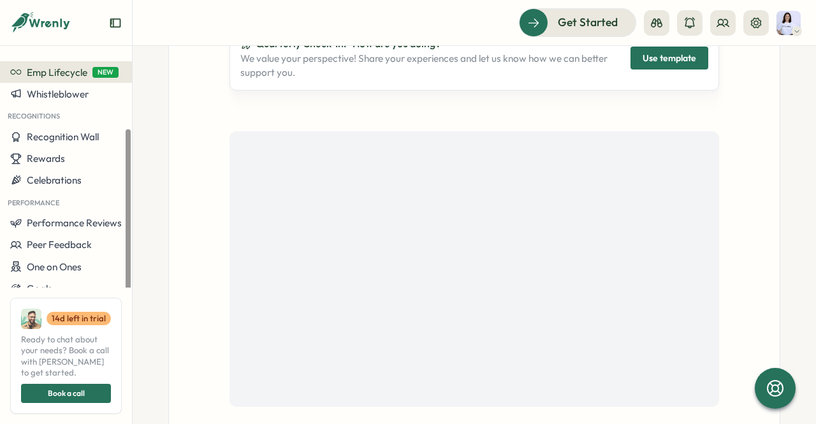
scroll to position [382, 0]
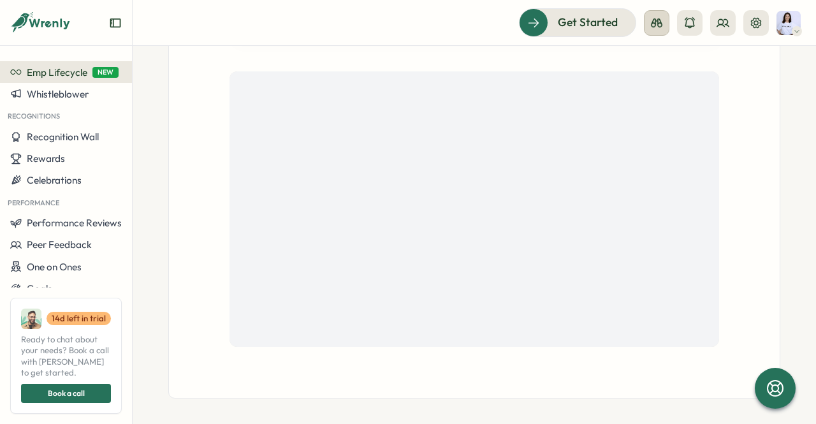
click at [652, 29] on icon at bounding box center [656, 23] width 13 height 13
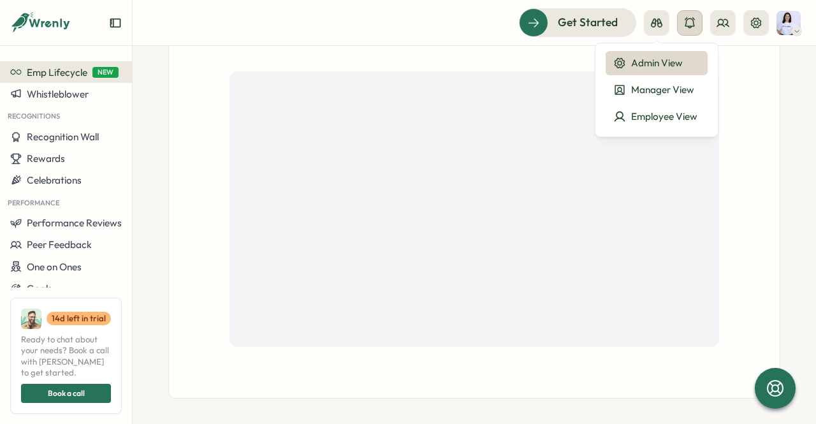
click at [684, 16] on button at bounding box center [689, 22] width 25 height 25
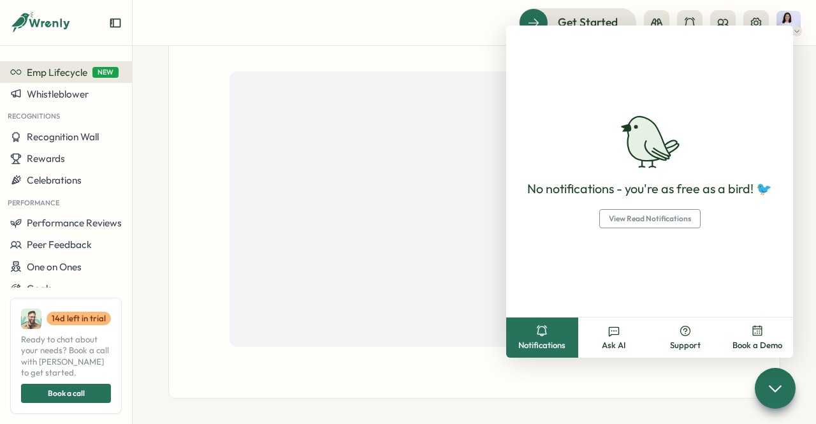
click at [500, 29] on div "Get Started" at bounding box center [474, 22] width 653 height 28
drag, startPoint x: 365, startPoint y: 46, endPoint x: 308, endPoint y: 46, distance: 56.7
click at [308, 46] on div "Get Started Employee Lifecycle Track your team's growth! Know where your team i…" at bounding box center [474, 212] width 683 height 424
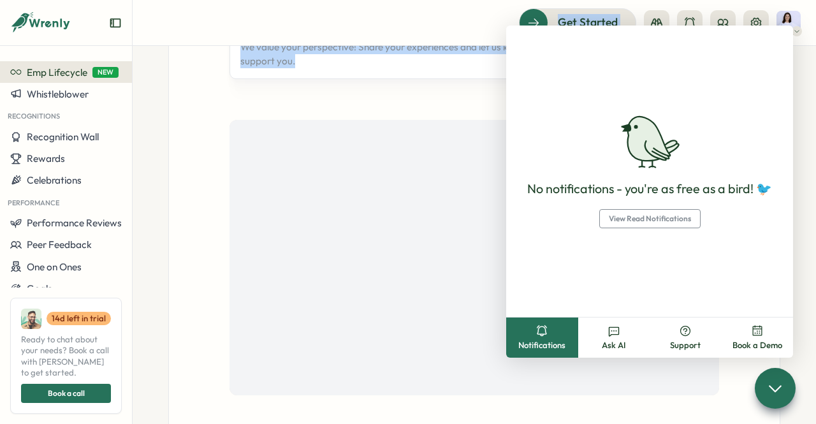
click at [308, 47] on p "We value your perspective! Share your experiences and let us know how we can be…" at bounding box center [427, 54] width 375 height 28
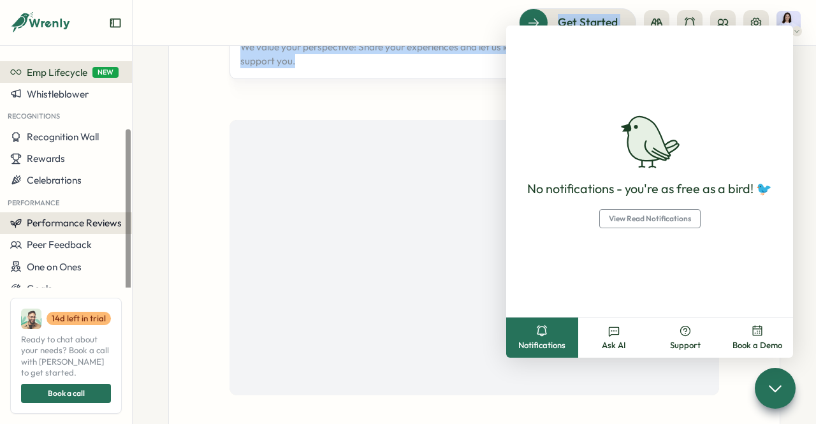
click at [74, 226] on span "Performance Reviews" at bounding box center [74, 223] width 95 height 12
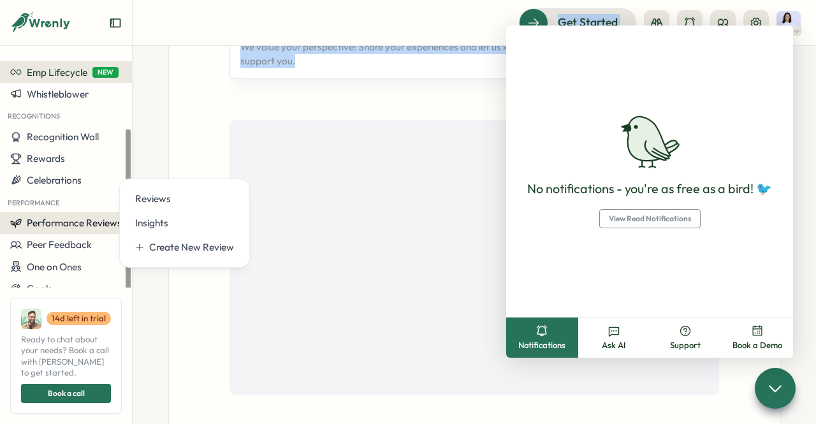
click at [74, 226] on span "Performance Reviews" at bounding box center [74, 223] width 95 height 12
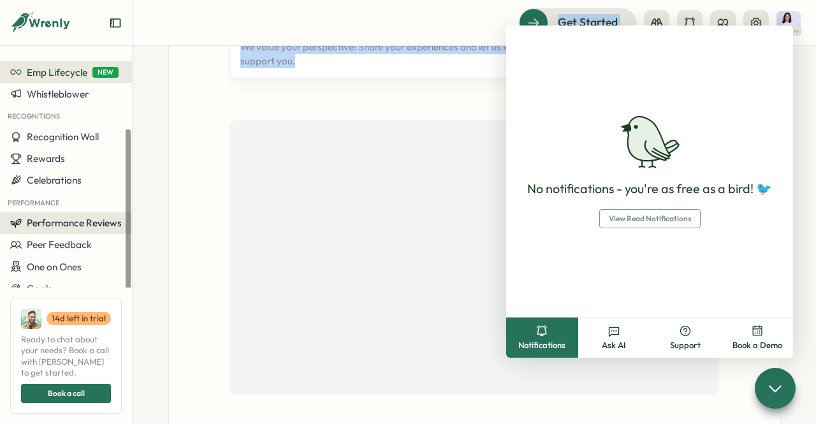
click at [75, 219] on span "Performance Reviews" at bounding box center [74, 223] width 95 height 12
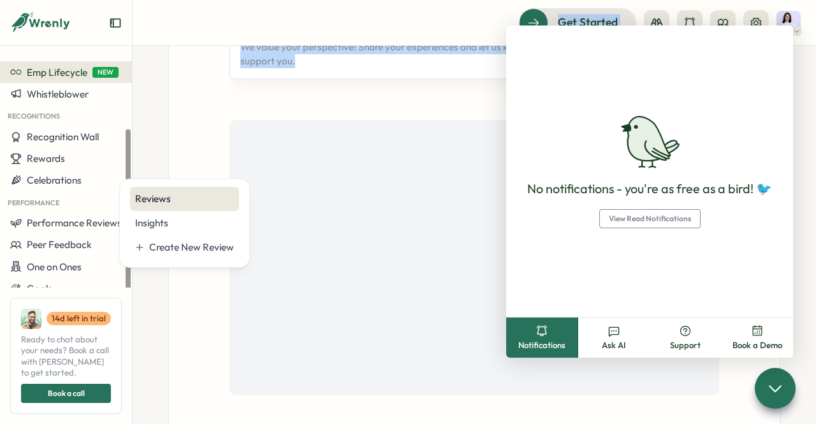
click at [195, 192] on div "Reviews" at bounding box center [184, 199] width 99 height 14
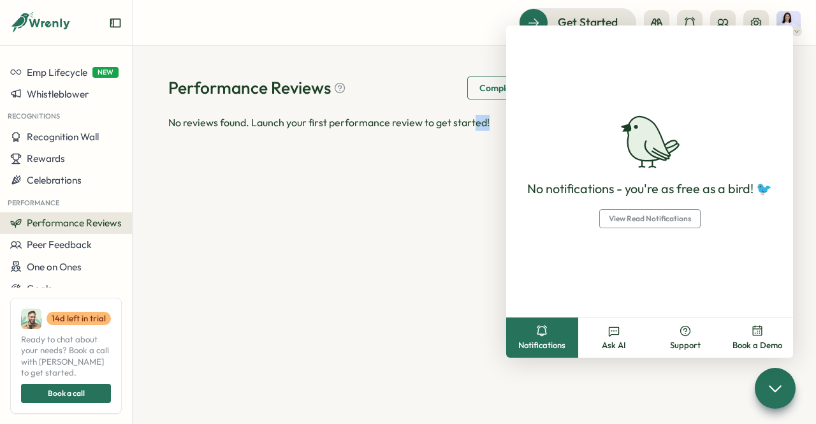
drag, startPoint x: 461, startPoint y: 298, endPoint x: 412, endPoint y: 296, distance: 49.1
click at [424, 298] on div "Performance Reviews Complete your reviews Preview Sample Report Create No revie…" at bounding box center [474, 235] width 683 height 378
click at [398, 294] on div "Performance Reviews Complete your reviews Preview Sample Report Create No revie…" at bounding box center [474, 235] width 683 height 378
click at [777, 392] on icon at bounding box center [774, 388] width 18 height 18
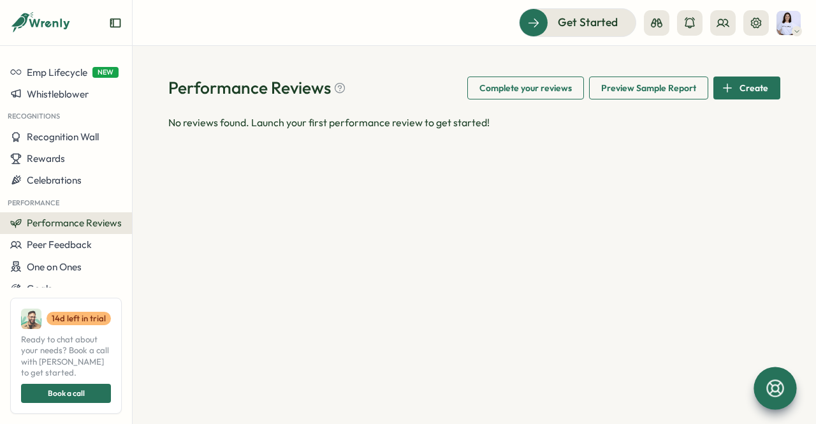
click at [530, 83] on span "Complete your reviews" at bounding box center [525, 88] width 92 height 22
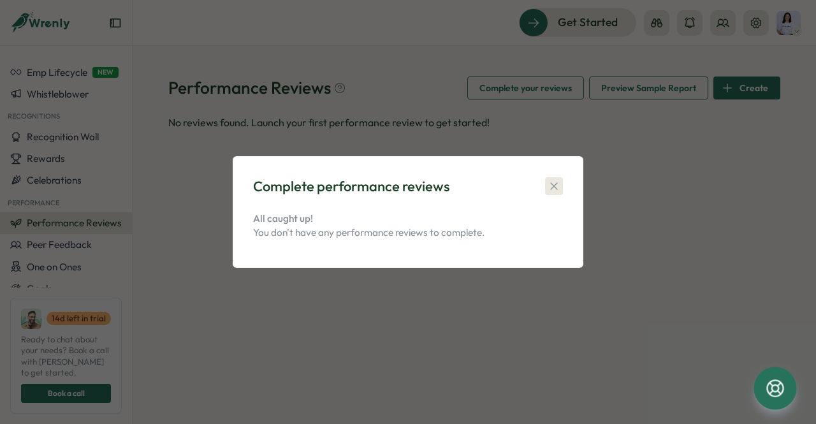
click at [559, 192] on icon "button" at bounding box center [553, 186] width 13 height 13
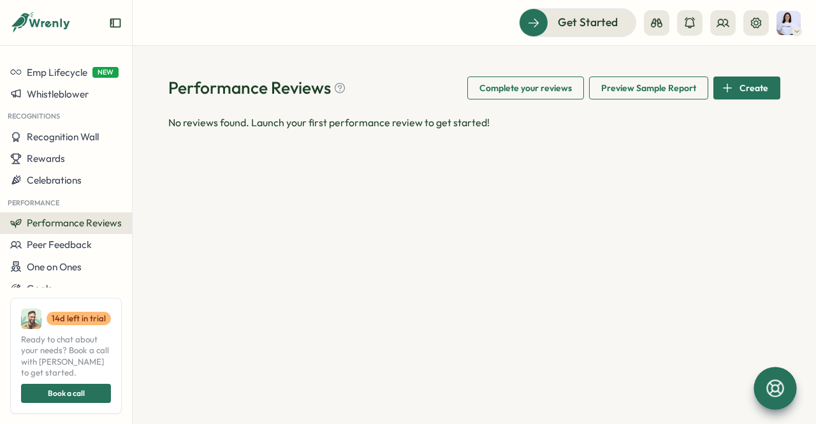
click at [631, 76] on div "Performance Reviews Complete your reviews Preview Sample Report Create No revie…" at bounding box center [474, 235] width 683 height 378
click at [631, 83] on span "Preview Sample Report" at bounding box center [648, 88] width 95 height 22
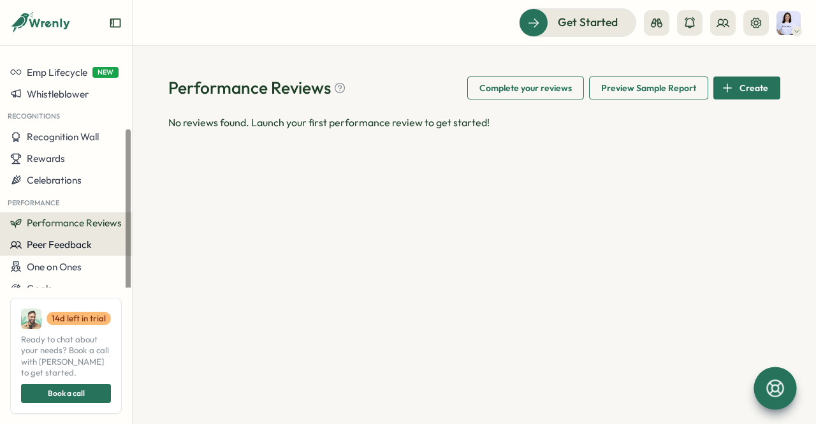
click at [57, 248] on span "Peer Feedback" at bounding box center [59, 244] width 65 height 12
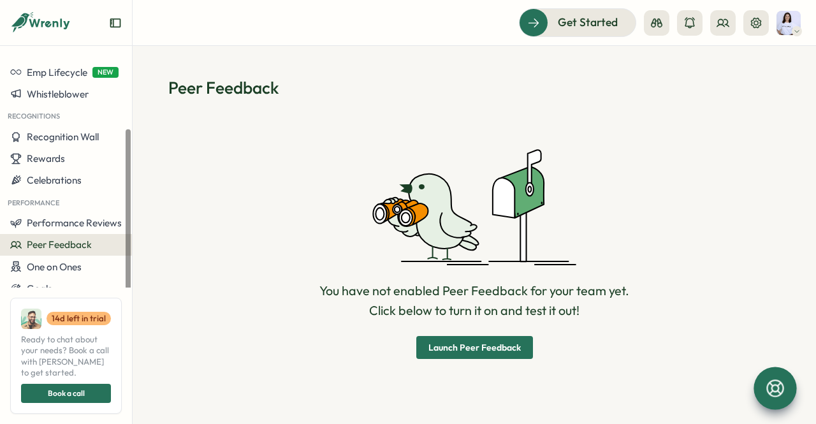
click at [59, 234] on button "Peer Feedback" at bounding box center [66, 245] width 132 height 22
click at [62, 228] on span "Performance Reviews" at bounding box center [74, 223] width 95 height 12
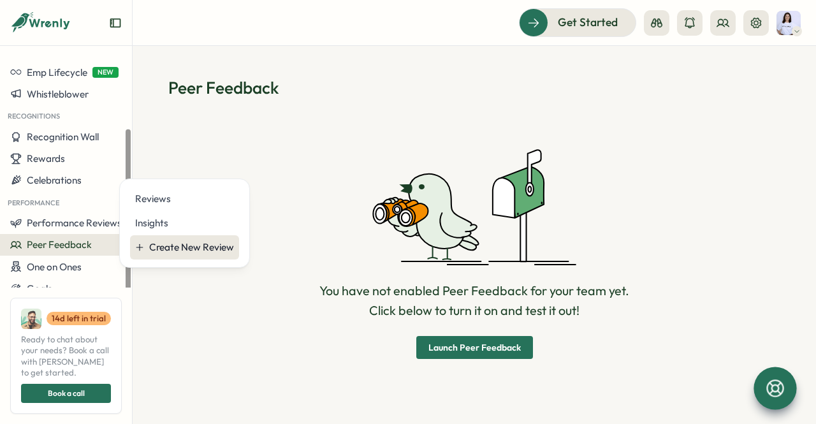
click at [158, 242] on div "Create New Review" at bounding box center [191, 247] width 85 height 14
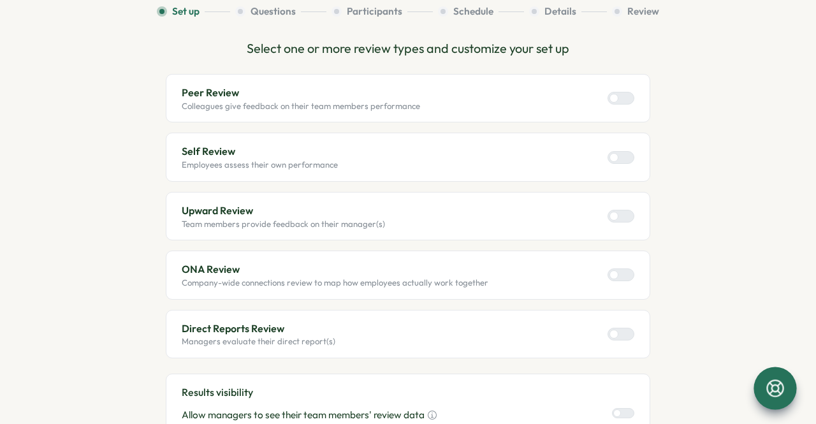
scroll to position [127, 0]
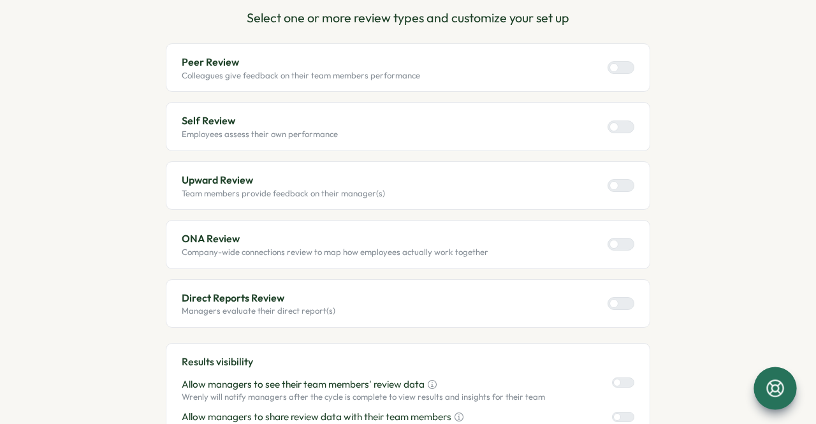
click at [615, 124] on div at bounding box center [613, 126] width 9 height 9
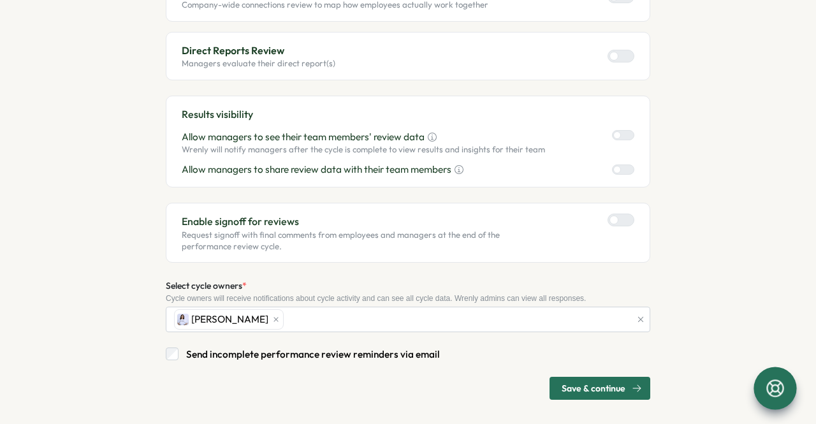
scroll to position [377, 0]
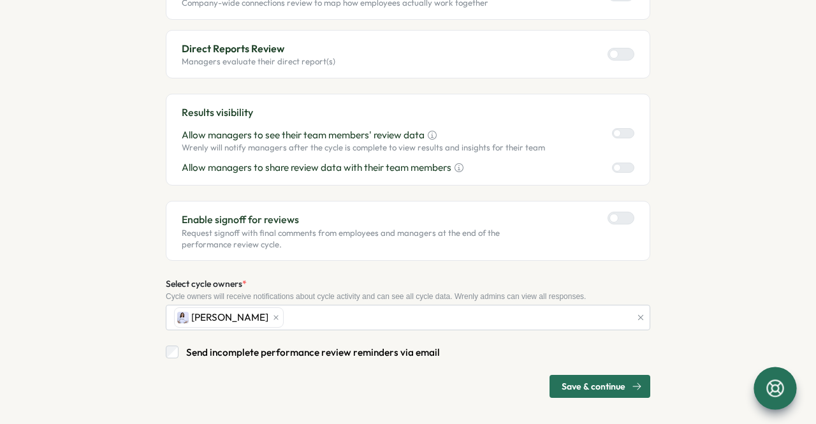
click at [600, 386] on span "Save & continue" at bounding box center [593, 386] width 64 height 22
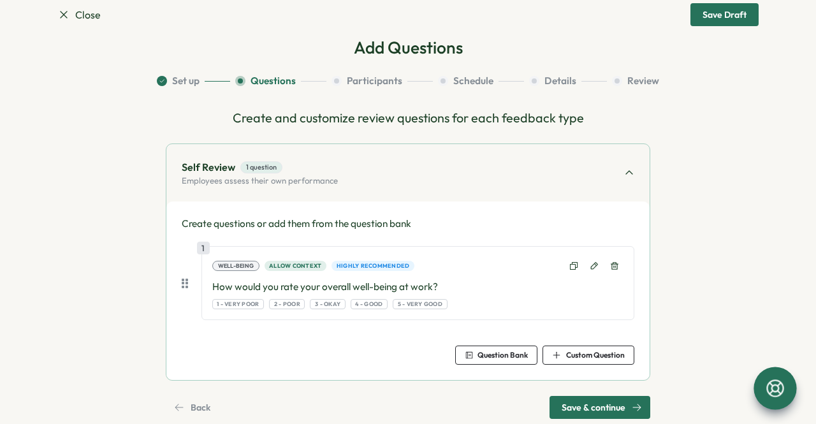
scroll to position [52, 0]
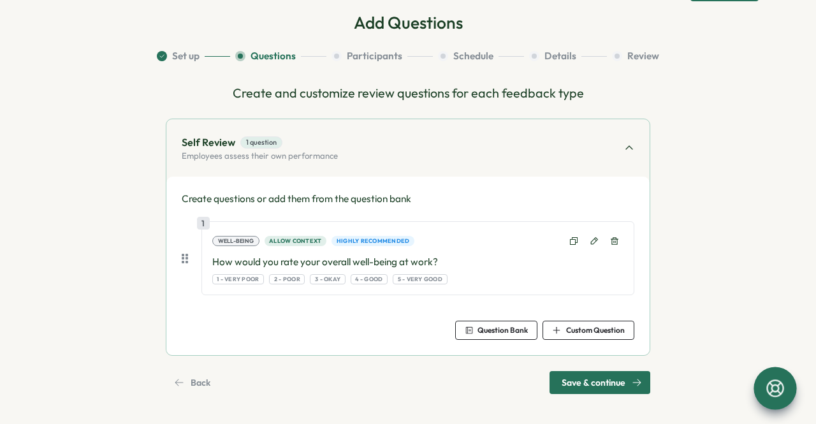
click at [556, 328] on icon "button" at bounding box center [556, 330] width 9 height 9
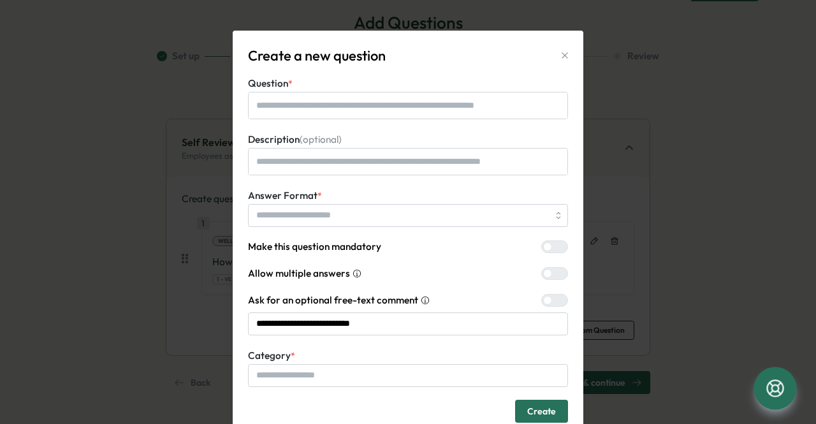
type textarea "*"
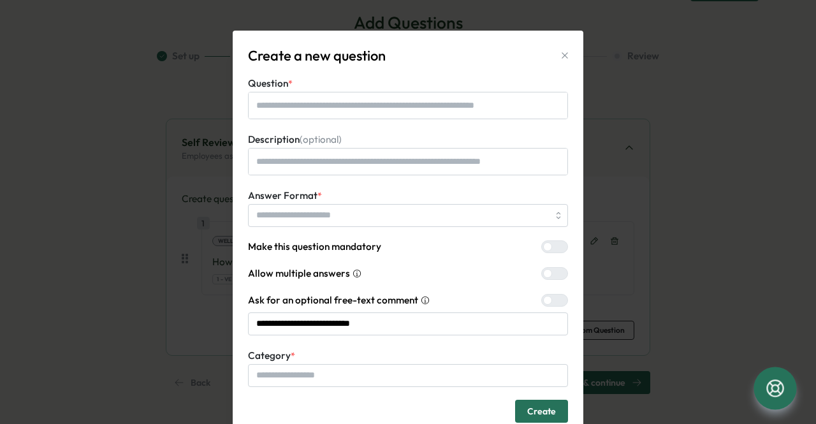
type textarea "*"
type textarea "**"
type textarea "*"
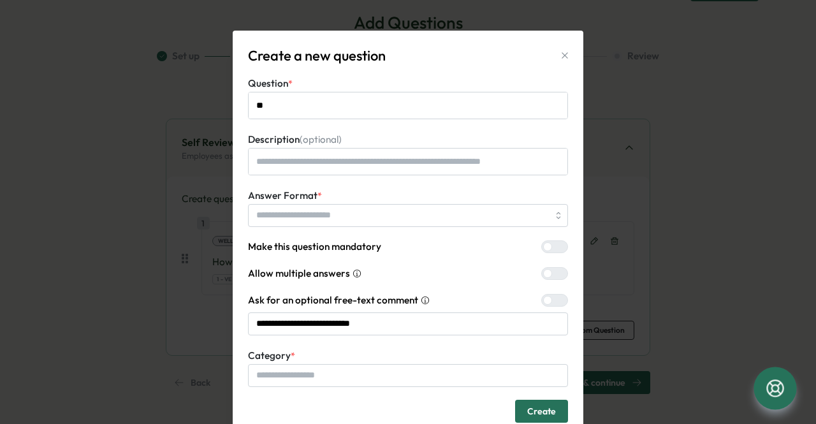
type textarea "***"
type textarea "*"
type textarea "*****"
type textarea "*"
type textarea "******"
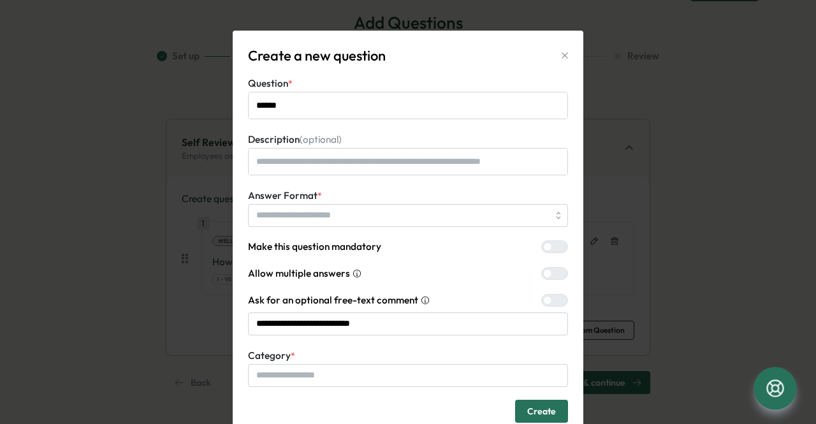
type textarea "*"
type textarea "*******"
type textarea "*"
type textarea "********"
type textarea "*"
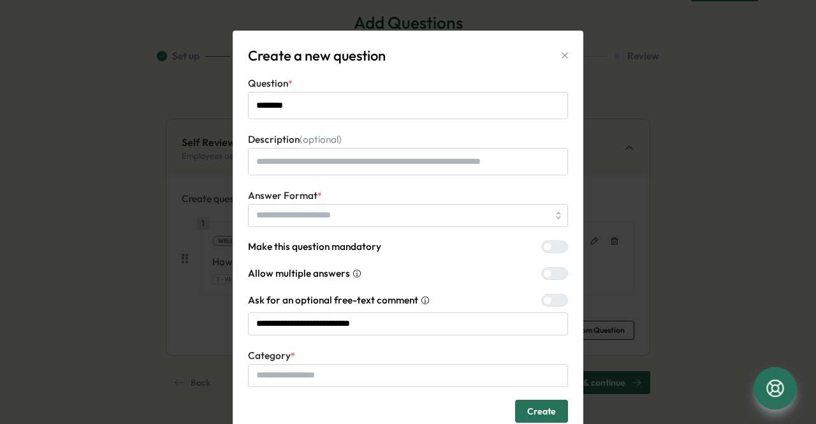
type textarea "*********"
type textarea "*"
type textarea "**********"
type textarea "*"
type textarea "**********"
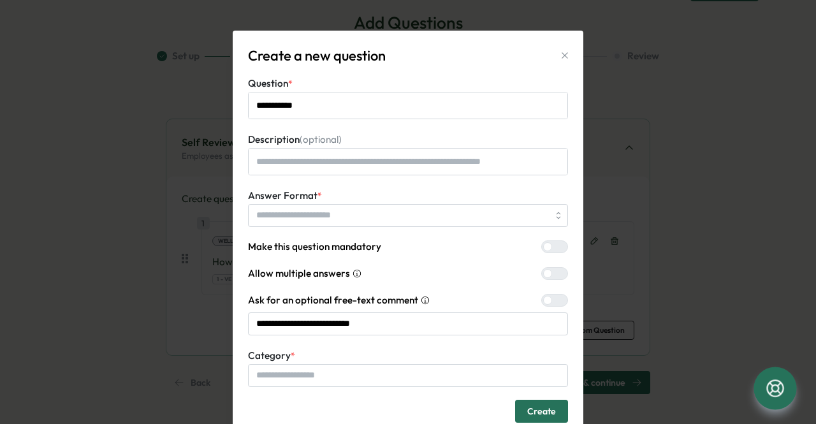
type textarea "*"
type textarea "**********"
click at [531, 412] on span "Create" at bounding box center [541, 411] width 29 height 22
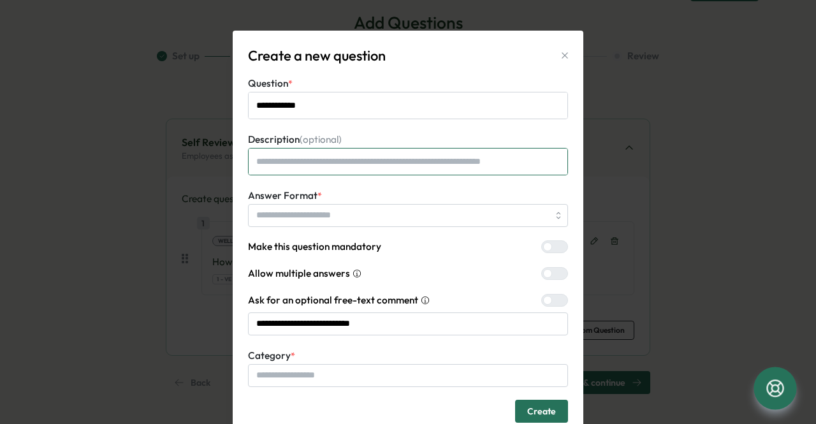
click at [439, 155] on textarea "Description (optional)" at bounding box center [408, 161] width 320 height 27
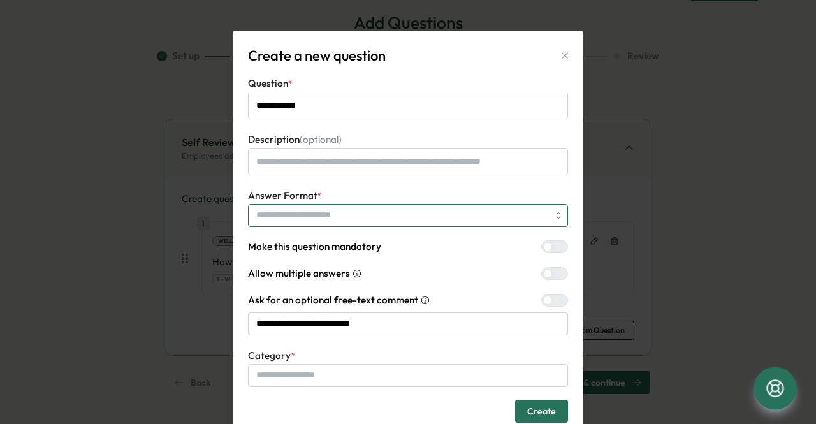
click at [412, 216] on input "Answer Format *" at bounding box center [408, 215] width 320 height 23
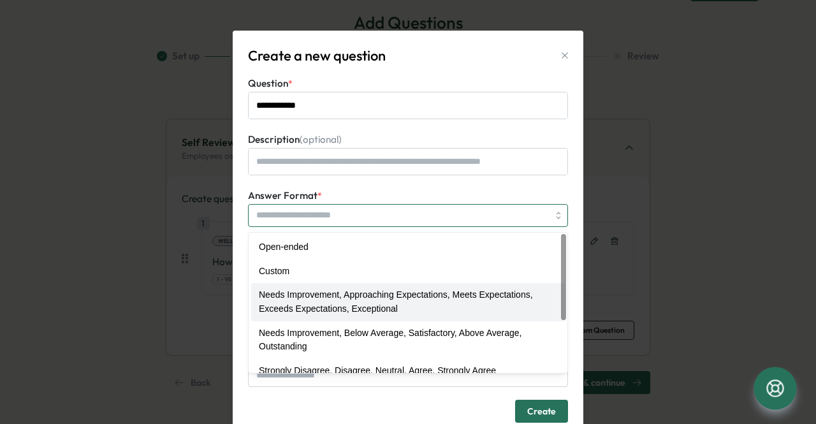
type textarea "*"
type input "**********"
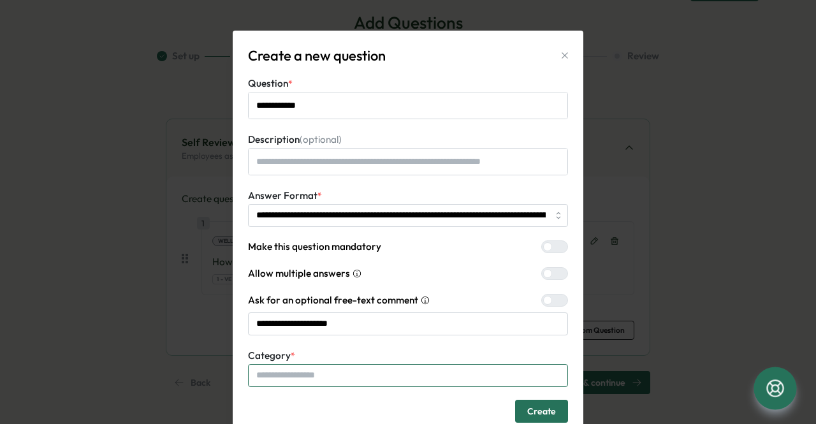
click at [410, 386] on input "Category *" at bounding box center [408, 375] width 320 height 23
type textarea "*"
type input "*"
type textarea "*"
type input "**"
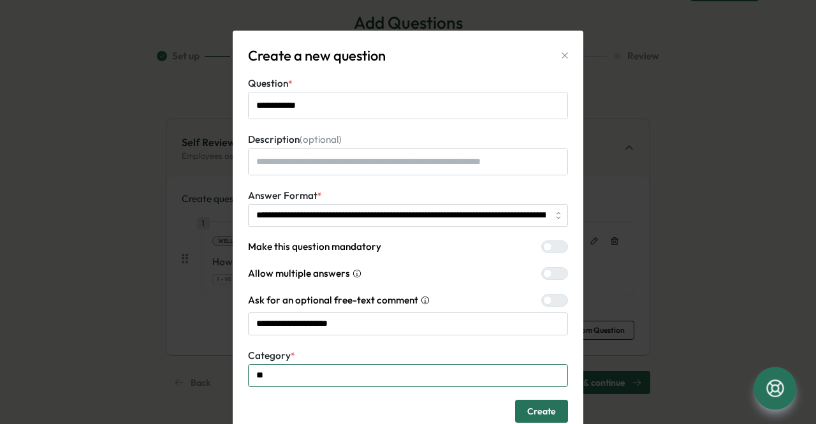
type textarea "*"
type input "*"
type textarea "*"
type input "*"
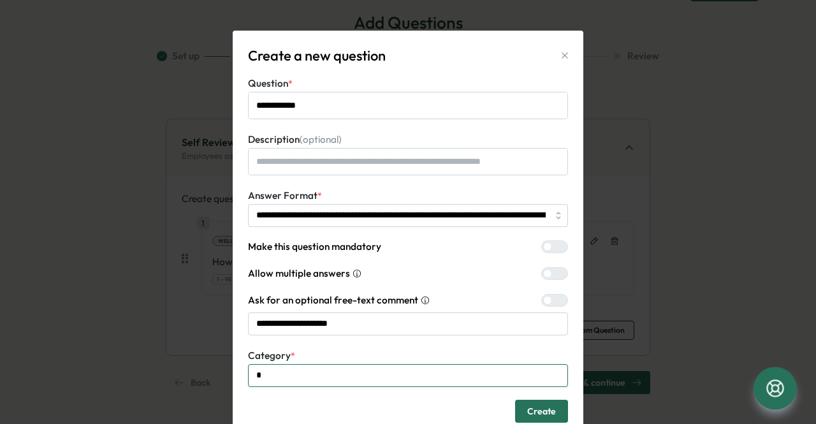
type textarea "*"
type input "**"
type textarea "*"
type input "***"
click at [560, 57] on icon "button" at bounding box center [565, 55] width 10 height 10
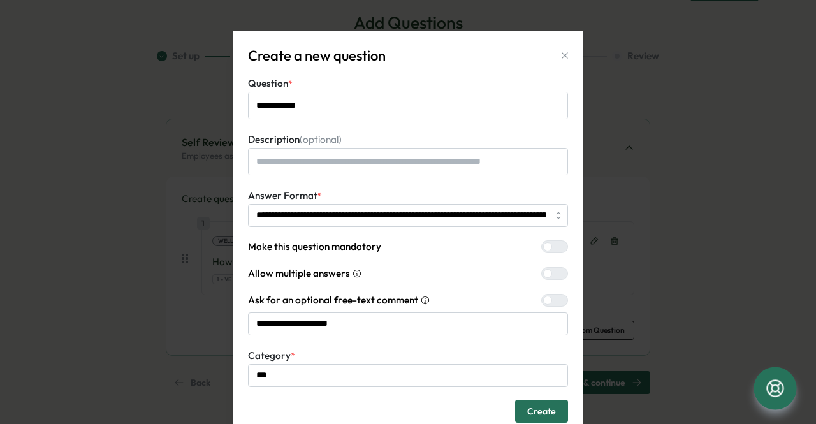
type textarea "*"
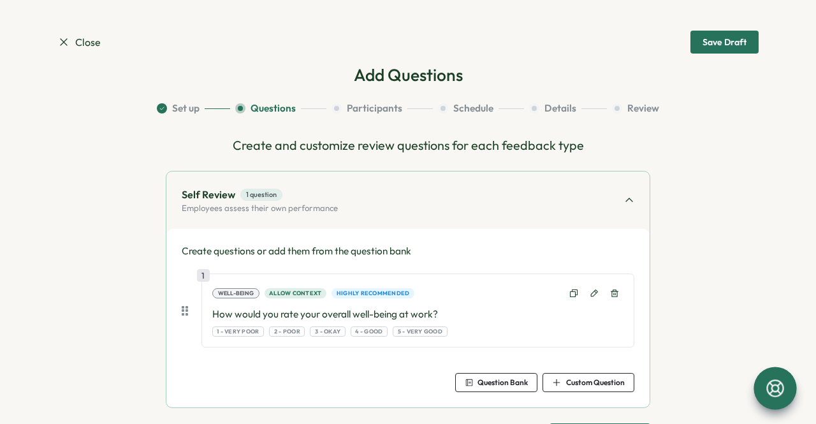
scroll to position [0, 0]
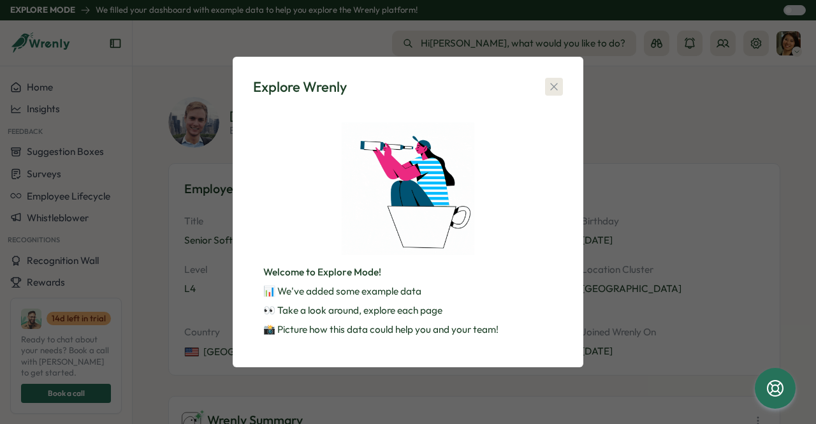
click at [552, 87] on icon "button" at bounding box center [553, 86] width 13 height 13
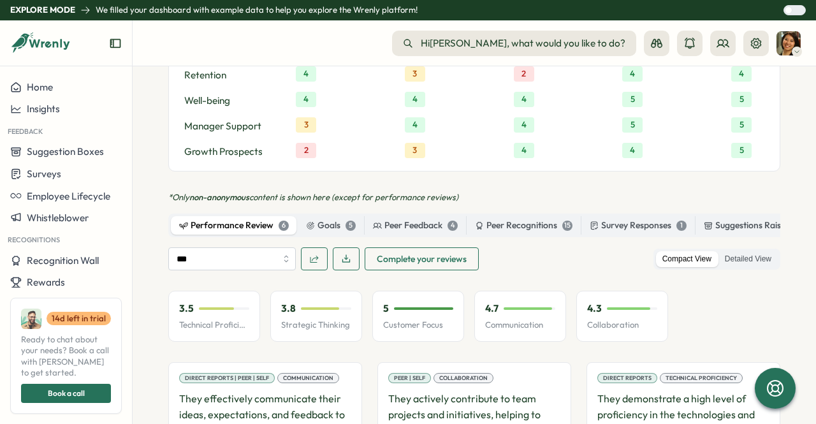
scroll to position [1020, 0]
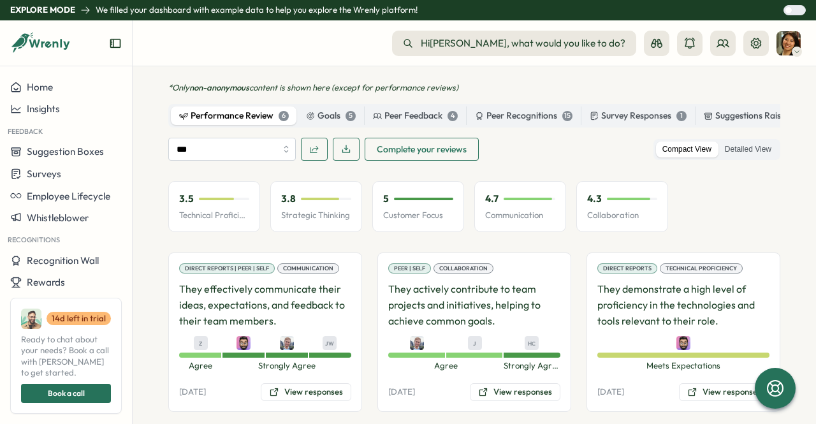
click at [255, 109] on div "Performance Review 6" at bounding box center [234, 116] width 110 height 14
click at [319, 109] on div "Goals 5" at bounding box center [331, 116] width 50 height 14
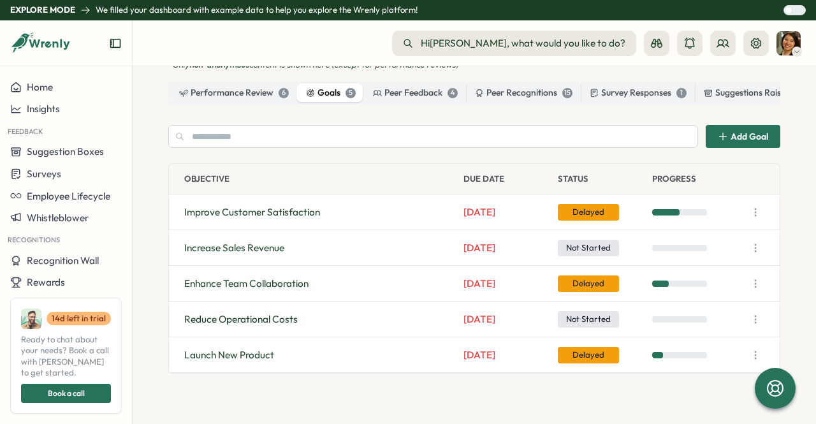
scroll to position [892, 0]
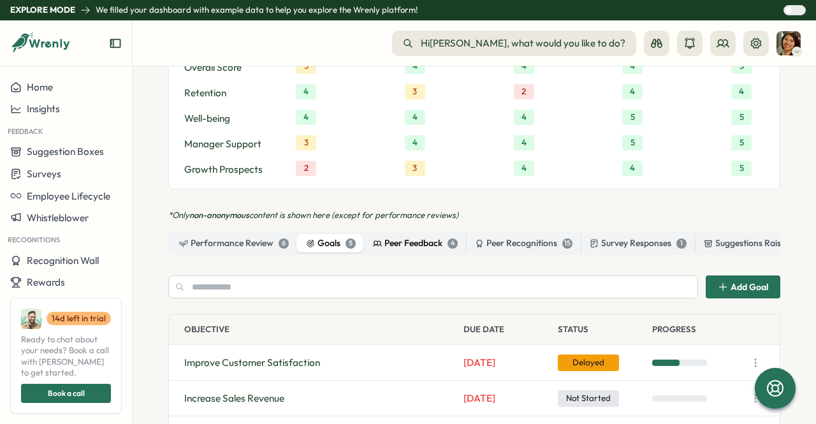
click at [393, 236] on div "Peer Feedback 4" at bounding box center [415, 243] width 85 height 14
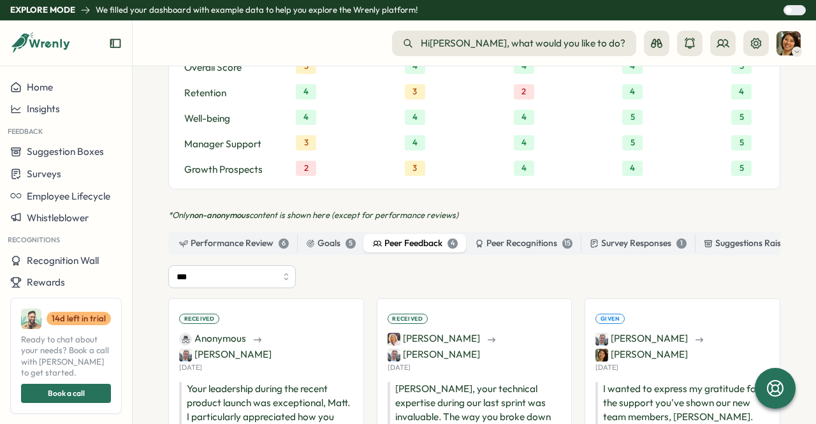
scroll to position [956, 0]
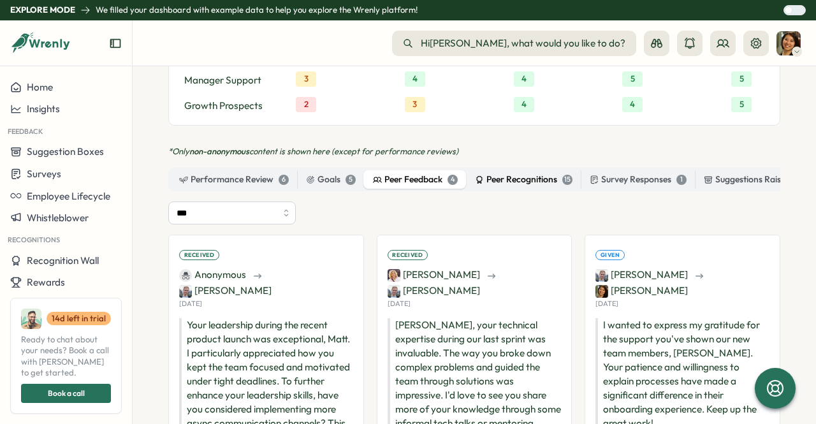
click at [523, 173] on div "Peer Recognitions 15" at bounding box center [524, 180] width 98 height 14
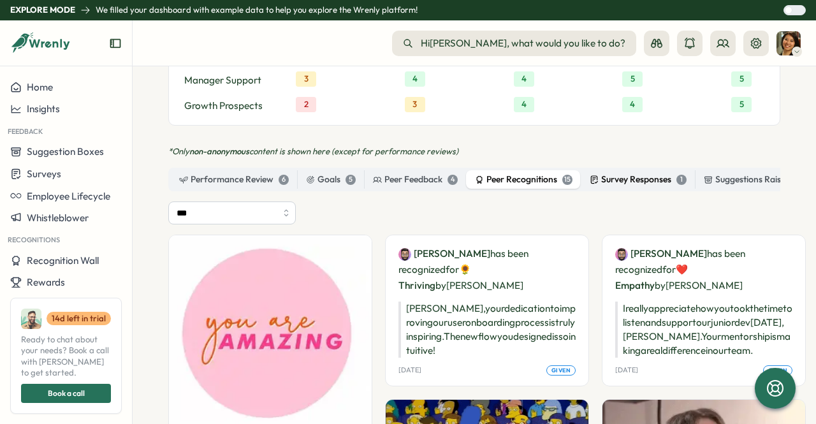
click at [623, 173] on div "Survey Responses 1" at bounding box center [637, 180] width 97 height 14
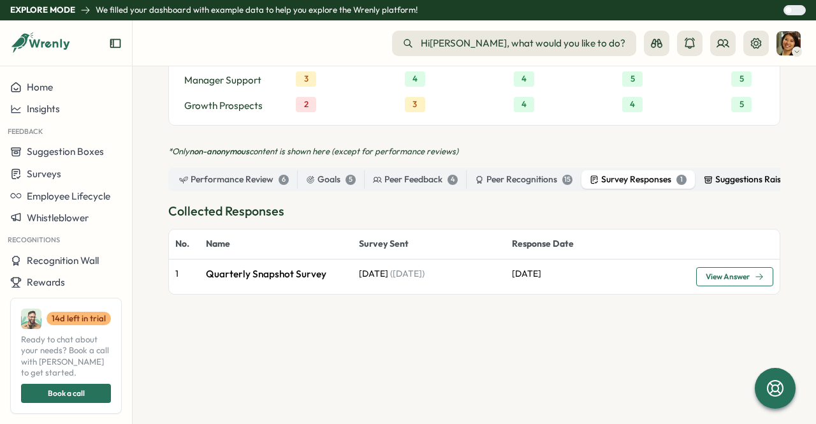
click at [705, 175] on icon at bounding box center [708, 179] width 9 height 9
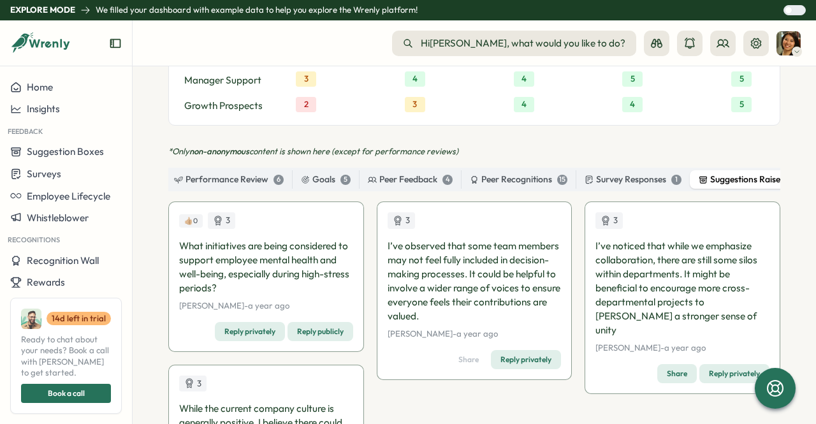
scroll to position [0, 0]
click at [235, 173] on div "Performance Review 6" at bounding box center [234, 180] width 110 height 14
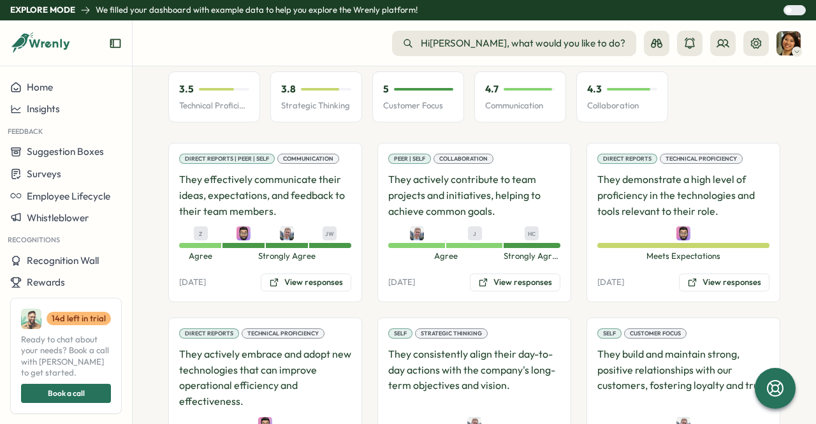
scroll to position [1216, 0]
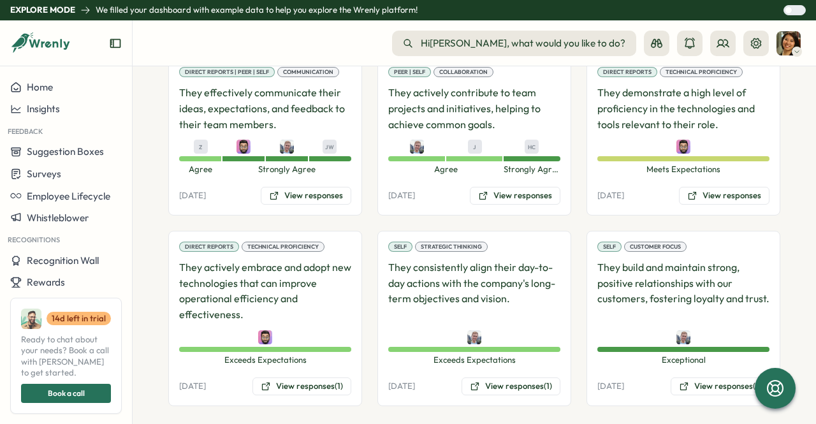
drag, startPoint x: 294, startPoint y: 253, endPoint x: 288, endPoint y: 262, distance: 11.0
click at [289, 261] on p "They actively embrace and adopt new technologies that can improve operational e…" at bounding box center [265, 290] width 172 height 63
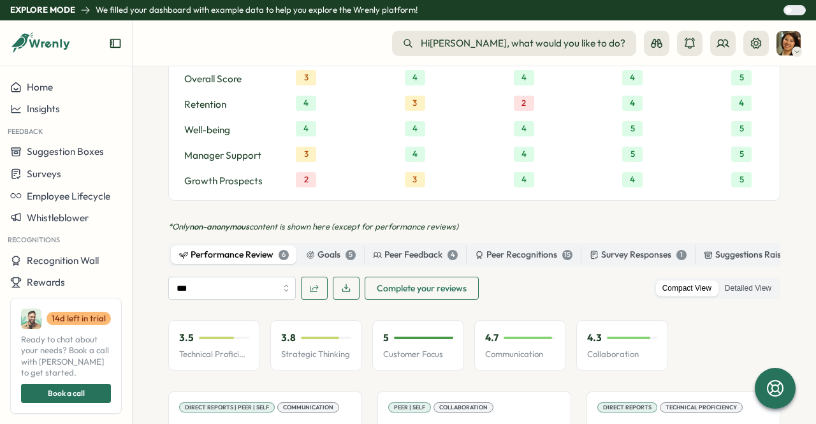
scroll to position [1025, 0]
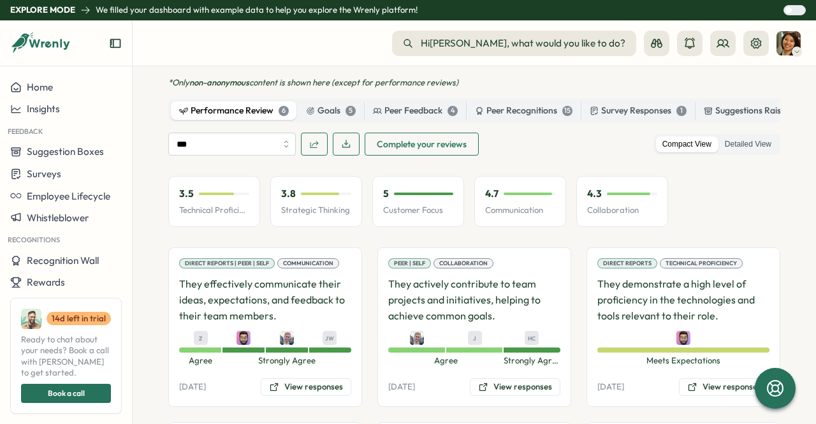
drag, startPoint x: 278, startPoint y: 305, endPoint x: 275, endPoint y: 299, distance: 6.9
click at [275, 304] on p "They effectively communicate their ideas, expectations, and feedback to their t…" at bounding box center [265, 299] width 172 height 47
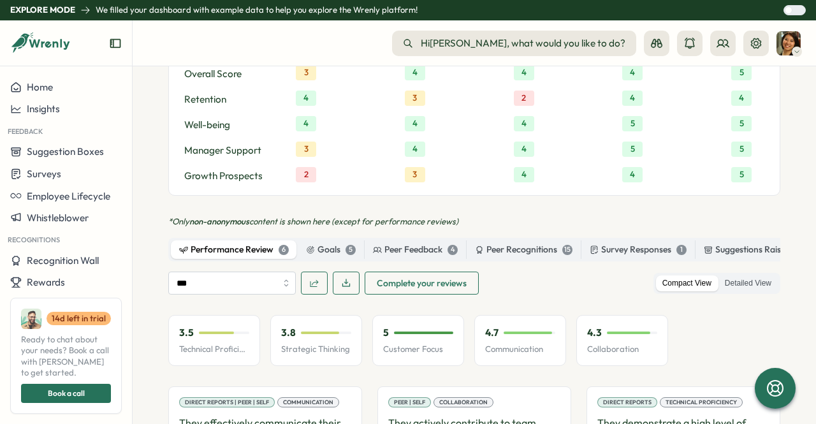
scroll to position [961, 0]
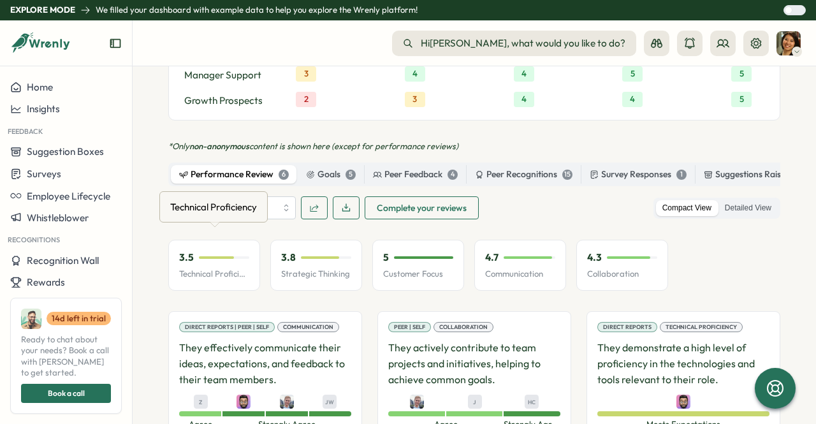
click at [227, 251] on div "3.5" at bounding box center [214, 257] width 70 height 14
click at [227, 253] on div "3.5" at bounding box center [214, 257] width 70 height 14
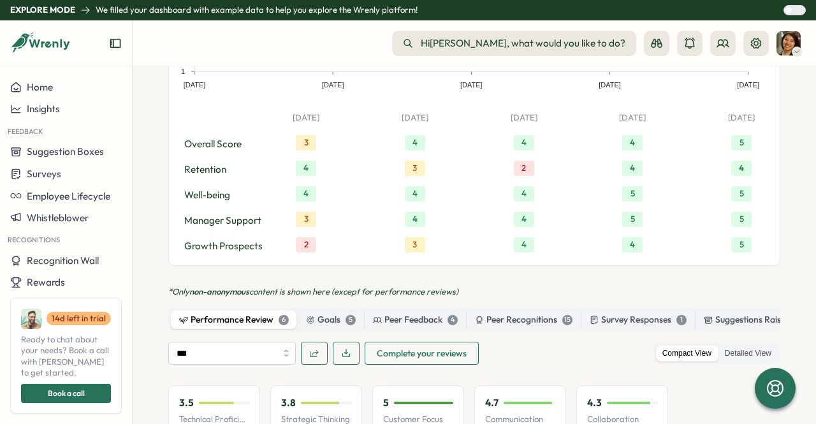
scroll to position [897, 0]
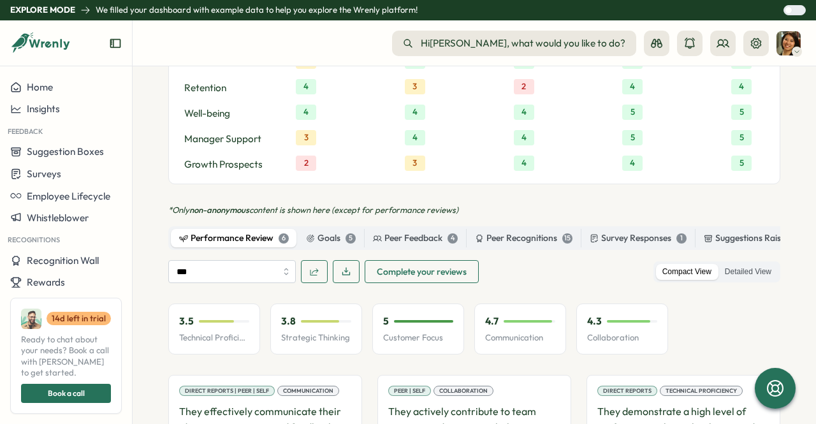
click at [377, 261] on span "Complete your reviews" at bounding box center [422, 272] width 90 height 22
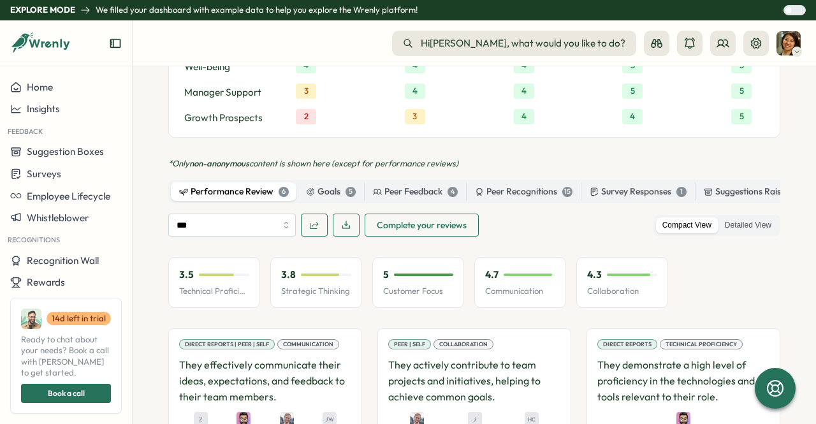
scroll to position [961, 0]
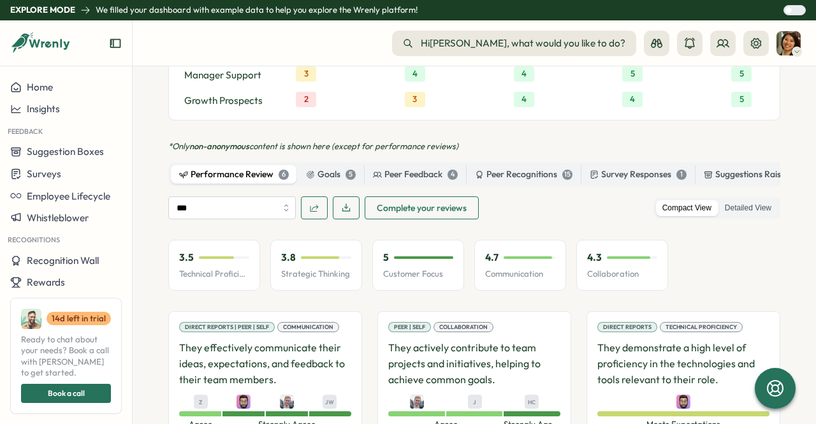
drag, startPoint x: 403, startPoint y: 178, endPoint x: 413, endPoint y: 178, distance: 9.6
click at [413, 178] on div "*Only non-anonymous content is shown here (except for performance reviews) Perf…" at bounding box center [474, 401] width 612 height 520
click at [312, 170] on icon at bounding box center [310, 174] width 9 height 9
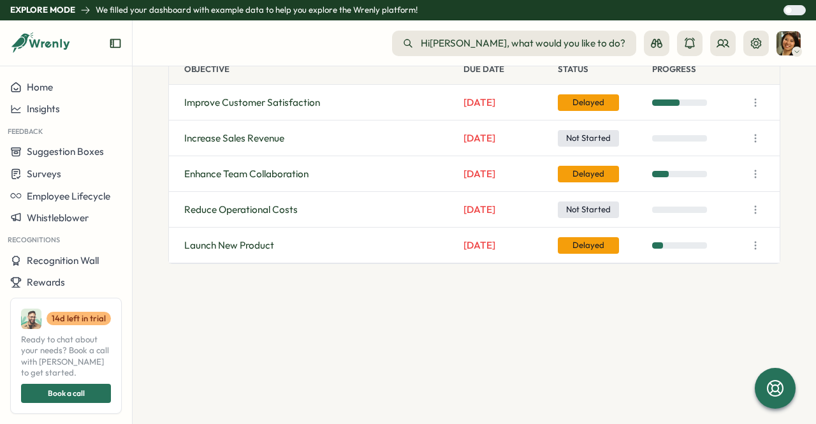
scroll to position [1088, 0]
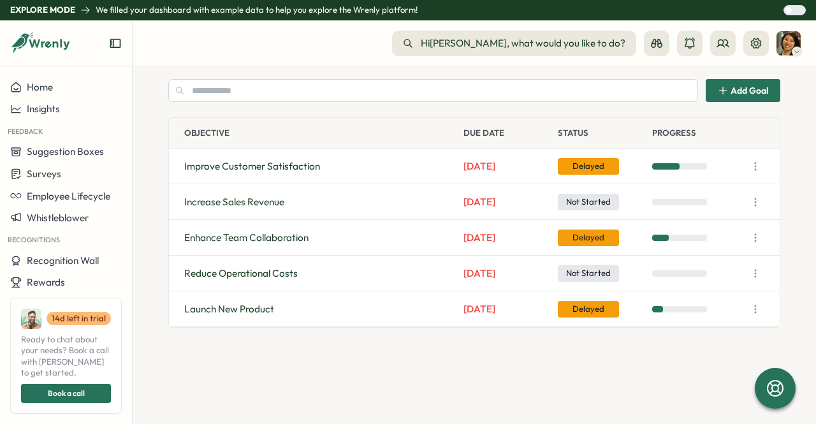
click at [291, 195] on div "Increase Sales Revenue" at bounding box center [321, 202] width 274 height 14
drag, startPoint x: 278, startPoint y: 184, endPoint x: 274, endPoint y: 177, distance: 8.5
click at [277, 184] on div "Increase Sales Revenue Jun 30 Not Started" at bounding box center [474, 202] width 611 height 36
click at [273, 171] on div "Improve Customer Satisfaction Mar 31 Delayed" at bounding box center [474, 166] width 611 height 36
click at [310, 159] on span "Improve Customer Satisfaction" at bounding box center [252, 166] width 136 height 14
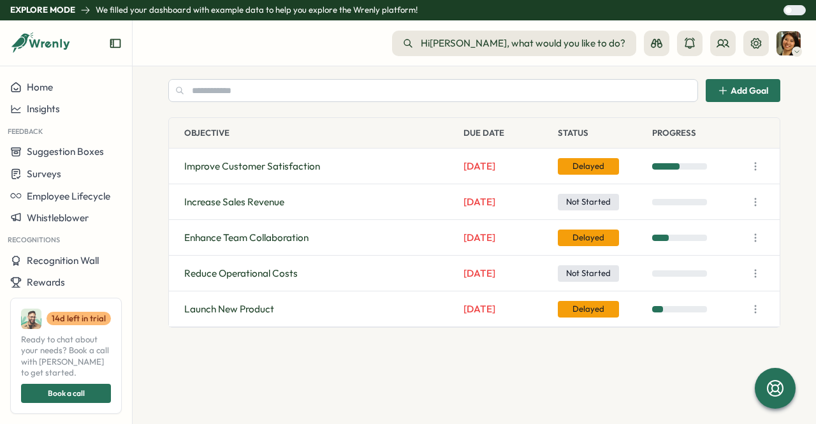
click at [560, 161] on span "Delayed" at bounding box center [588, 166] width 61 height 17
click at [755, 160] on icon "button" at bounding box center [755, 166] width 13 height 13
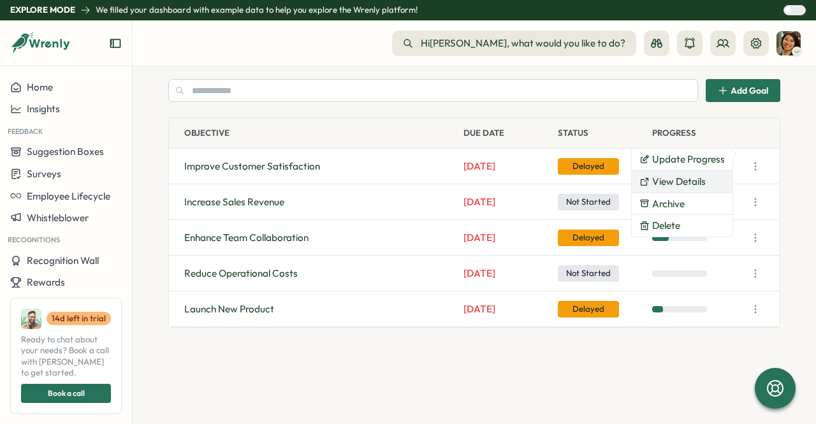
click at [698, 178] on button "View Details" at bounding box center [682, 182] width 101 height 22
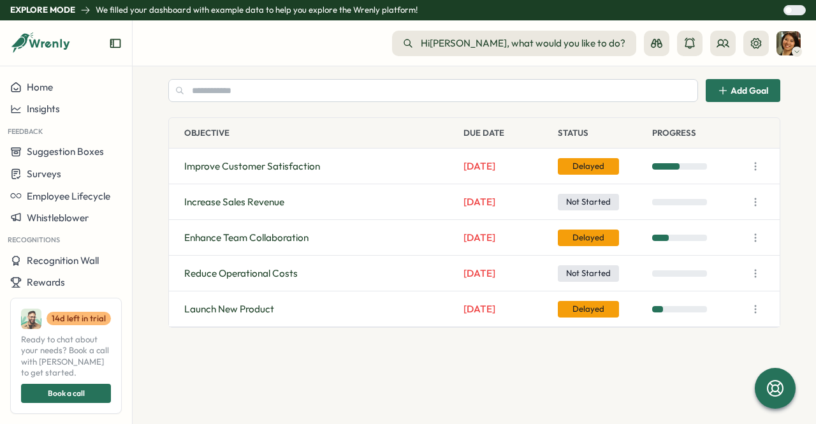
click at [749, 160] on icon "button" at bounding box center [755, 166] width 13 height 13
click at [701, 163] on button "Update Progress" at bounding box center [682, 159] width 101 height 22
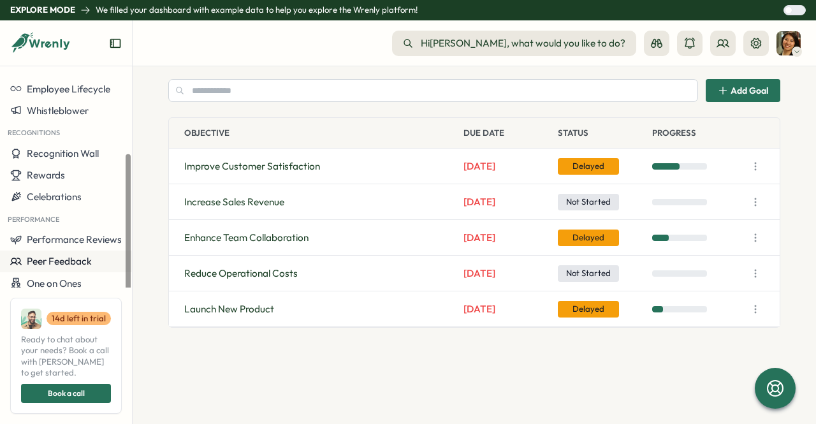
scroll to position [124, 0]
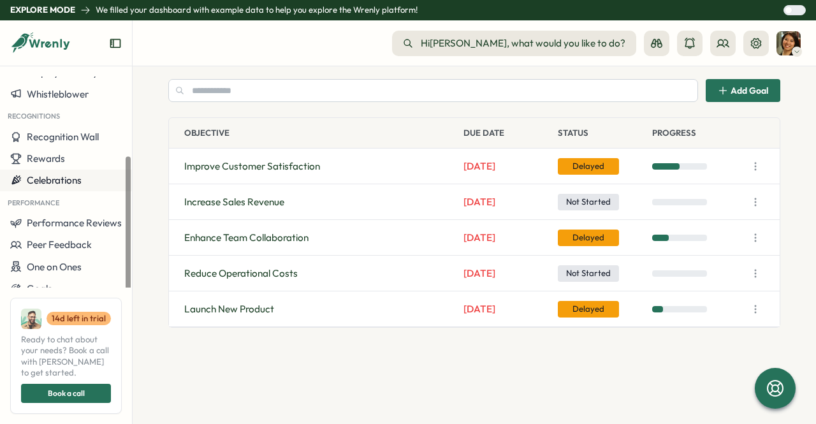
click at [71, 182] on span "Celebrations" at bounding box center [54, 180] width 55 height 12
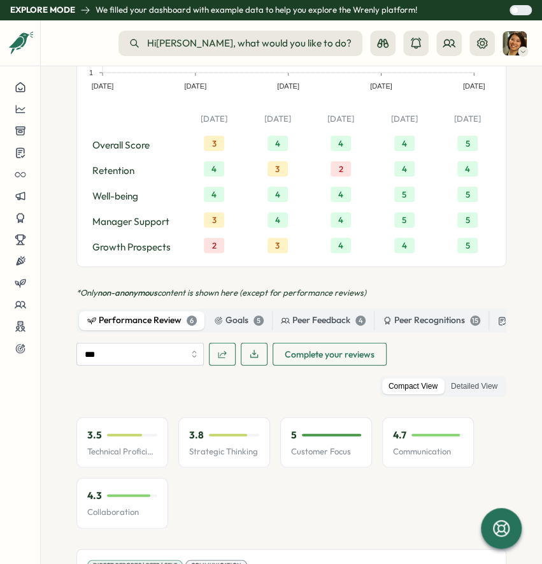
scroll to position [807, 0]
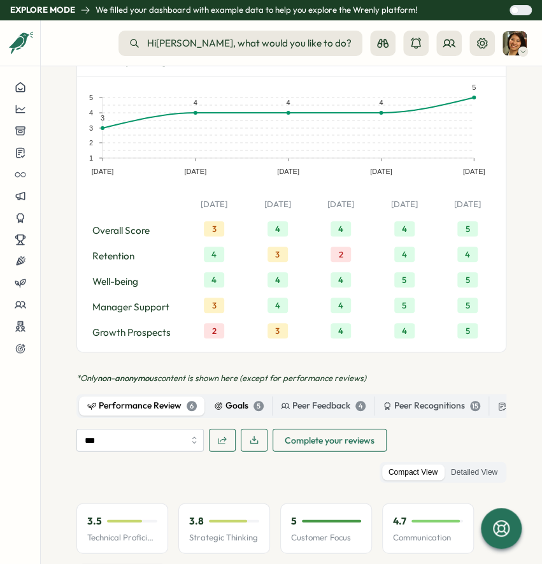
click at [237, 399] on div "Goals 5" at bounding box center [239, 406] width 50 height 14
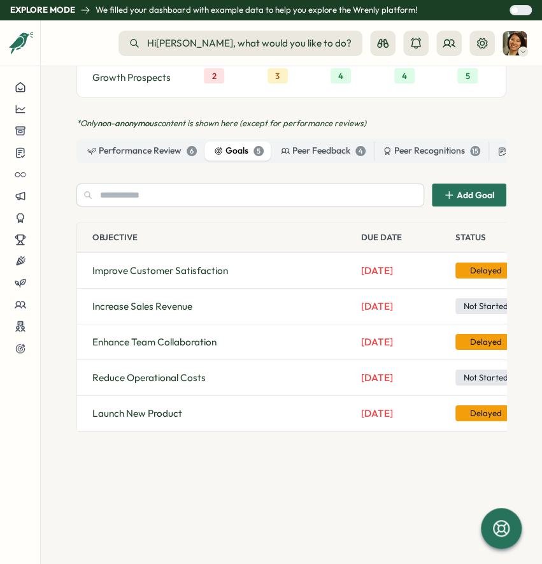
scroll to position [977, 0]
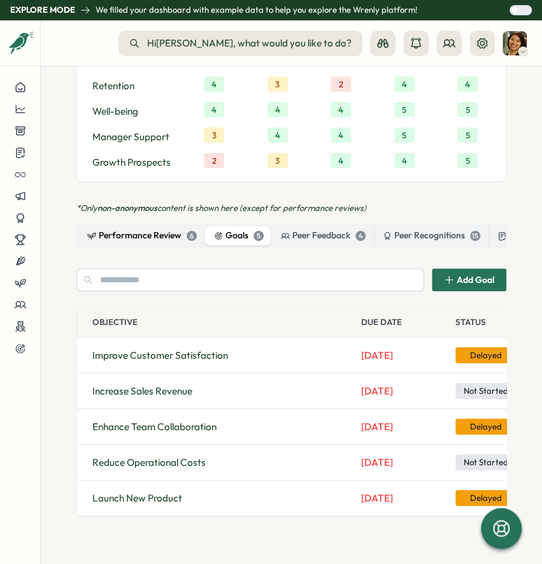
click at [133, 229] on div "Performance Review 6" at bounding box center [142, 236] width 110 height 14
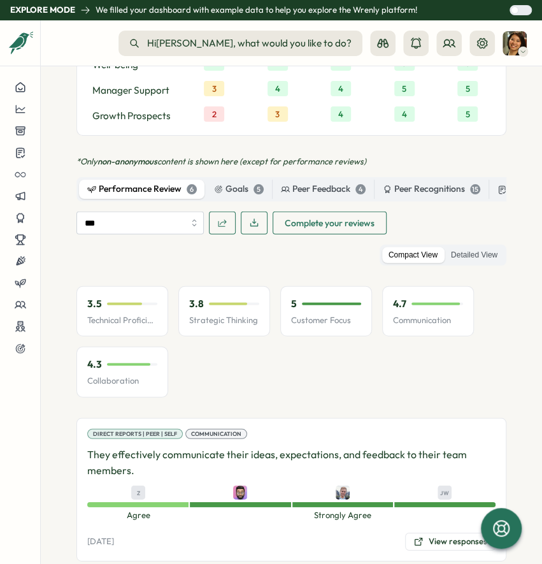
scroll to position [1062, 0]
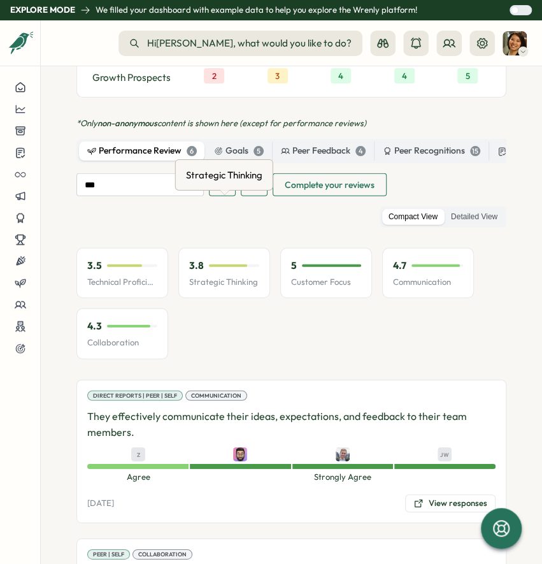
click at [266, 280] on div "3.5 Technical Proficiency 3.8 Strategic Thinking 5 Customer Focus 4.7 Communica…" at bounding box center [291, 304] width 430 height 112
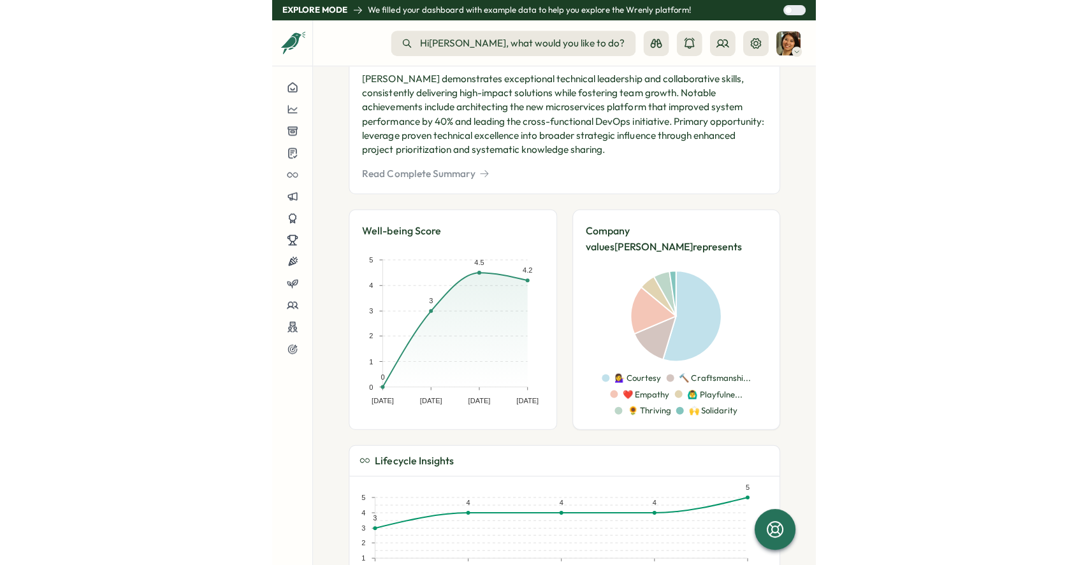
scroll to position [519, 0]
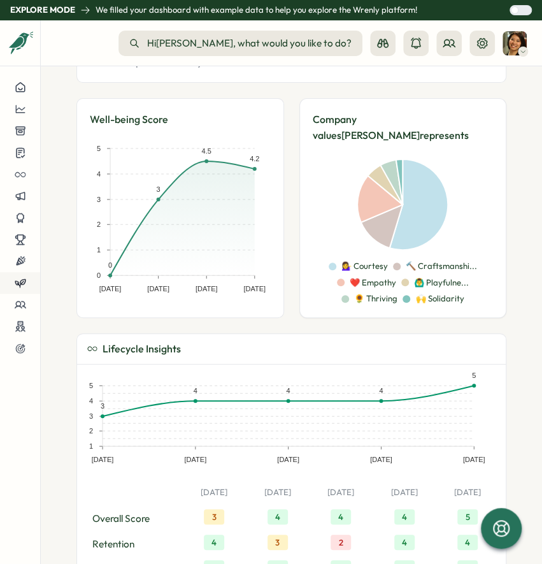
click at [31, 282] on button at bounding box center [20, 283] width 40 height 22
click at [27, 288] on div at bounding box center [20, 282] width 20 height 11
drag, startPoint x: 27, startPoint y: 288, endPoint x: 23, endPoint y: 308, distance: 20.7
click at [23, 308] on div at bounding box center [20, 217] width 40 height 283
click at [23, 308] on icon at bounding box center [20, 304] width 11 height 11
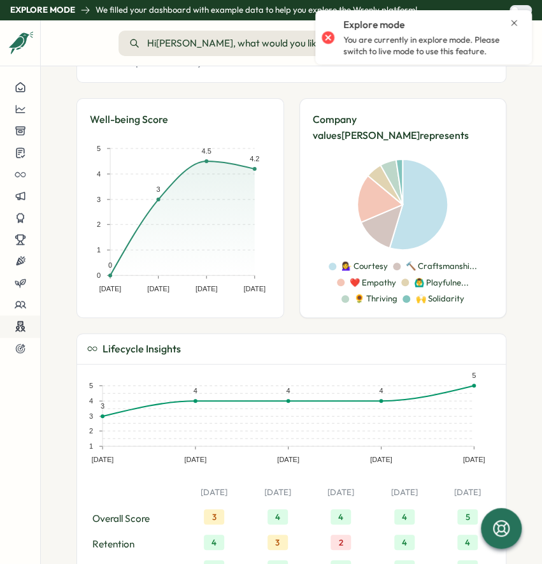
click at [22, 328] on icon at bounding box center [20, 327] width 11 height 12
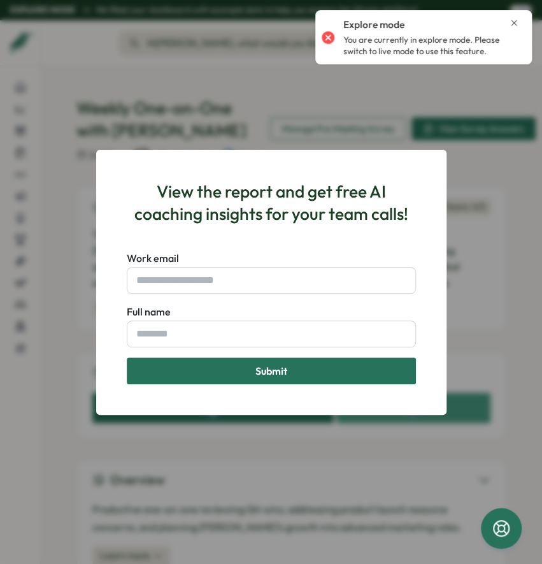
click at [406, 297] on div "View the report and get free AI coaching insights for your team calls! Work ema…" at bounding box center [271, 282] width 542 height 564
click at [38, 354] on div "View the report and get free AI coaching insights for your team calls! Work ema…" at bounding box center [271, 282] width 542 height 564
click at [392, 161] on div "View the report and get free AI coaching insights for your team calls! Work ema…" at bounding box center [271, 282] width 351 height 265
click at [406, 23] on icon "Close notification" at bounding box center [514, 23] width 10 height 10
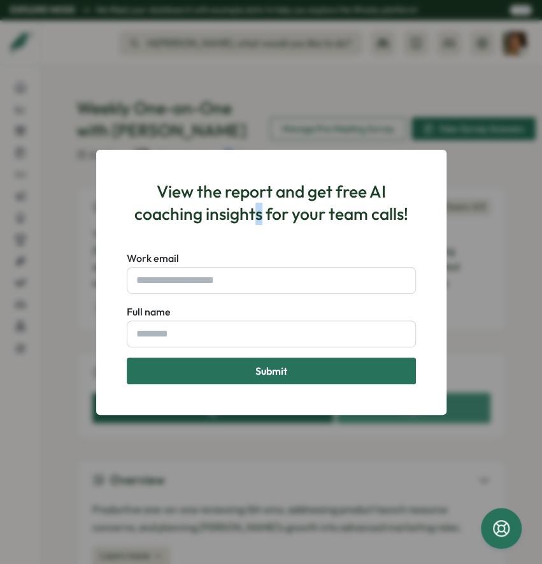
click at [258, 210] on h3 "View the report and get free AI coaching insights for your team calls!" at bounding box center [271, 202] width 289 height 45
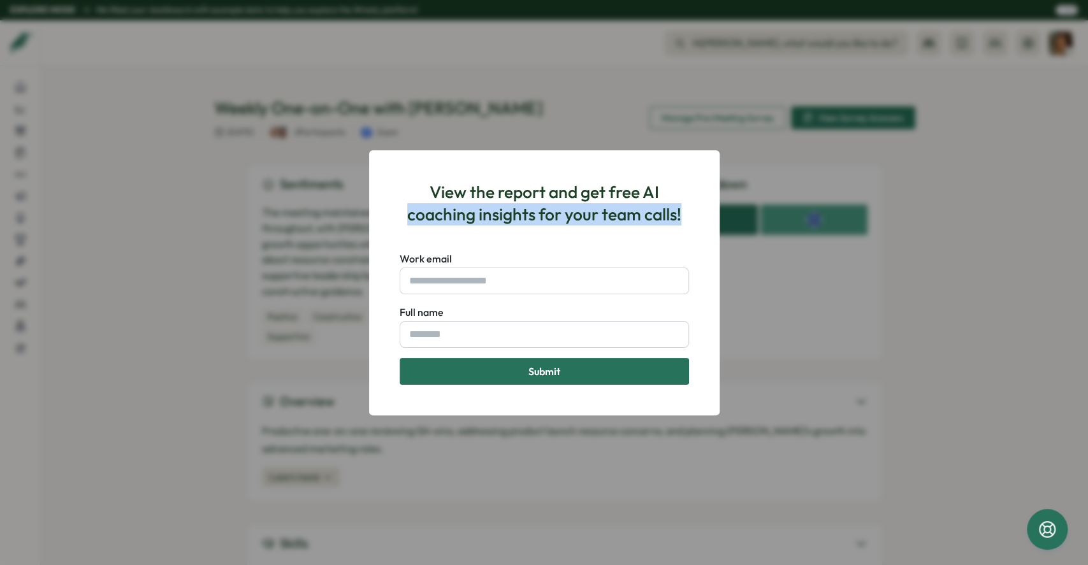
click at [303, 238] on div "View the report and get free AI coaching insights for your team calls! Work ema…" at bounding box center [544, 282] width 1088 height 565
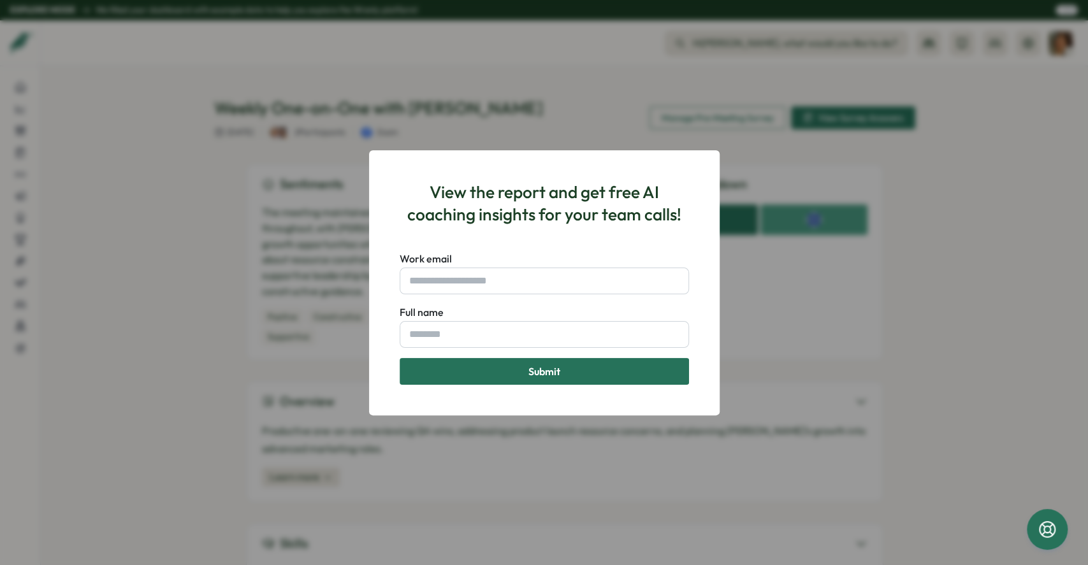
drag, startPoint x: 140, startPoint y: 196, endPoint x: 118, endPoint y: 173, distance: 31.5
click at [139, 195] on div "View the report and get free AI coaching insights for your team calls! Work ema…" at bounding box center [544, 282] width 1088 height 565
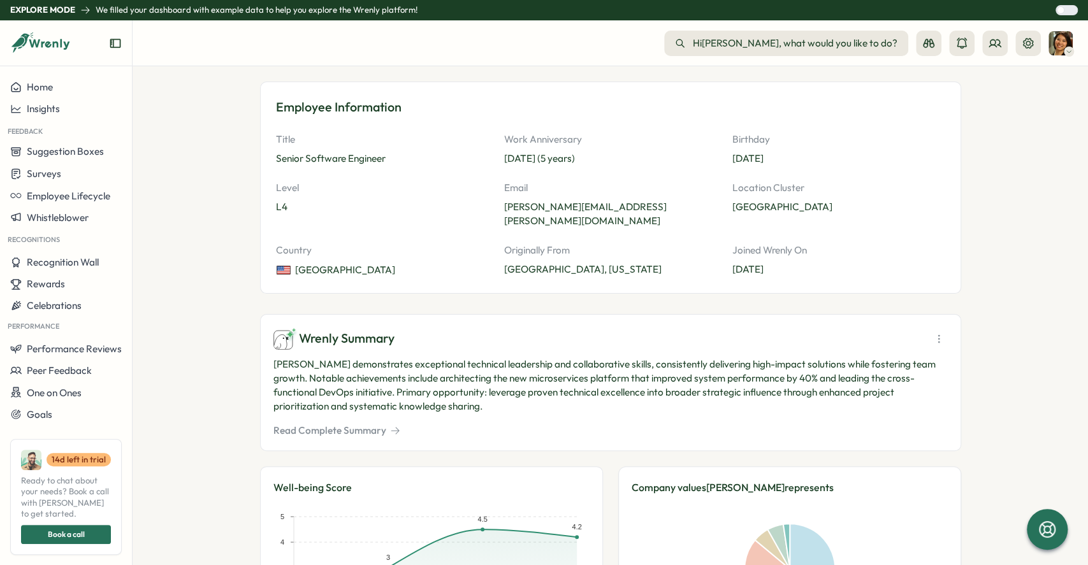
scroll to position [170, 0]
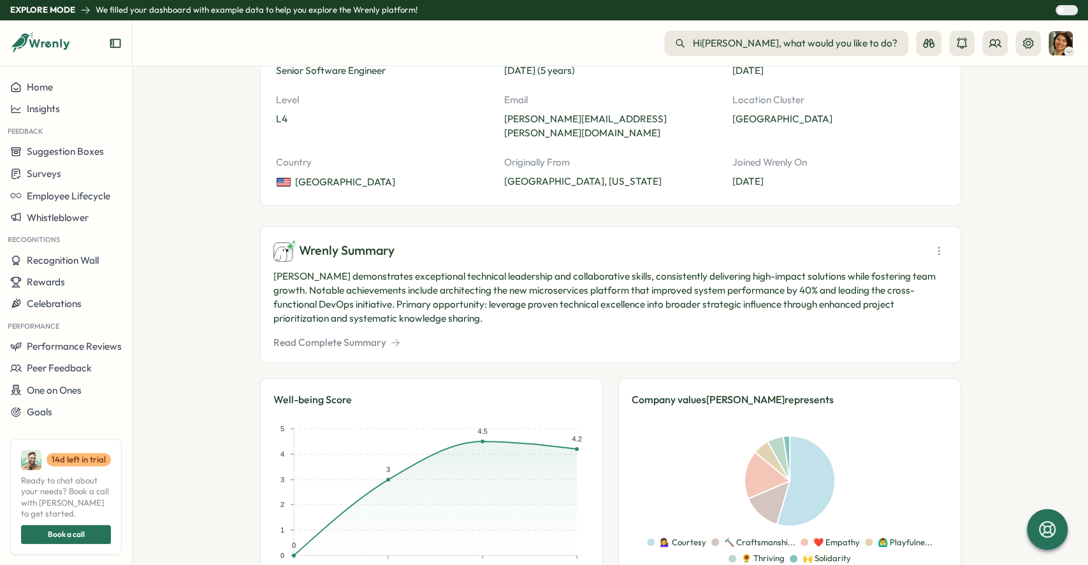
click at [637, 310] on p "[PERSON_NAME] demonstrates exceptional technical leadership and collaborative s…" at bounding box center [610, 298] width 674 height 56
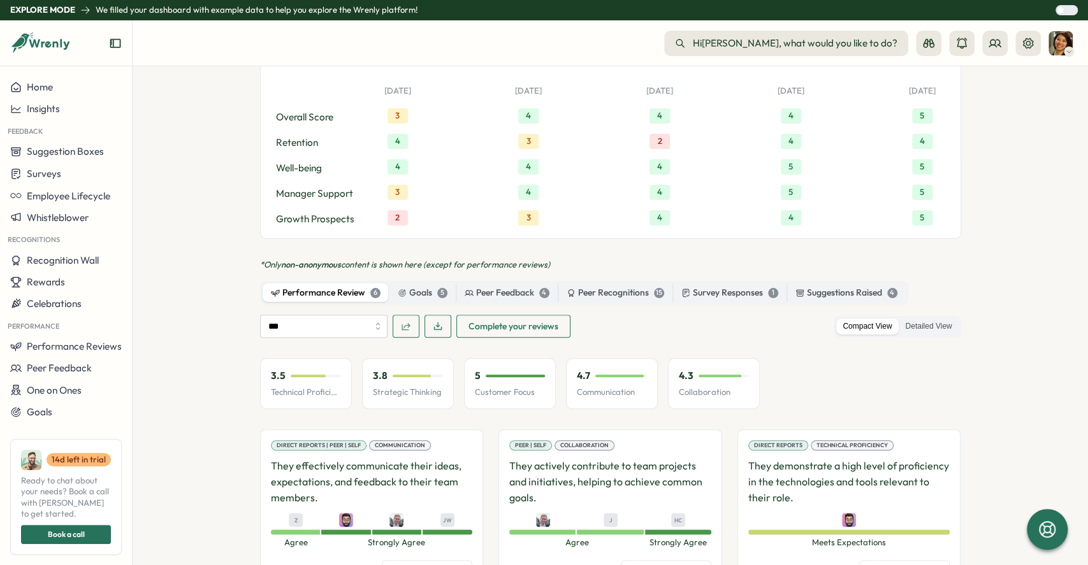
scroll to position [849, 0]
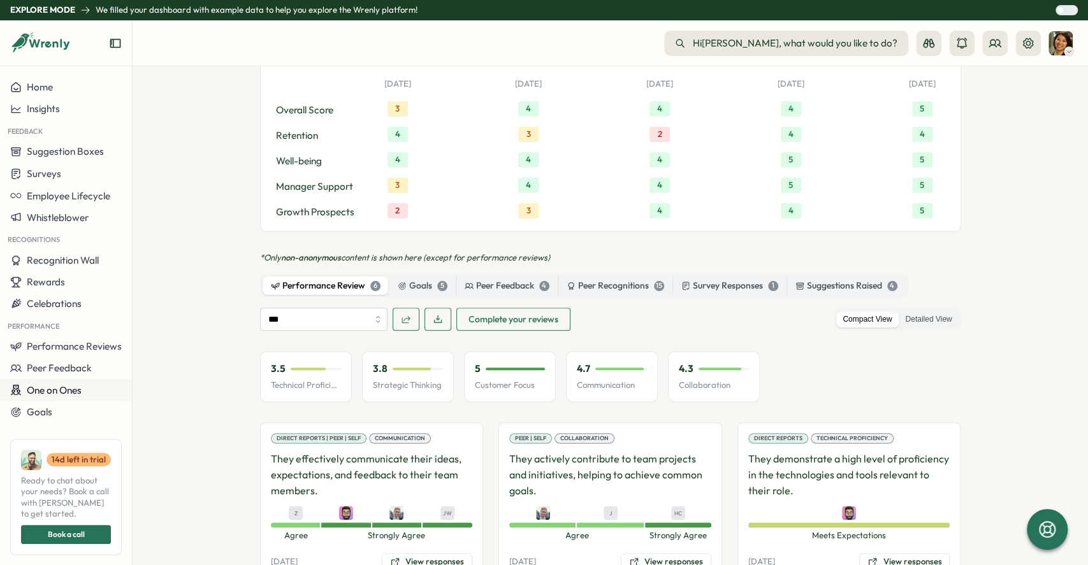
click at [25, 389] on div "One on Ones" at bounding box center [45, 390] width 71 height 12
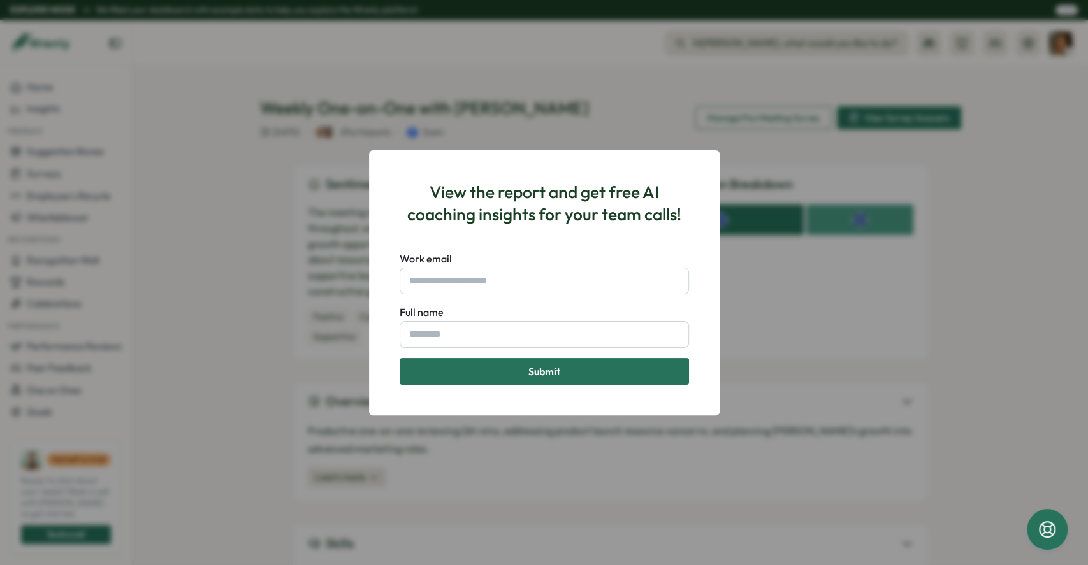
drag, startPoint x: 0, startPoint y: 338, endPoint x: 0, endPoint y: 264, distance: 73.3
click at [0, 333] on div "View the report and get free AI coaching insights for your team calls! Work ema…" at bounding box center [544, 282] width 1088 height 565
